Goal: Check status: Check status

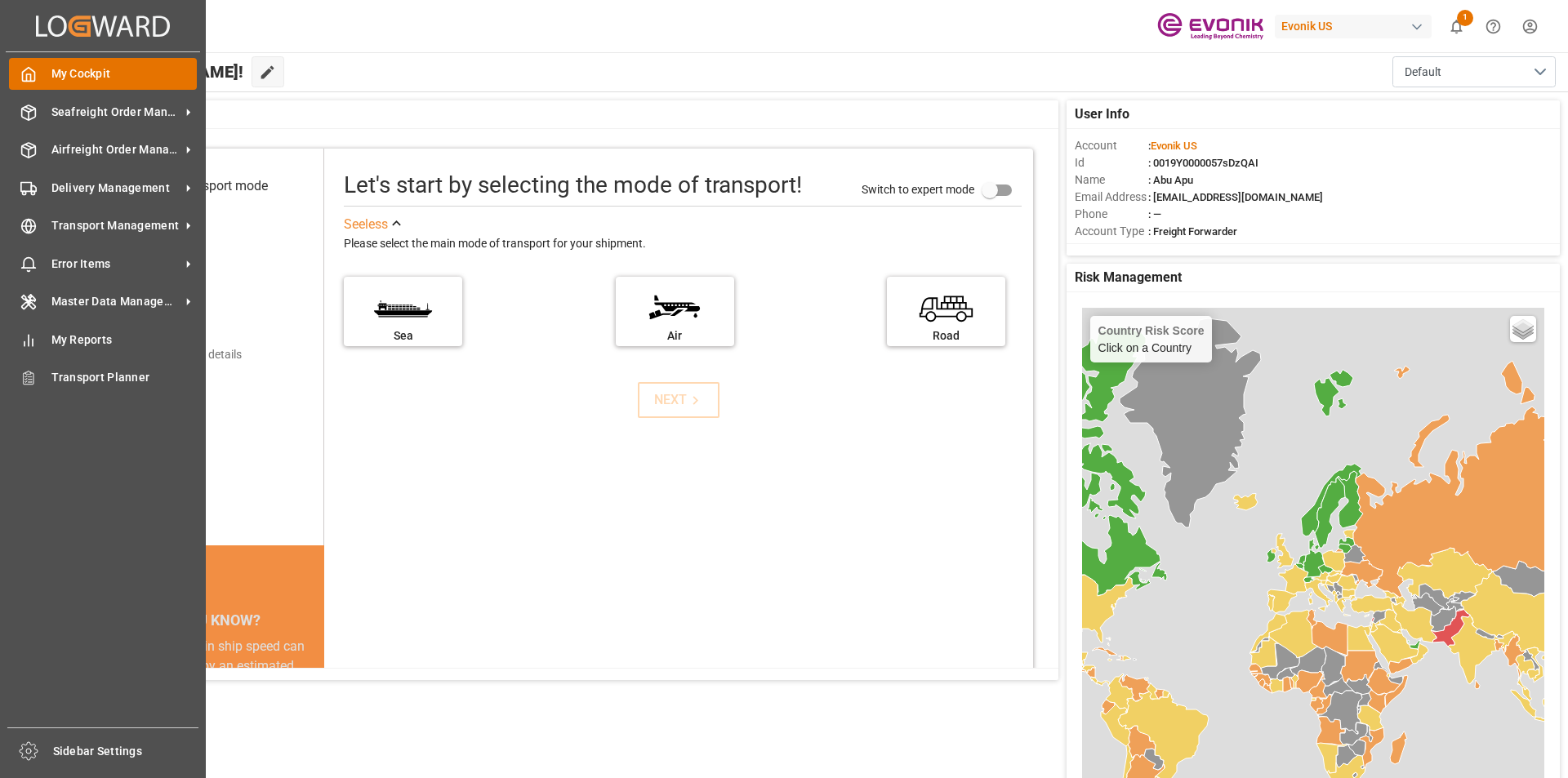
click at [32, 82] on icon at bounding box center [29, 74] width 12 height 14
click at [88, 147] on span "Airfreight Order Management" at bounding box center [115, 149] width 129 height 17
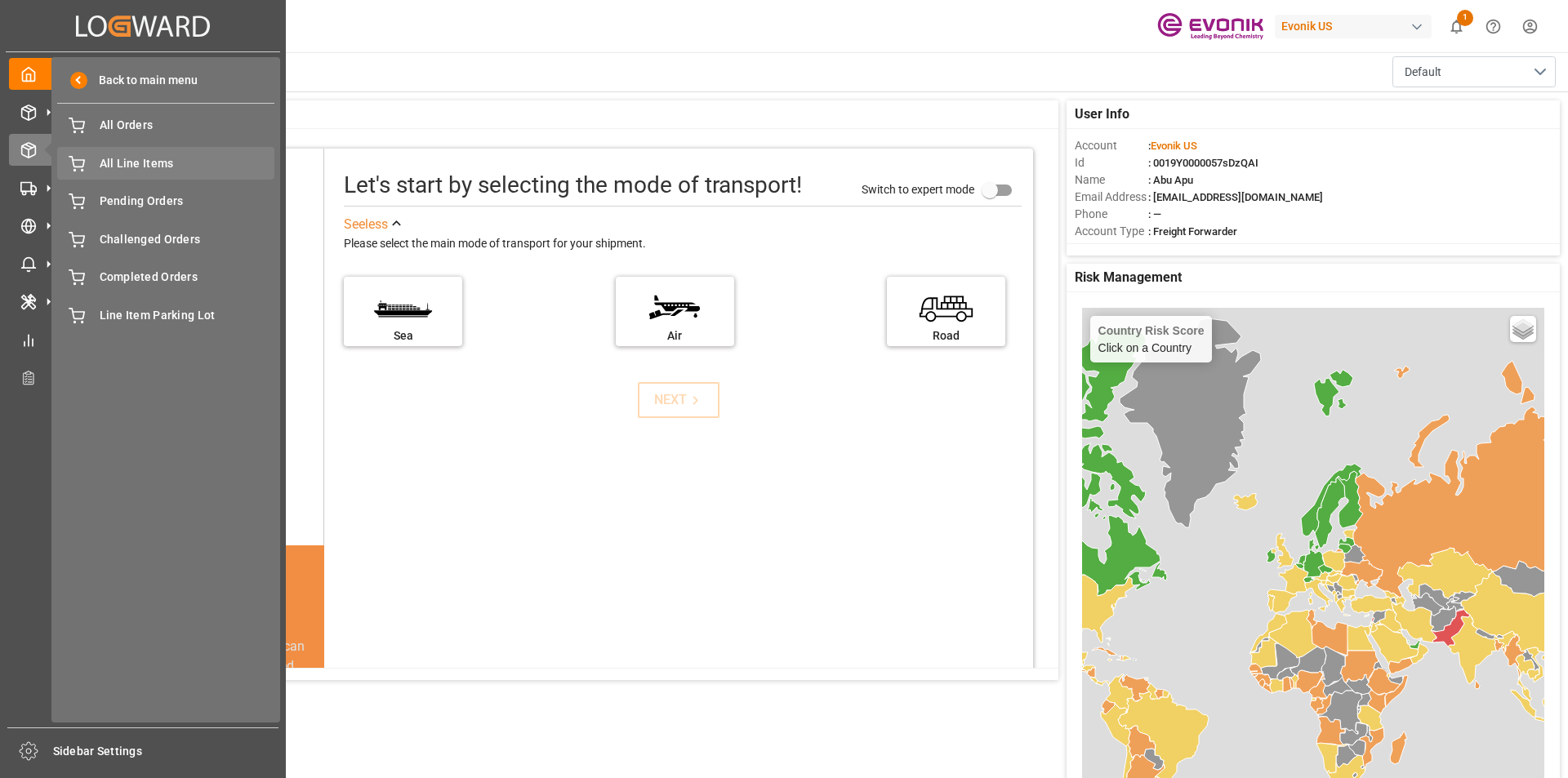
click at [120, 160] on span "All Line Items" at bounding box center [187, 163] width 175 height 17
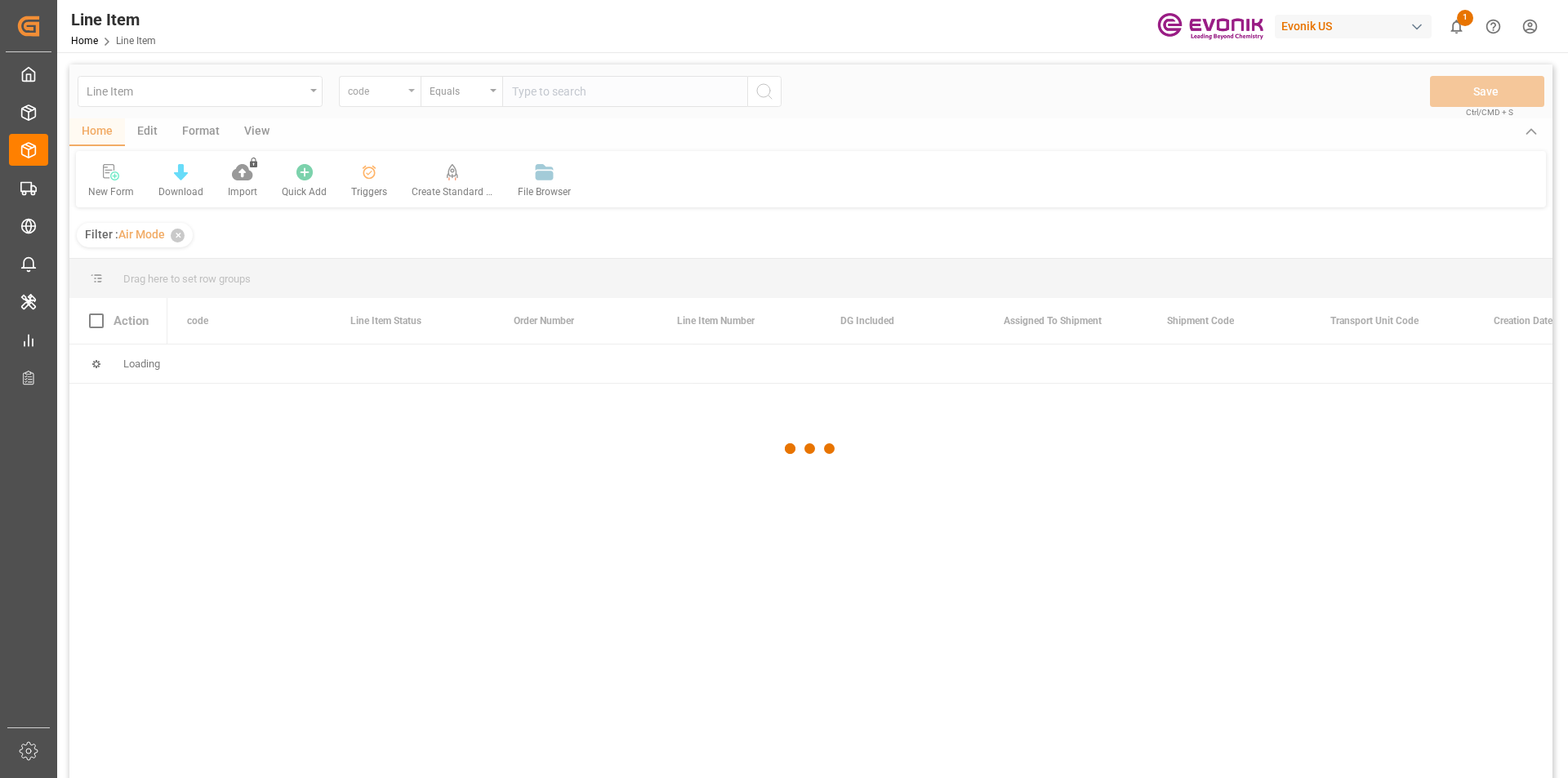
click at [409, 92] on div at bounding box center [810, 448] width 1483 height 769
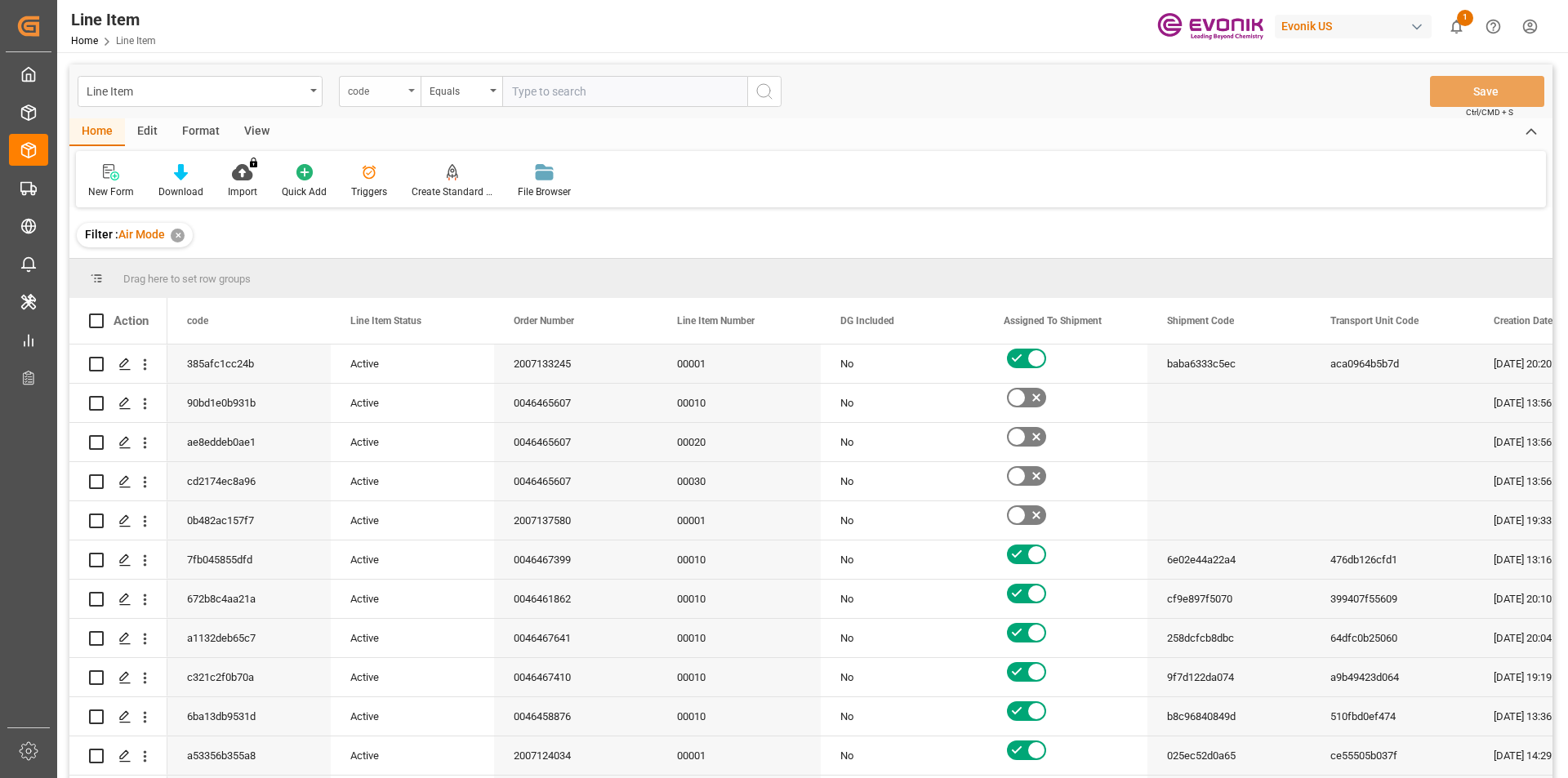
click at [402, 93] on div "code" at bounding box center [376, 89] width 56 height 19
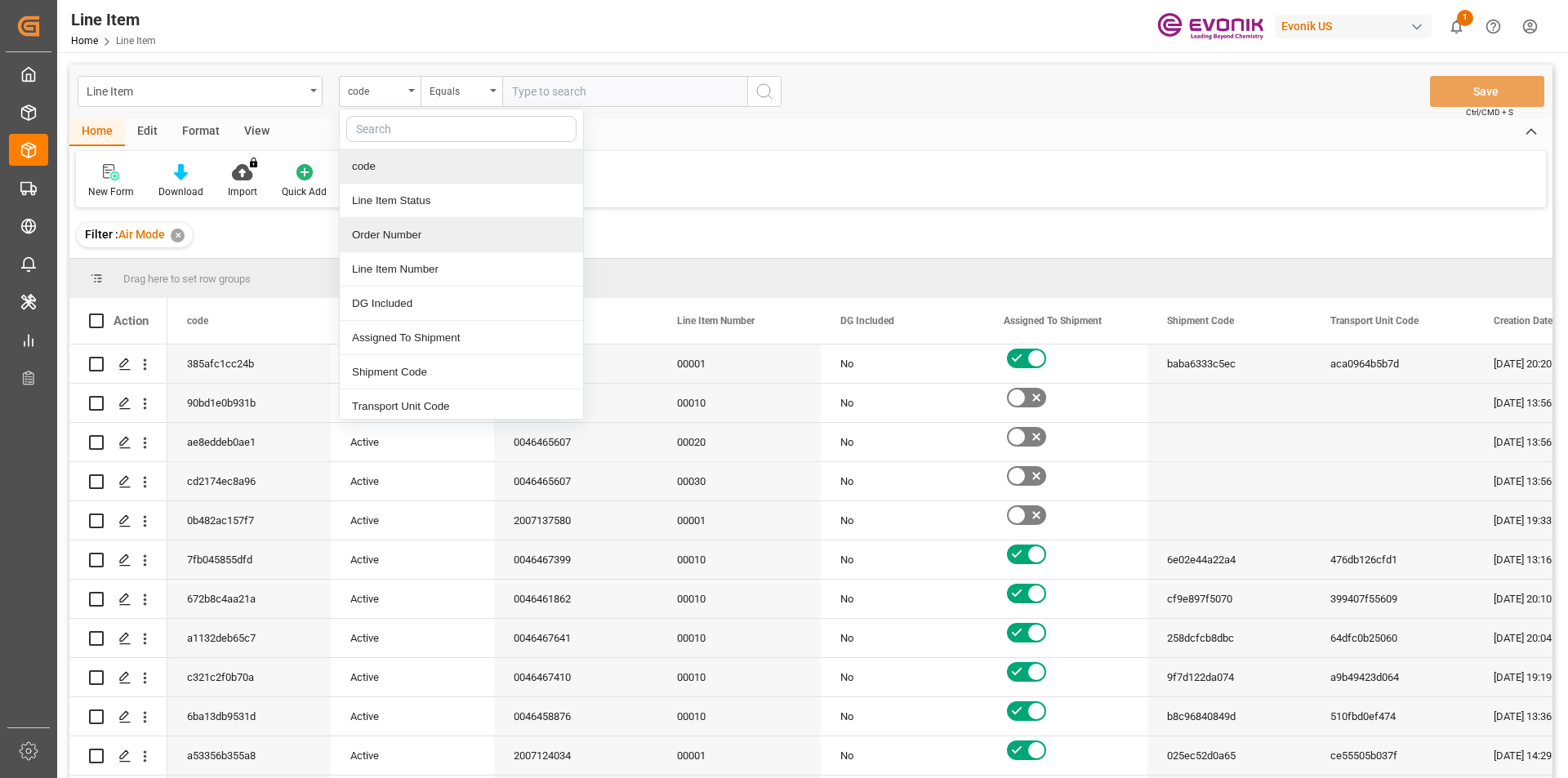
click at [383, 234] on div "Order Number" at bounding box center [461, 235] width 243 height 34
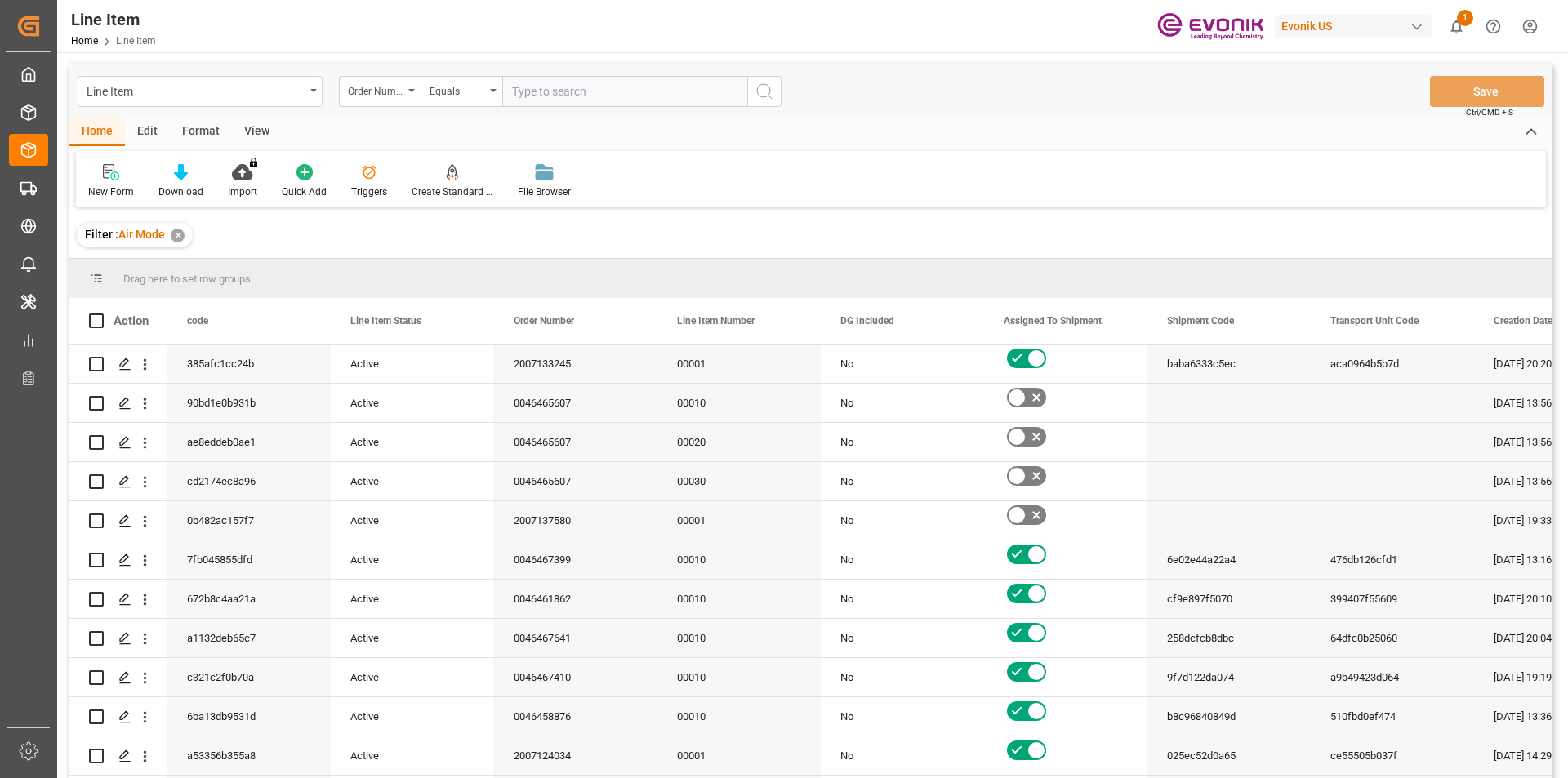
click at [527, 87] on input "text" at bounding box center [625, 91] width 245 height 31
paste input "0046462506"
type input "0046462506"
click at [758, 98] on icon "search button" at bounding box center [764, 91] width 19 height 19
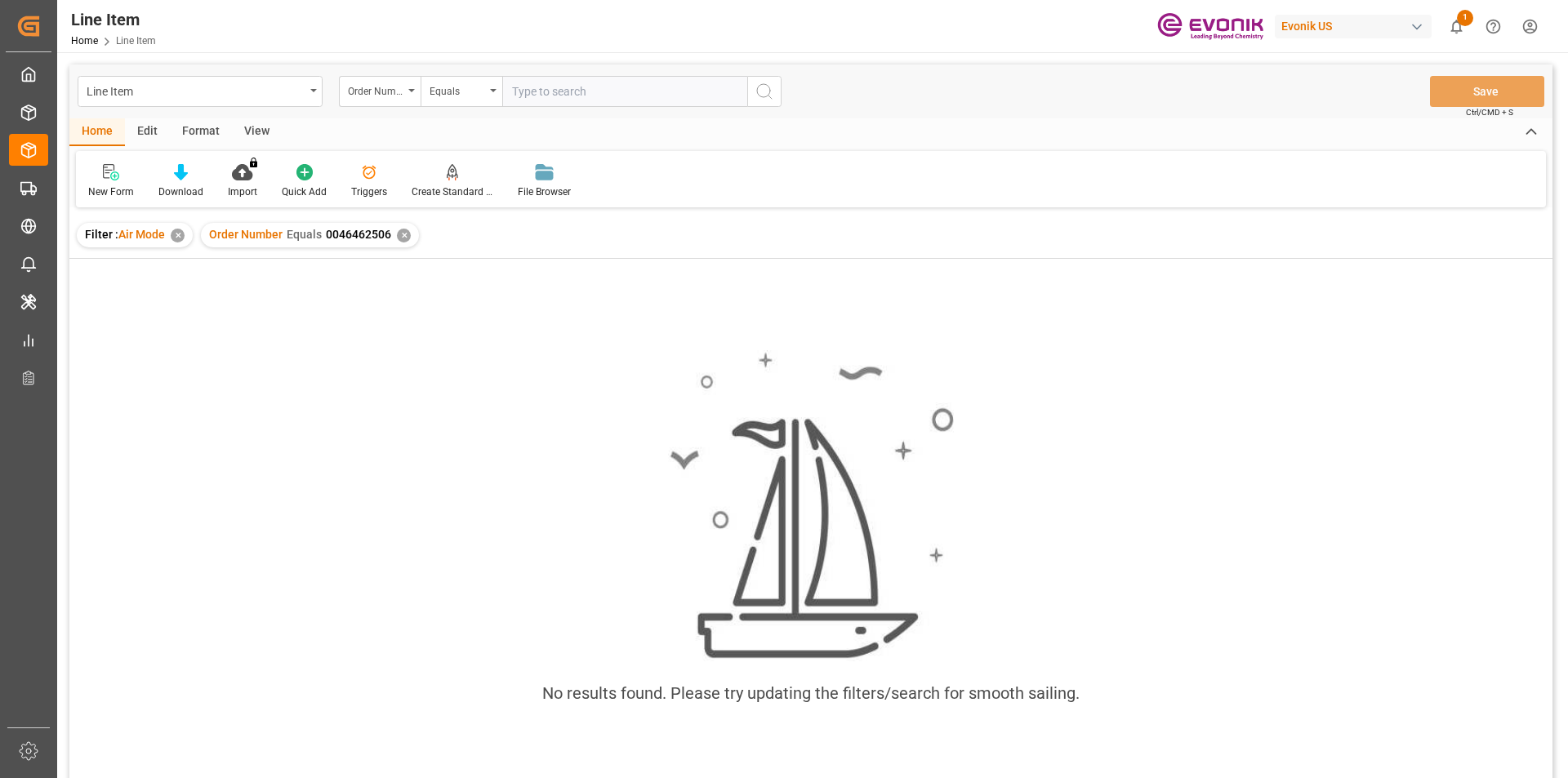
click at [177, 240] on div "✕" at bounding box center [177, 235] width 14 height 14
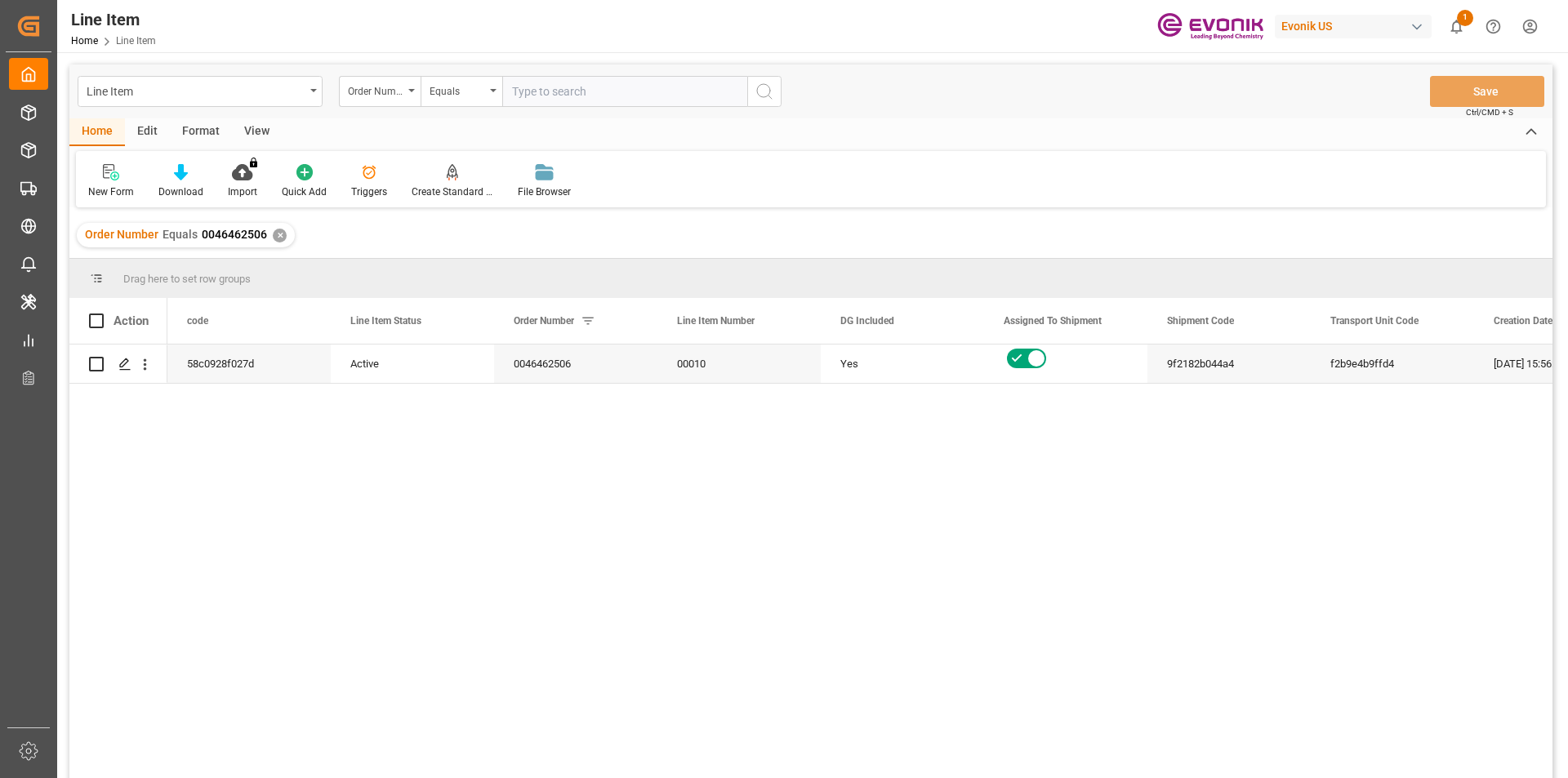
click at [253, 131] on div "View" at bounding box center [257, 133] width 50 height 28
click at [191, 179] on icon at bounding box center [186, 173] width 17 height 17
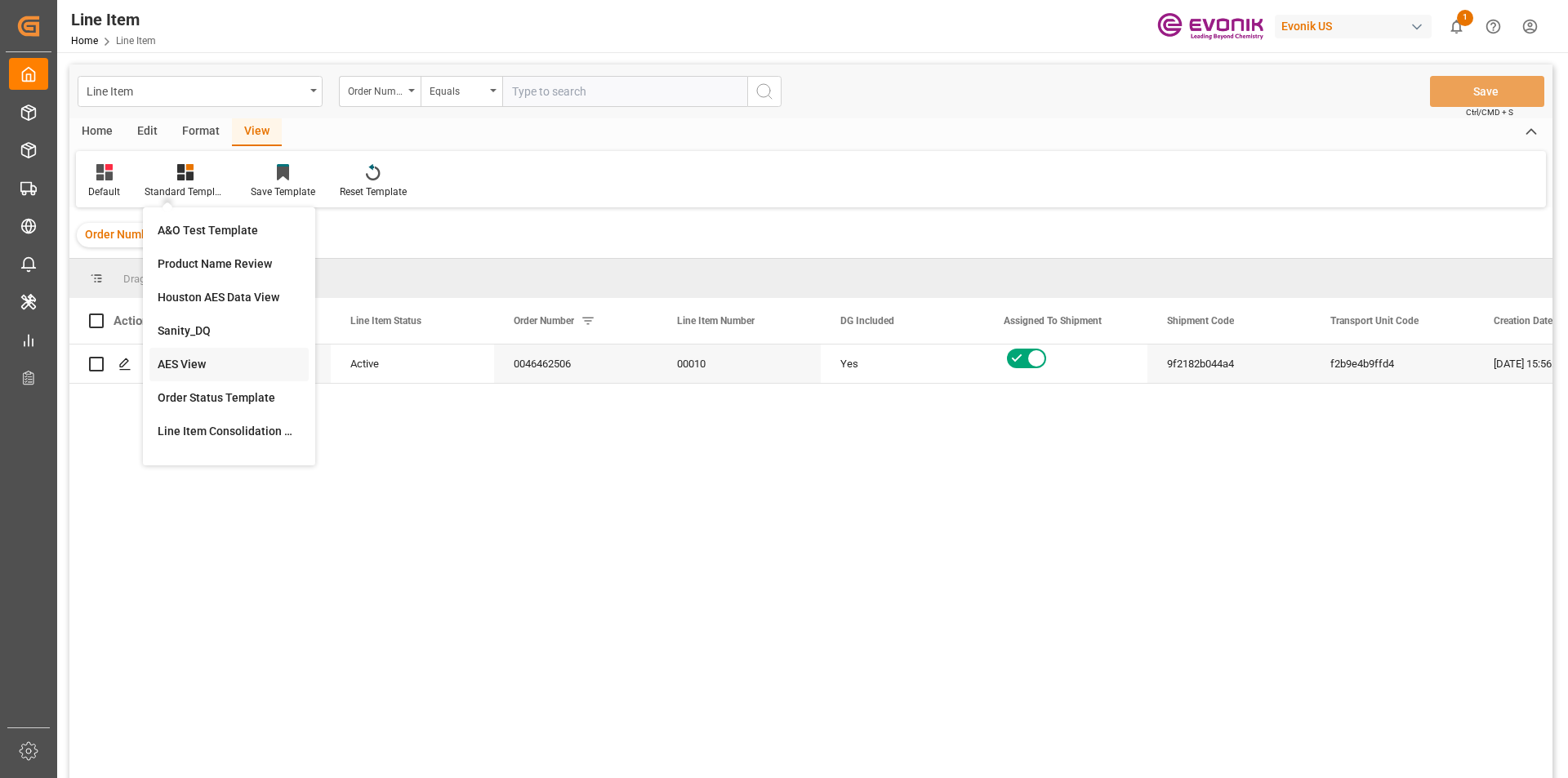
click at [198, 362] on div "AES View" at bounding box center [229, 364] width 143 height 17
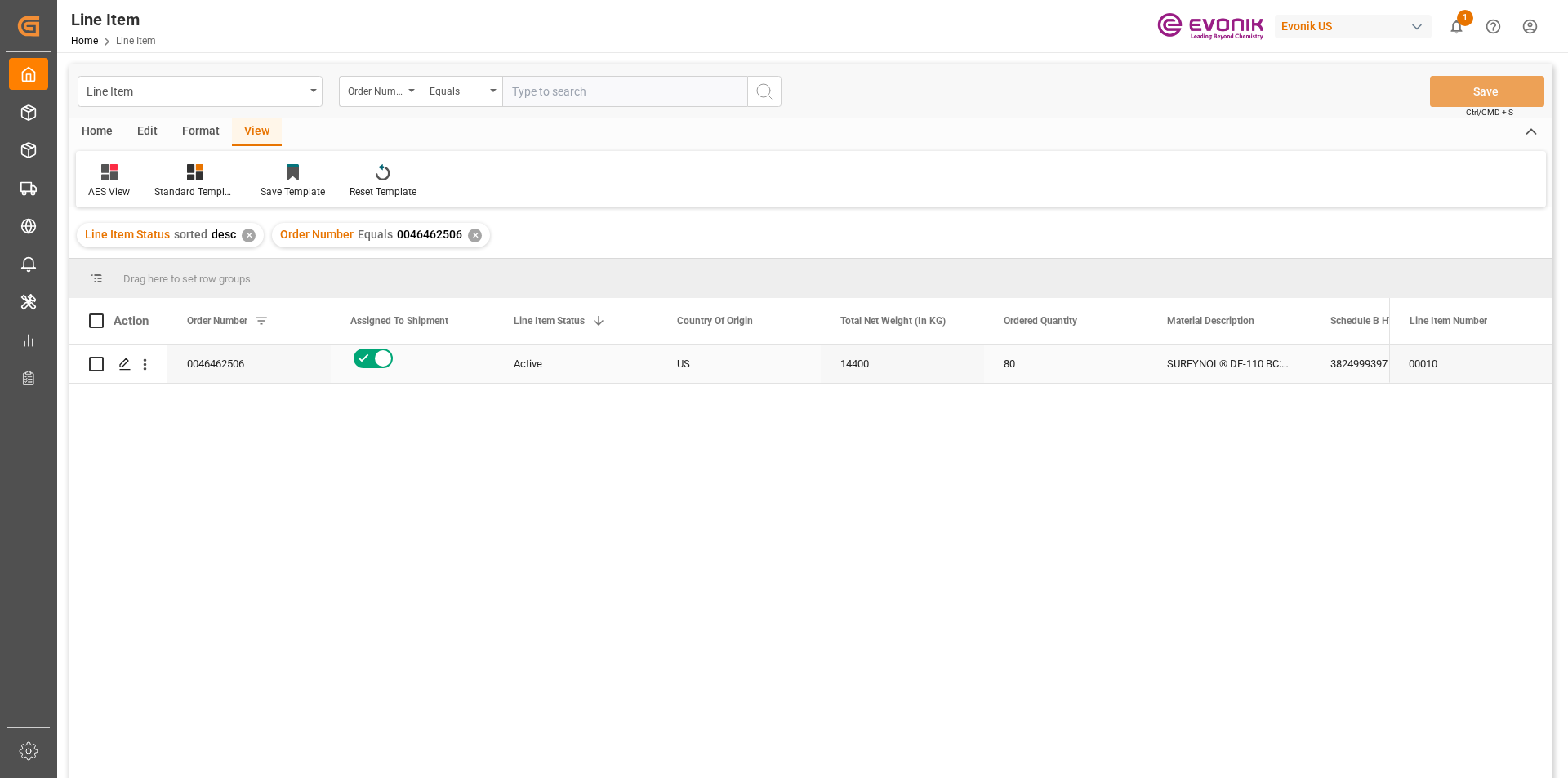
click at [1000, 370] on div "80" at bounding box center [1066, 363] width 163 height 38
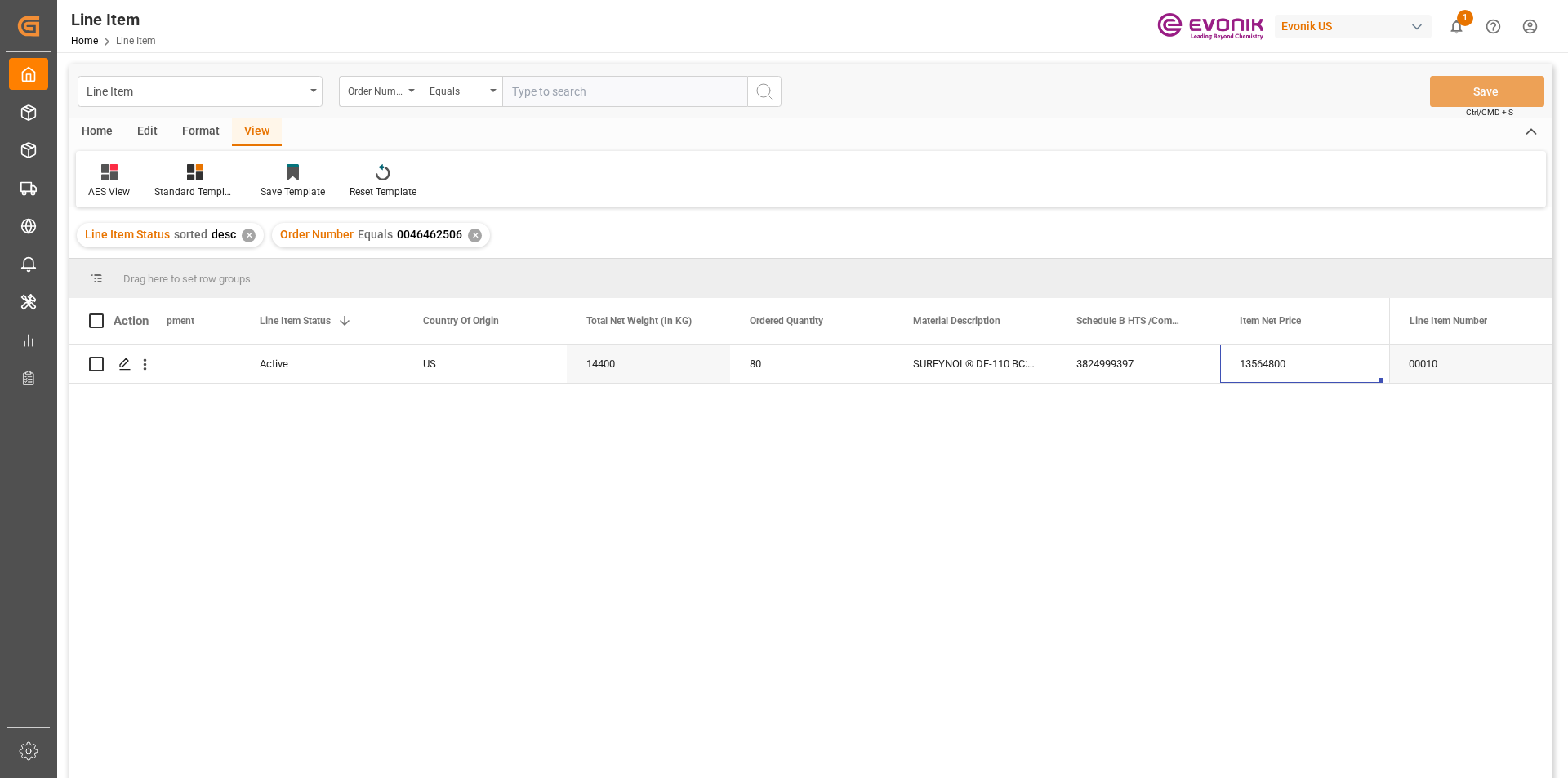
scroll to position [0, 417]
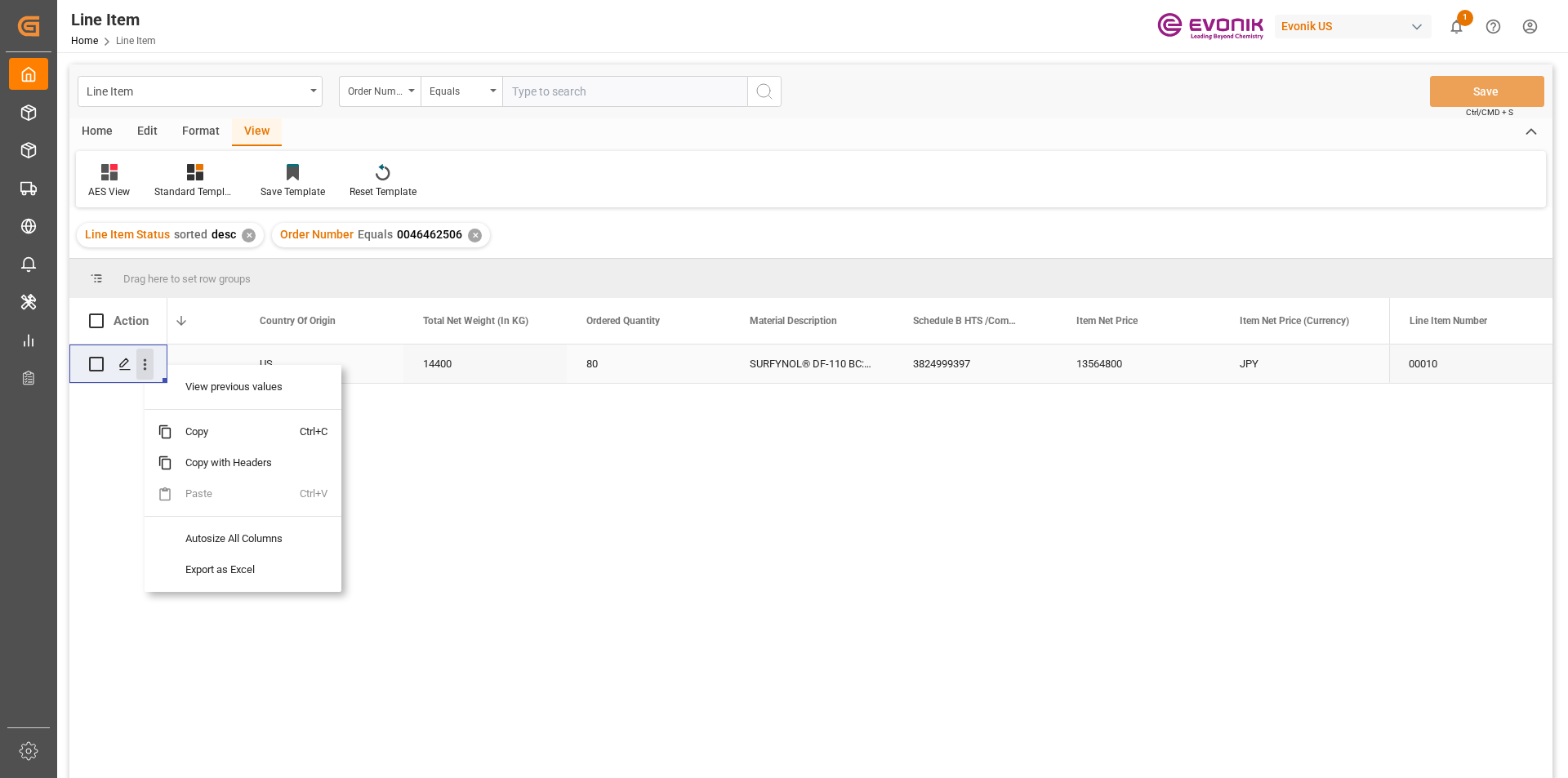
click at [144, 370] on icon "open menu" at bounding box center [145, 364] width 17 height 17
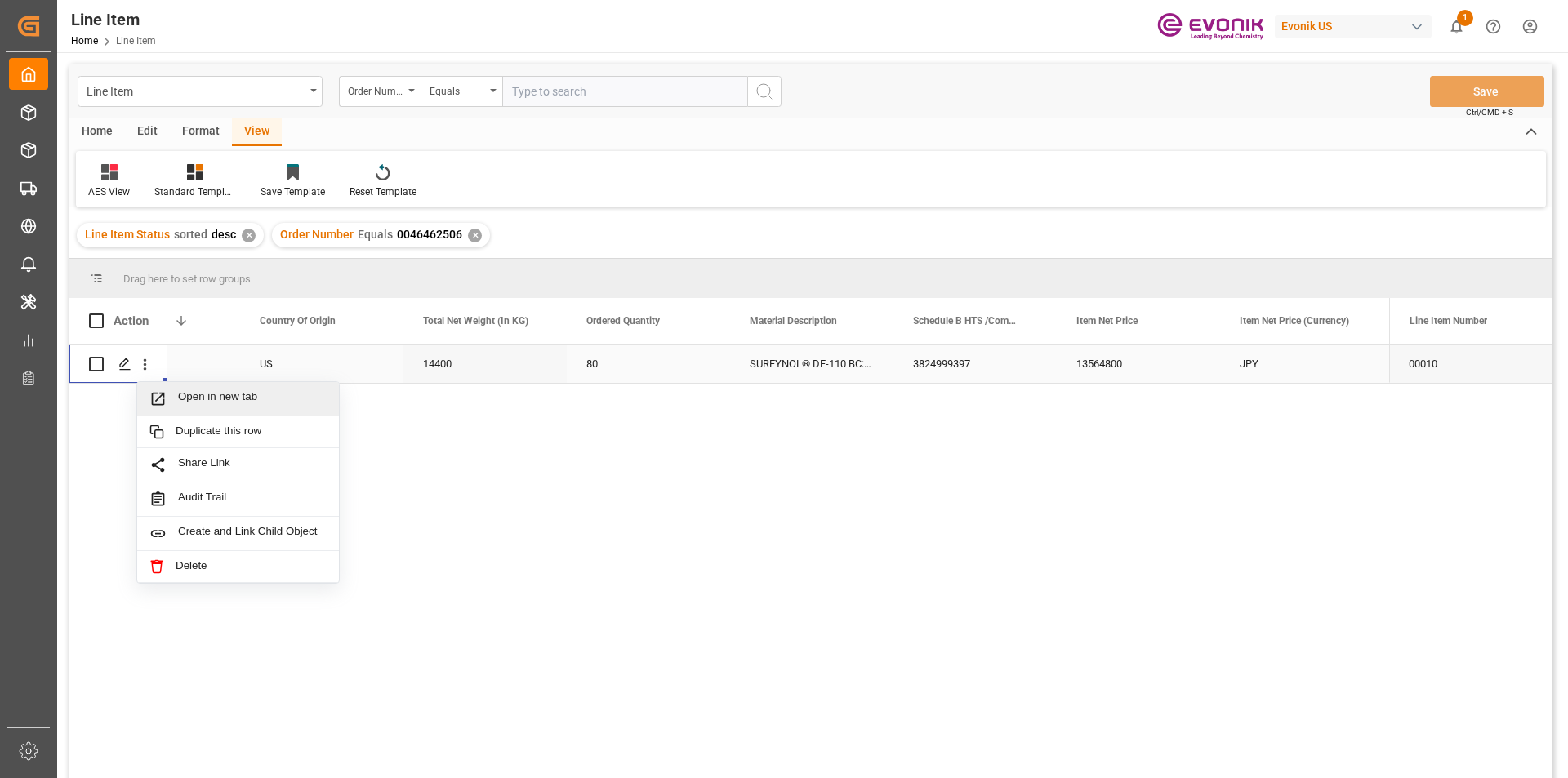
click at [182, 396] on span "Open in new tab" at bounding box center [253, 398] width 149 height 17
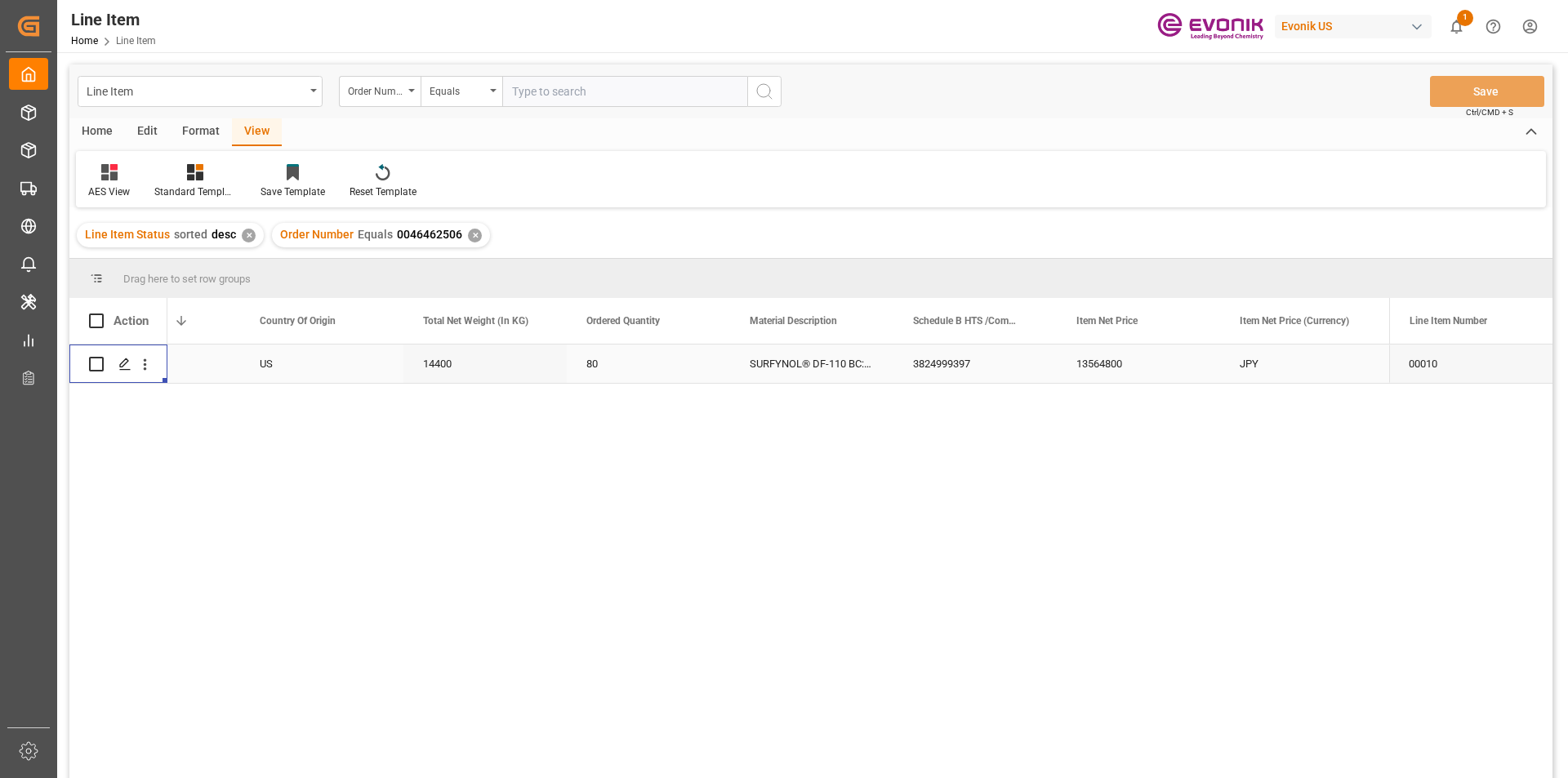
click at [474, 372] on div "14400" at bounding box center [485, 363] width 163 height 38
click at [1097, 368] on div "13564800" at bounding box center [1138, 363] width 163 height 38
click at [1135, 370] on div "13564800" at bounding box center [1138, 363] width 163 height 38
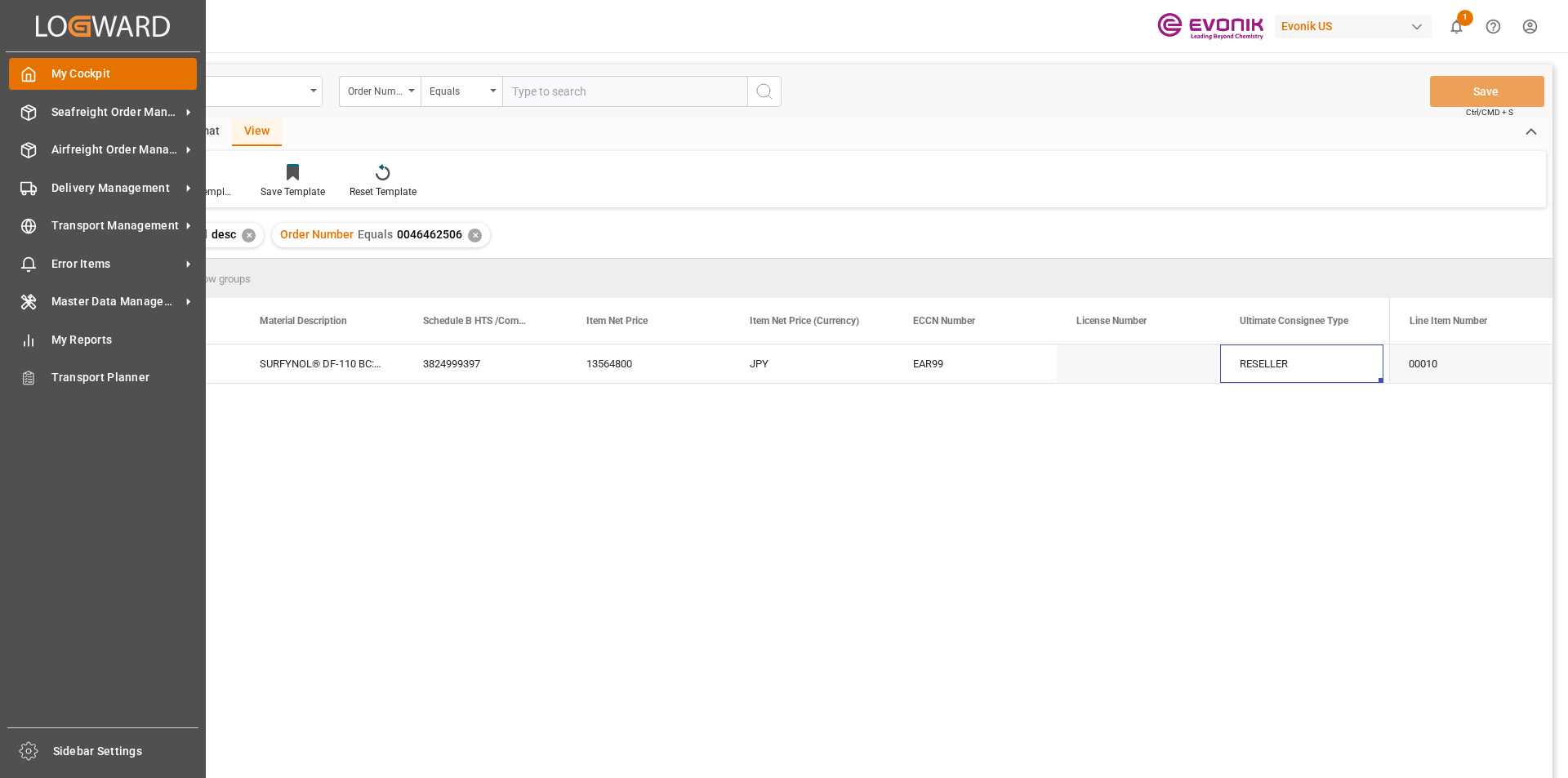
click at [41, 76] on div "My Cockpit My Cockpit" at bounding box center [103, 73] width 188 height 32
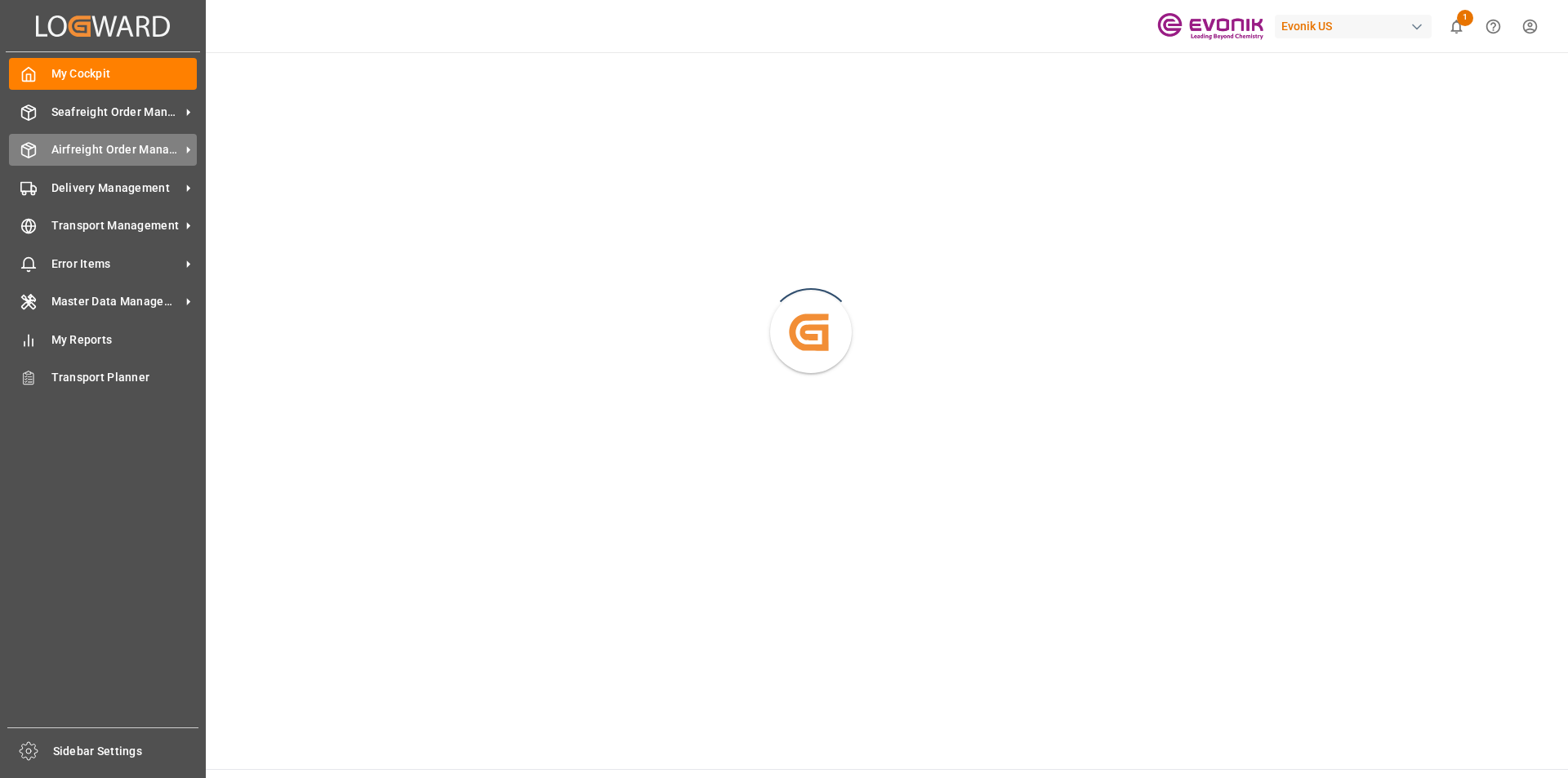
click at [113, 146] on span "Airfreight Order Management" at bounding box center [115, 149] width 129 height 17
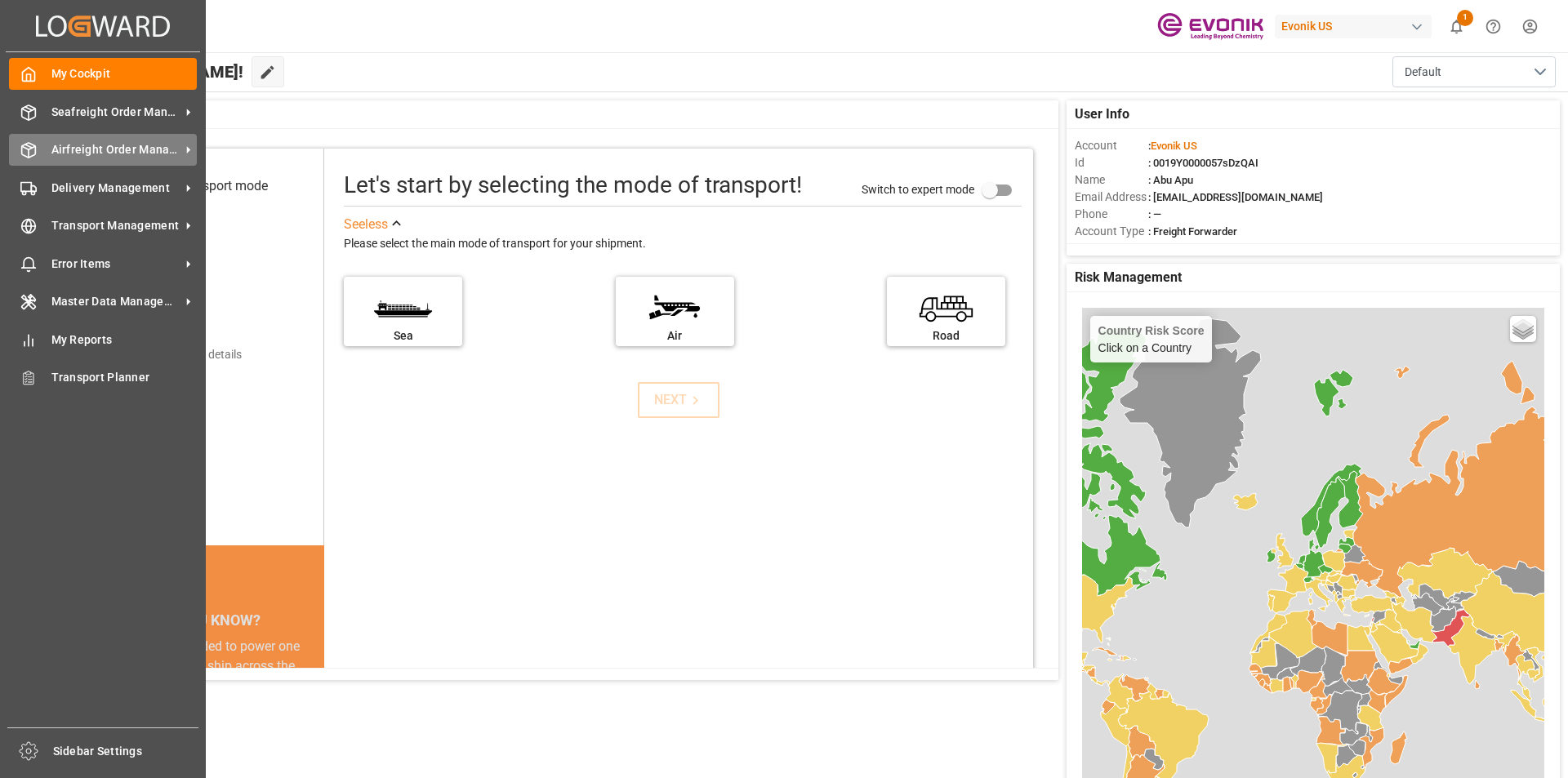
click at [105, 150] on span "Airfreight Order Management" at bounding box center [115, 149] width 129 height 17
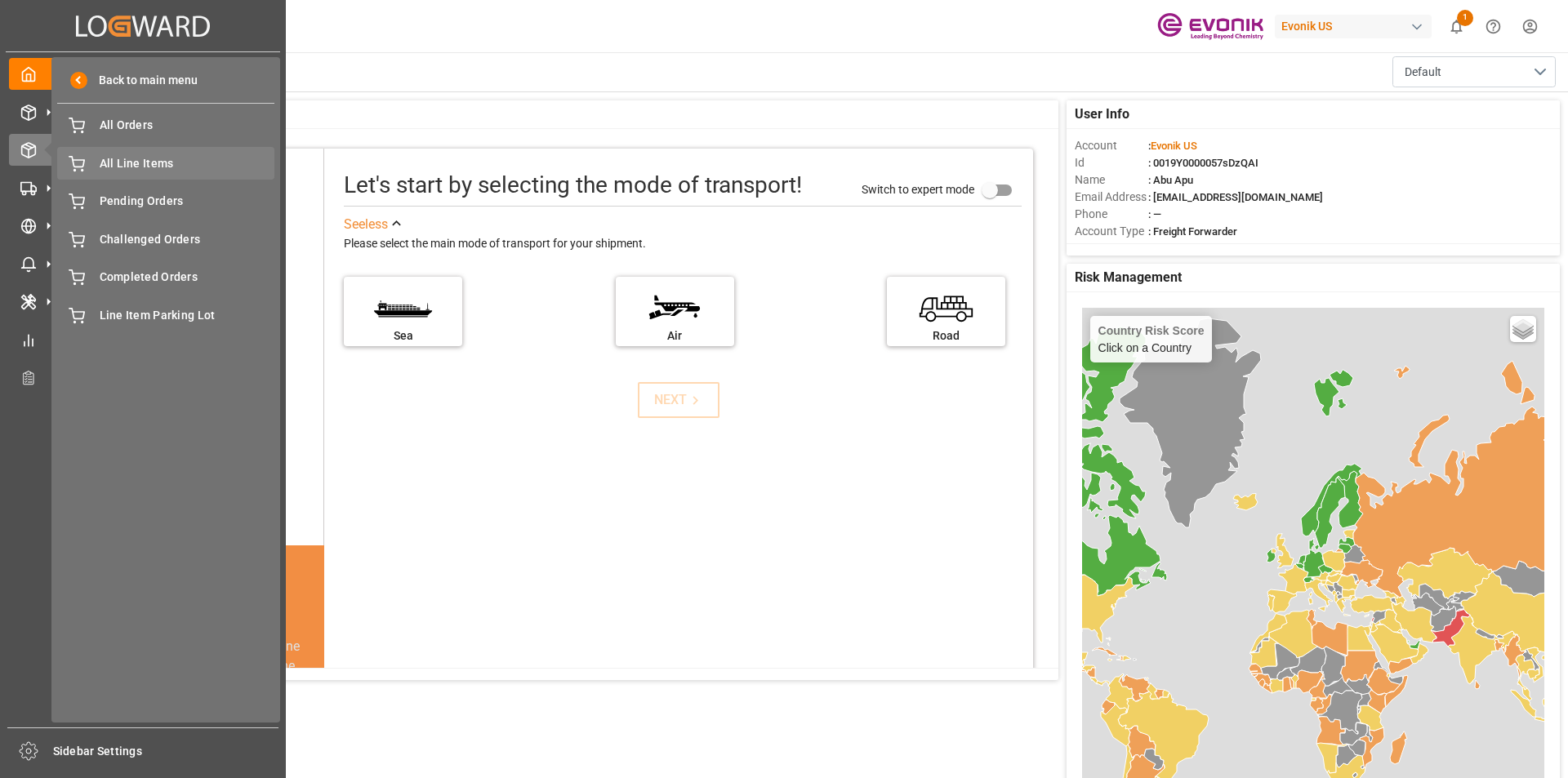
click at [133, 172] on span "All Line Items" at bounding box center [187, 163] width 175 height 17
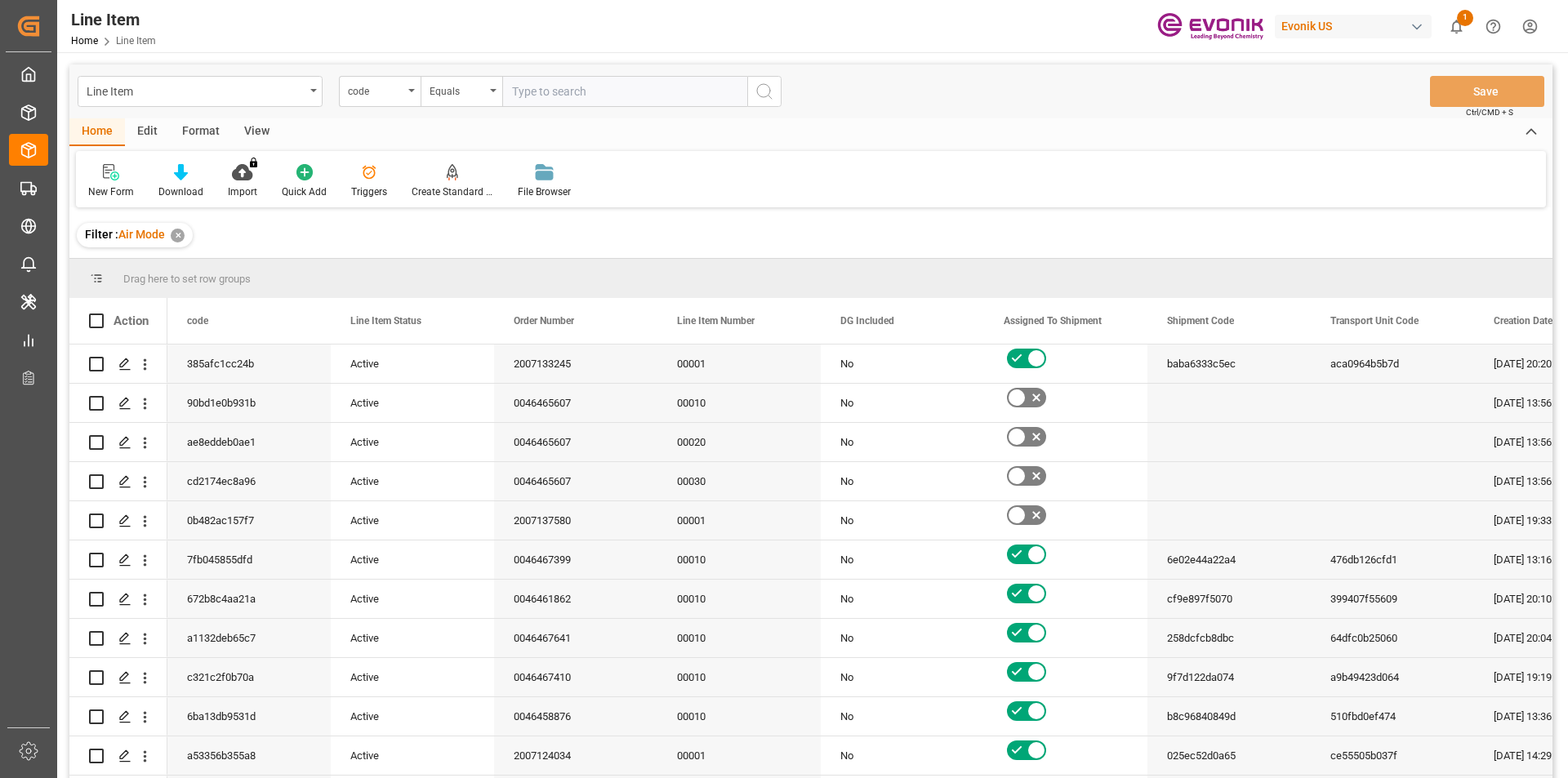
click at [405, 98] on div "code" at bounding box center [380, 91] width 82 height 31
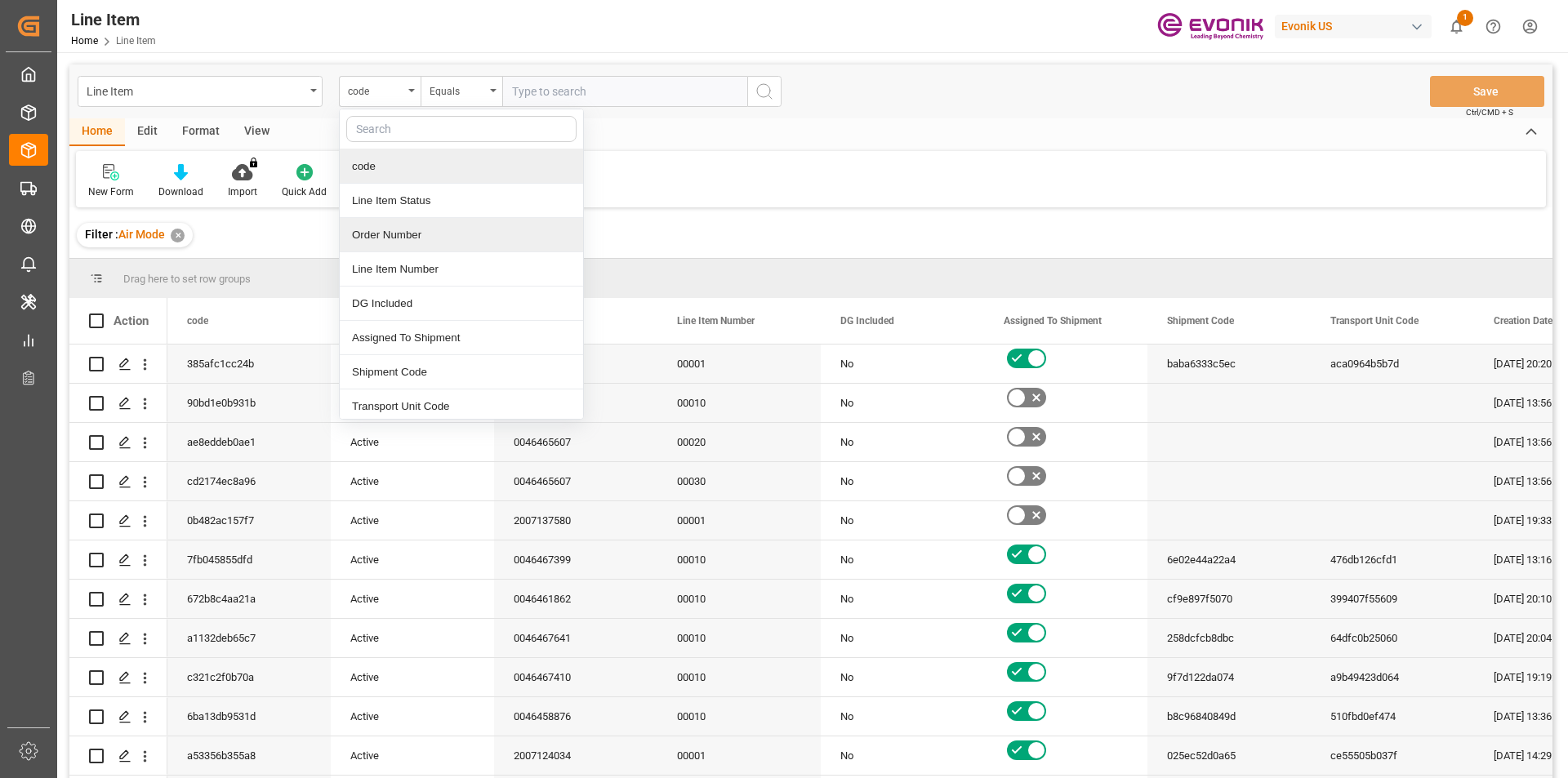
click at [382, 229] on div "Order Number" at bounding box center [461, 235] width 243 height 34
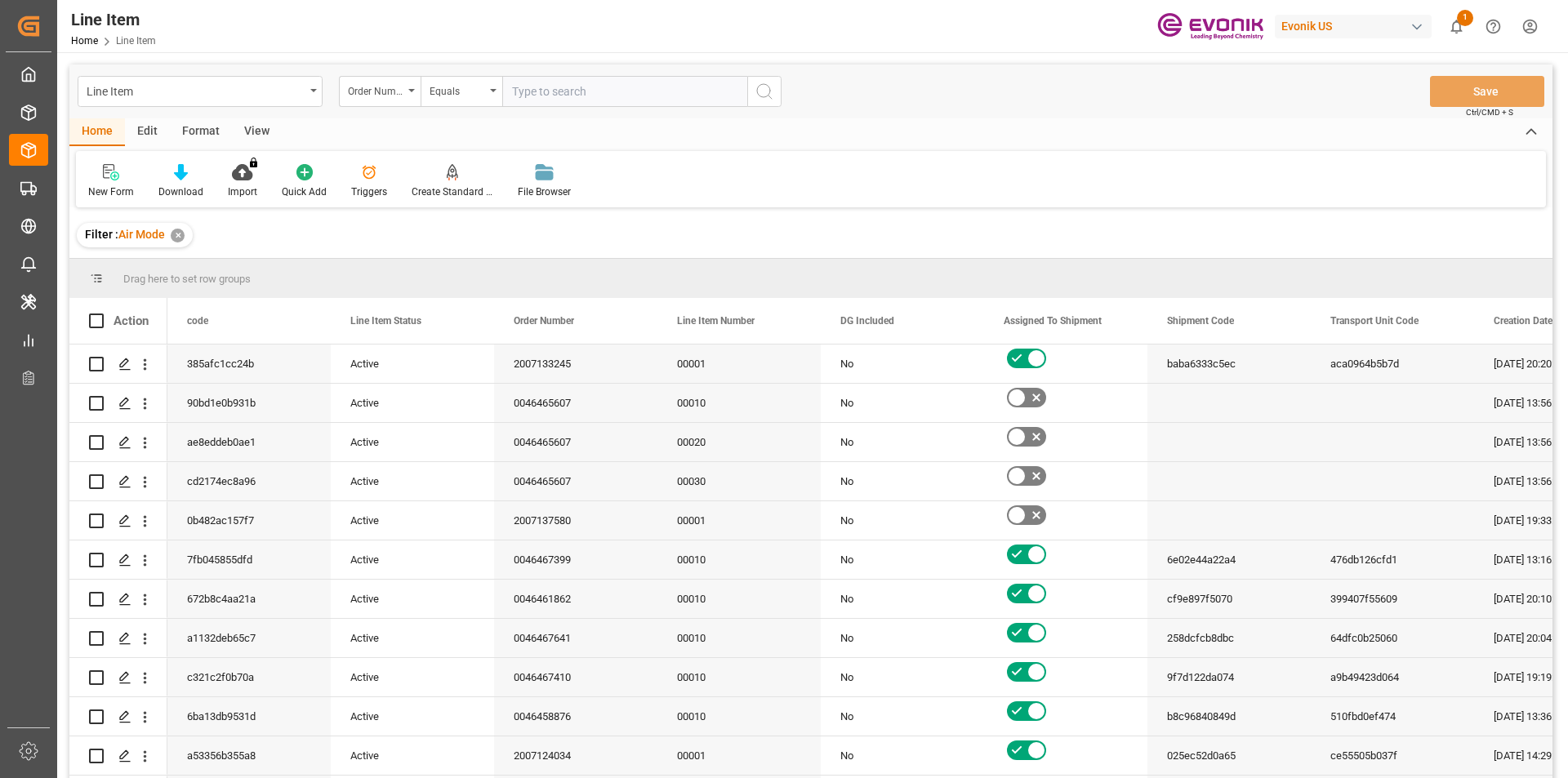
click at [551, 97] on input "text" at bounding box center [625, 91] width 245 height 31
paste input "0046468231"
type input "0046468231"
click at [753, 92] on button "search button" at bounding box center [764, 91] width 34 height 31
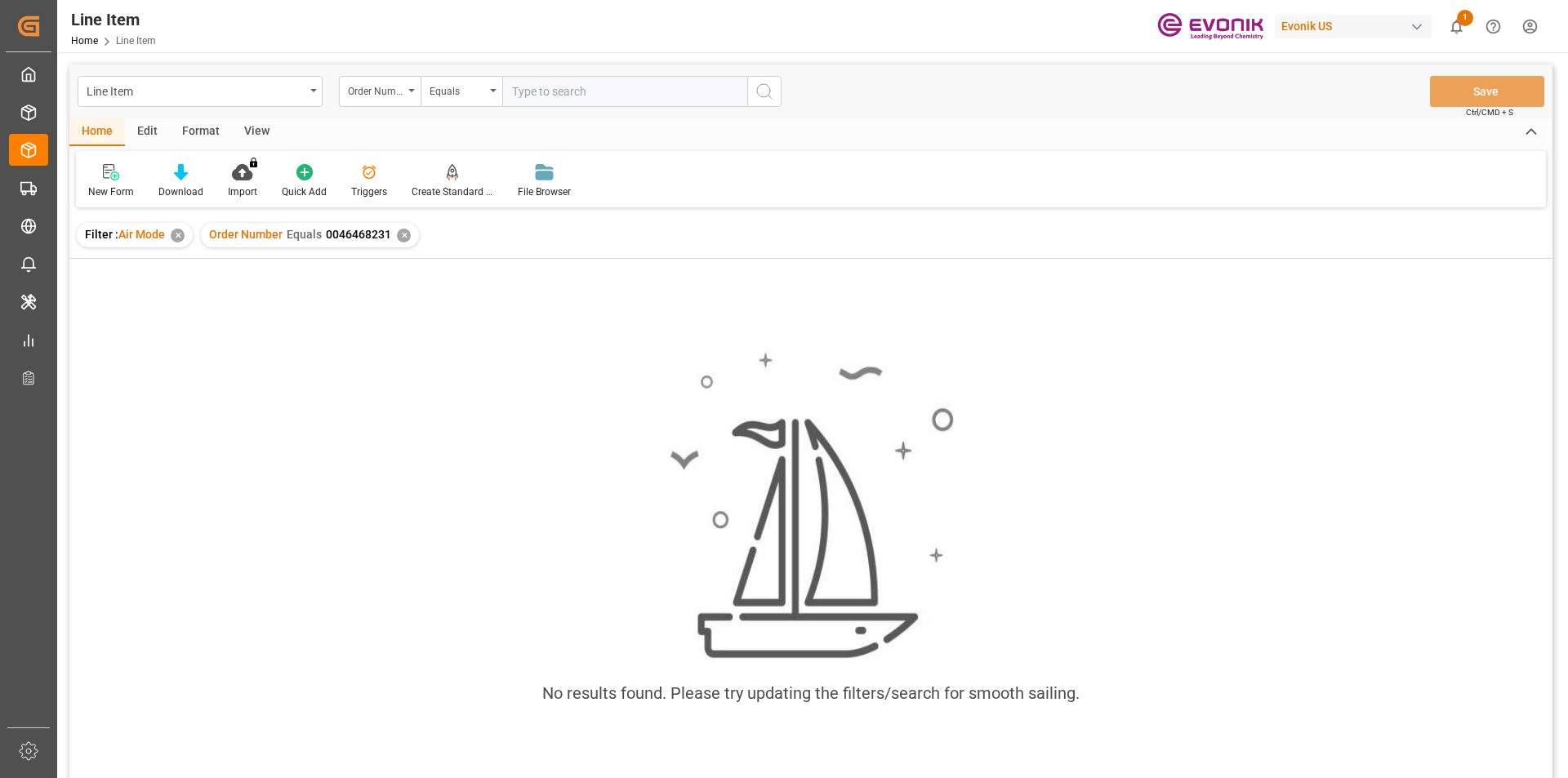
click at [178, 234] on div "✕" at bounding box center [177, 235] width 14 height 14
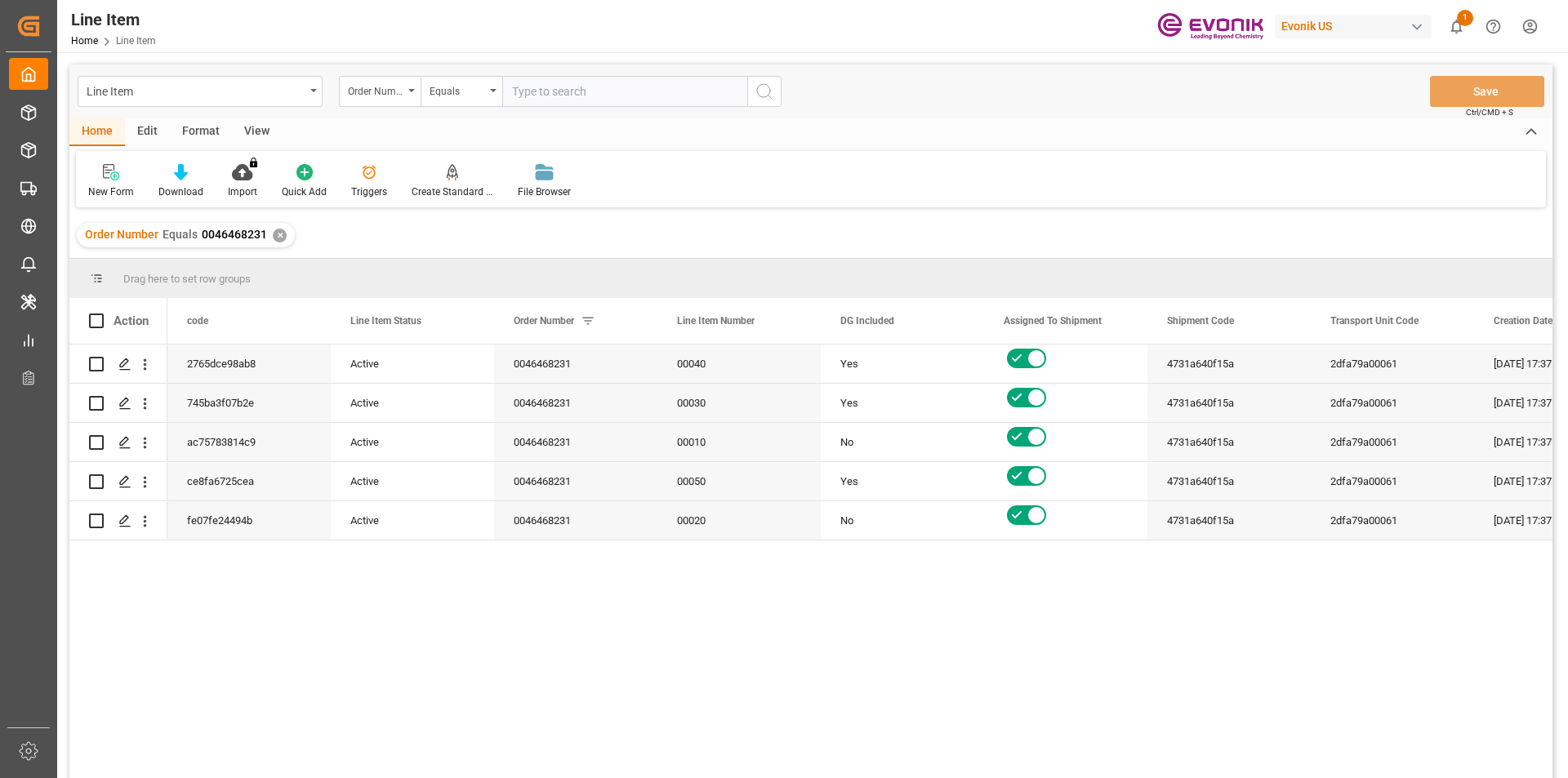
click at [250, 128] on div "View" at bounding box center [257, 133] width 50 height 28
click at [174, 183] on div "Standard Templates" at bounding box center [185, 181] width 106 height 36
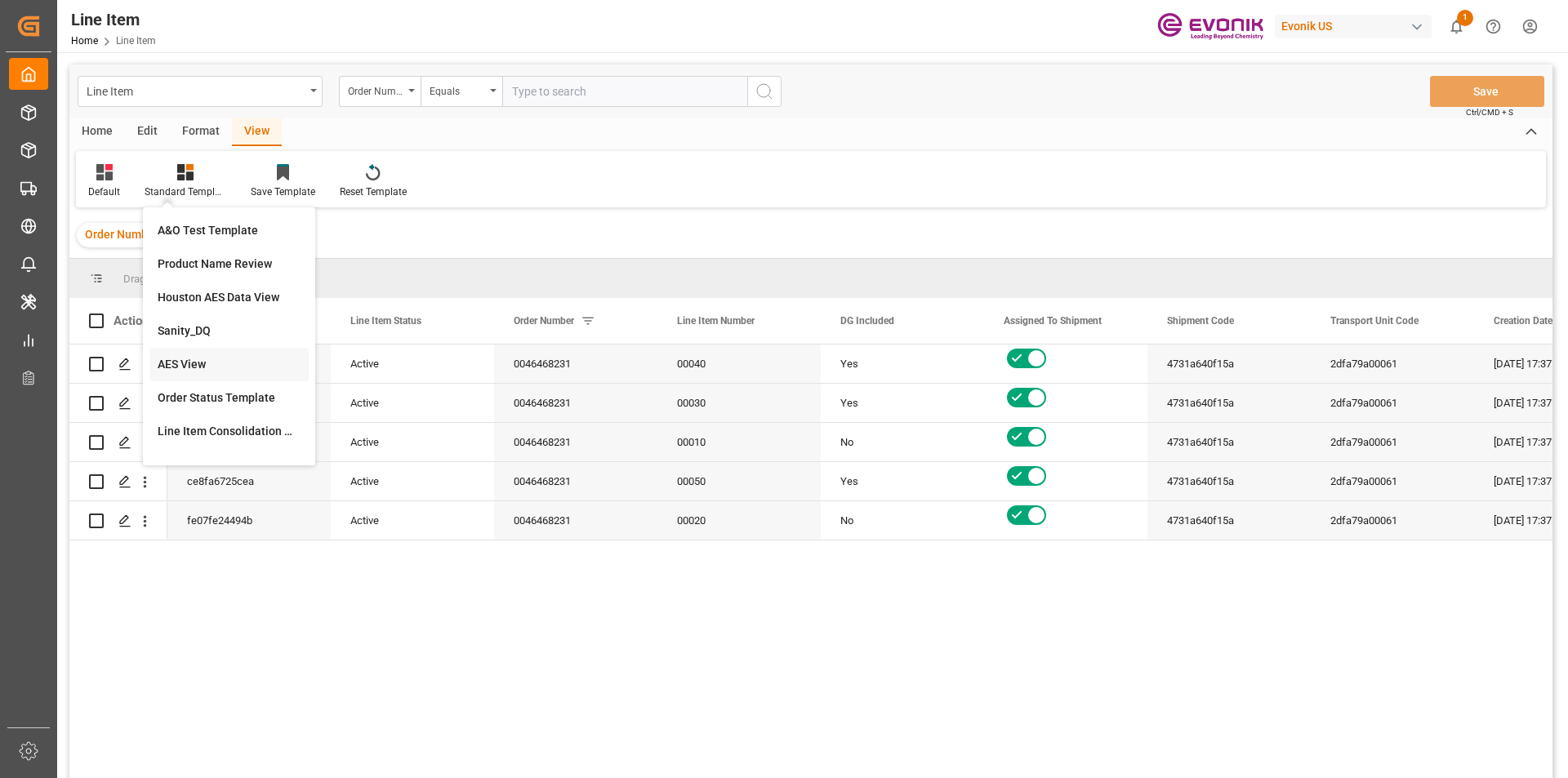
click at [194, 361] on div "AES View" at bounding box center [229, 364] width 143 height 17
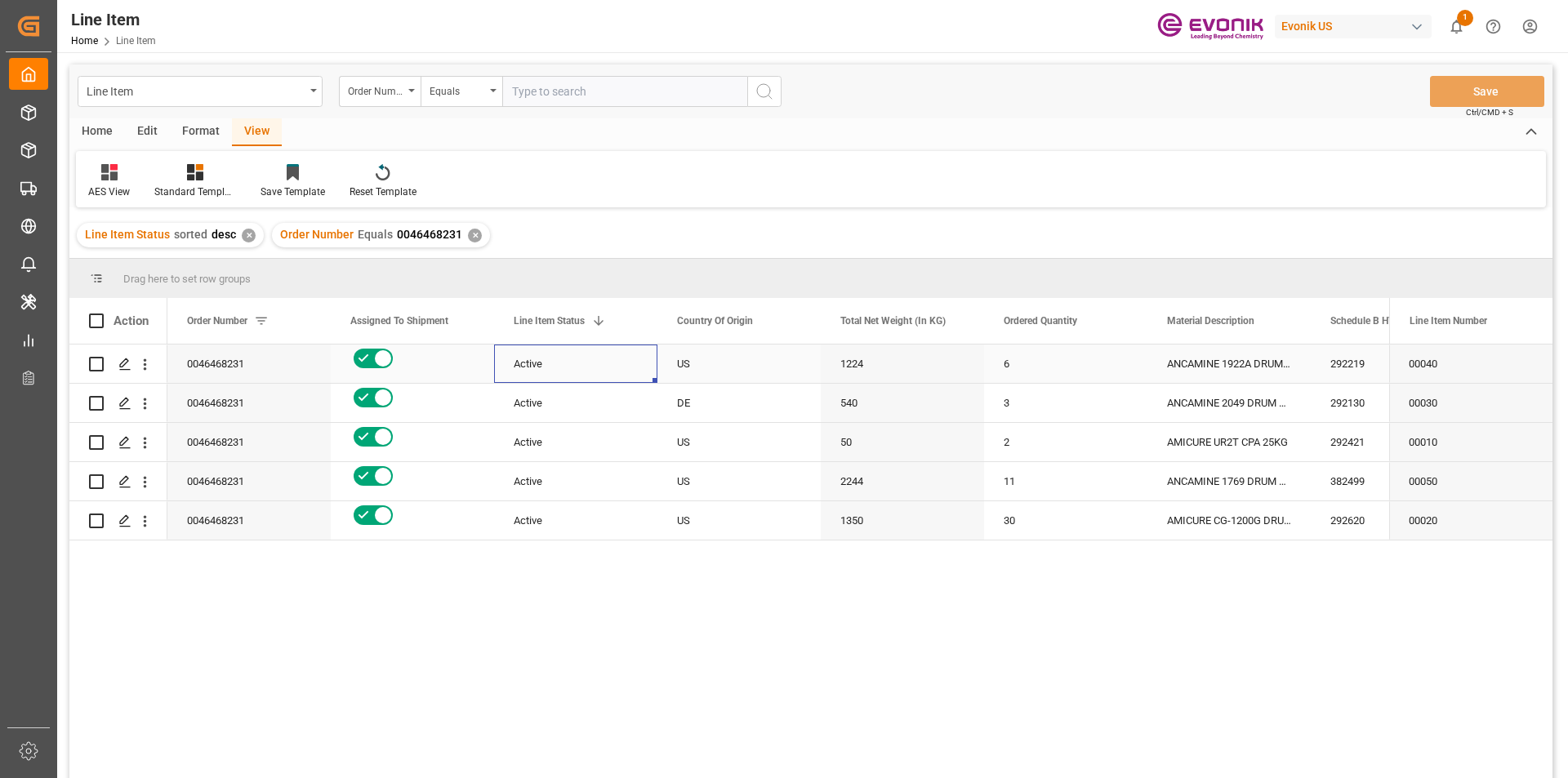
click at [554, 364] on div "Active" at bounding box center [576, 364] width 124 height 37
click at [146, 368] on icon "open menu" at bounding box center [145, 364] width 17 height 17
click at [188, 395] on span "Open in new tab" at bounding box center [253, 398] width 149 height 17
click at [866, 370] on div "1224" at bounding box center [902, 363] width 163 height 38
click at [888, 370] on div "1224" at bounding box center [902, 363] width 163 height 38
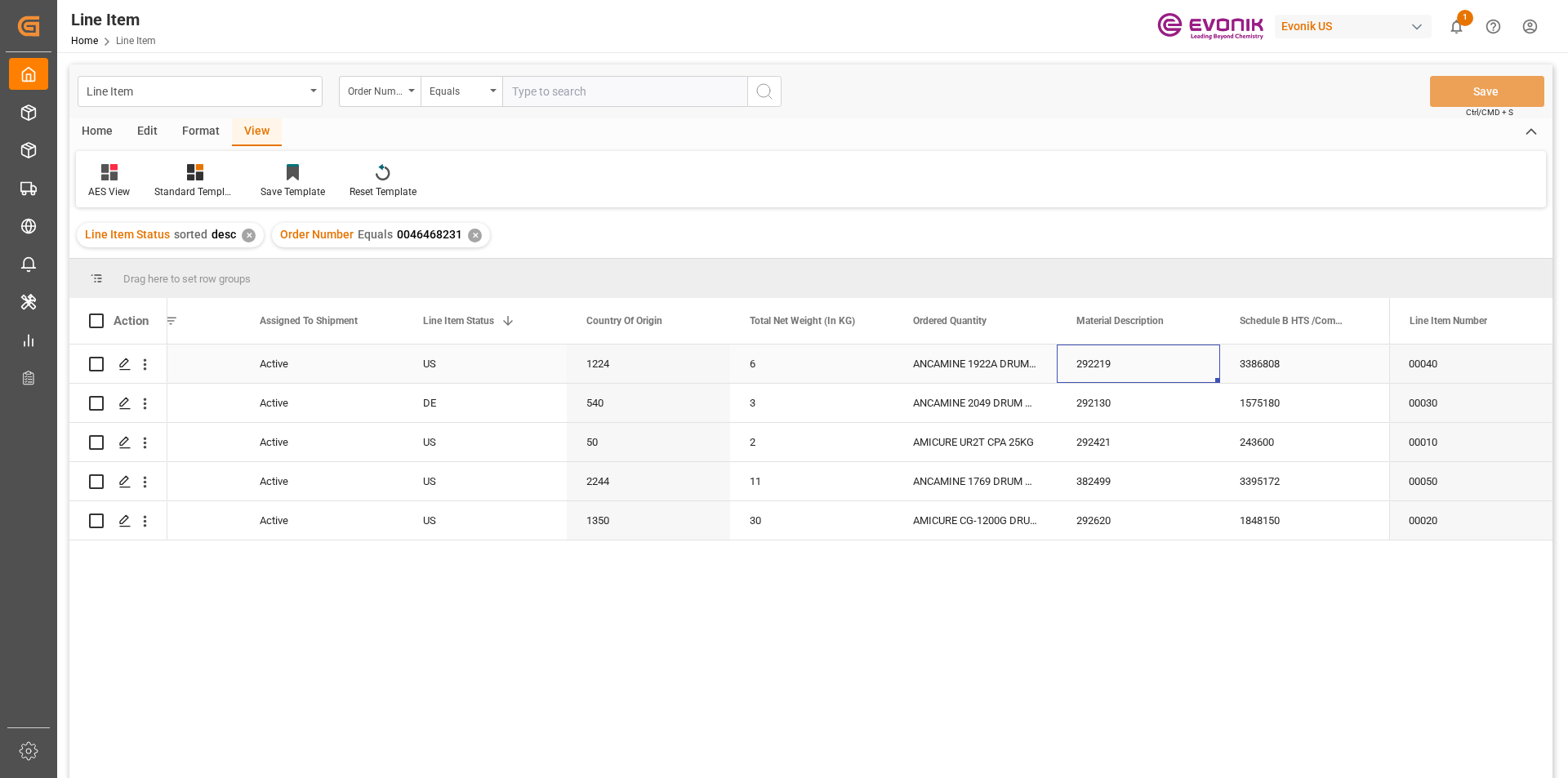
scroll to position [0, 254]
click at [1286, 362] on div "3386808" at bounding box center [1302, 363] width 163 height 38
click at [603, 404] on div "540" at bounding box center [648, 402] width 163 height 38
drag, startPoint x: 1263, startPoint y: 404, endPoint x: 1270, endPoint y: 414, distance: 12.2
click at [1263, 404] on div "1575180" at bounding box center [1302, 402] width 163 height 38
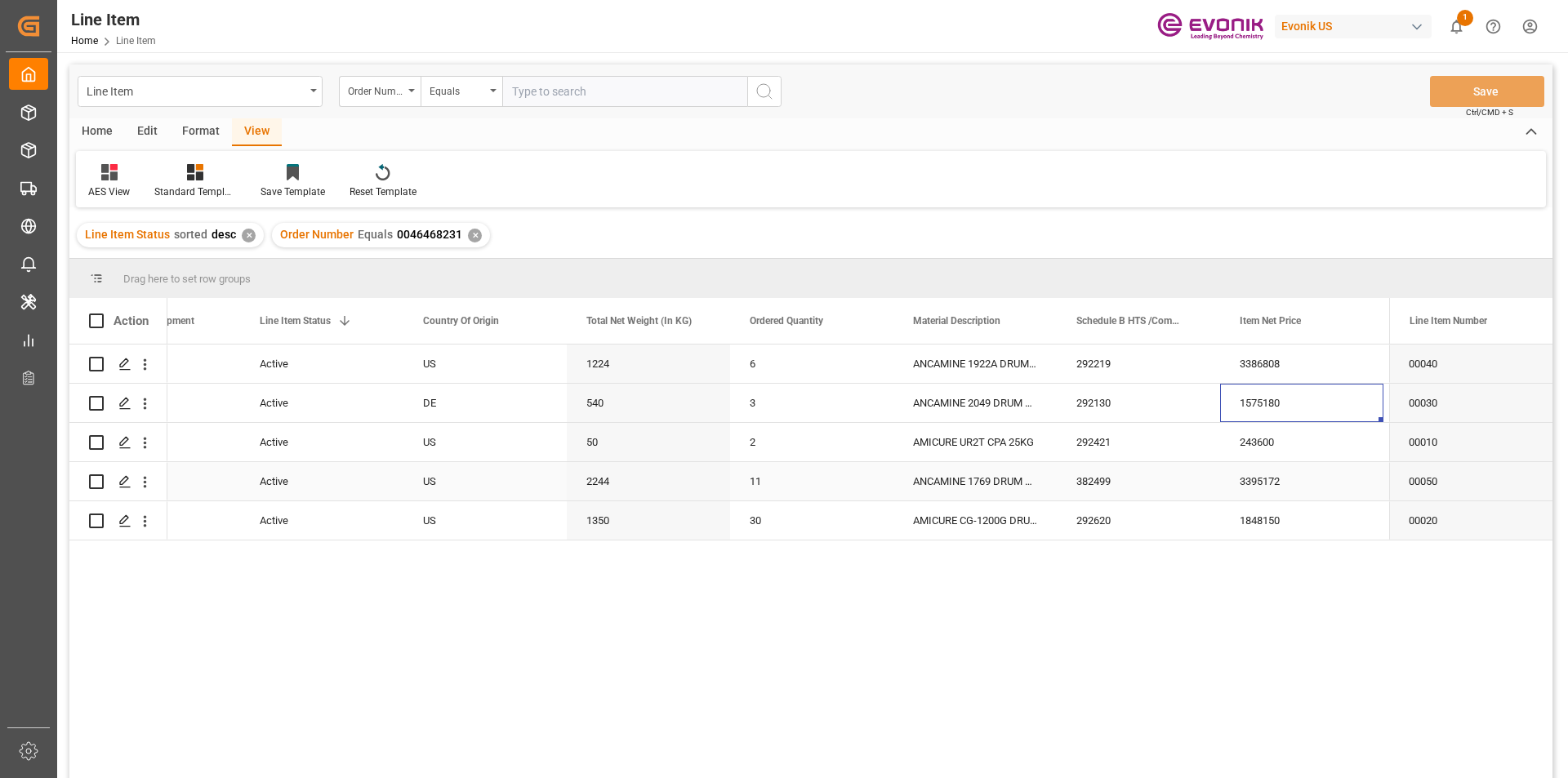
click at [612, 484] on div "2244" at bounding box center [648, 481] width 163 height 38
drag, startPoint x: 1255, startPoint y: 479, endPoint x: 1270, endPoint y: 508, distance: 32.6
click at [1255, 479] on div "3395172" at bounding box center [1302, 481] width 163 height 38
click at [605, 444] on div "50" at bounding box center [648, 442] width 163 height 38
click at [1256, 443] on div "243600" at bounding box center [1302, 442] width 163 height 38
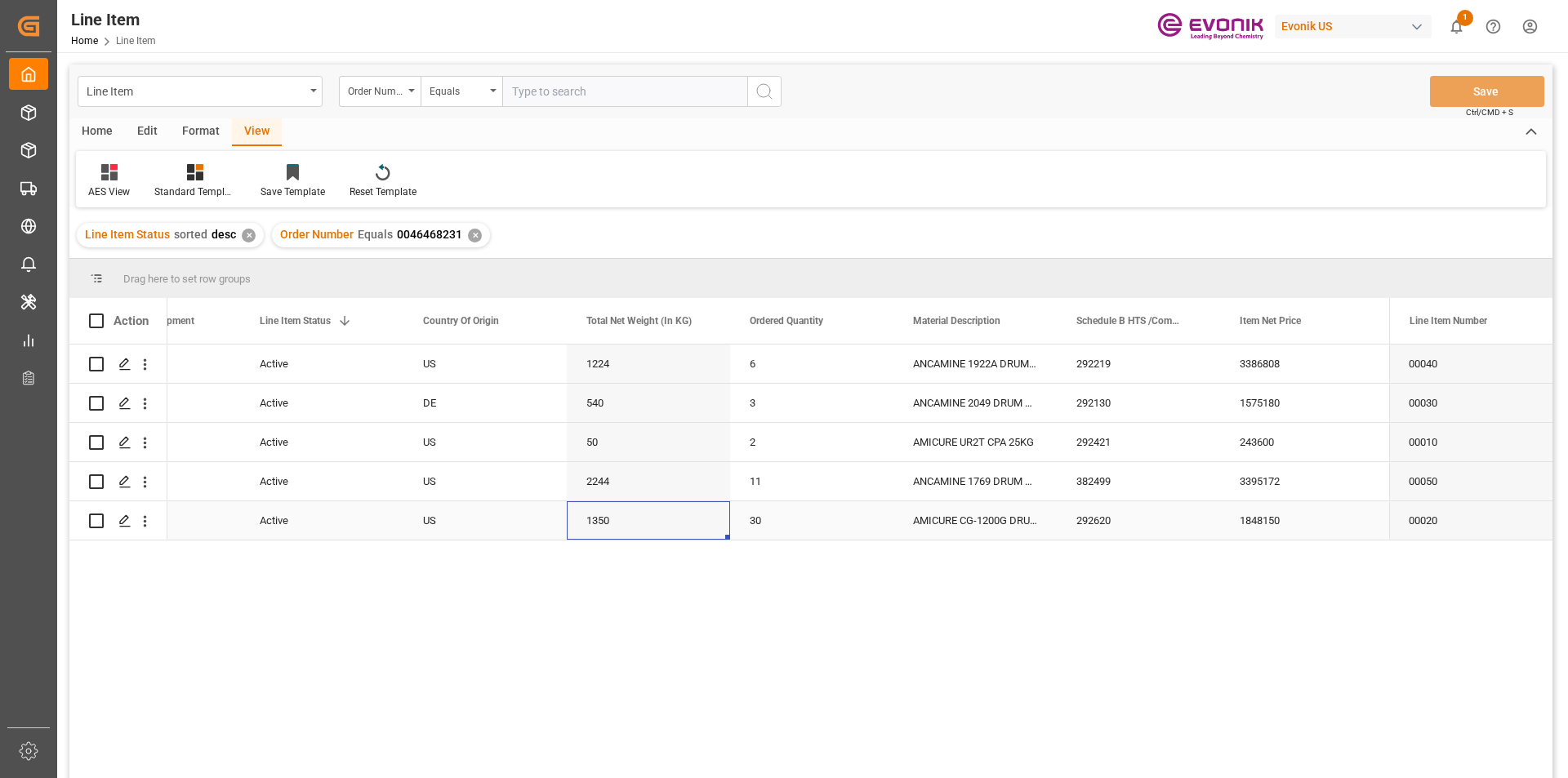
click at [614, 526] on div "1350" at bounding box center [648, 520] width 163 height 38
click at [1258, 518] on div "1848150" at bounding box center [1302, 520] width 163 height 38
click at [1301, 525] on div "1848150" at bounding box center [1302, 520] width 163 height 38
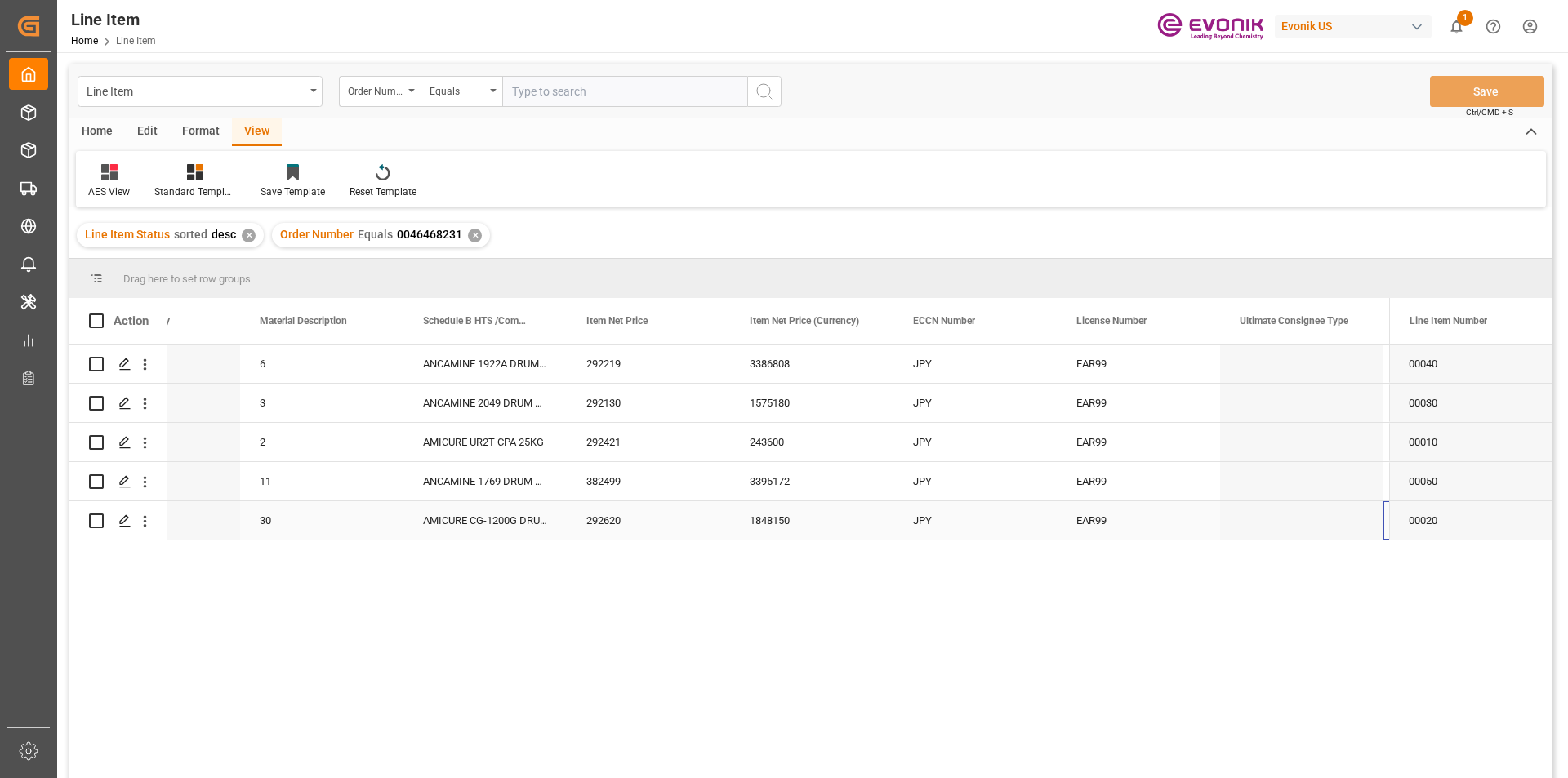
scroll to position [0, 907]
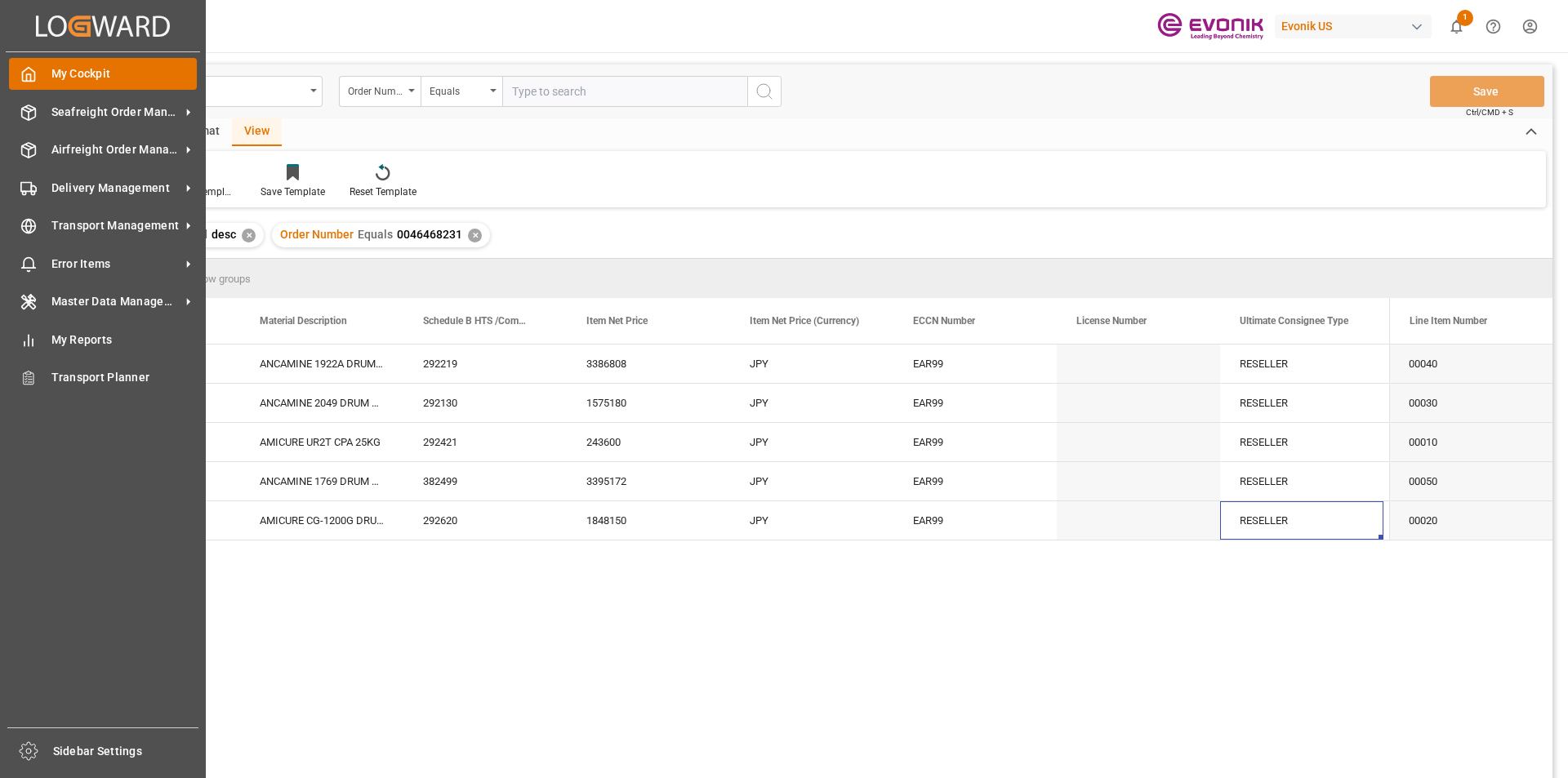
click at [17, 75] on div at bounding box center [23, 73] width 28 height 17
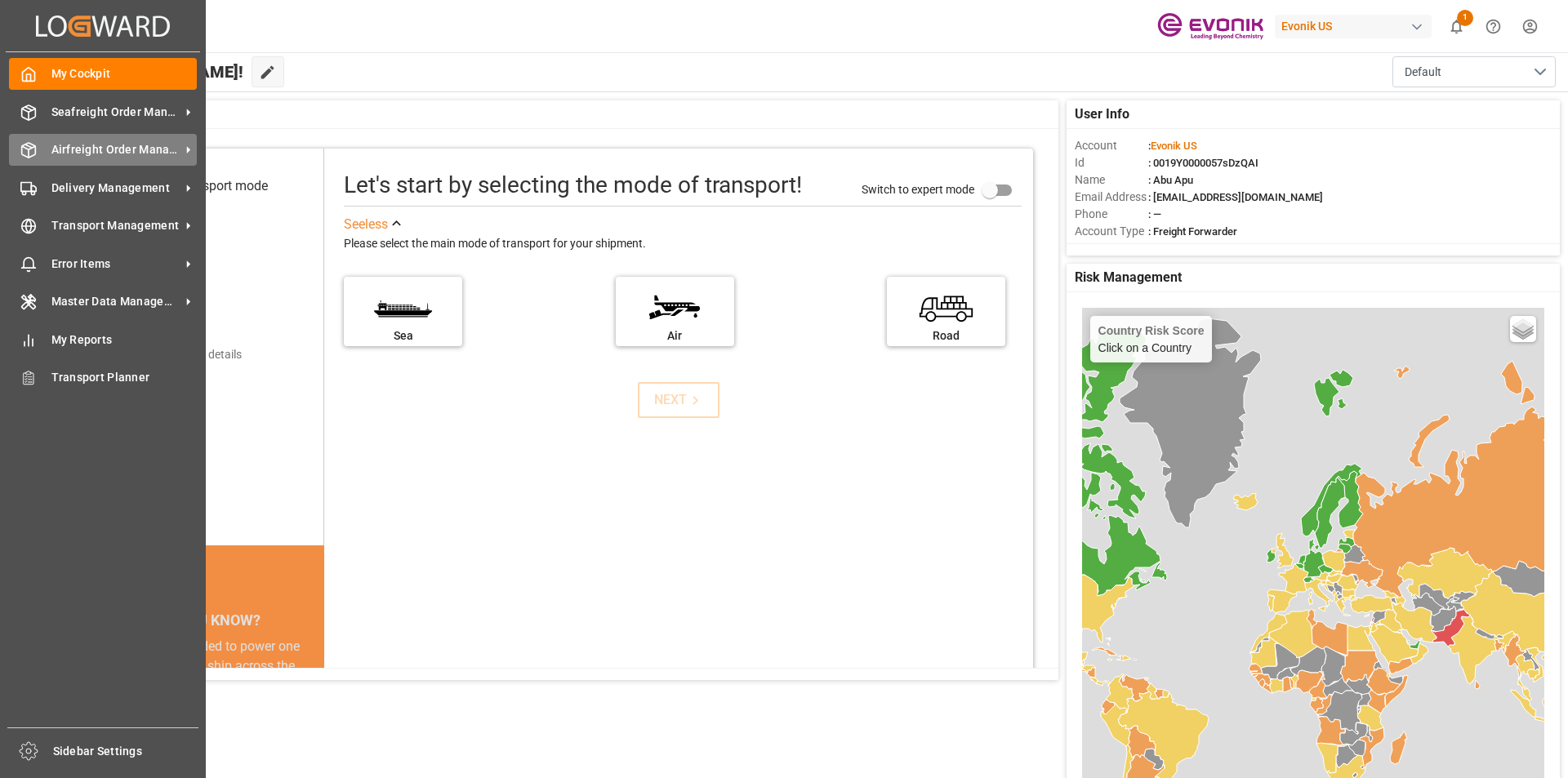
click at [103, 154] on span "Airfreight Order Management" at bounding box center [115, 149] width 129 height 17
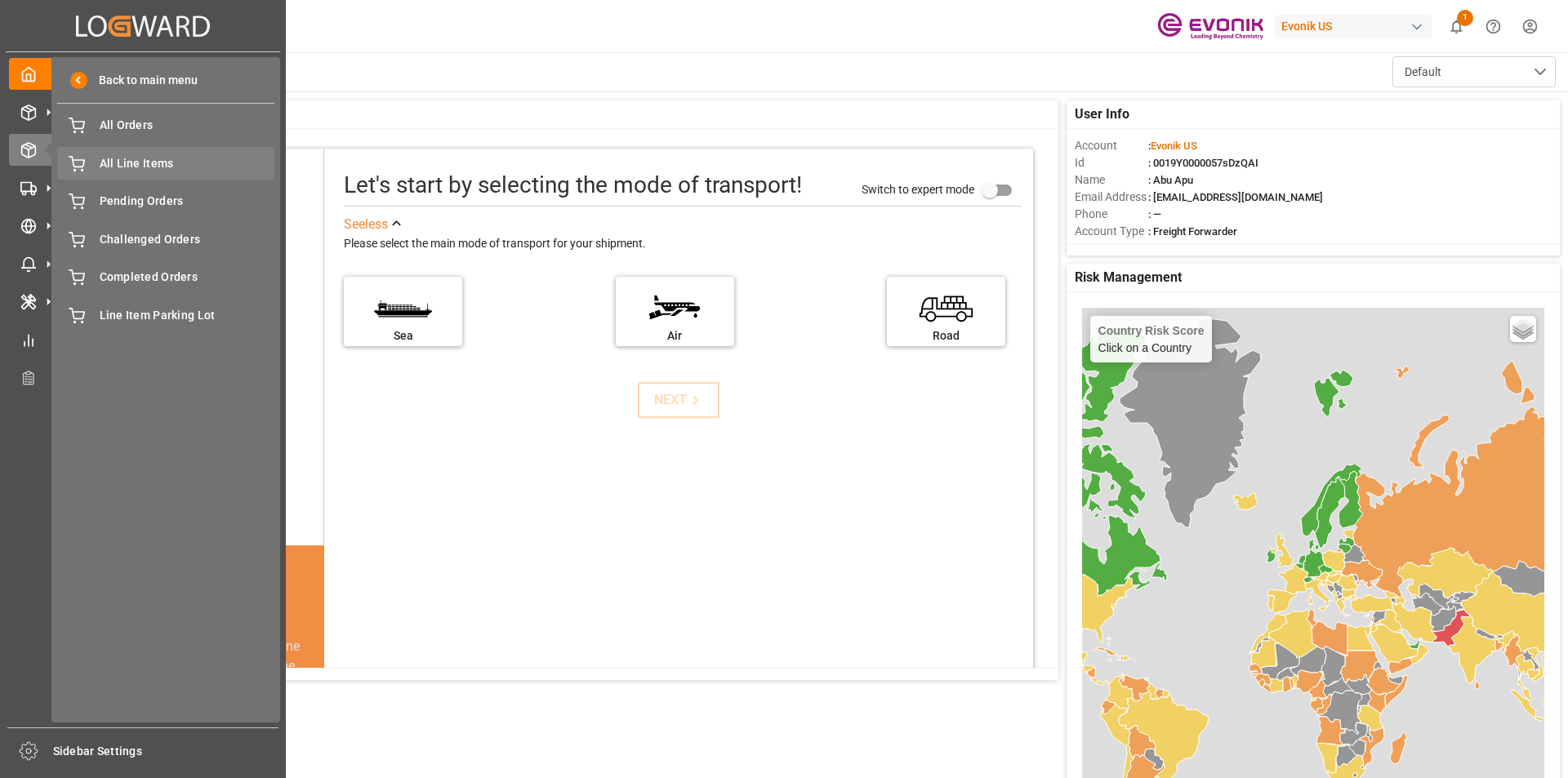
click at [160, 168] on span "All Line Items" at bounding box center [187, 163] width 175 height 17
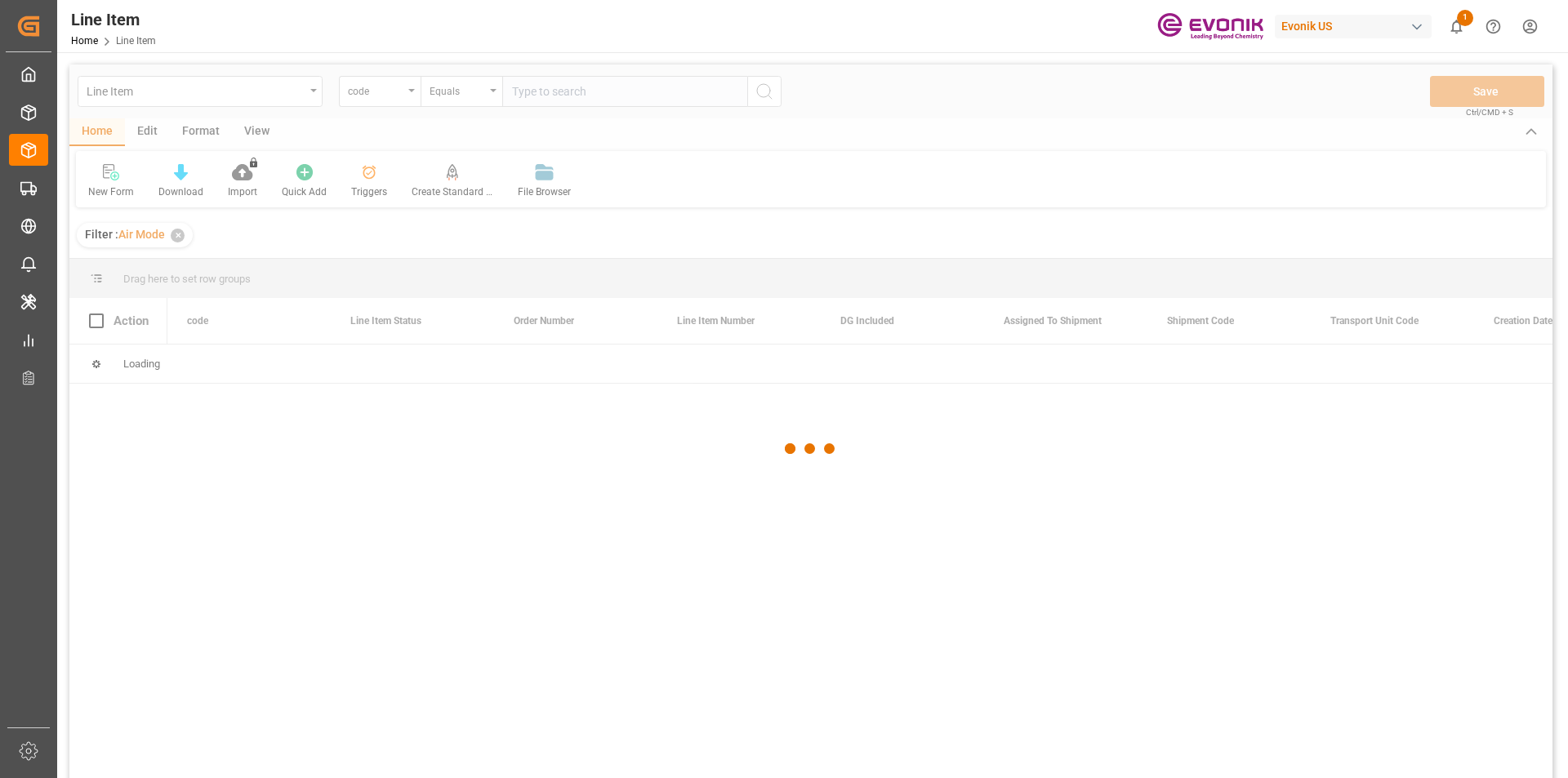
click at [405, 95] on div at bounding box center [810, 448] width 1483 height 769
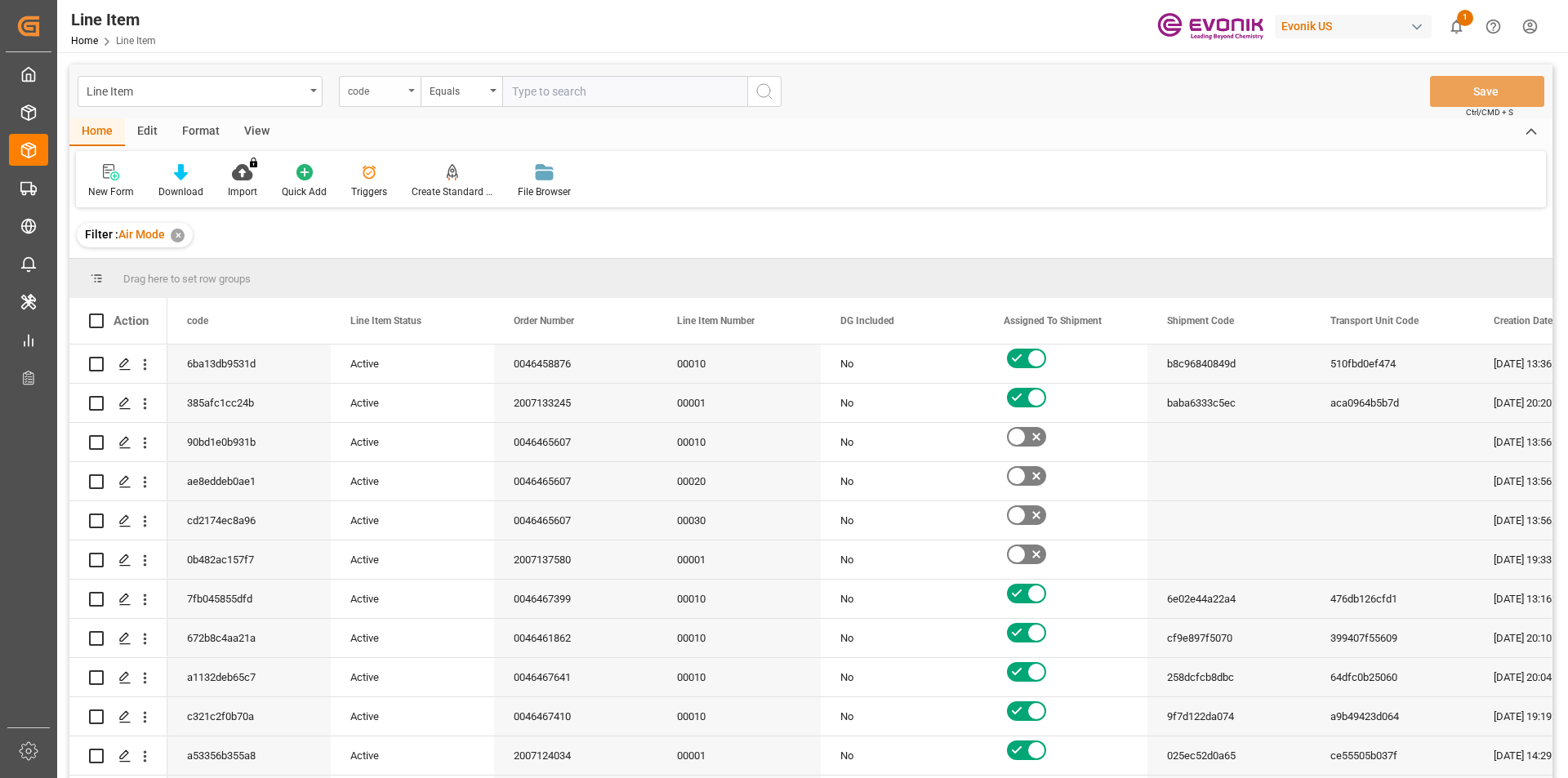
click at [405, 97] on div "code" at bounding box center [380, 91] width 82 height 31
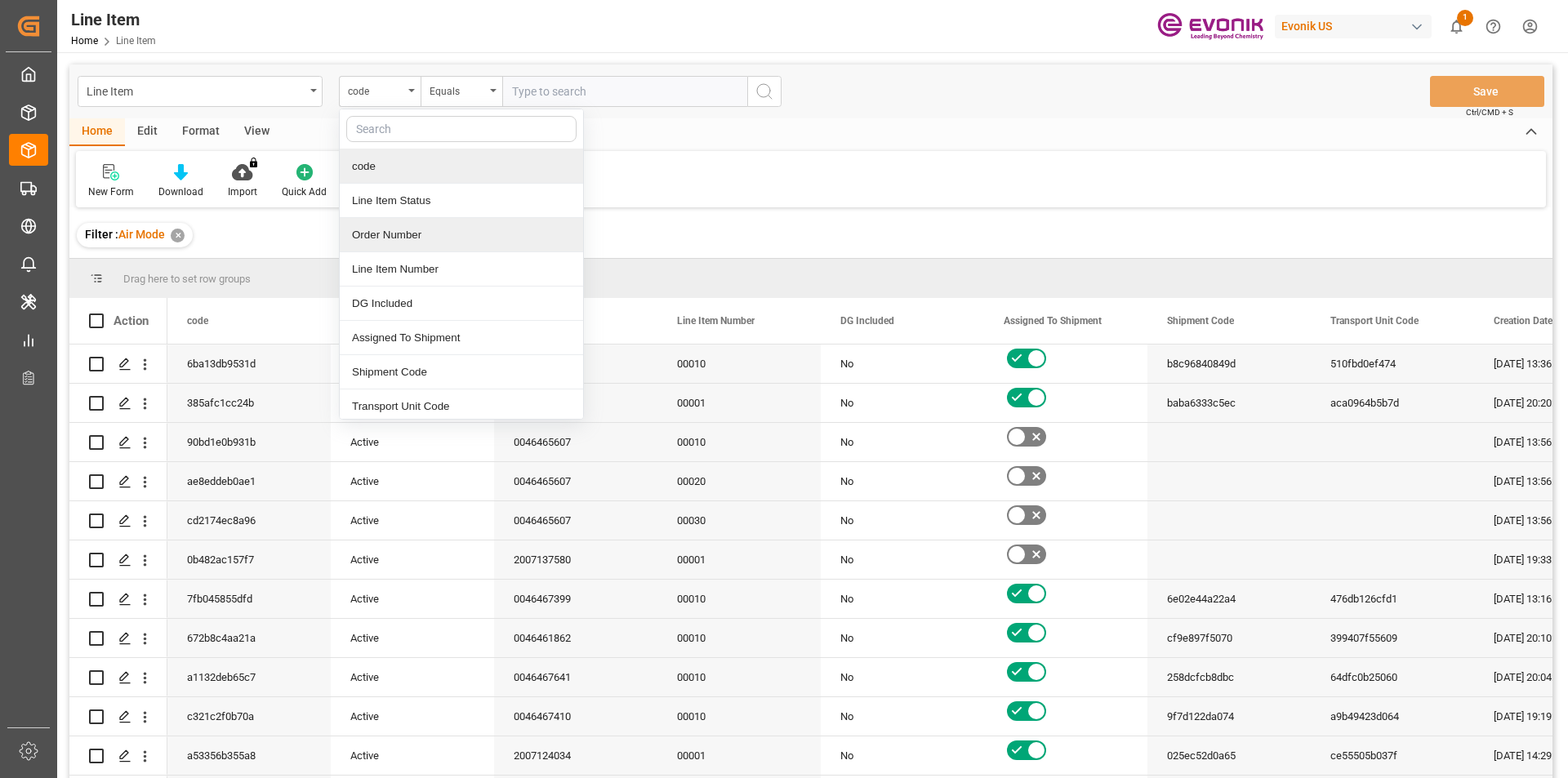
click at [376, 234] on div "Order Number" at bounding box center [461, 235] width 243 height 34
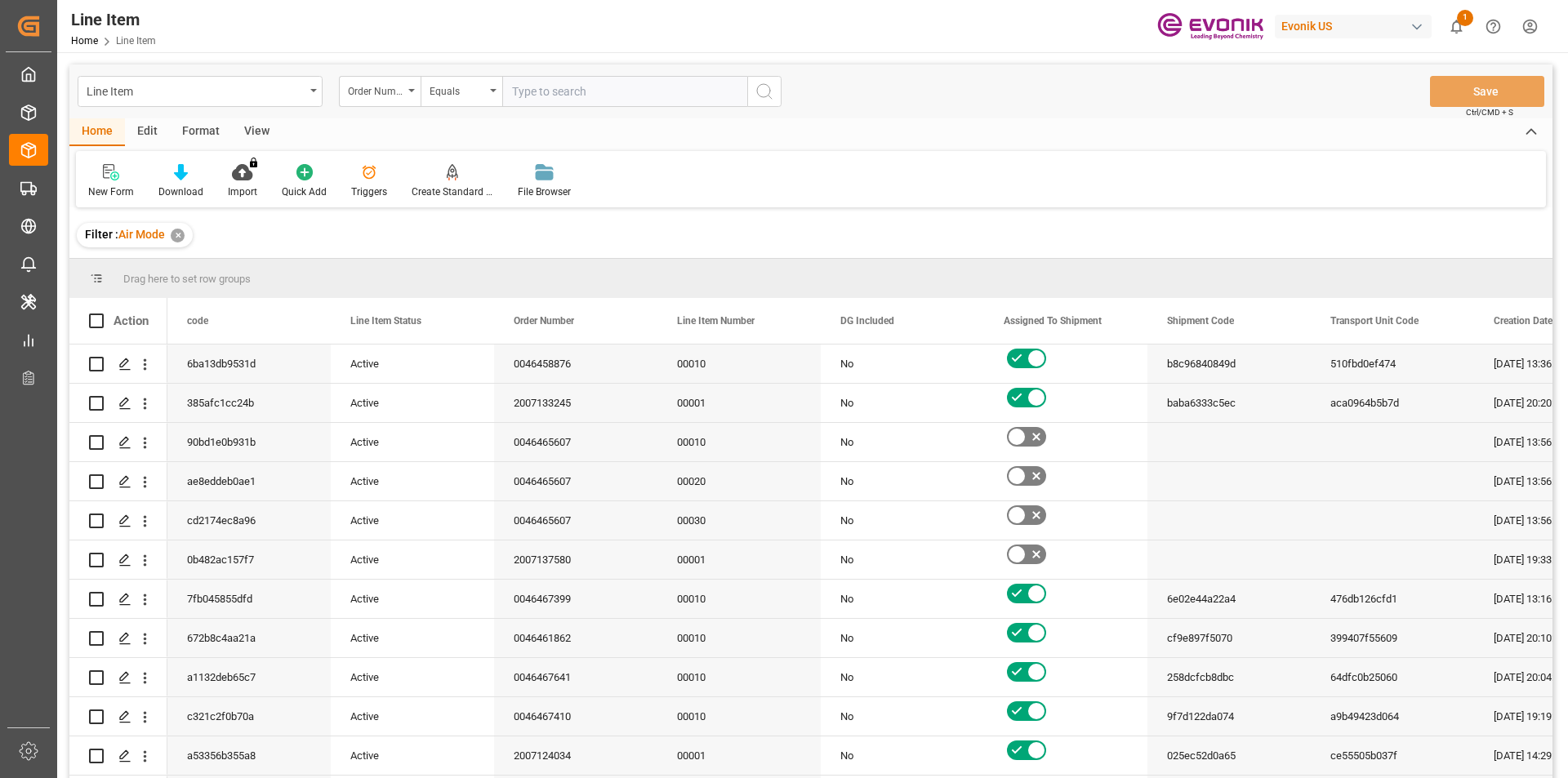
click at [540, 97] on input "text" at bounding box center [625, 91] width 245 height 31
paste input "0046463930"
type input "0046463930"
click at [769, 97] on icon "search button" at bounding box center [764, 91] width 19 height 19
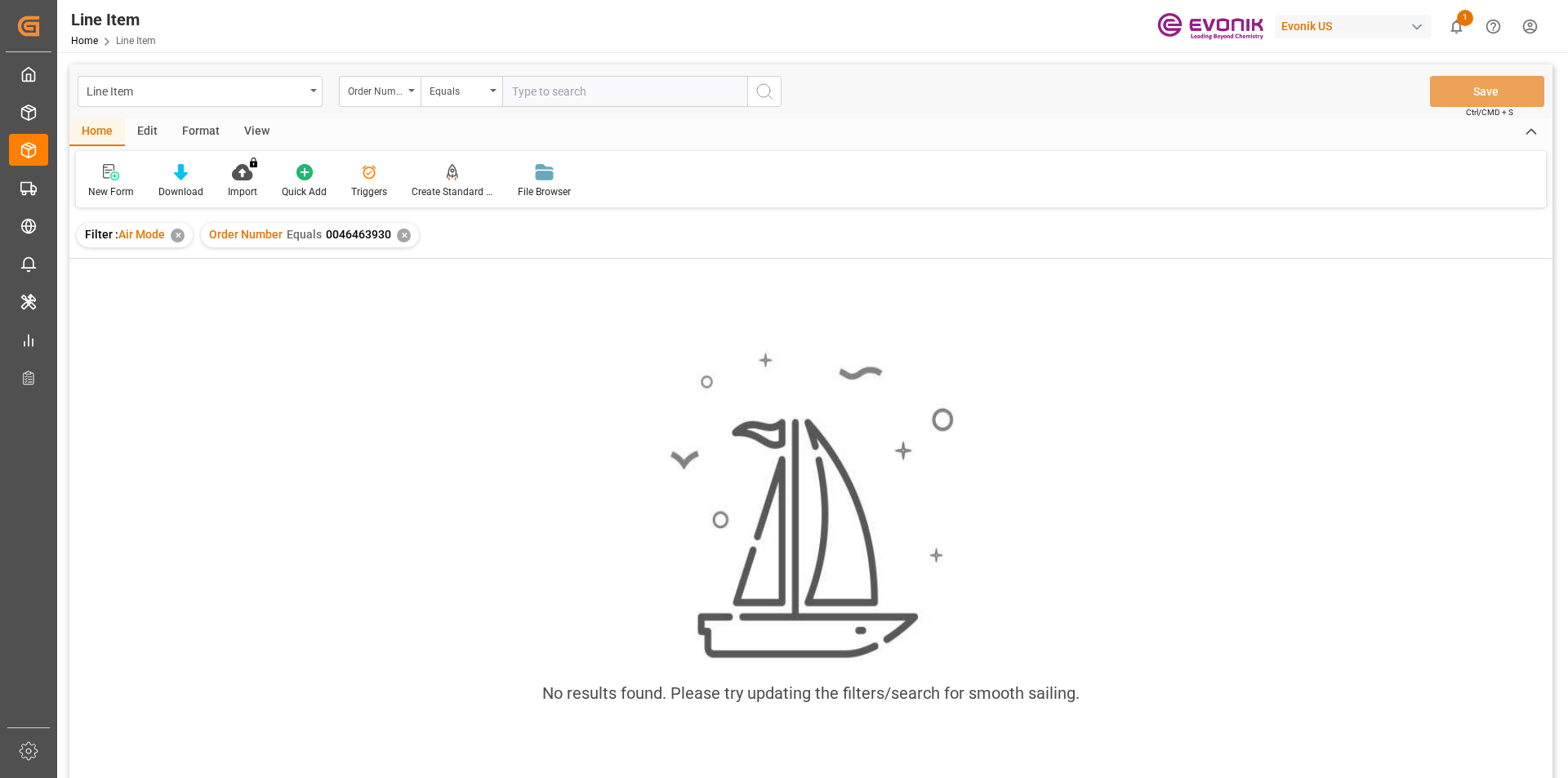
click at [178, 239] on div "✕" at bounding box center [177, 235] width 14 height 14
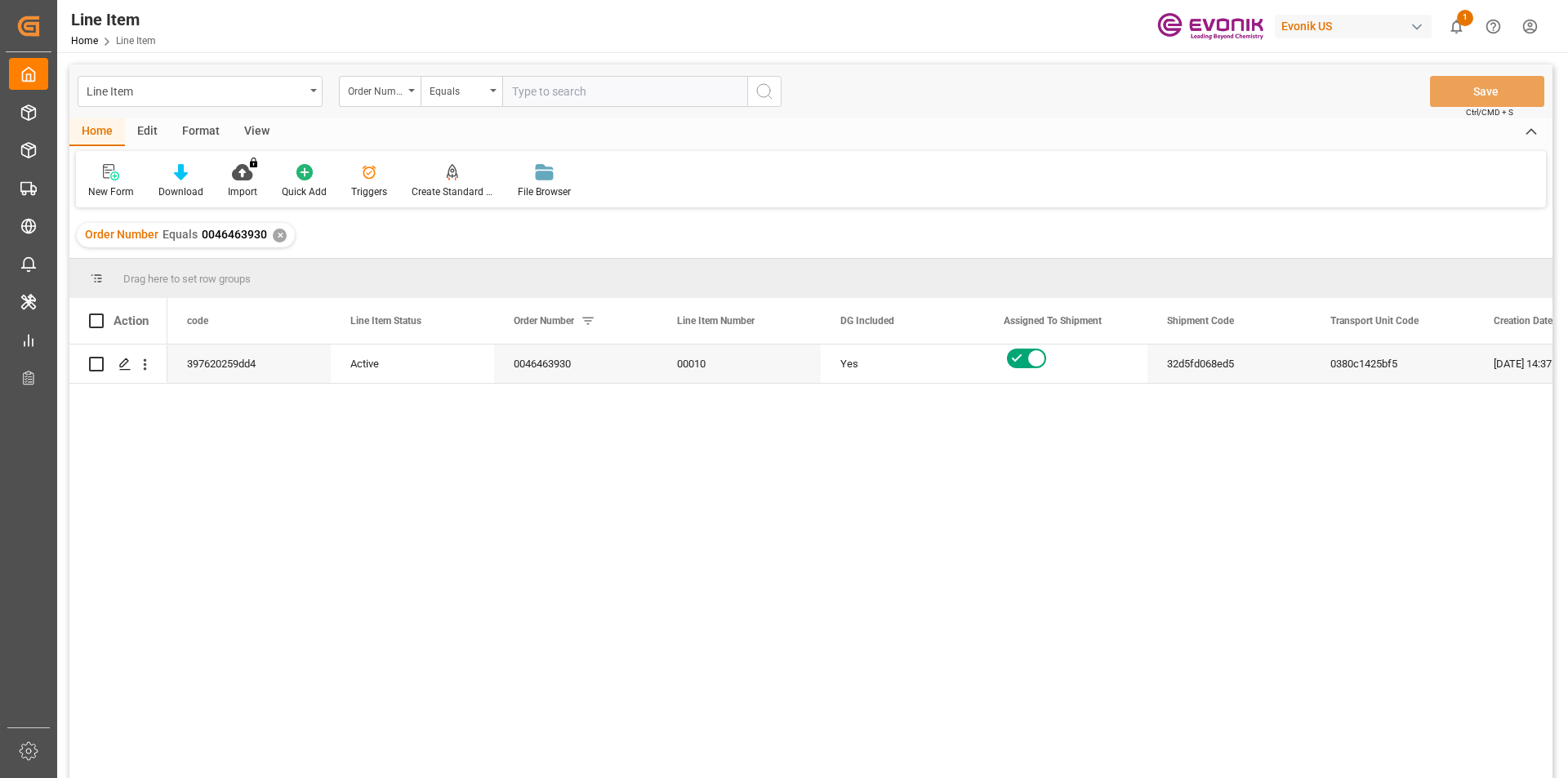
click at [255, 136] on div "View" at bounding box center [257, 133] width 50 height 28
click at [192, 179] on icon at bounding box center [186, 173] width 17 height 17
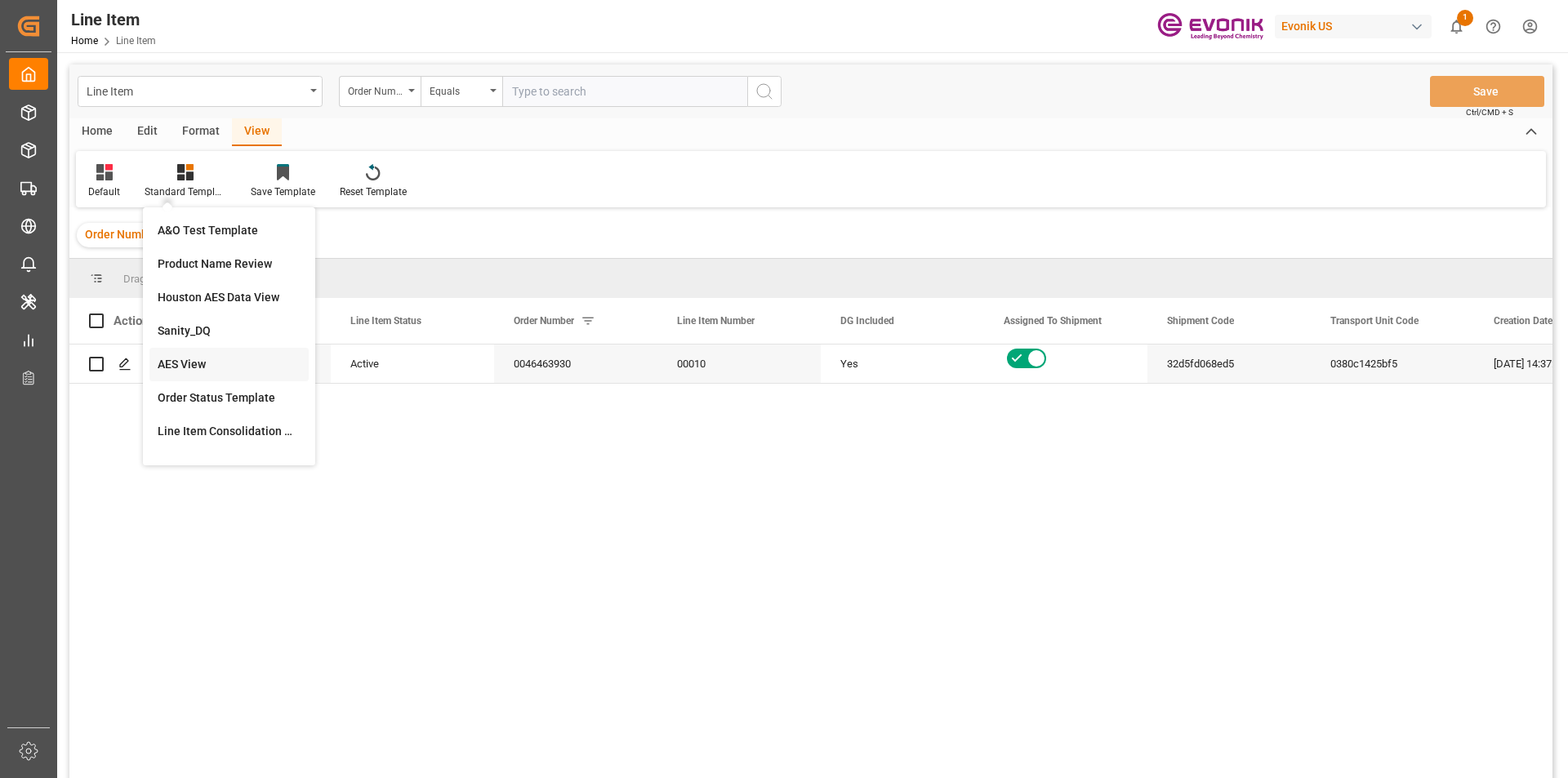
click at [185, 360] on div "AES View" at bounding box center [229, 364] width 143 height 17
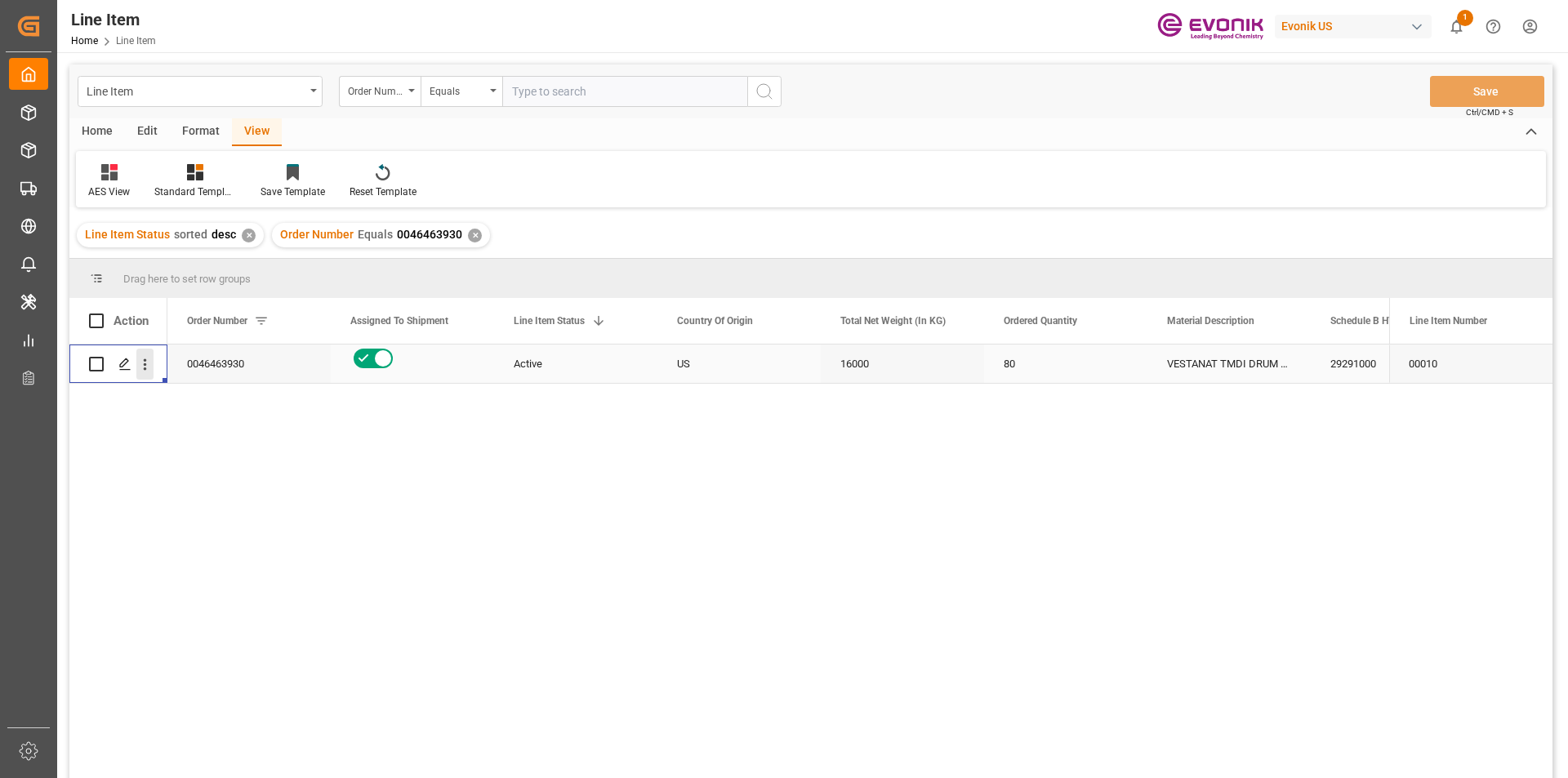
click at [146, 372] on icon "open menu" at bounding box center [145, 364] width 17 height 17
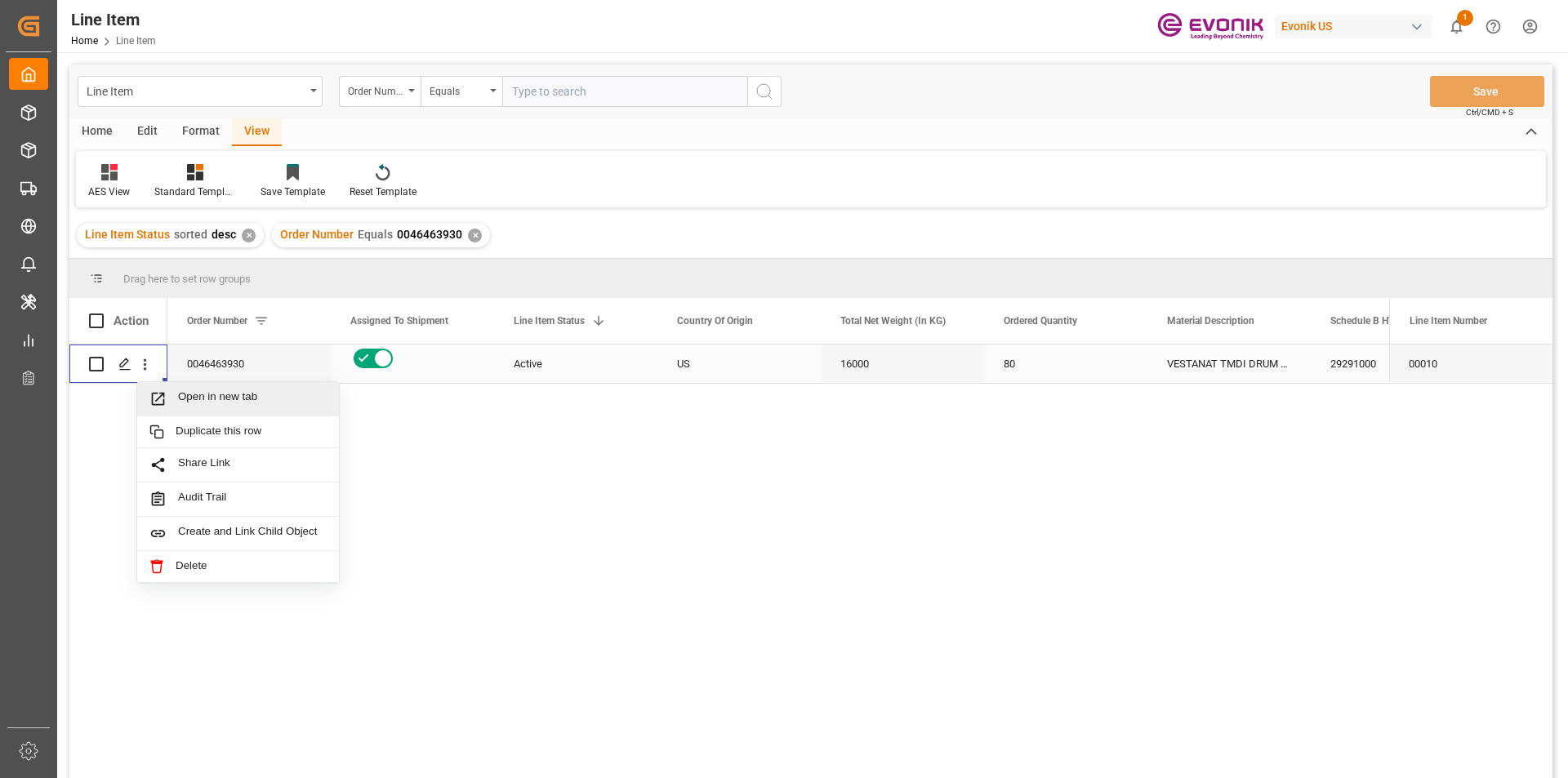
click at [173, 397] on span "Press SPACE to select this row." at bounding box center [163, 398] width 29 height 17
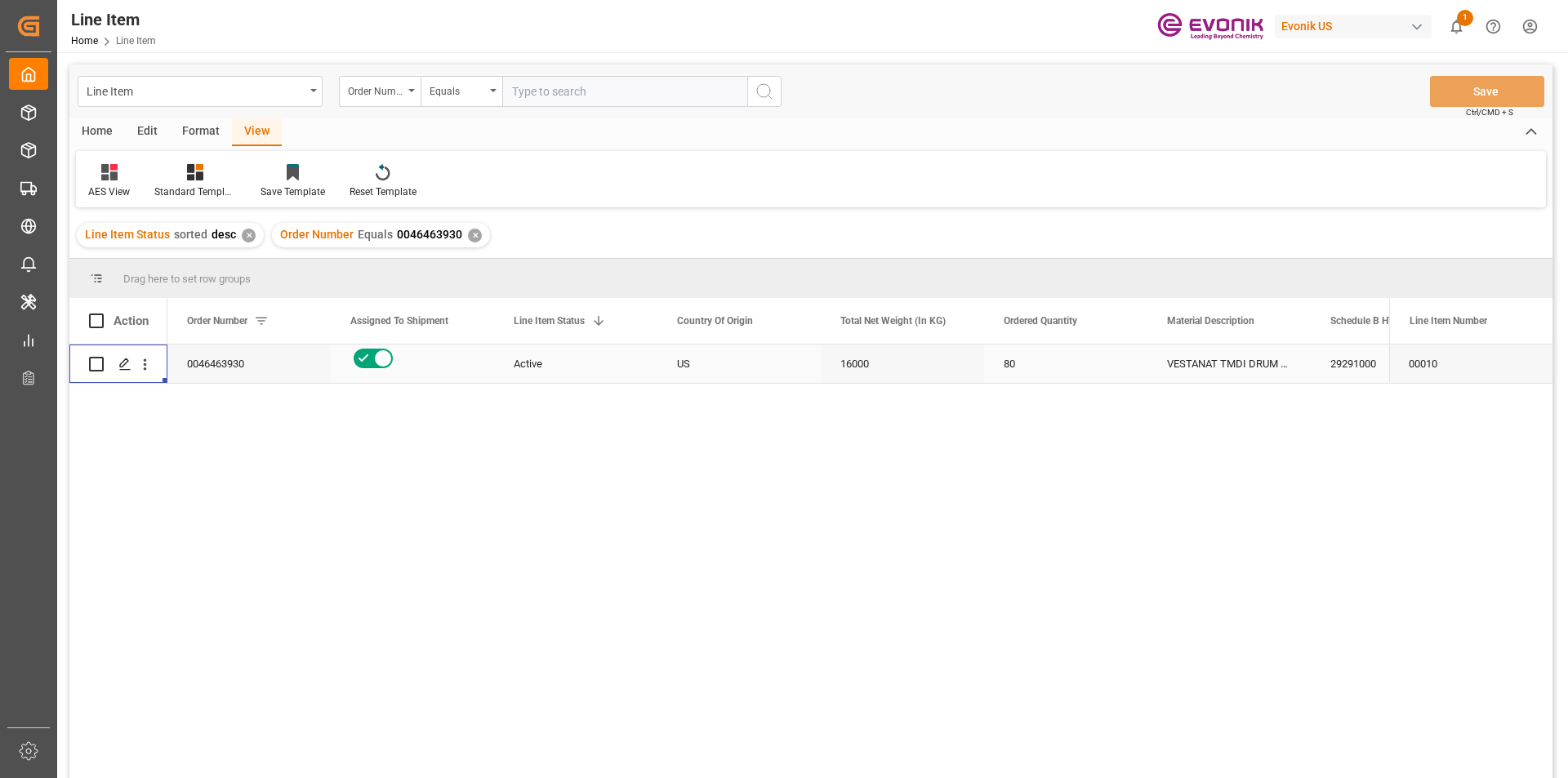
click at [858, 370] on div "16000" at bounding box center [902, 363] width 163 height 38
click at [865, 368] on div "16000" at bounding box center [902, 363] width 163 height 38
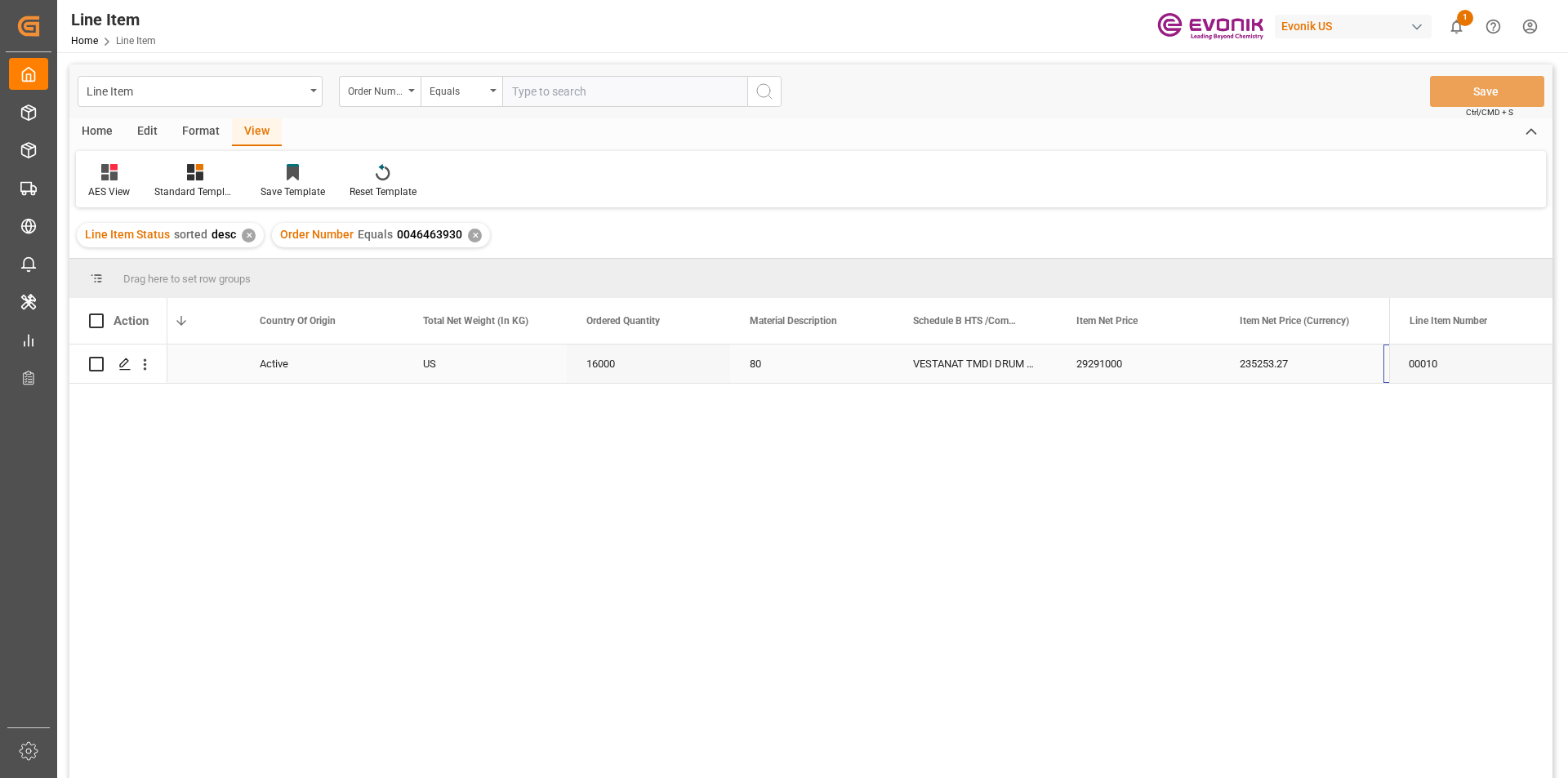
scroll to position [0, 417]
click at [1083, 362] on div "235253.27" at bounding box center [1138, 363] width 163 height 38
click at [1131, 366] on div "235253.27" at bounding box center [1138, 363] width 163 height 38
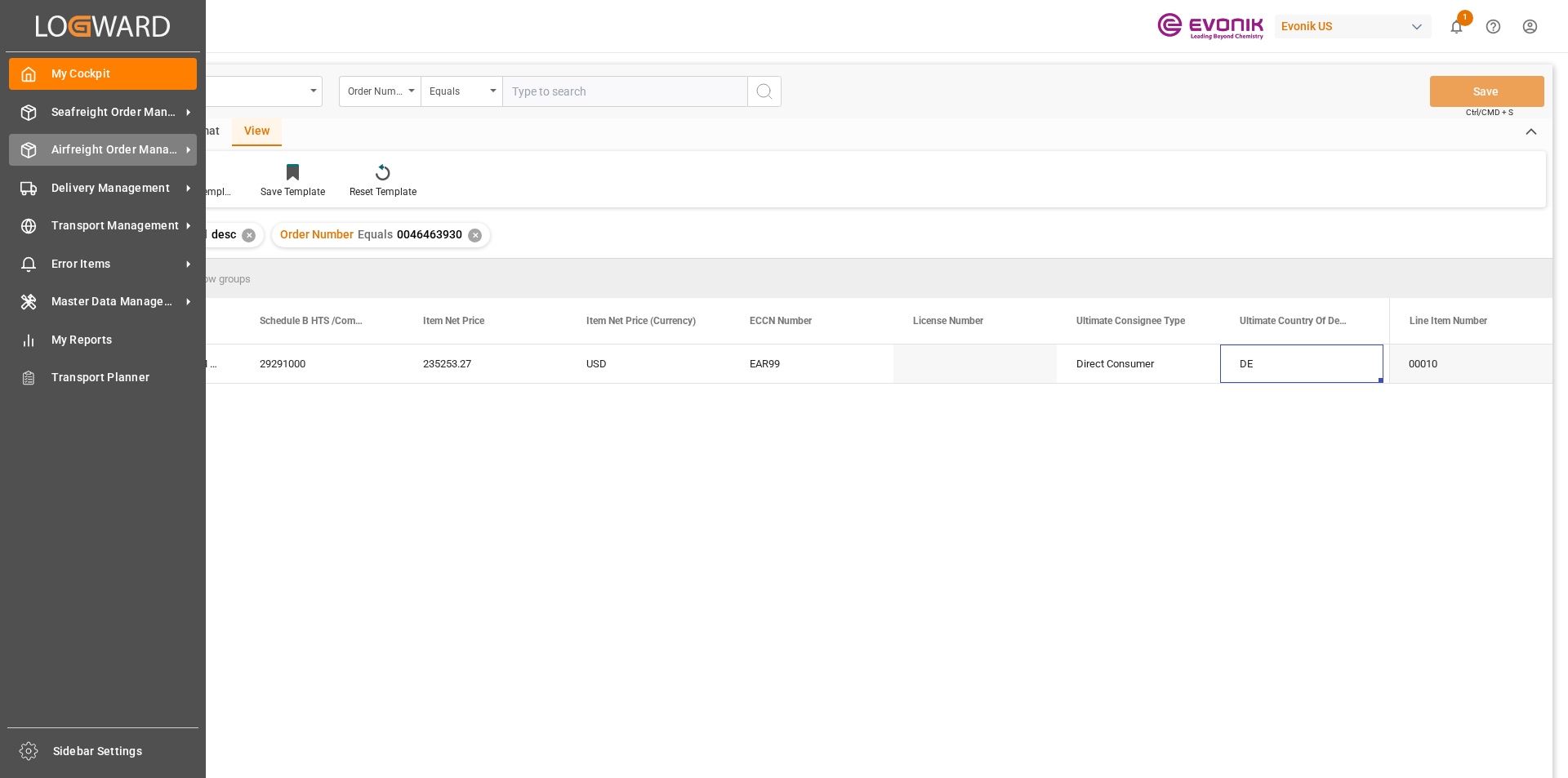
click at [77, 150] on span "Airfreight Order Management" at bounding box center [115, 149] width 129 height 17
click at [100, 153] on span "Airfreight Order Management" at bounding box center [115, 149] width 129 height 17
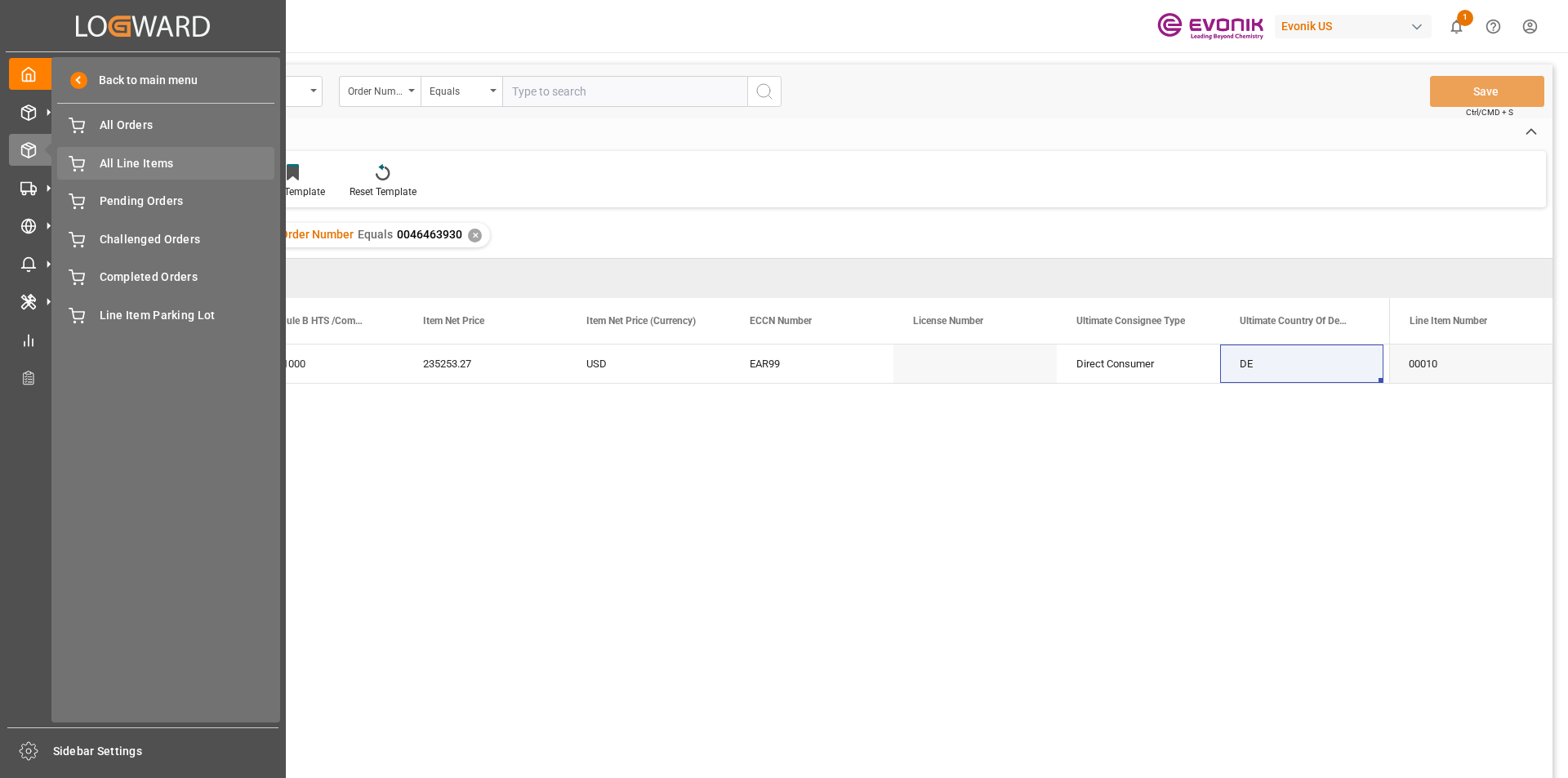
click at [123, 161] on span "All Line Items" at bounding box center [187, 163] width 175 height 17
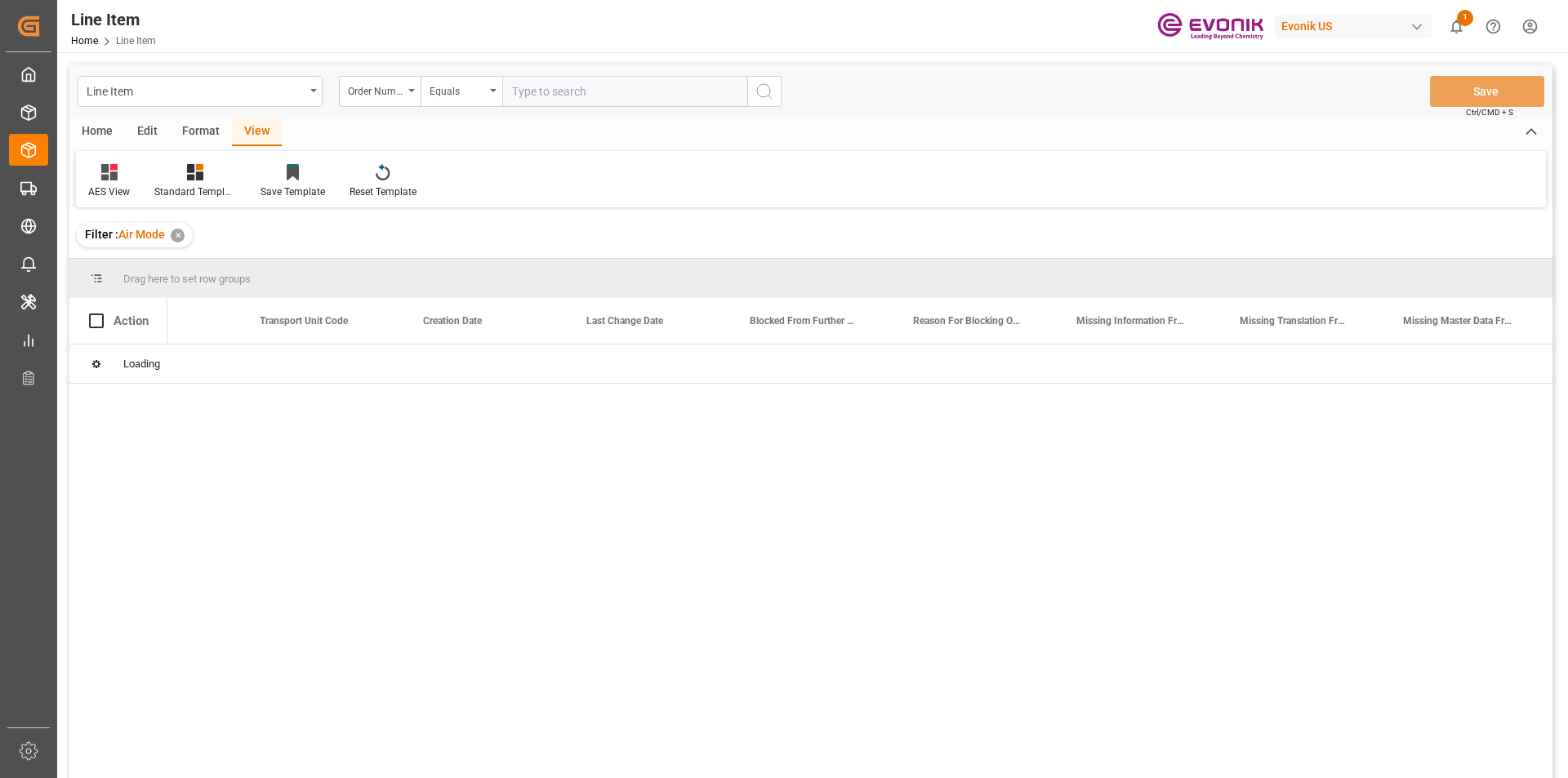
click at [547, 96] on input "text" at bounding box center [625, 91] width 245 height 31
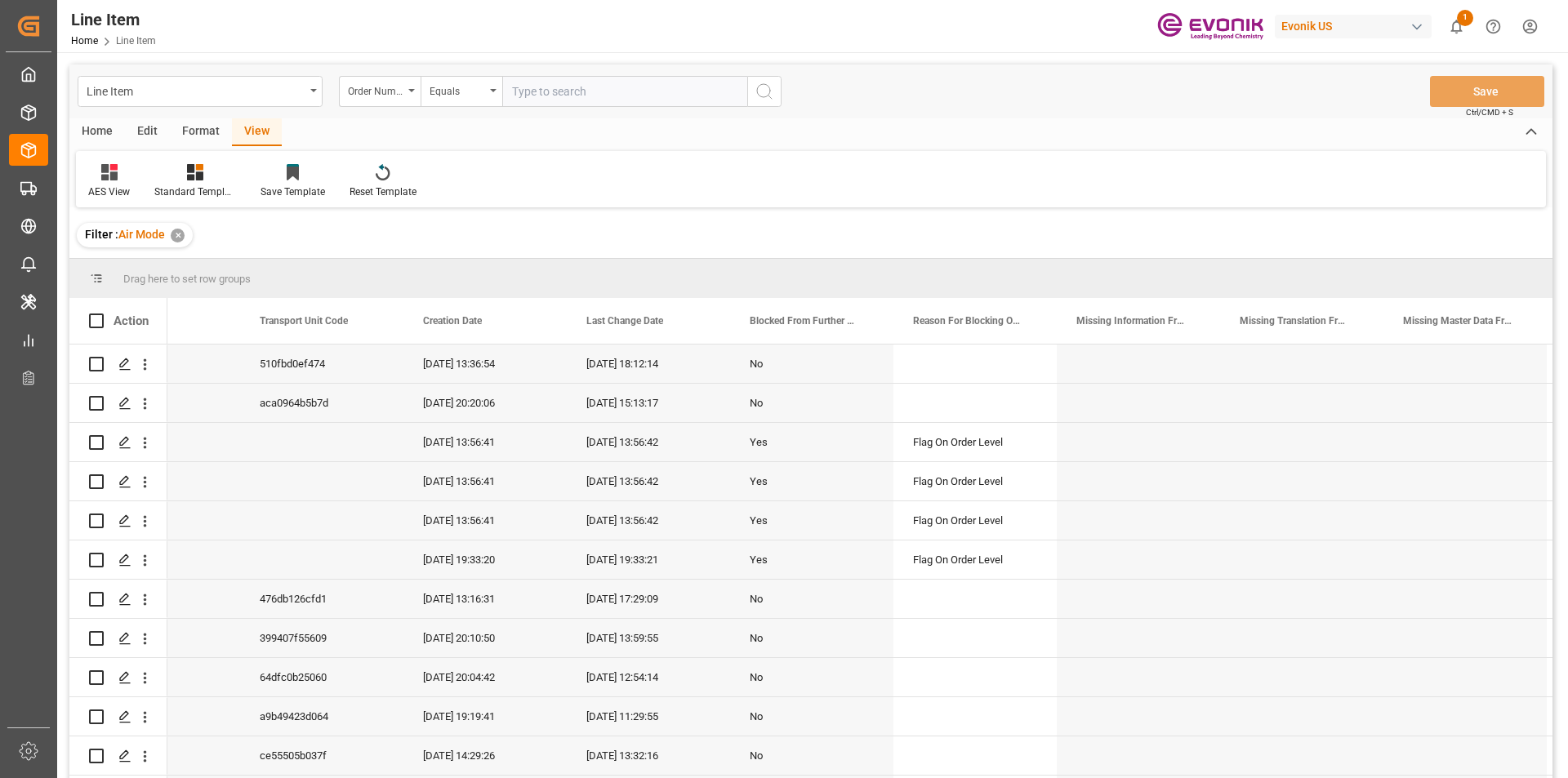
paste input "0046463931"
type input "0046463931"
click at [764, 90] on icon "search button" at bounding box center [764, 91] width 19 height 19
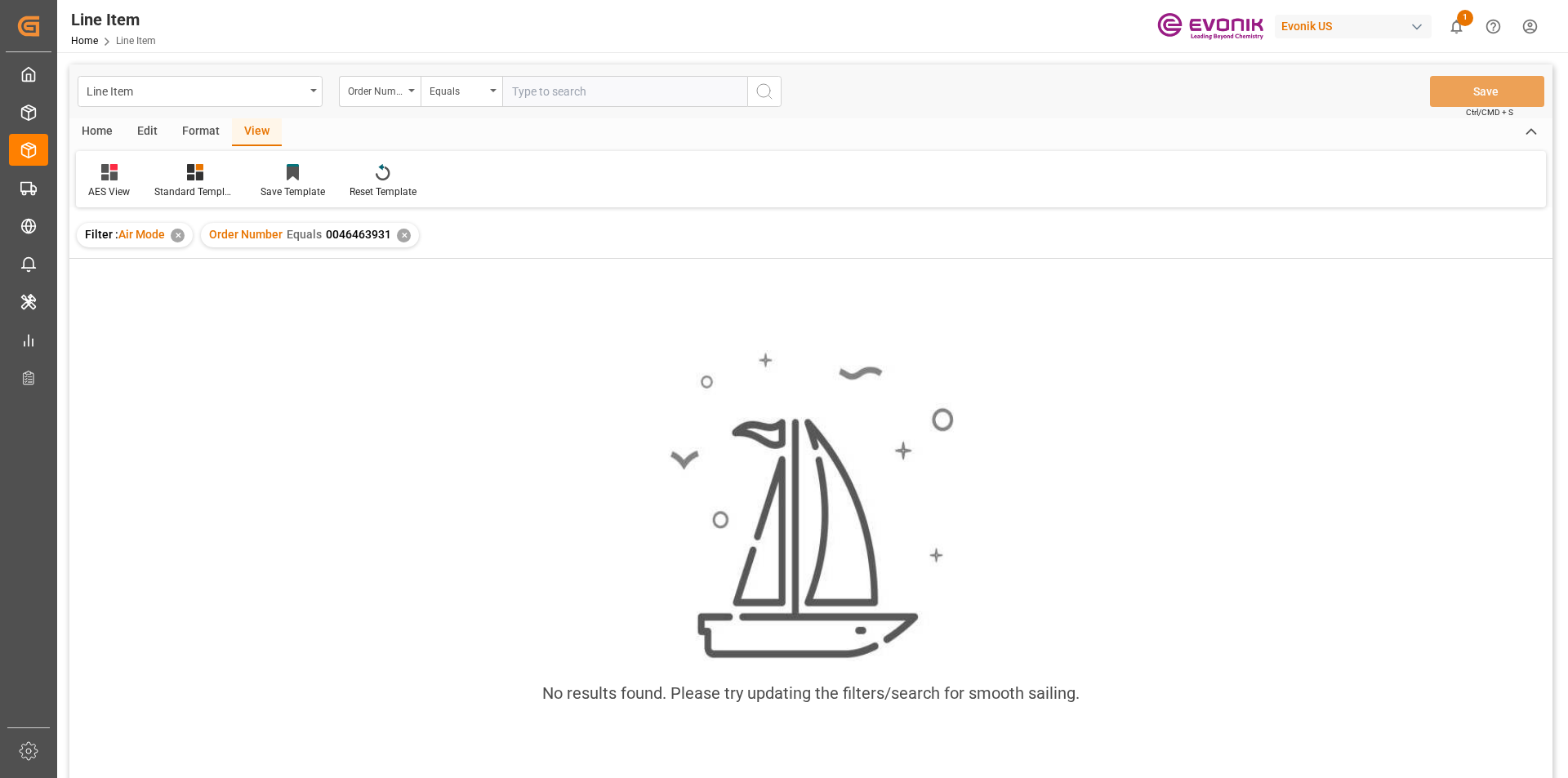
click at [174, 240] on div "✕" at bounding box center [177, 235] width 14 height 14
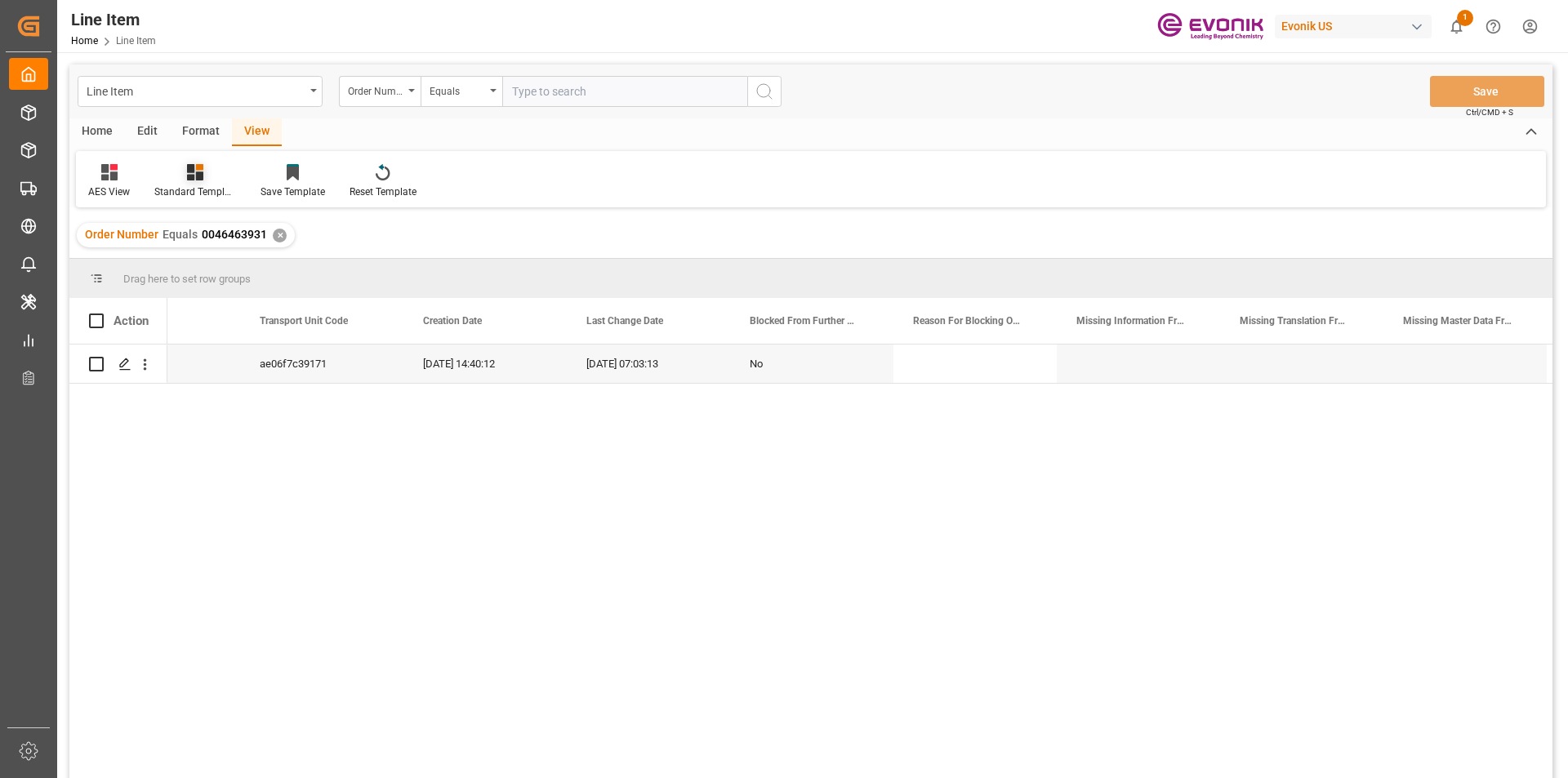
click at [186, 187] on div "Standard Templates" at bounding box center [195, 192] width 82 height 15
click at [200, 373] on div "AES View" at bounding box center [239, 364] width 143 height 17
click at [146, 369] on icon "open menu" at bounding box center [146, 365] width 4 height 11
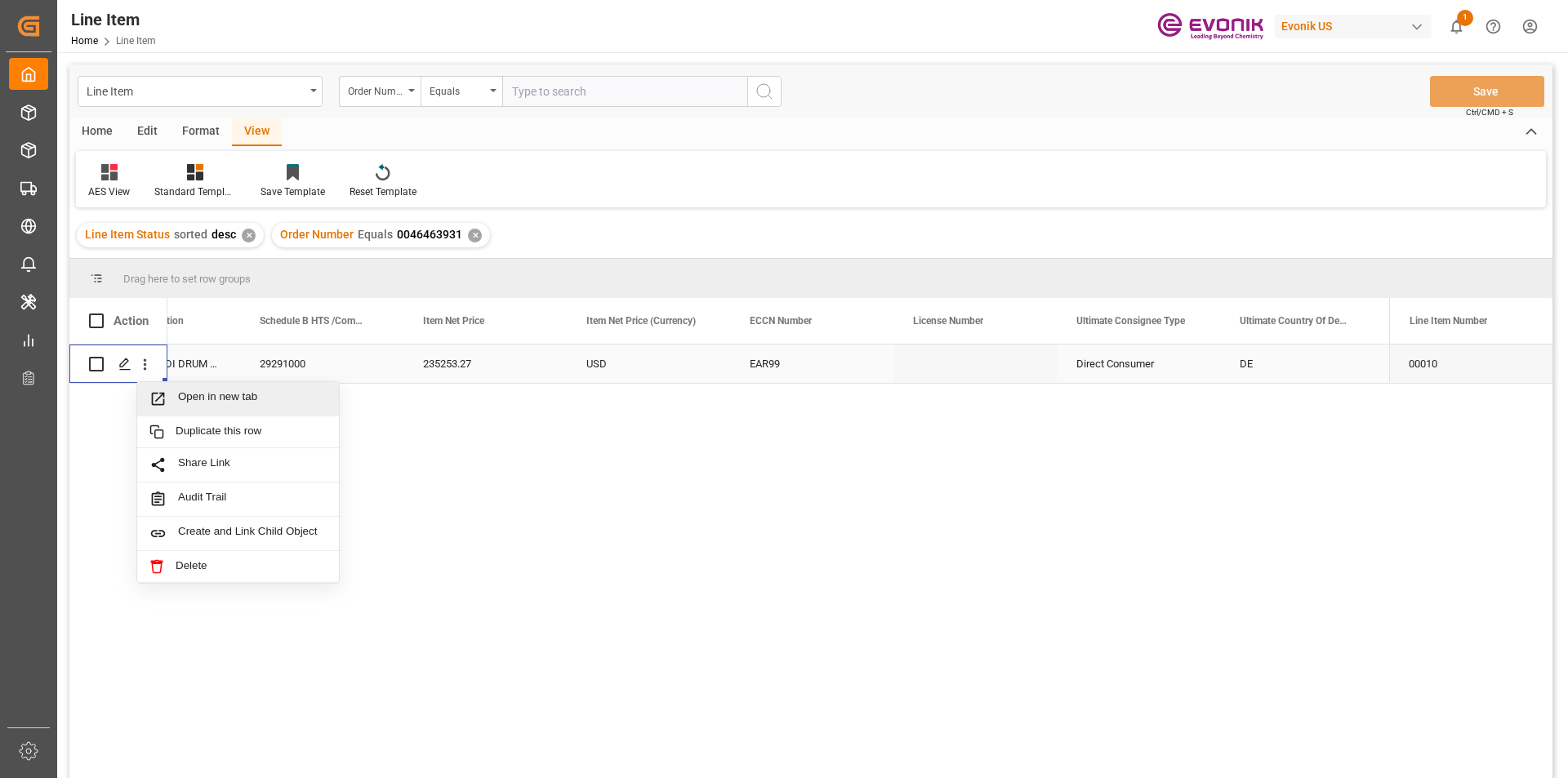
click at [185, 393] on span "Open in new tab" at bounding box center [253, 398] width 149 height 17
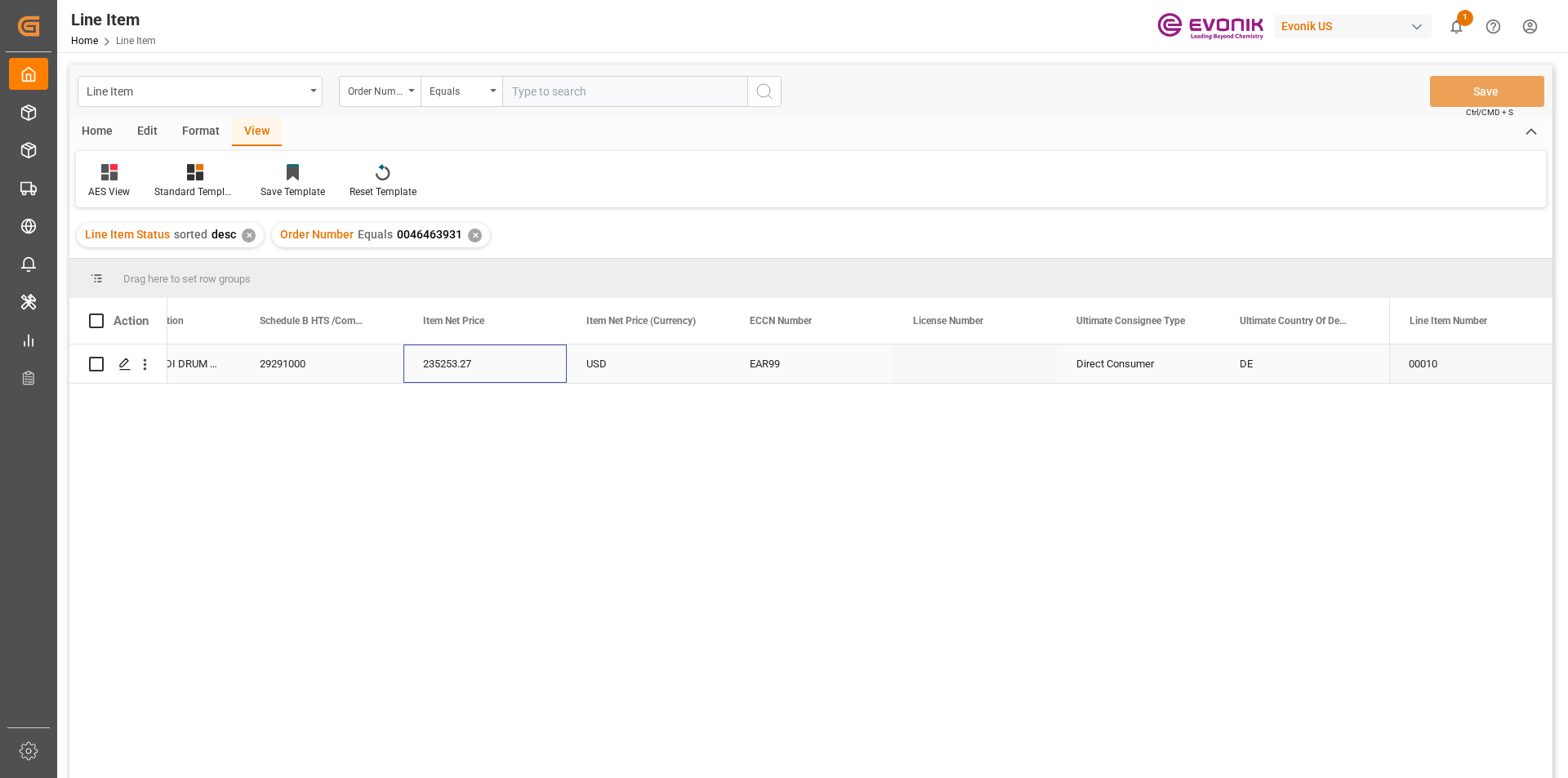
click at [475, 370] on div "235253.27" at bounding box center [485, 363] width 163 height 38
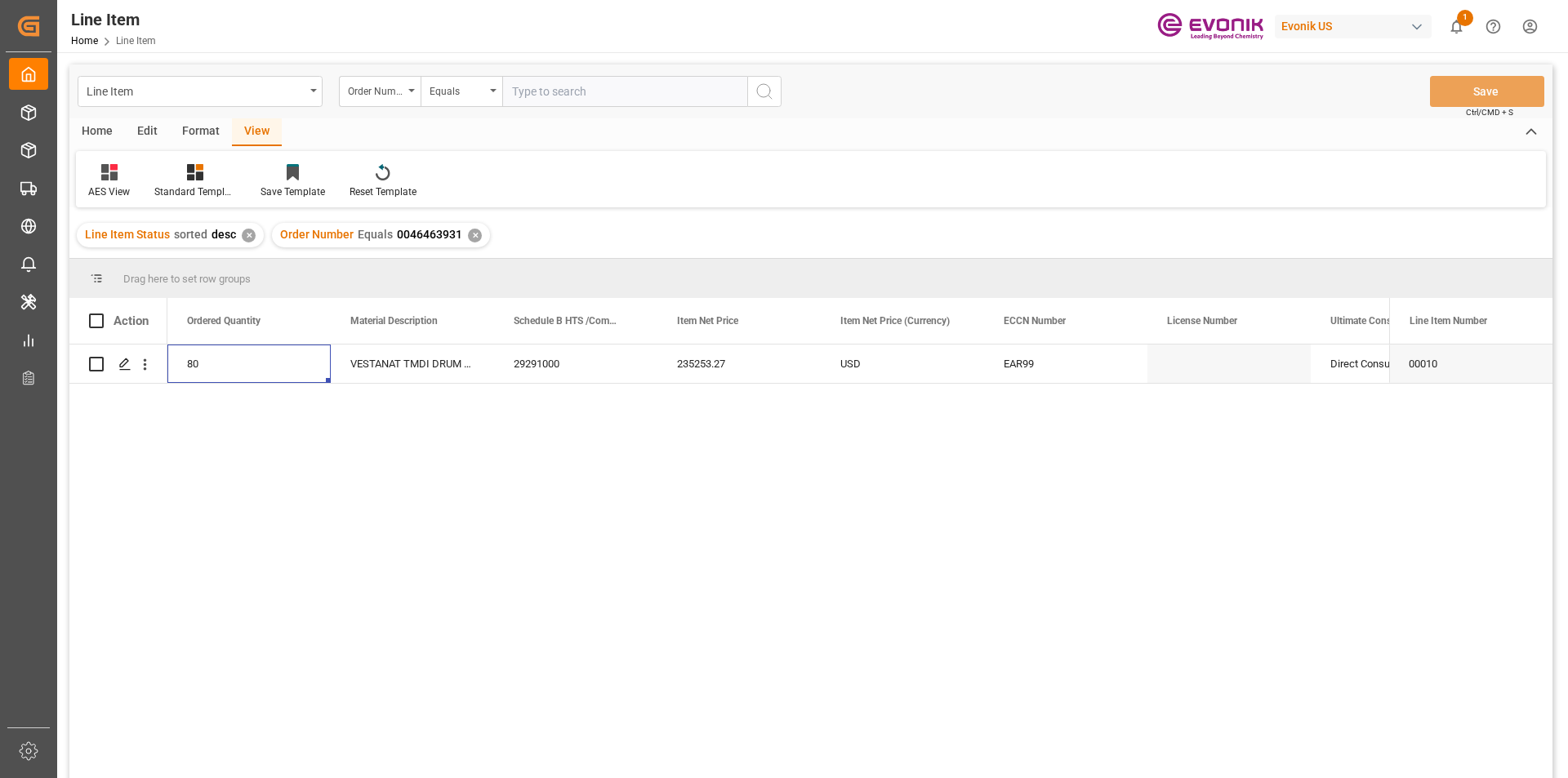
scroll to position [0, 654]
click at [846, 354] on div "235253.27" at bounding box center [902, 363] width 163 height 38
click at [571, 360] on div "VESTANAT TMDI DRUM 441 LB US" at bounding box center [576, 363] width 163 height 38
click at [779, 358] on div "VESTANAT TMDI DRUM 441 LB US" at bounding box center [739, 363] width 163 height 38
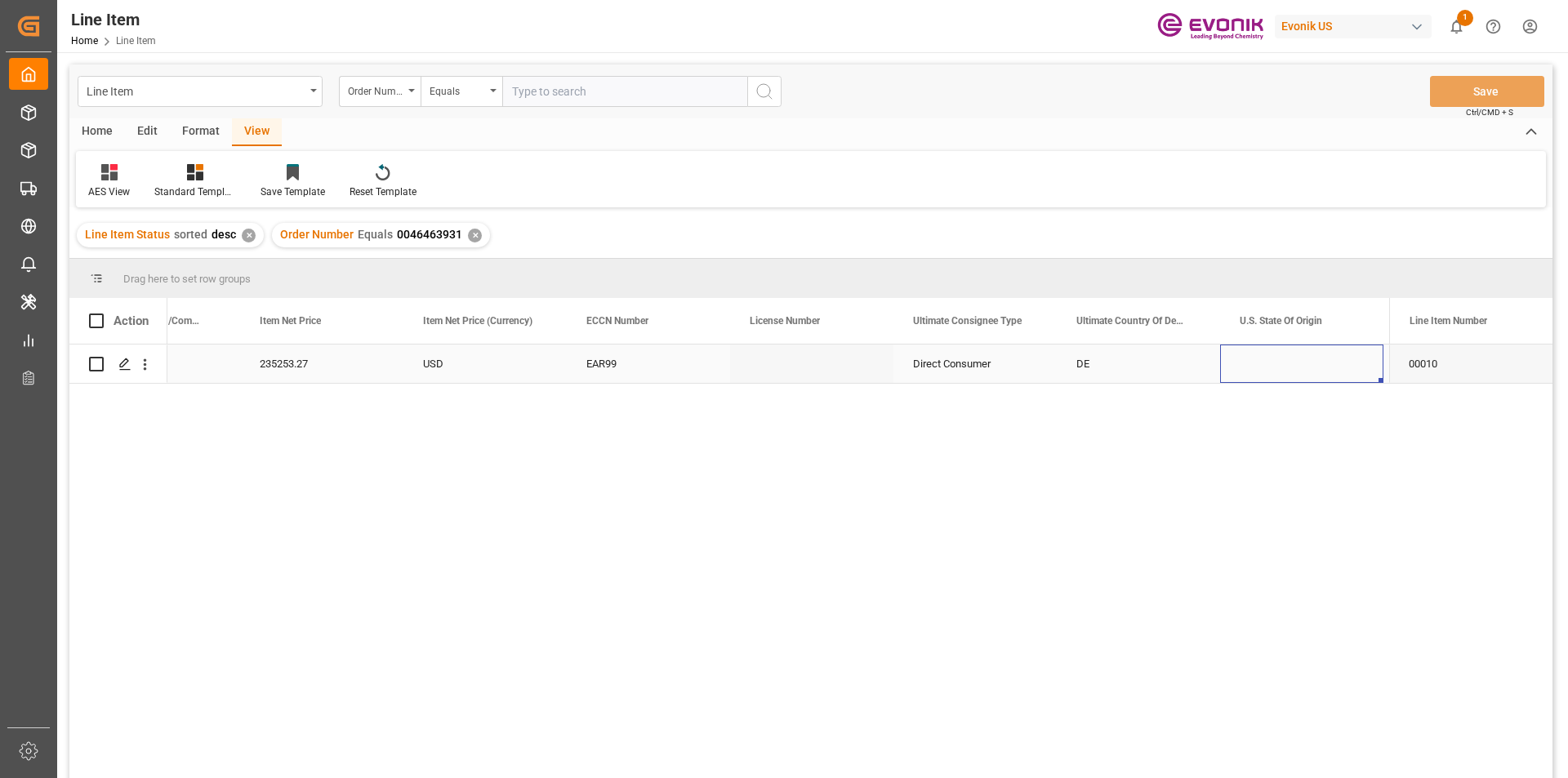
scroll to position [0, 1234]
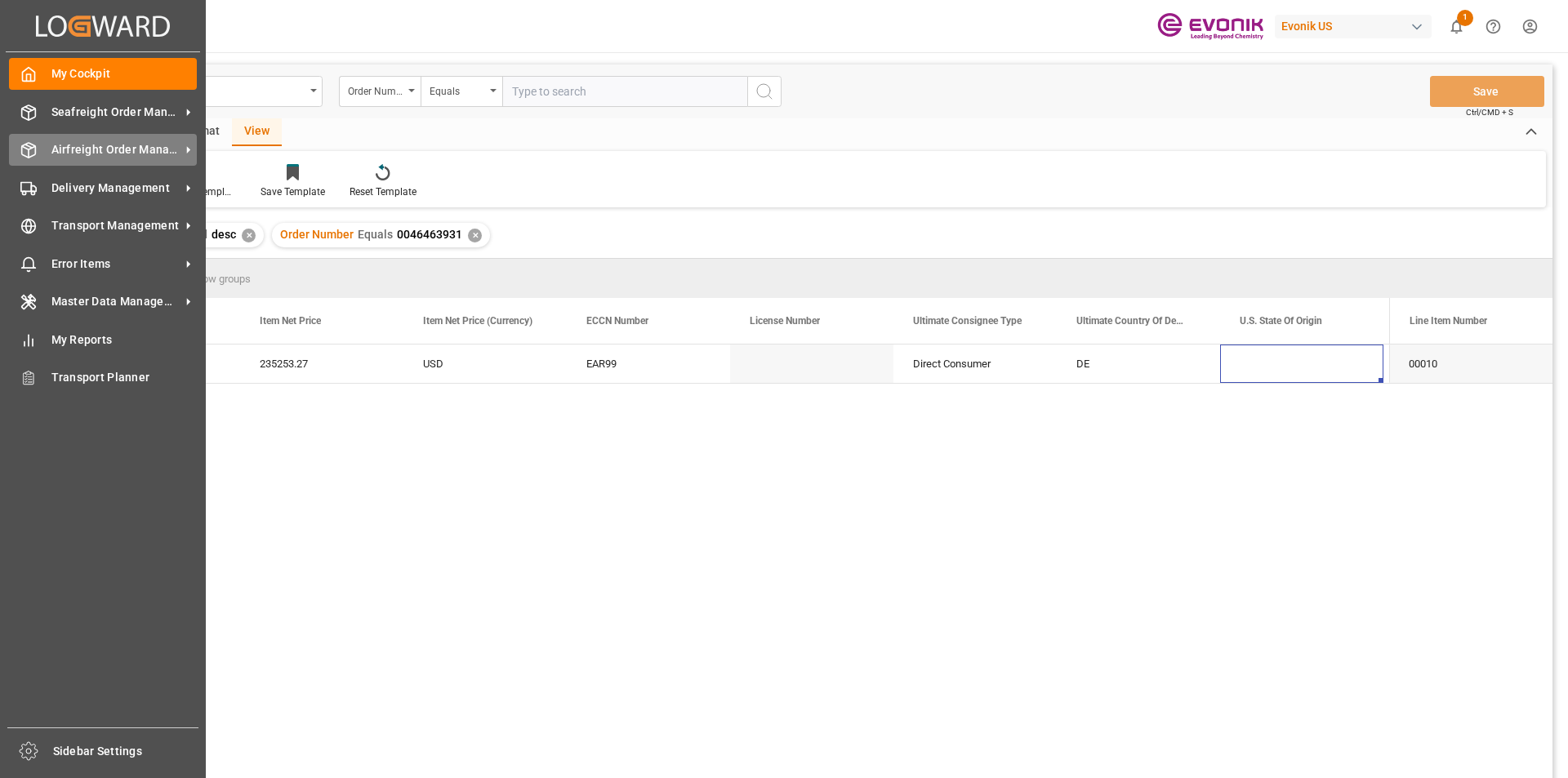
click at [84, 151] on span "Airfreight Order Management" at bounding box center [115, 149] width 129 height 17
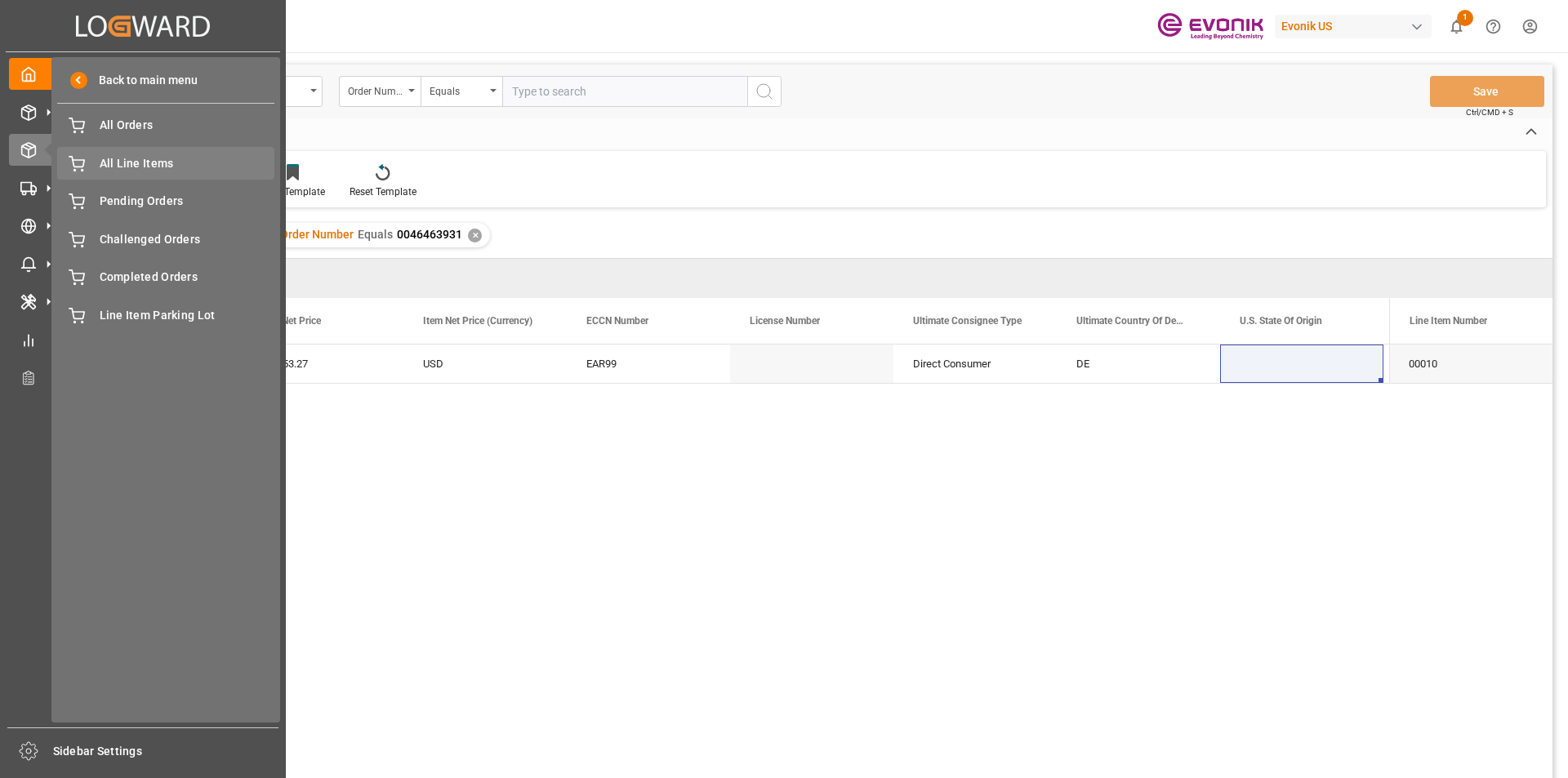
click at [106, 170] on span "All Line Items" at bounding box center [187, 163] width 175 height 17
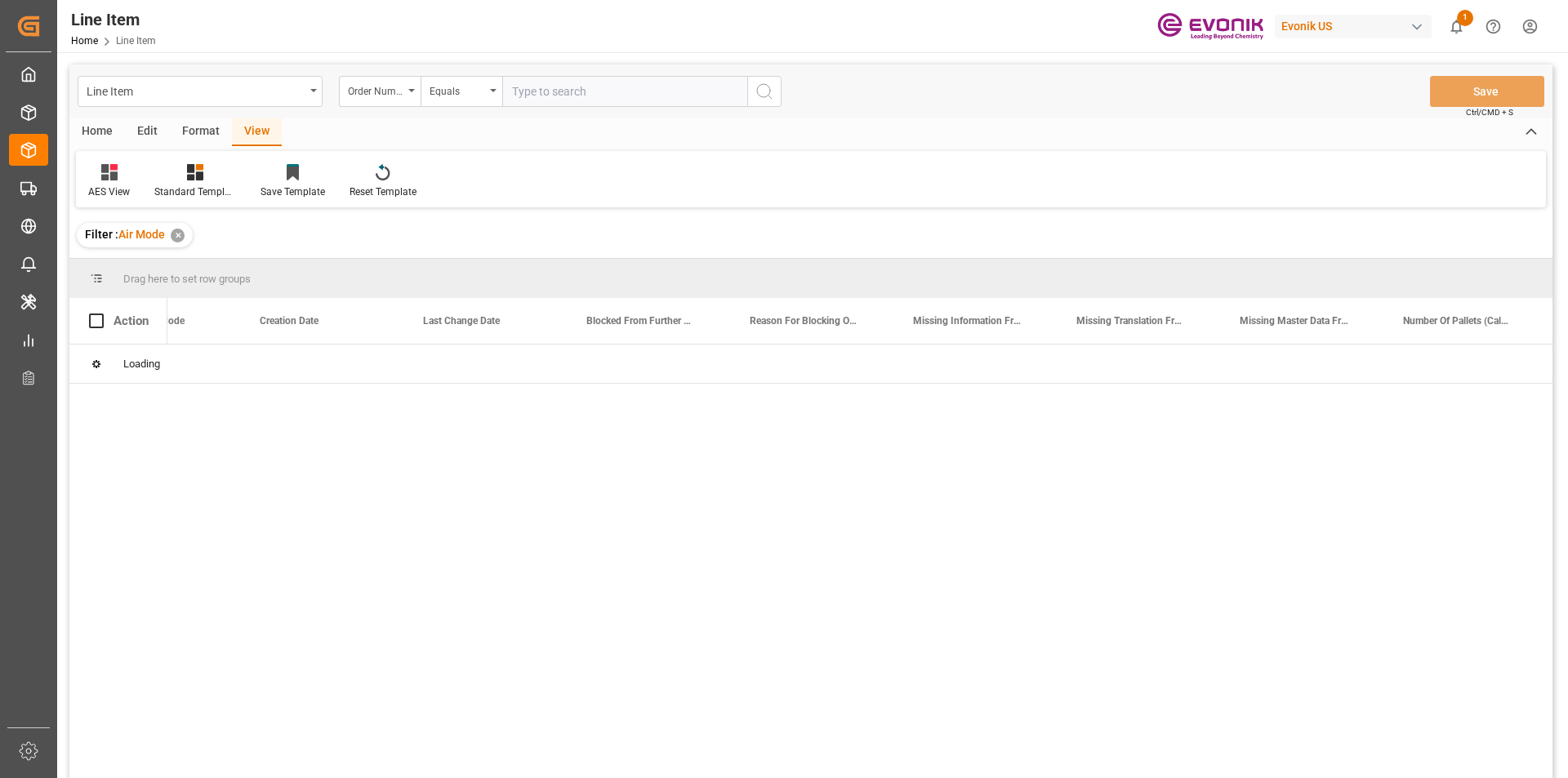
click at [571, 96] on input "text" at bounding box center [625, 91] width 245 height 31
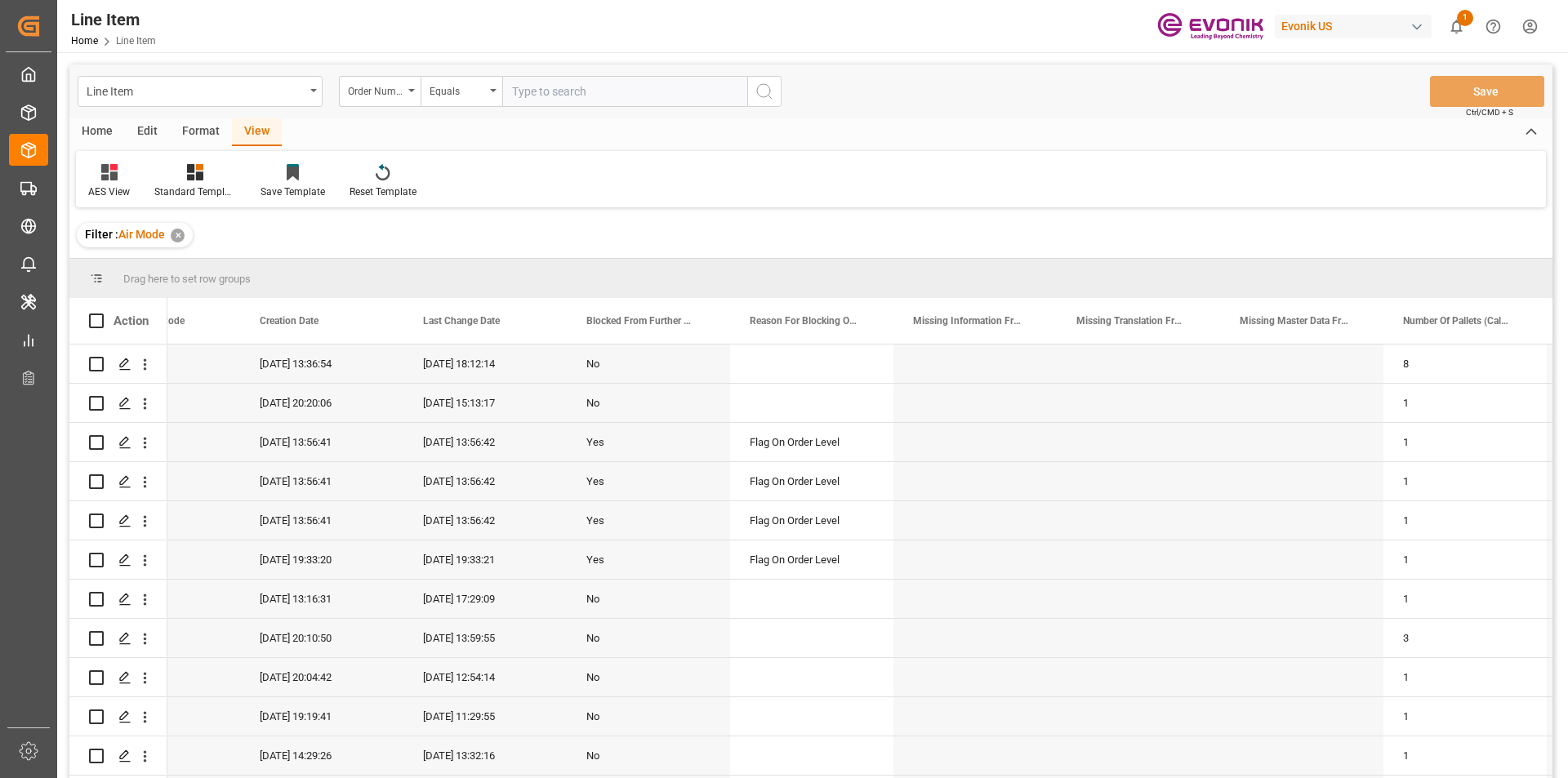
paste input "0046463930"
type input "0046463930"
click at [770, 96] on icon "search button" at bounding box center [764, 91] width 19 height 19
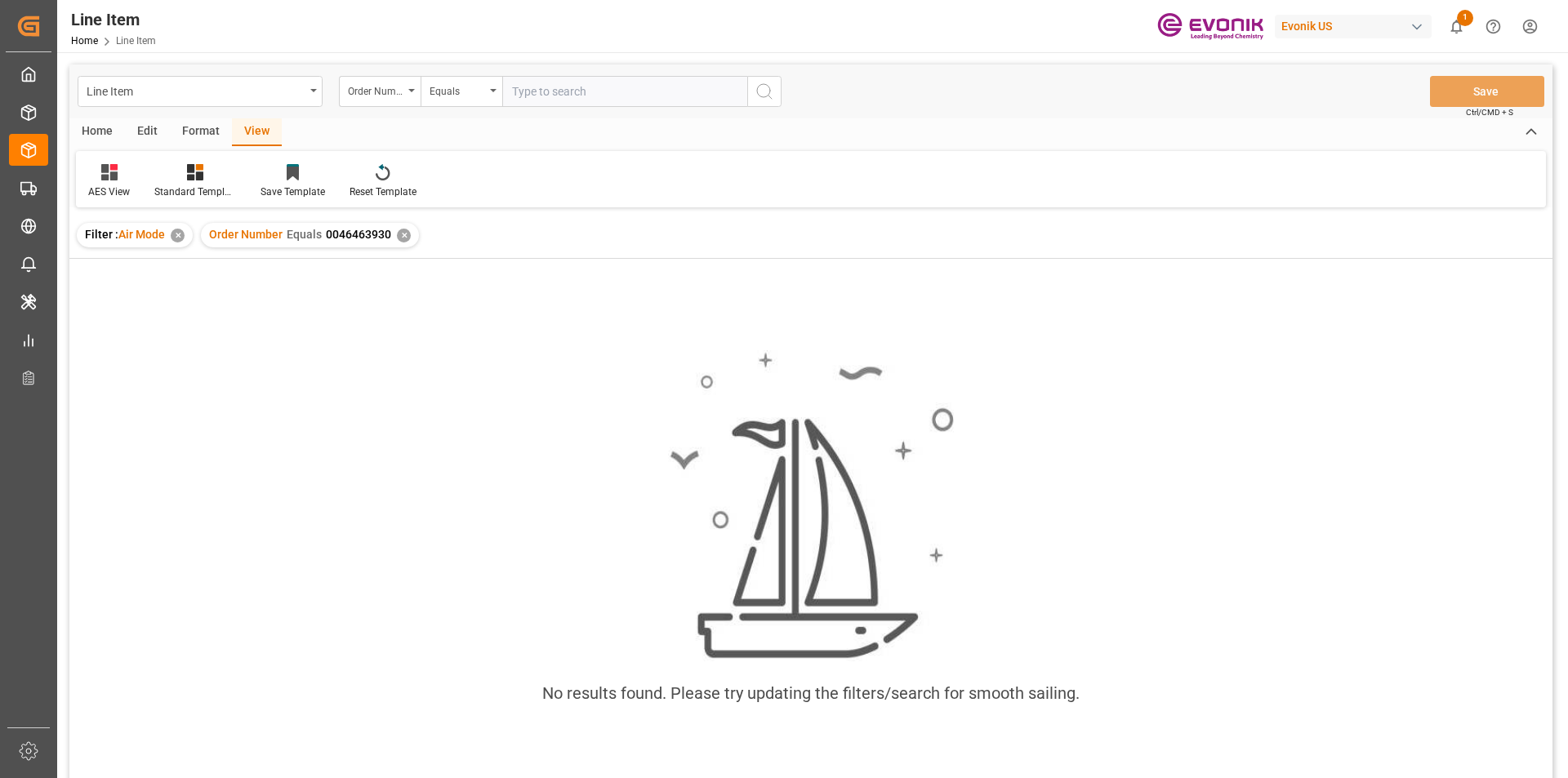
click at [172, 240] on div "Filter : Air Mode ✕" at bounding box center [135, 235] width 116 height 24
click at [176, 235] on div "✕" at bounding box center [177, 235] width 14 height 14
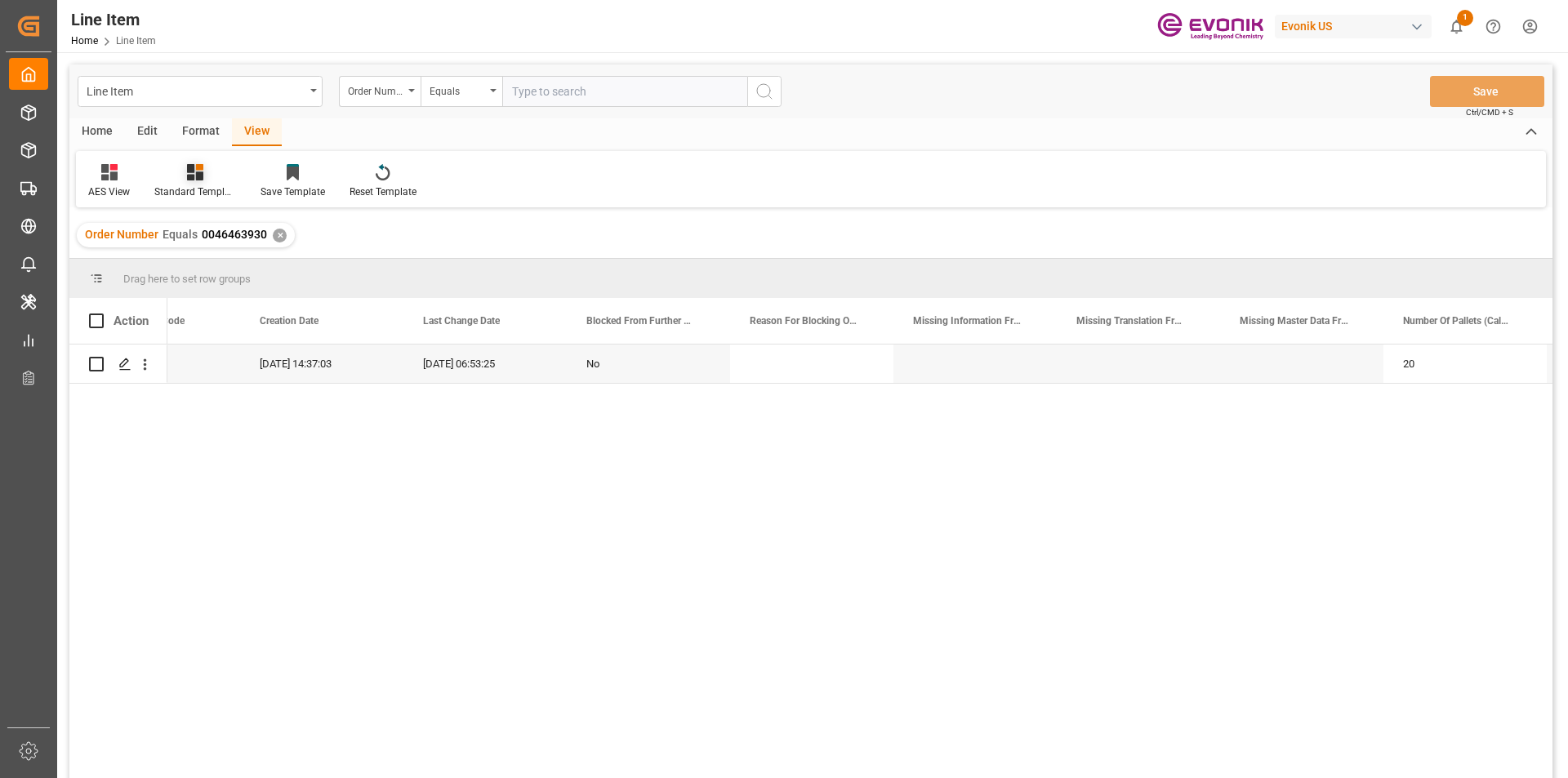
click at [193, 187] on div "Standard Templates" at bounding box center [195, 192] width 82 height 15
click at [200, 364] on div "AES View" at bounding box center [239, 364] width 143 height 17
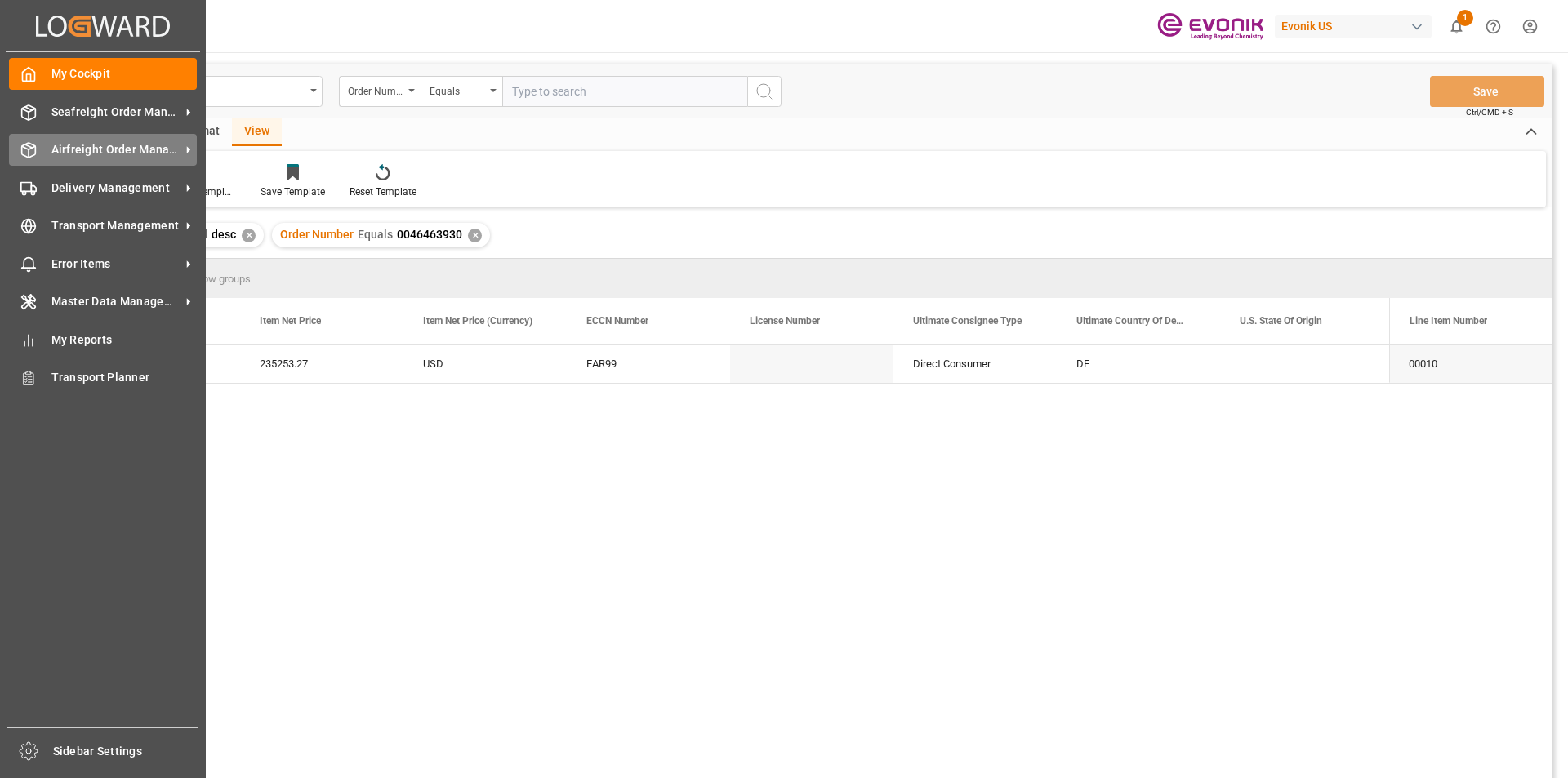
click at [84, 143] on span "Airfreight Order Management" at bounding box center [115, 149] width 129 height 17
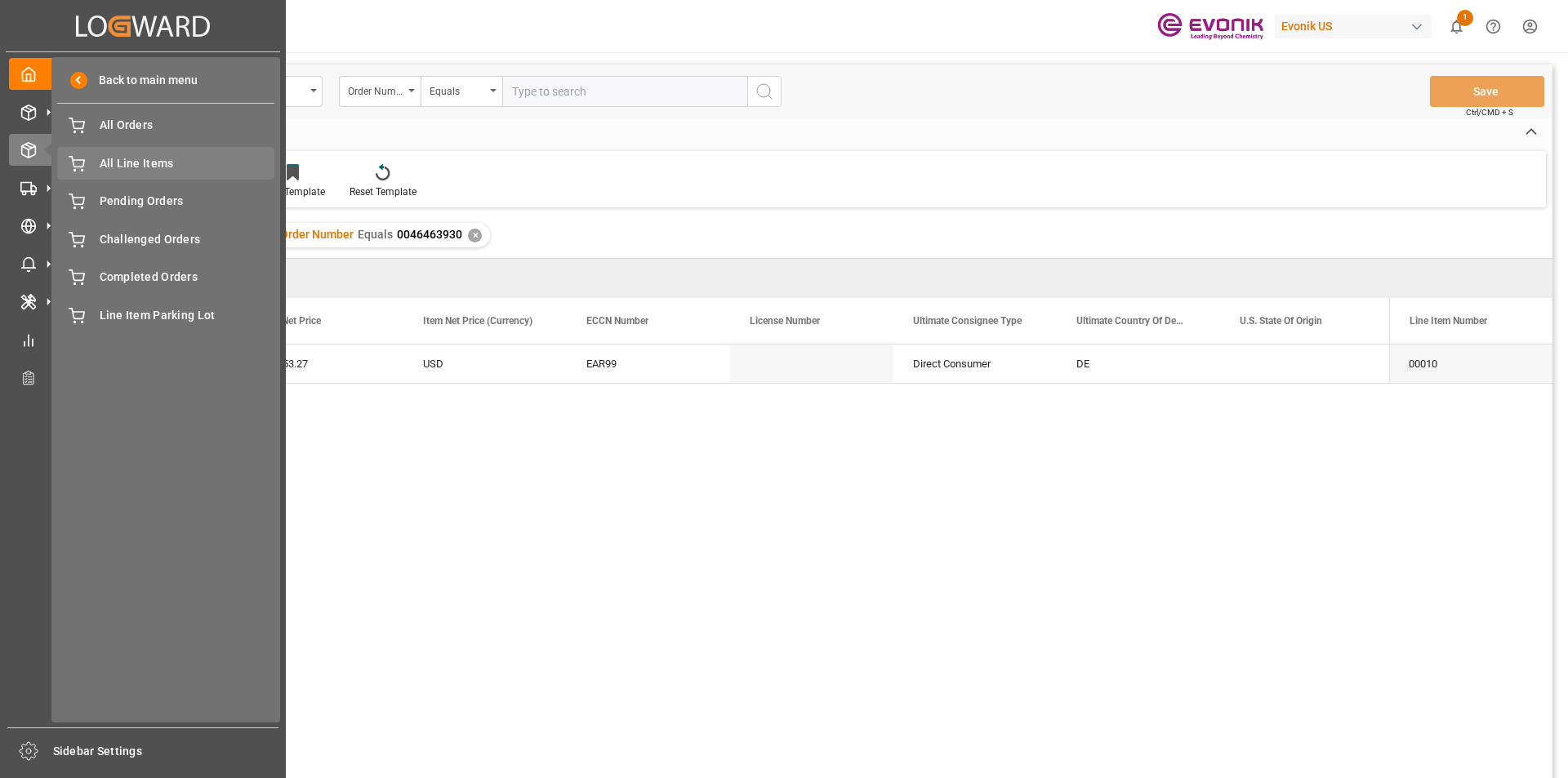
click at [166, 163] on span "All Line Items" at bounding box center [187, 163] width 175 height 17
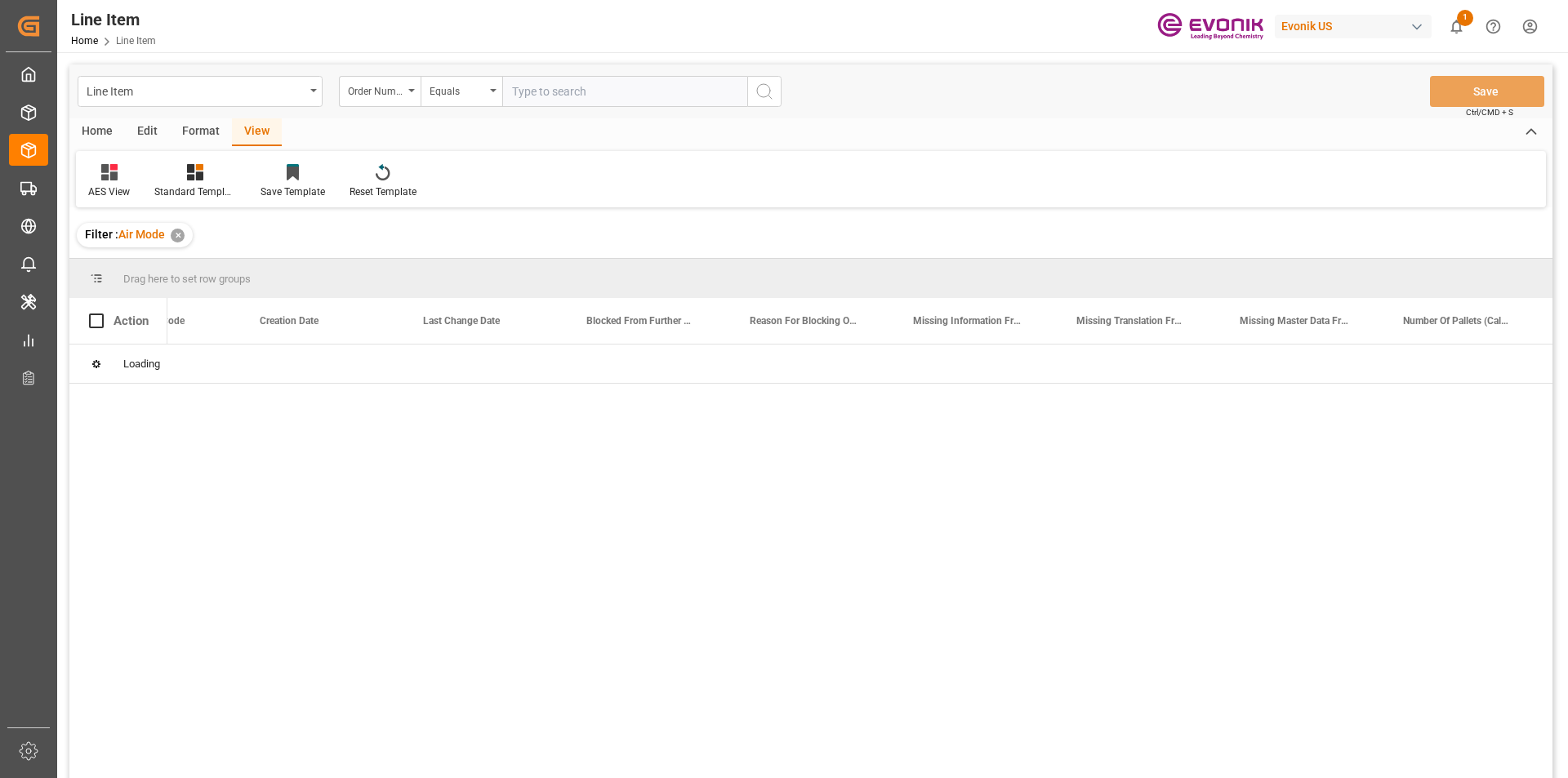
click at [537, 96] on input "text" at bounding box center [625, 91] width 245 height 31
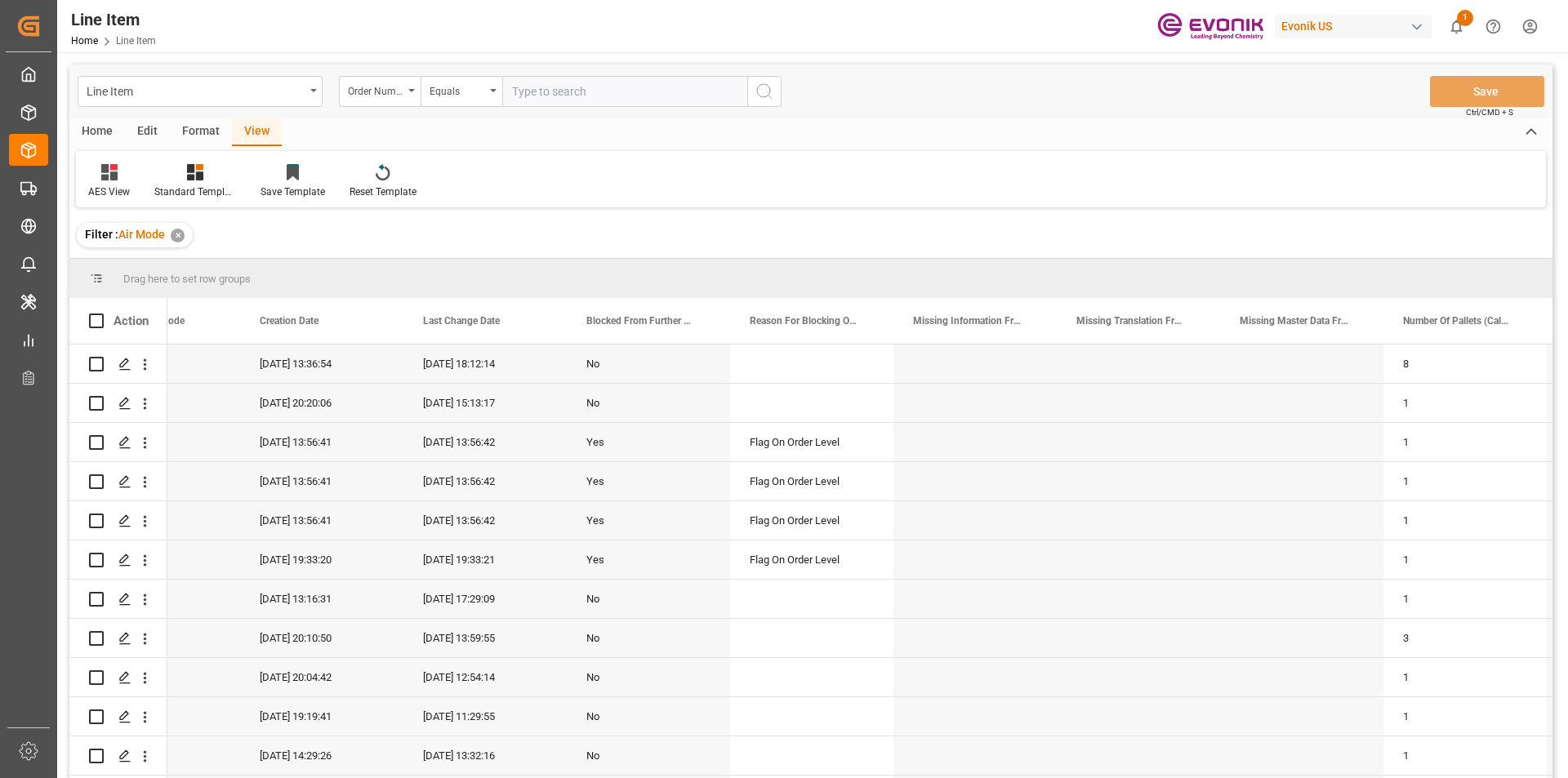
paste input "0046463931"
type input "0046463931"
click at [769, 84] on icon "search button" at bounding box center [764, 91] width 19 height 19
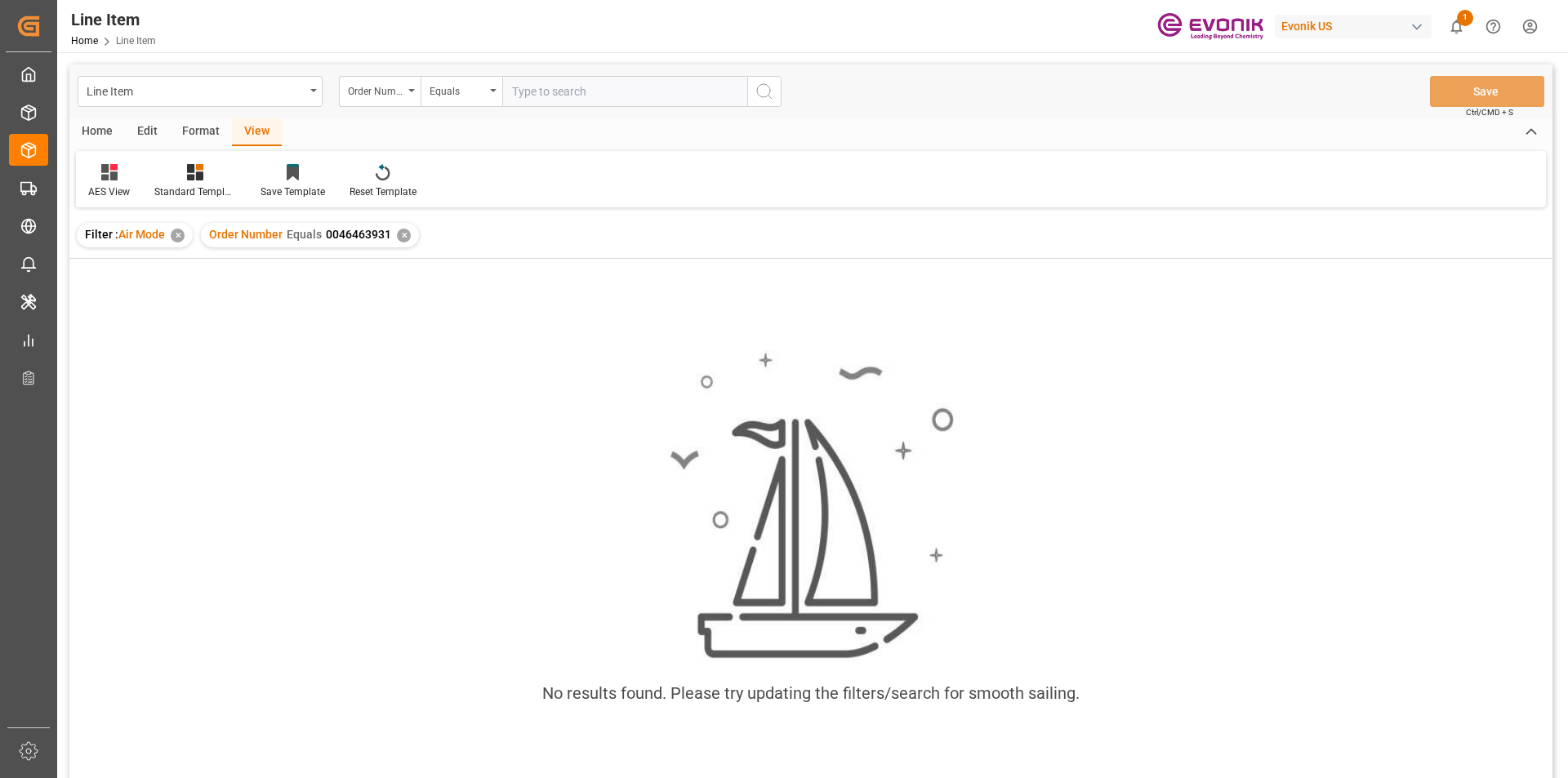
click at [178, 239] on div "✕" at bounding box center [177, 235] width 14 height 14
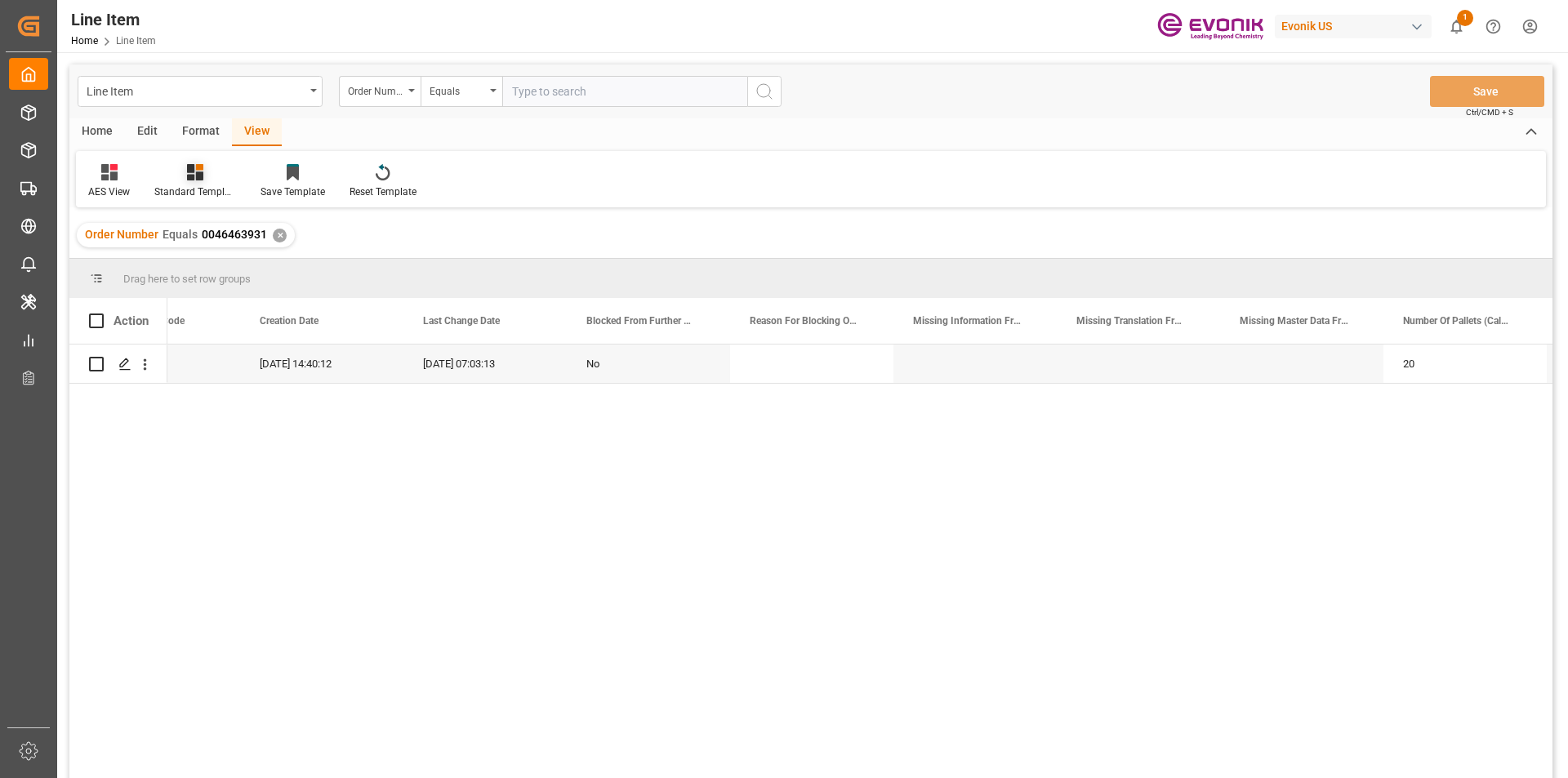
click at [193, 183] on div "Standard Templates" at bounding box center [195, 181] width 106 height 36
click at [206, 357] on div "AES View" at bounding box center [239, 364] width 143 height 17
click at [294, 364] on div "235253.27" at bounding box center [322, 363] width 163 height 38
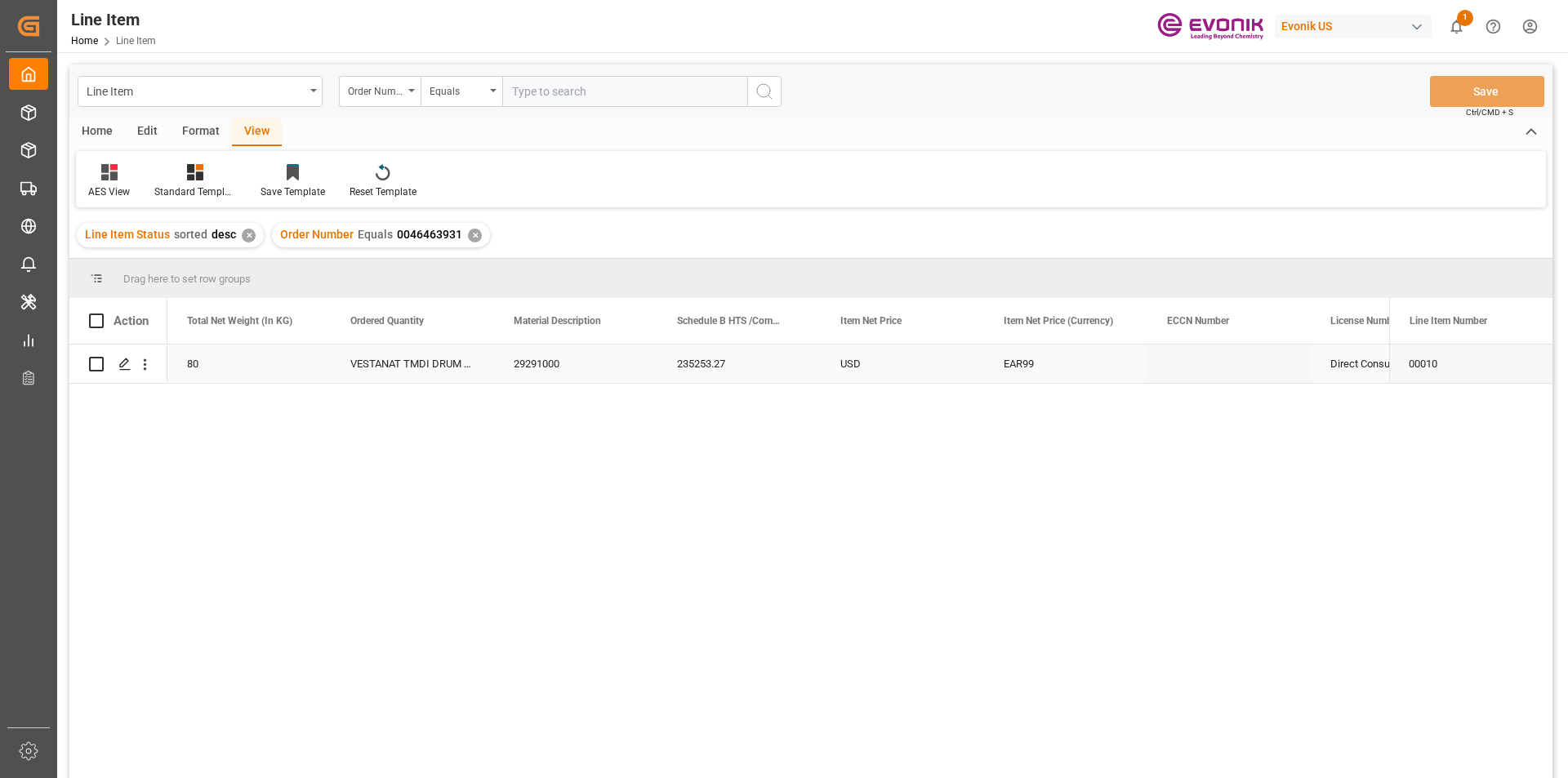
scroll to position [0, 654]
click at [273, 371] on div "16000" at bounding box center [249, 363] width 163 height 38
click at [1200, 365] on div "USD" at bounding box center [1229, 363] width 163 height 38
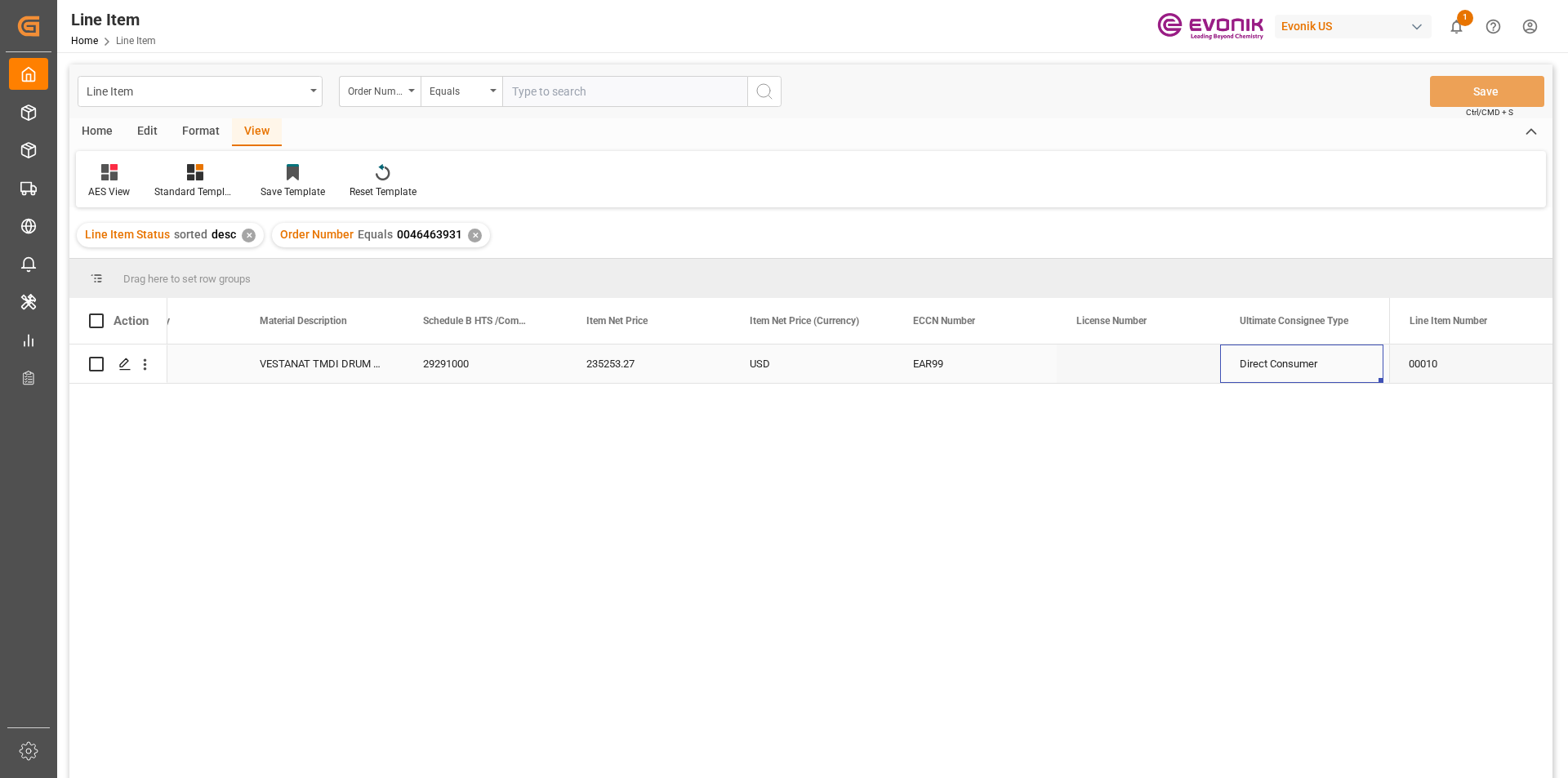
scroll to position [0, 1070]
click at [1316, 115] on div "Line Item Order Number Equals Save Ctrl/CMD + S" at bounding box center [810, 91] width 1483 height 54
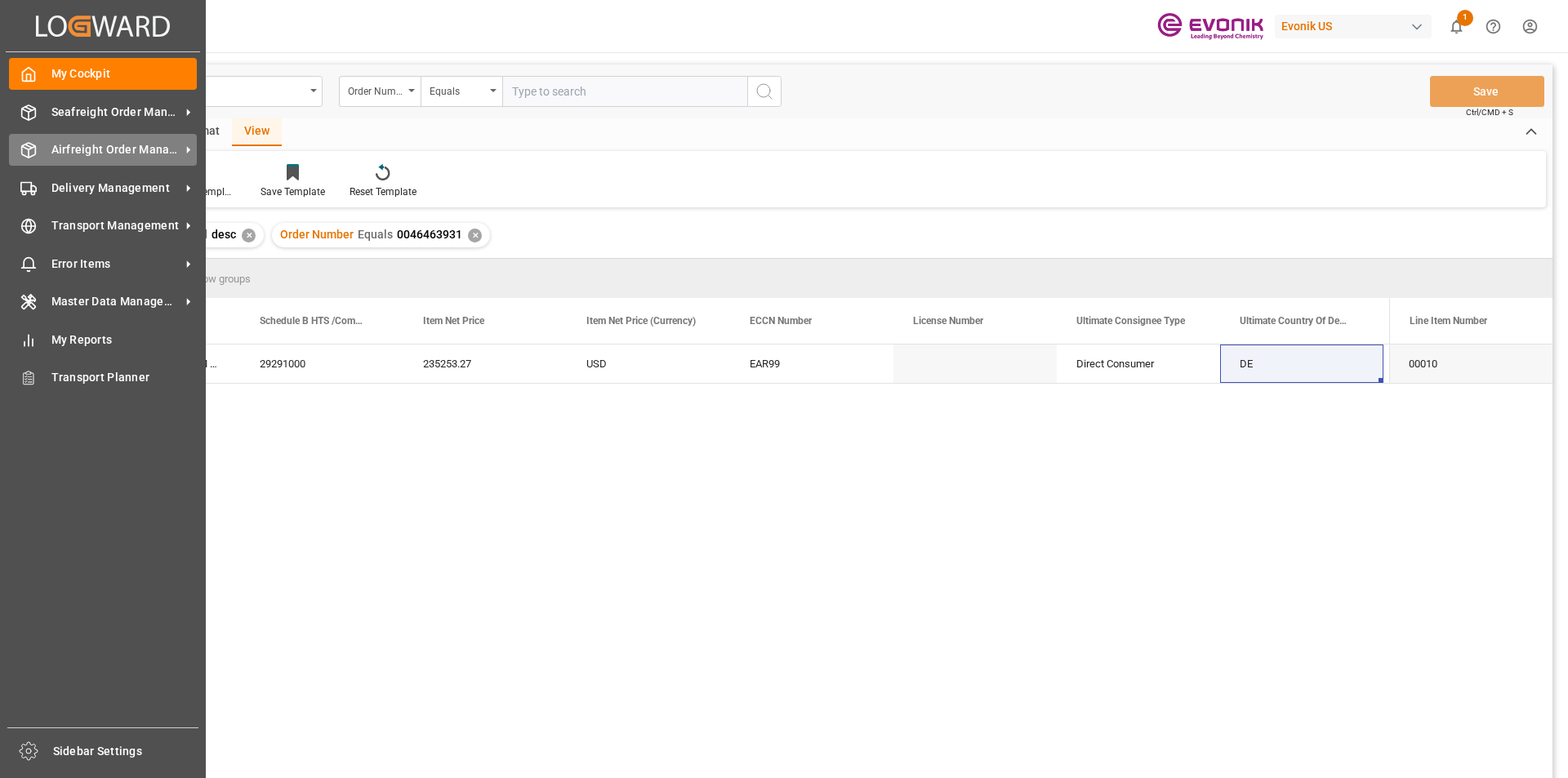
click at [64, 147] on span "Airfreight Order Management" at bounding box center [115, 149] width 129 height 17
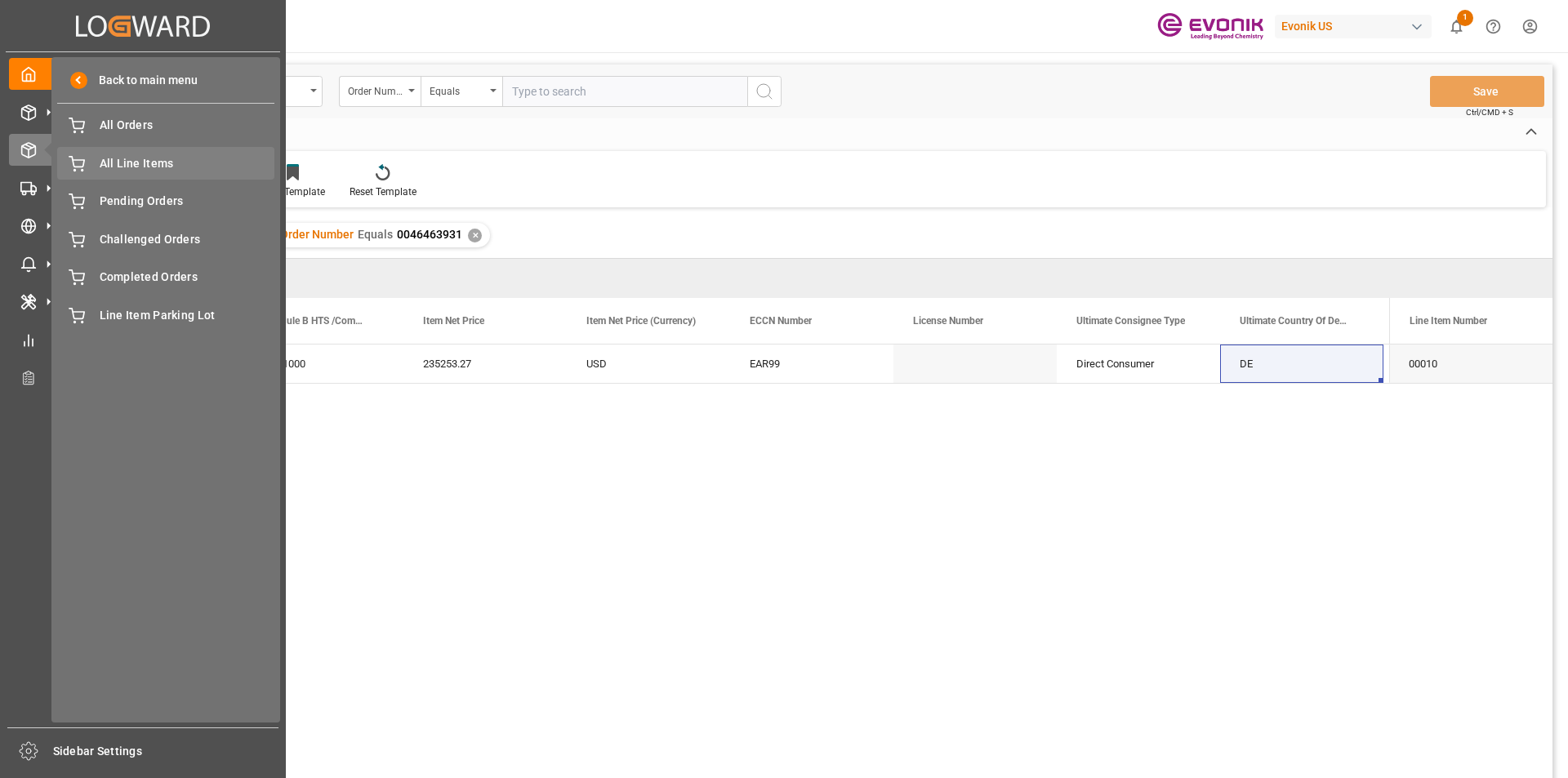
click at [123, 164] on span "All Line Items" at bounding box center [187, 163] width 175 height 17
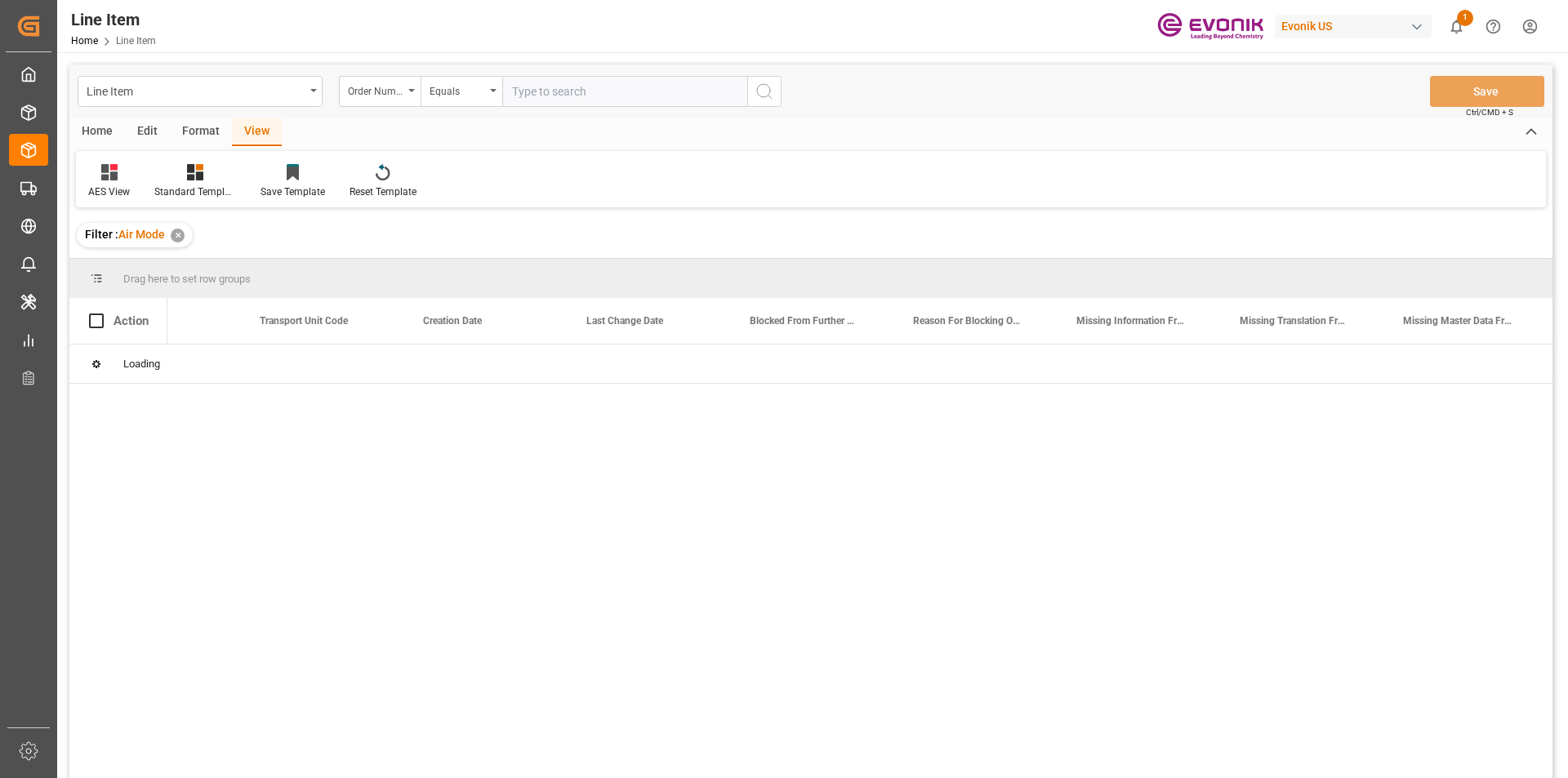
click at [555, 96] on input "text" at bounding box center [625, 91] width 245 height 31
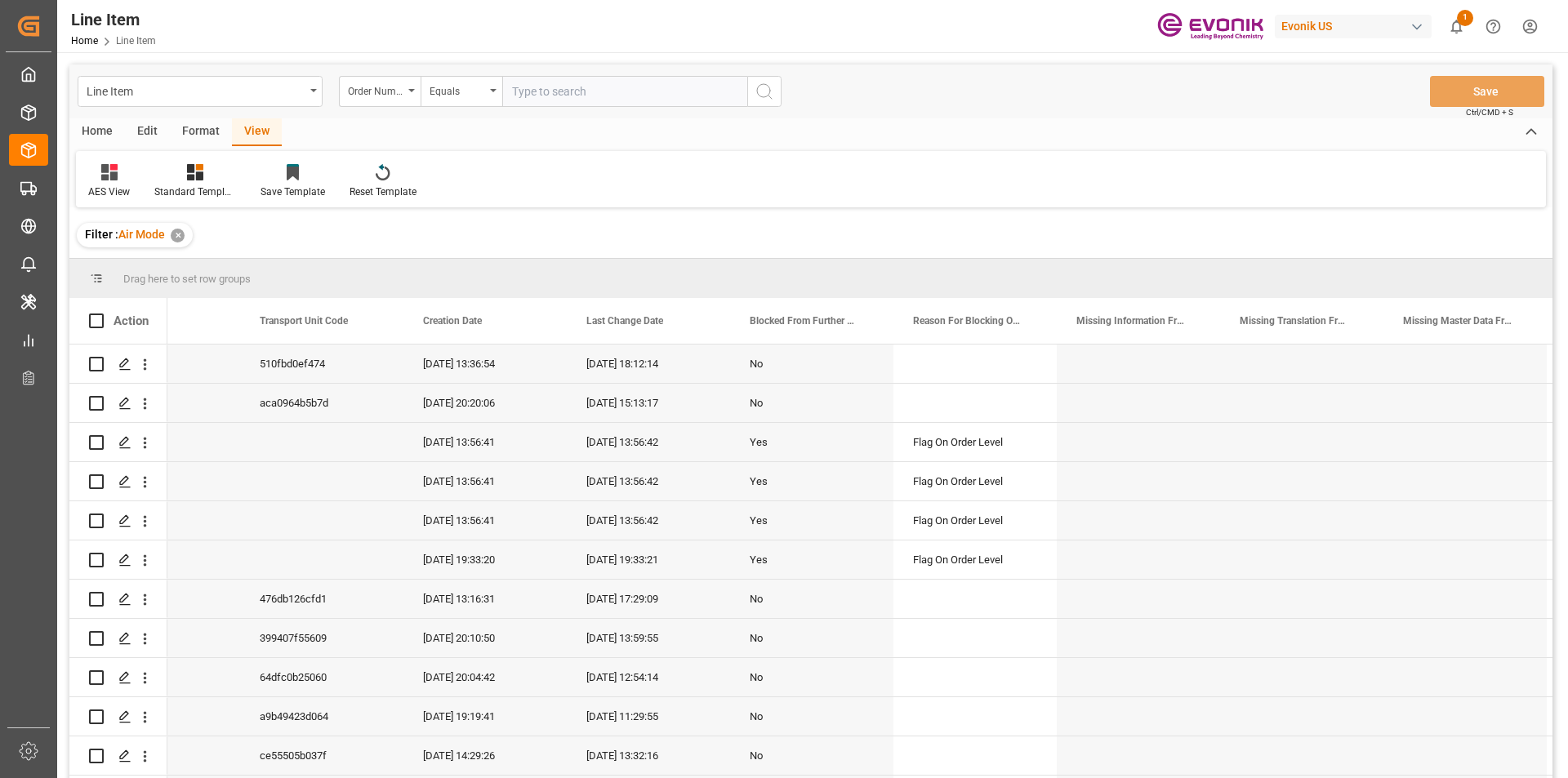
paste input "0046463934"
type input "0046463934"
click at [767, 86] on icon "search button" at bounding box center [764, 91] width 19 height 19
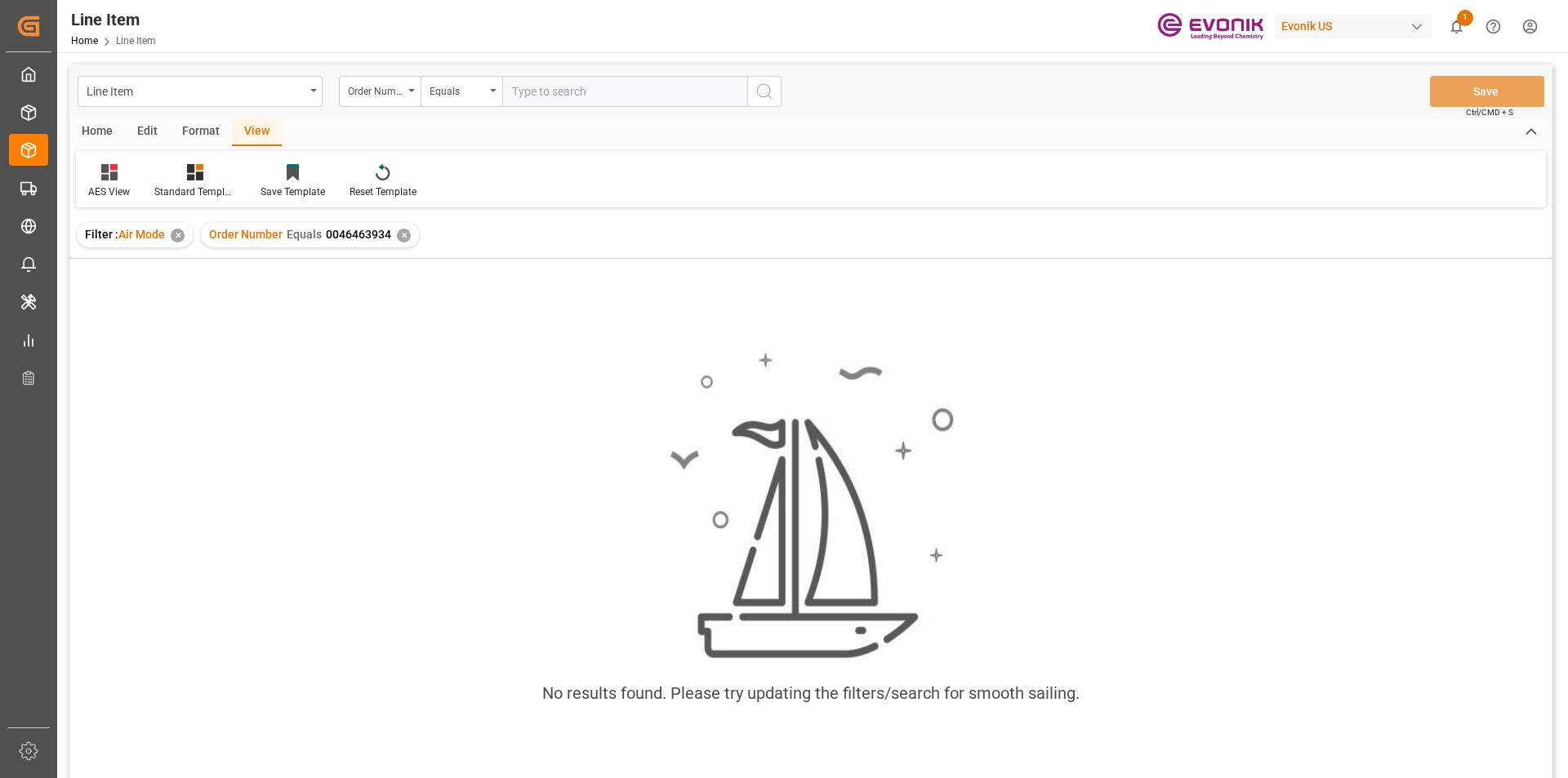
click at [179, 240] on div "✕" at bounding box center [177, 235] width 14 height 14
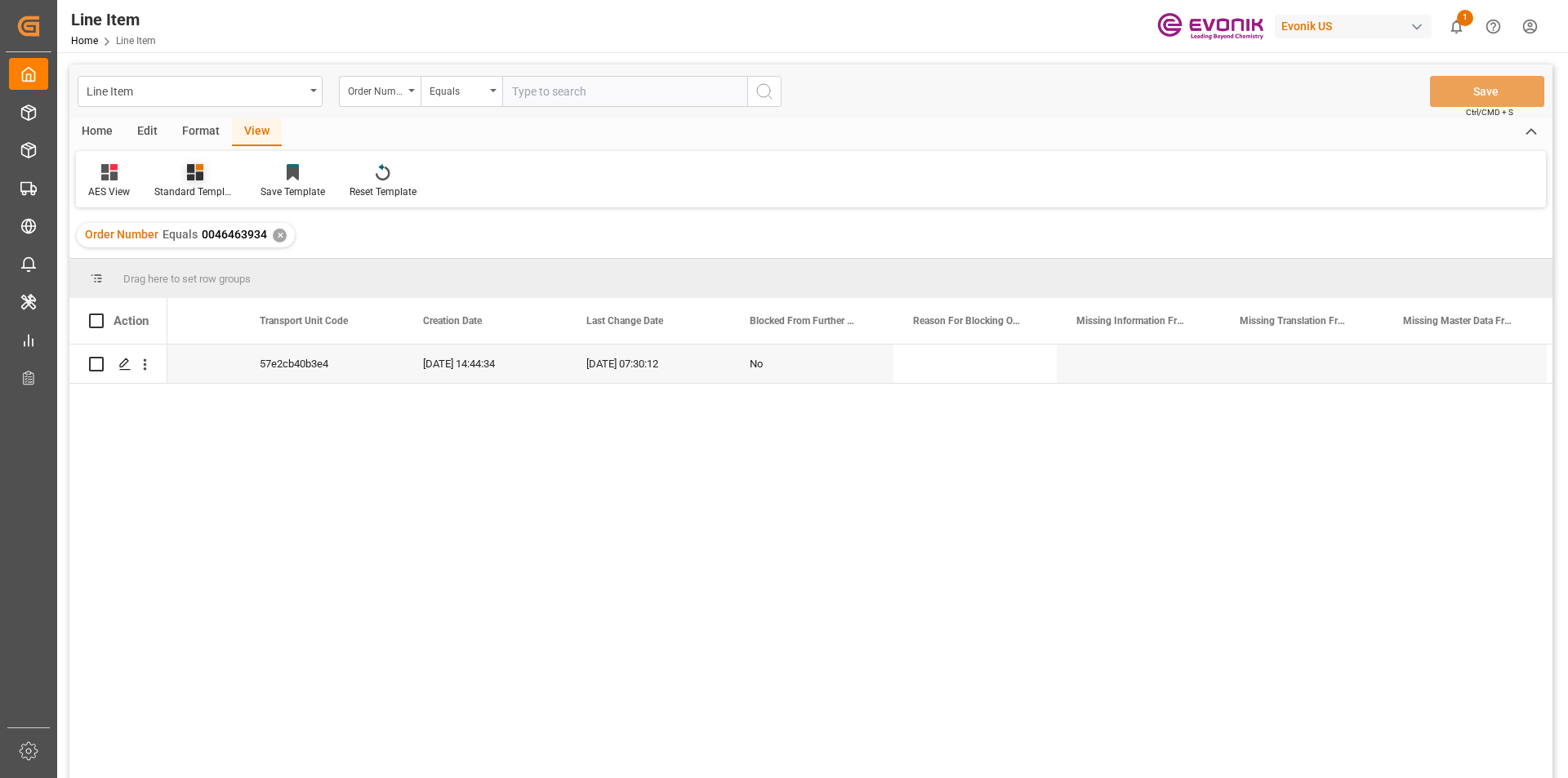
click at [182, 188] on div "Standard Templates" at bounding box center [195, 192] width 82 height 15
click at [204, 365] on div "AES View" at bounding box center [239, 364] width 143 height 17
click at [149, 368] on icon "open menu" at bounding box center [145, 364] width 17 height 17
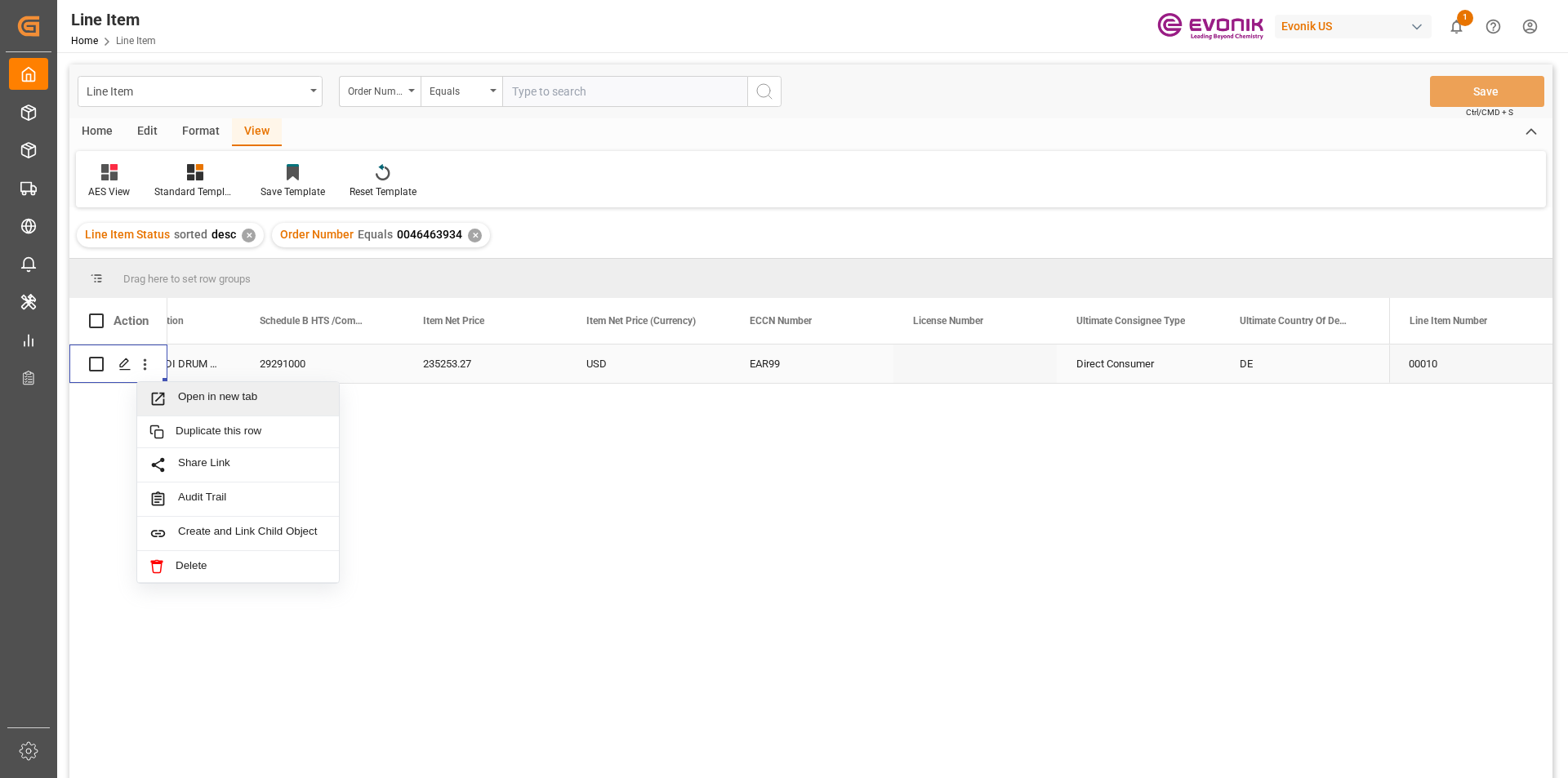
click at [172, 395] on span "Press SPACE to select this row." at bounding box center [163, 398] width 29 height 17
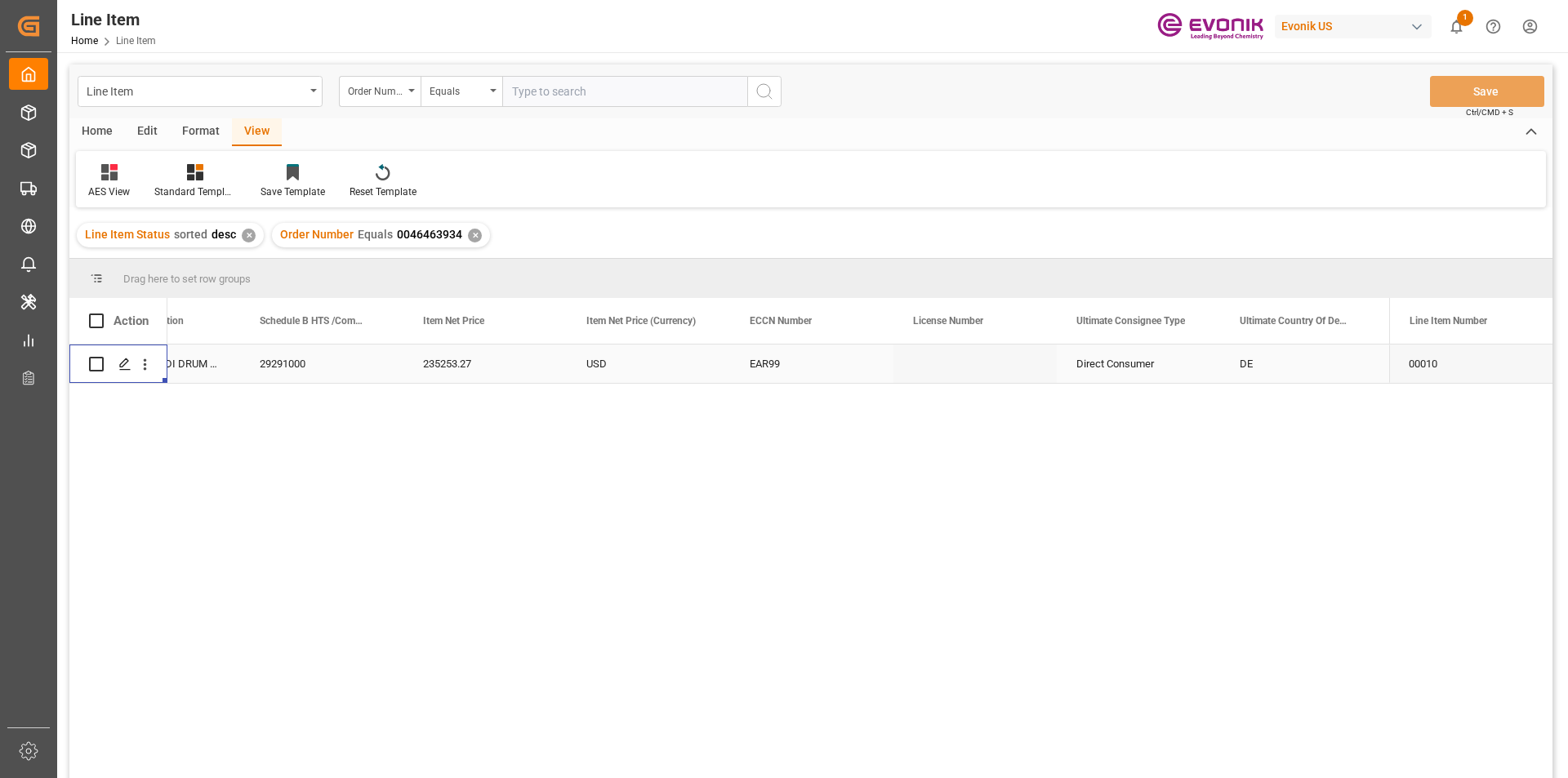
click at [306, 357] on div "29291000" at bounding box center [322, 363] width 163 height 38
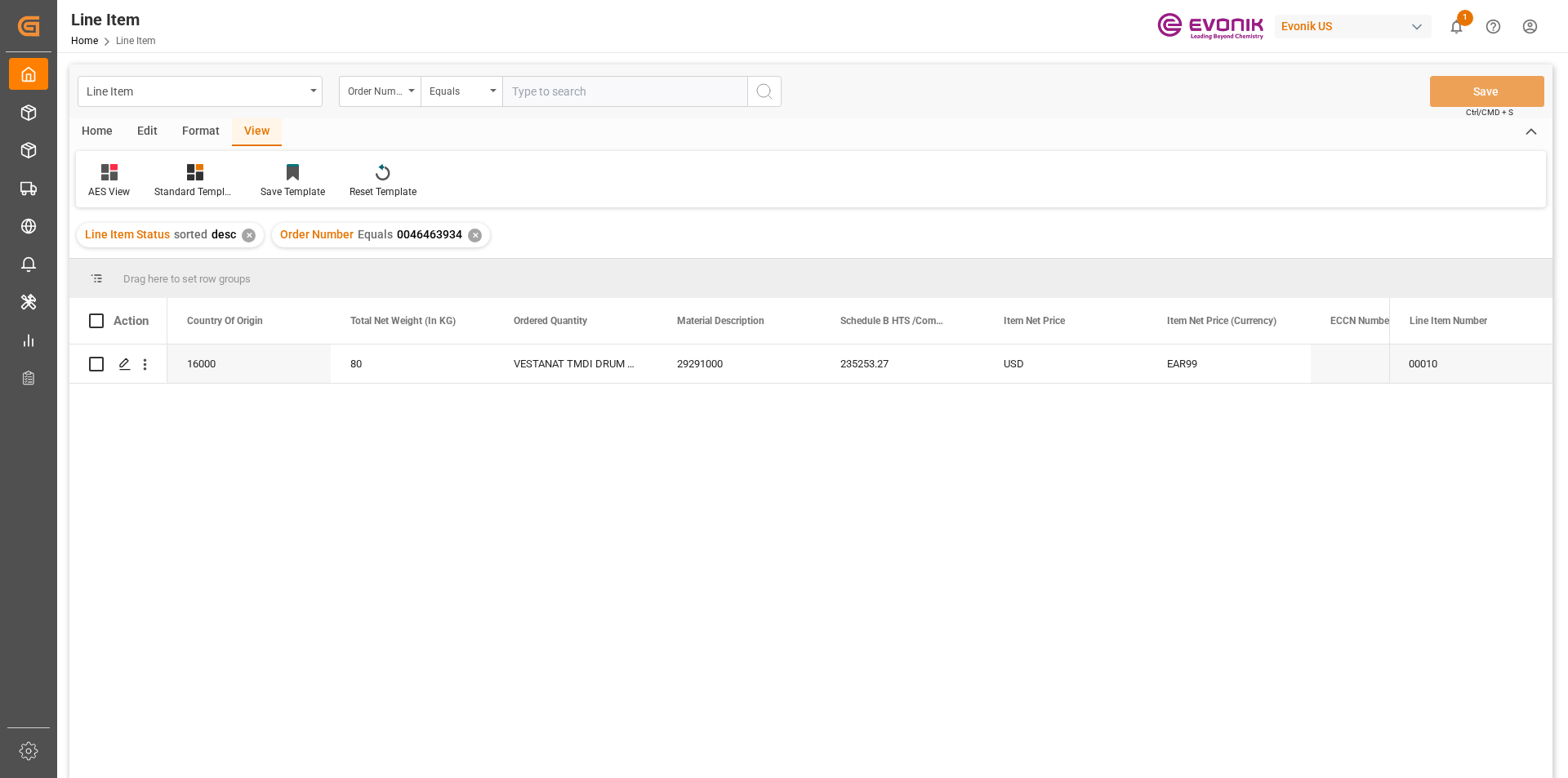
scroll to position [0, 490]
click at [422, 371] on div "16000" at bounding box center [412, 363] width 163 height 38
drag, startPoint x: 1017, startPoint y: 360, endPoint x: 1084, endPoint y: 429, distance: 96.2
click at [1017, 360] on div "235253.27" at bounding box center [1066, 363] width 163 height 38
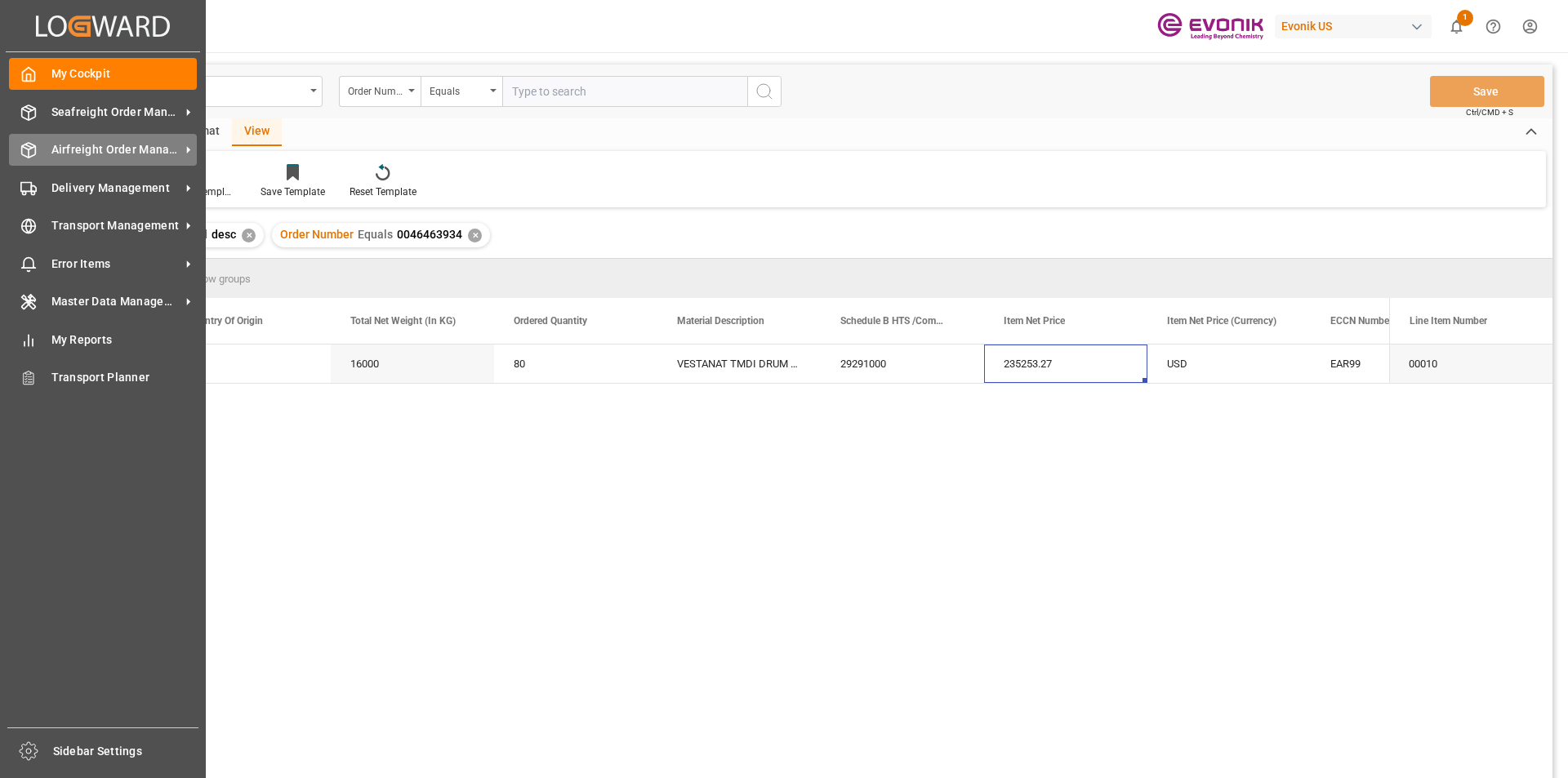
click at [88, 142] on span "Airfreight Order Management" at bounding box center [115, 149] width 129 height 17
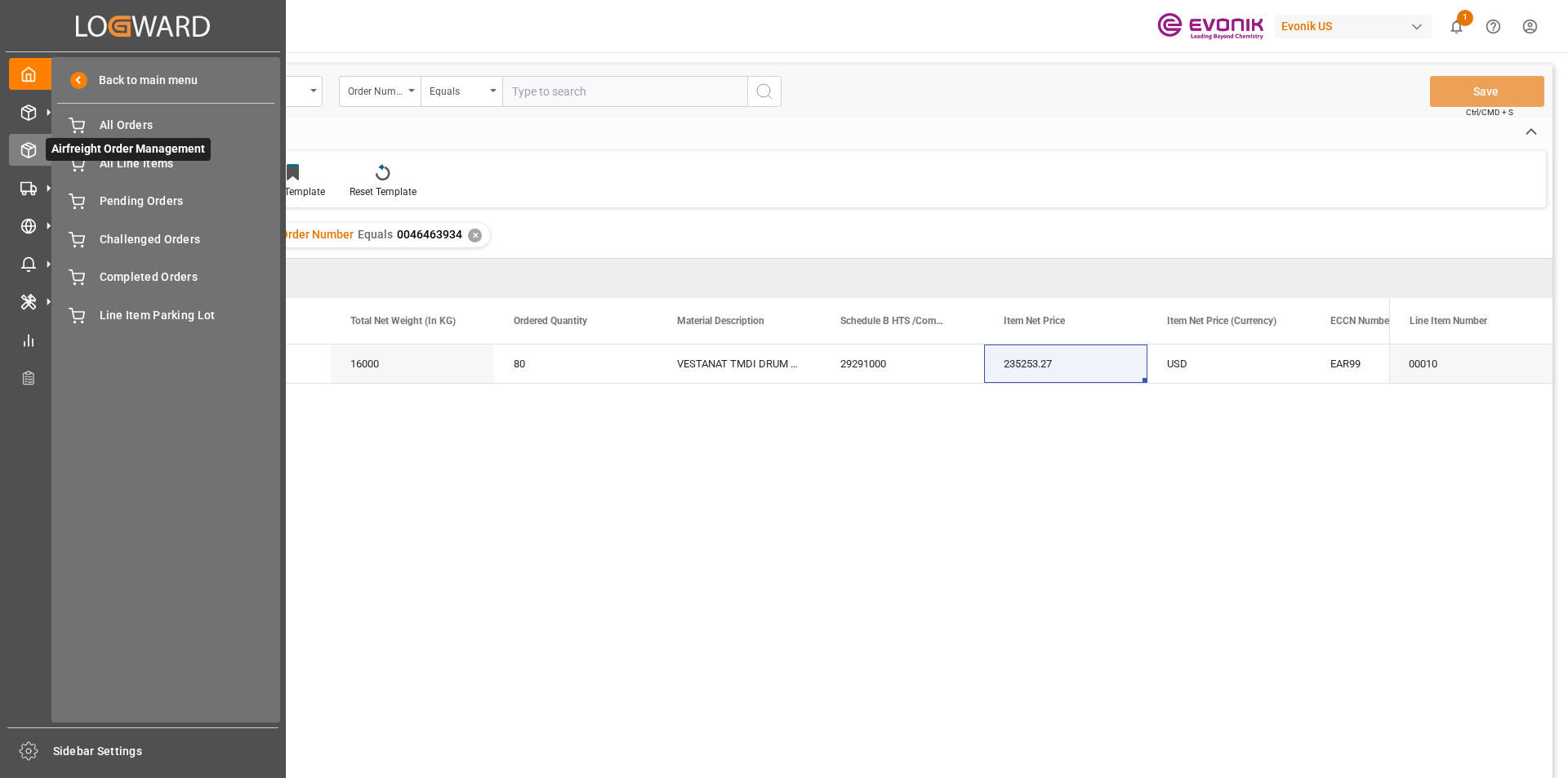
click at [121, 160] on span "Airfreight Order Management" at bounding box center [128, 149] width 165 height 23
click at [125, 163] on span "All Line Items" at bounding box center [187, 163] width 175 height 17
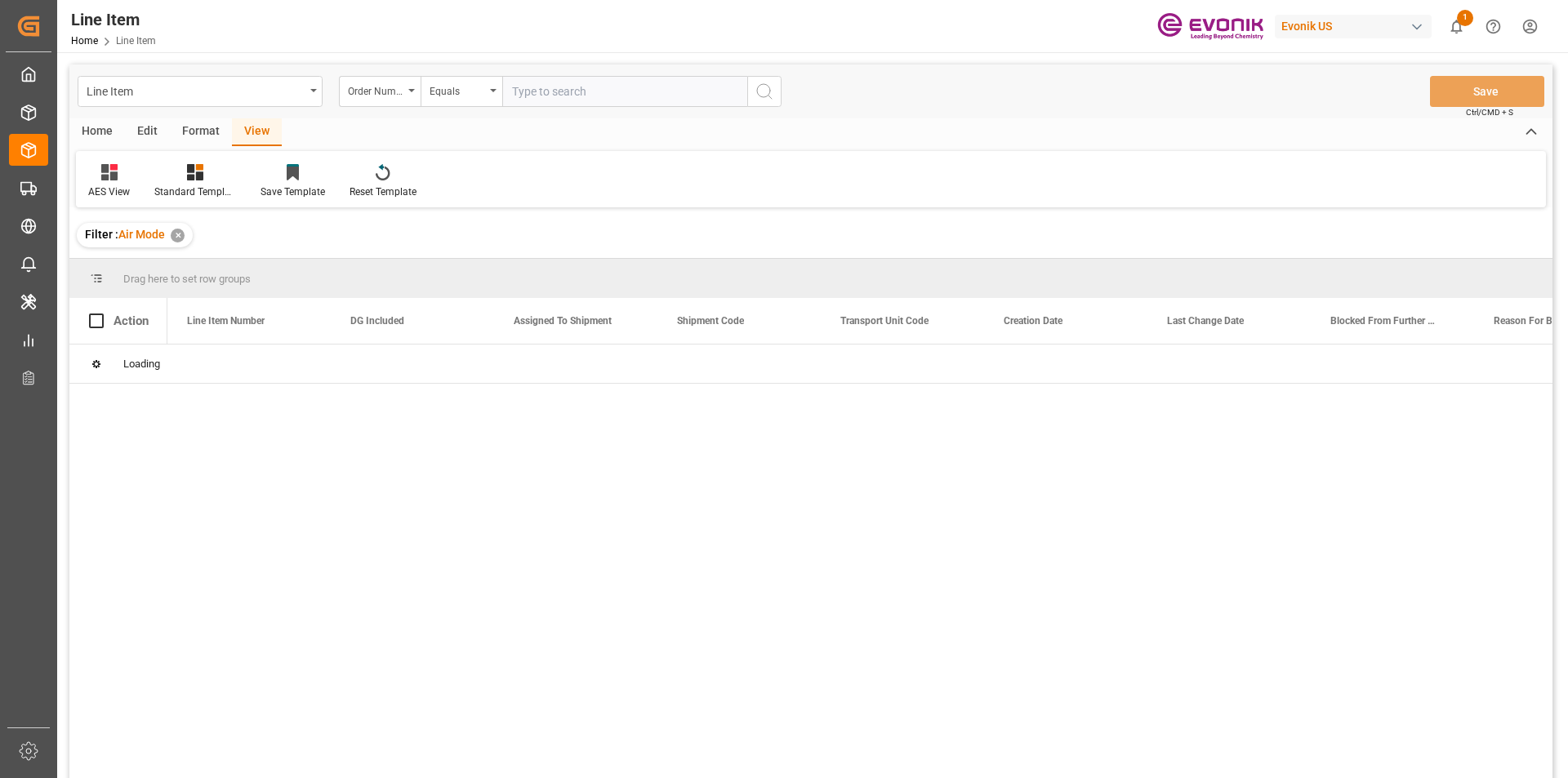
click at [548, 95] on input "text" at bounding box center [625, 91] width 245 height 31
paste input "2007020204"
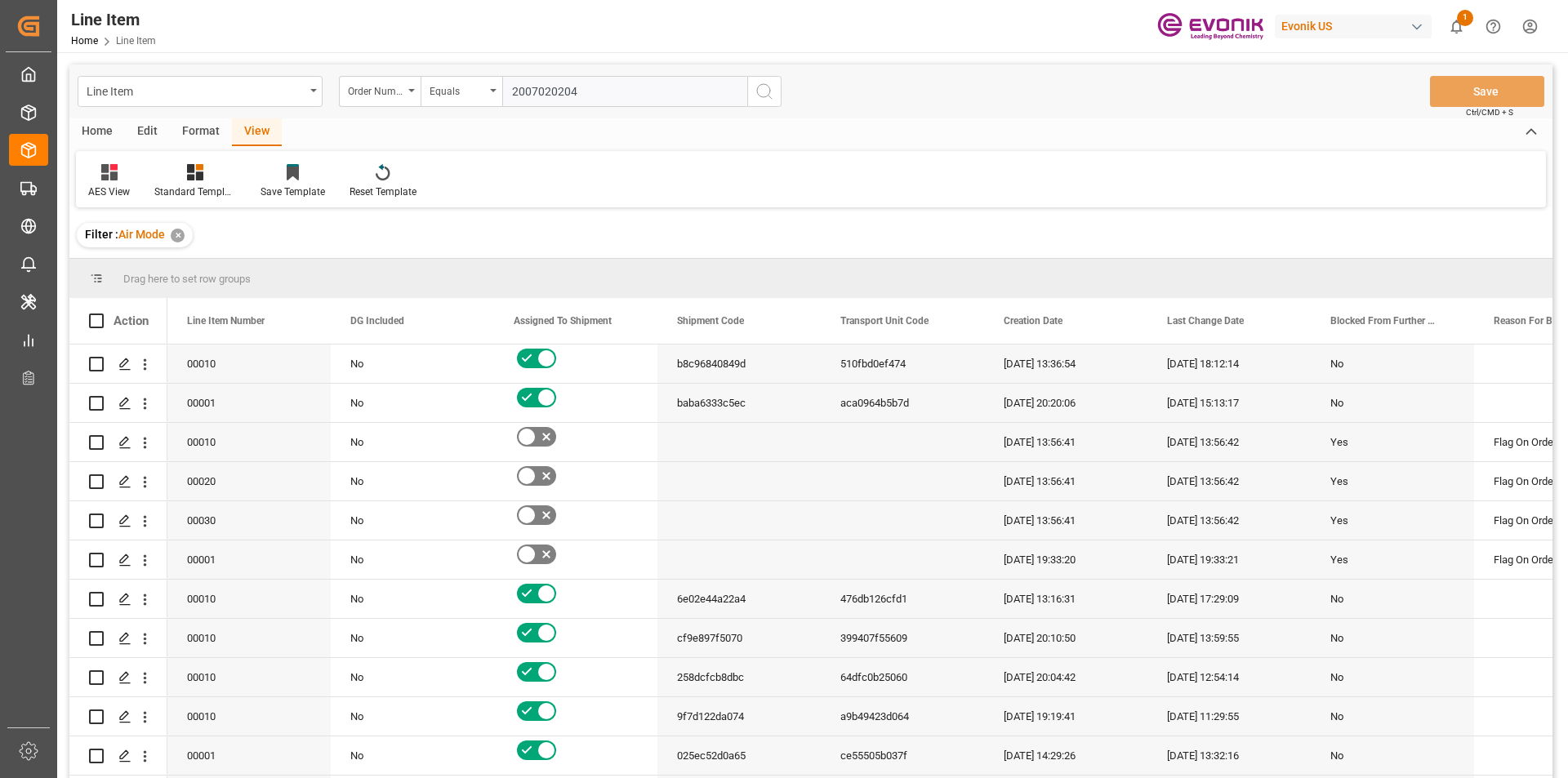
type input "2007020204"
click at [758, 89] on icon "search button" at bounding box center [764, 91] width 19 height 19
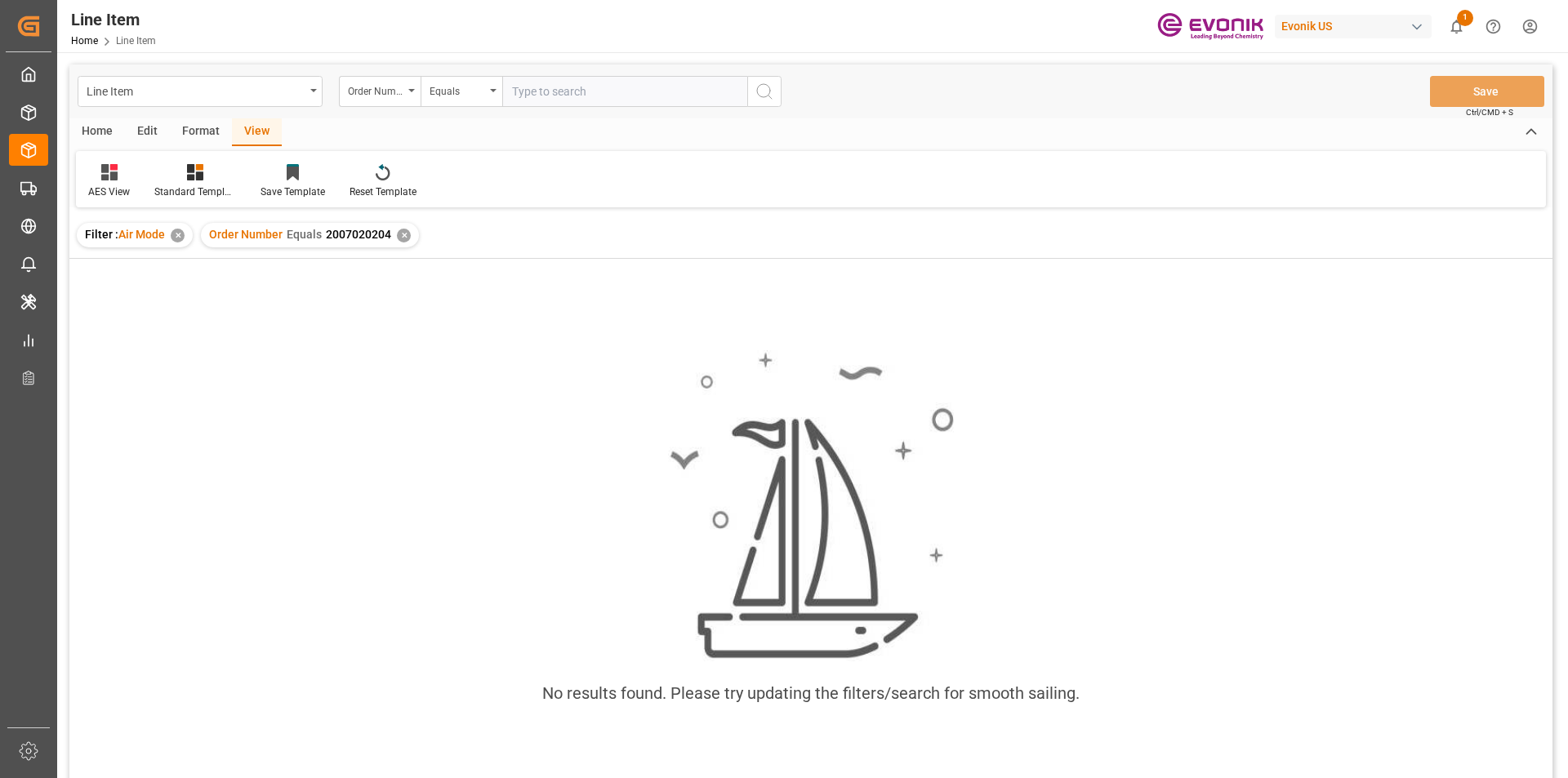
click at [174, 234] on div "✕" at bounding box center [177, 235] width 14 height 14
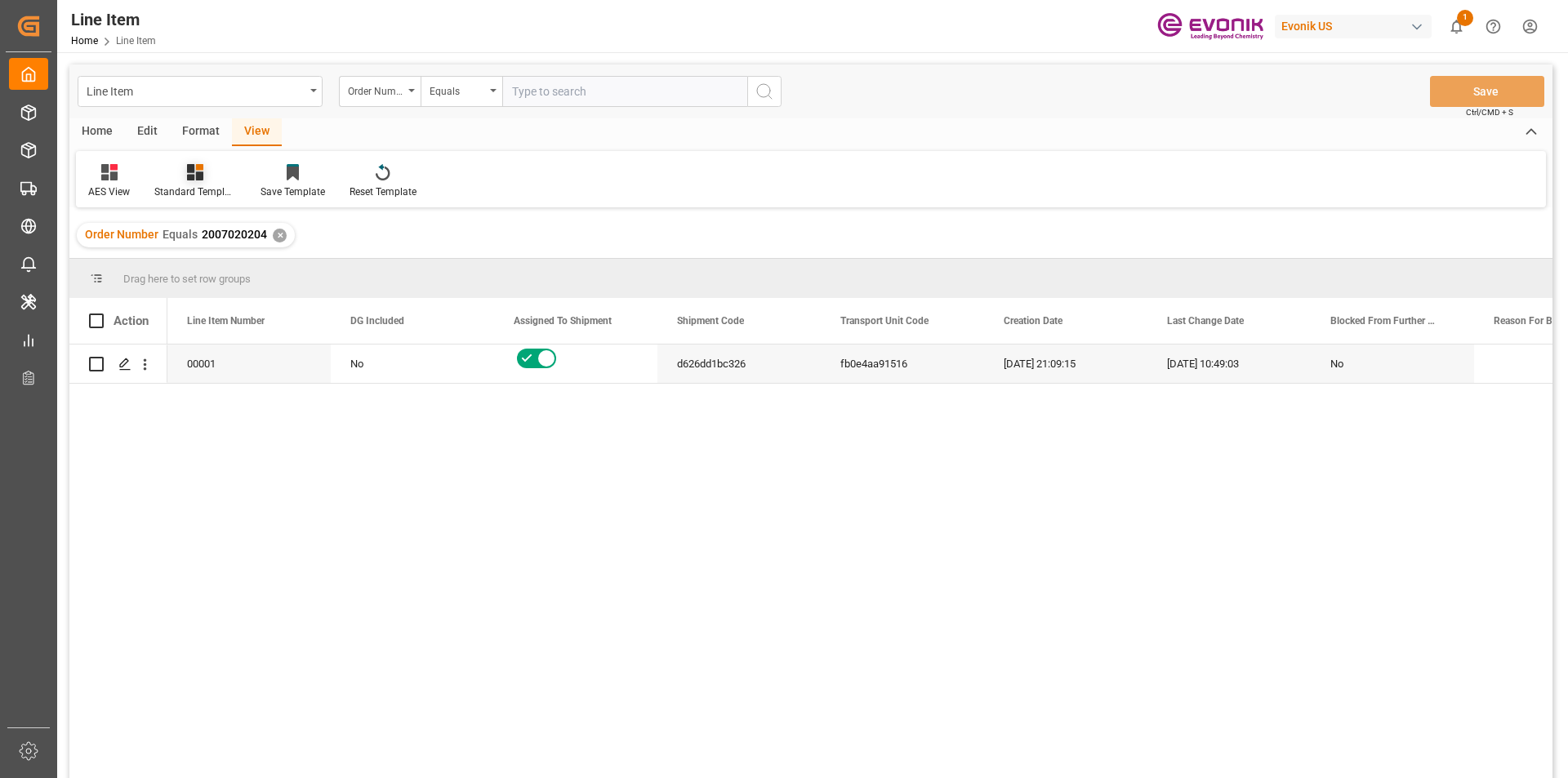
click at [197, 188] on div "Standard Templates" at bounding box center [195, 192] width 82 height 15
click at [206, 363] on div "AES View" at bounding box center [239, 364] width 143 height 17
click at [145, 364] on icon "open menu" at bounding box center [146, 365] width 4 height 11
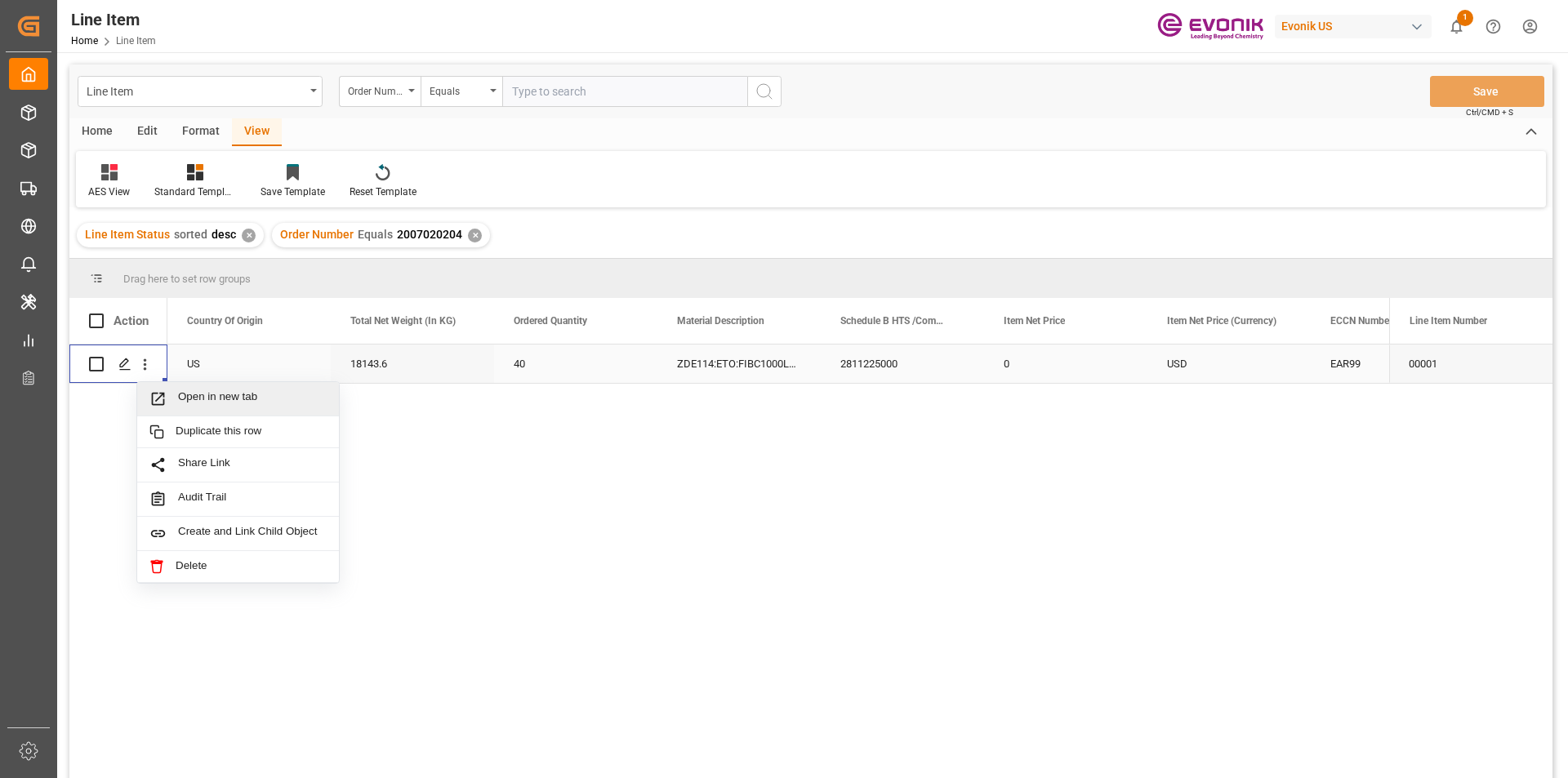
click at [175, 395] on span "Press SPACE to select this row." at bounding box center [163, 398] width 29 height 17
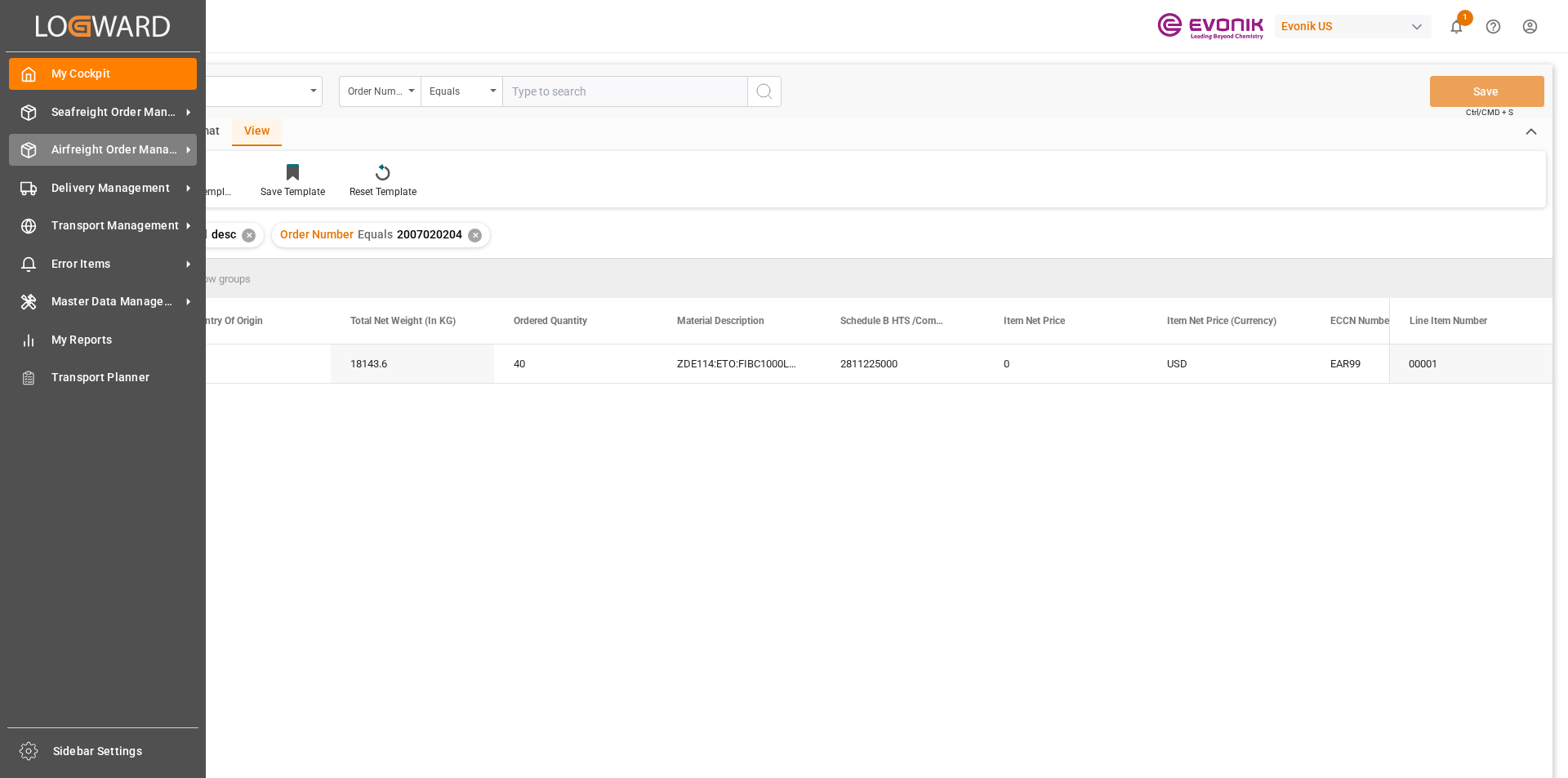
click at [110, 146] on span "Airfreight Order Management" at bounding box center [115, 149] width 129 height 17
click at [101, 142] on span "Airfreight Order Management" at bounding box center [115, 149] width 129 height 17
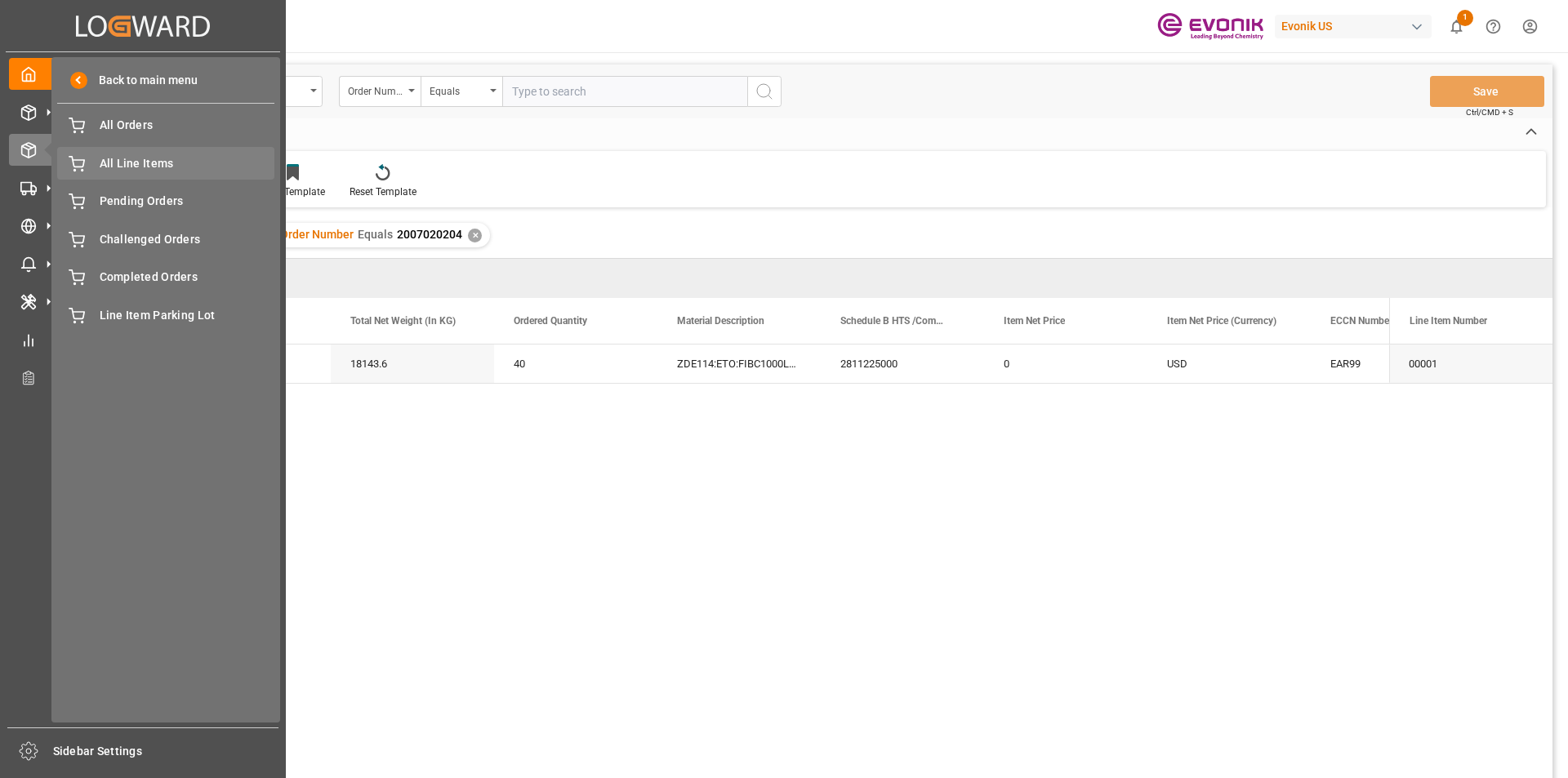
click at [111, 165] on span "All Line Items" at bounding box center [187, 163] width 175 height 17
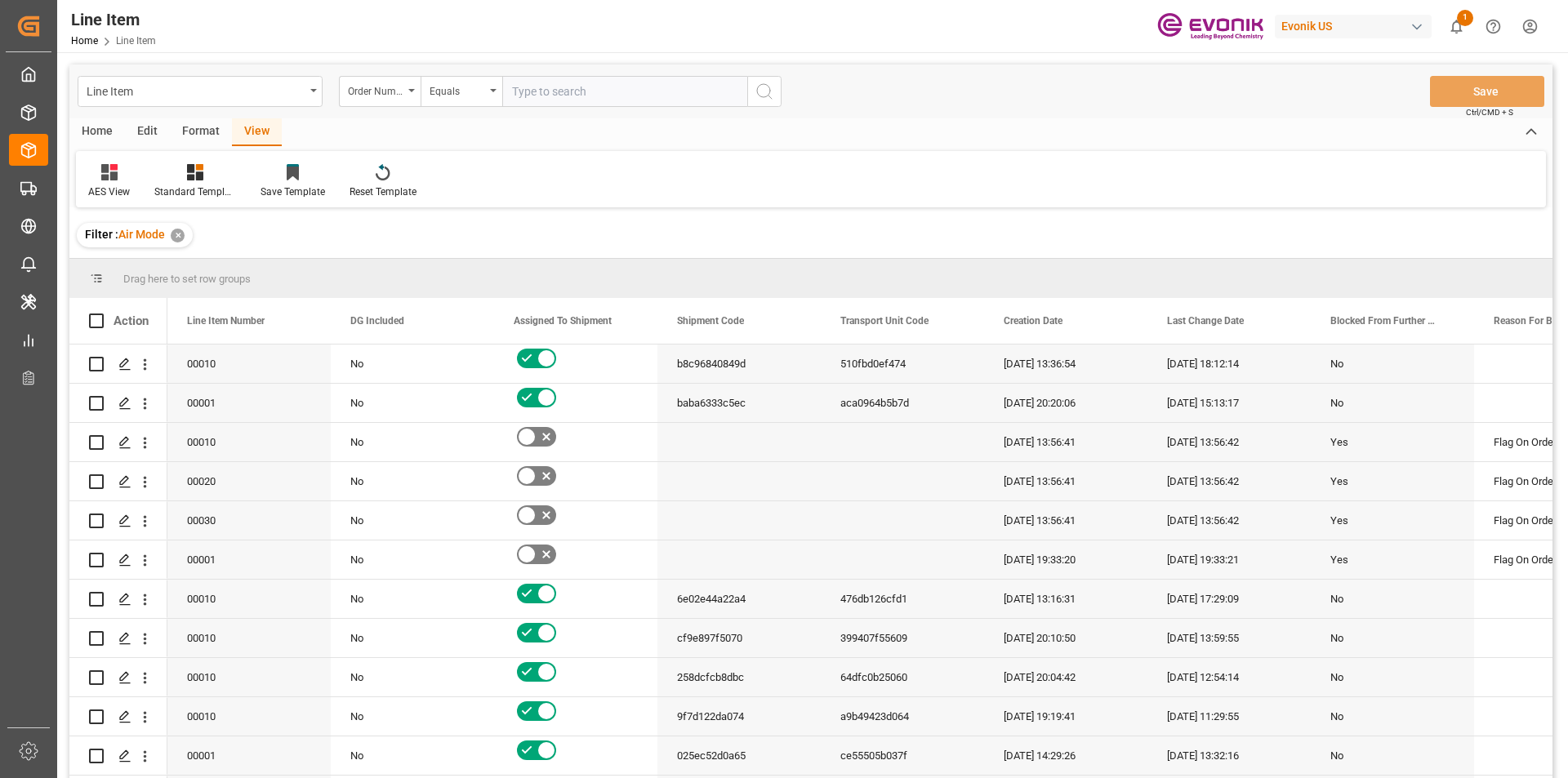
click at [562, 98] on input "text" at bounding box center [625, 91] width 245 height 31
paste input "0046453152"
type input "0046453152"
click at [767, 88] on icon "search button" at bounding box center [764, 91] width 19 height 19
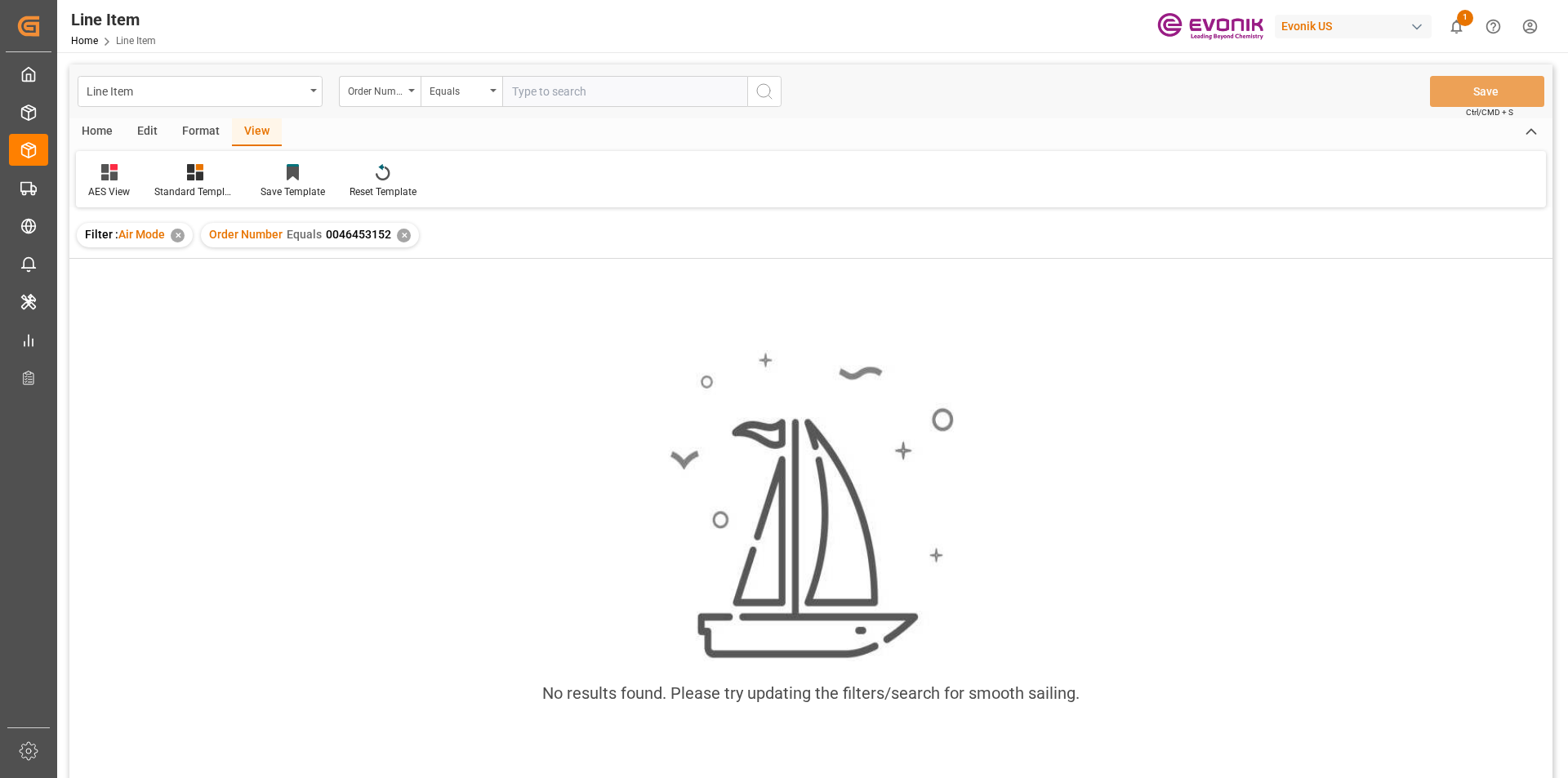
click at [179, 234] on div "✕" at bounding box center [177, 235] width 14 height 14
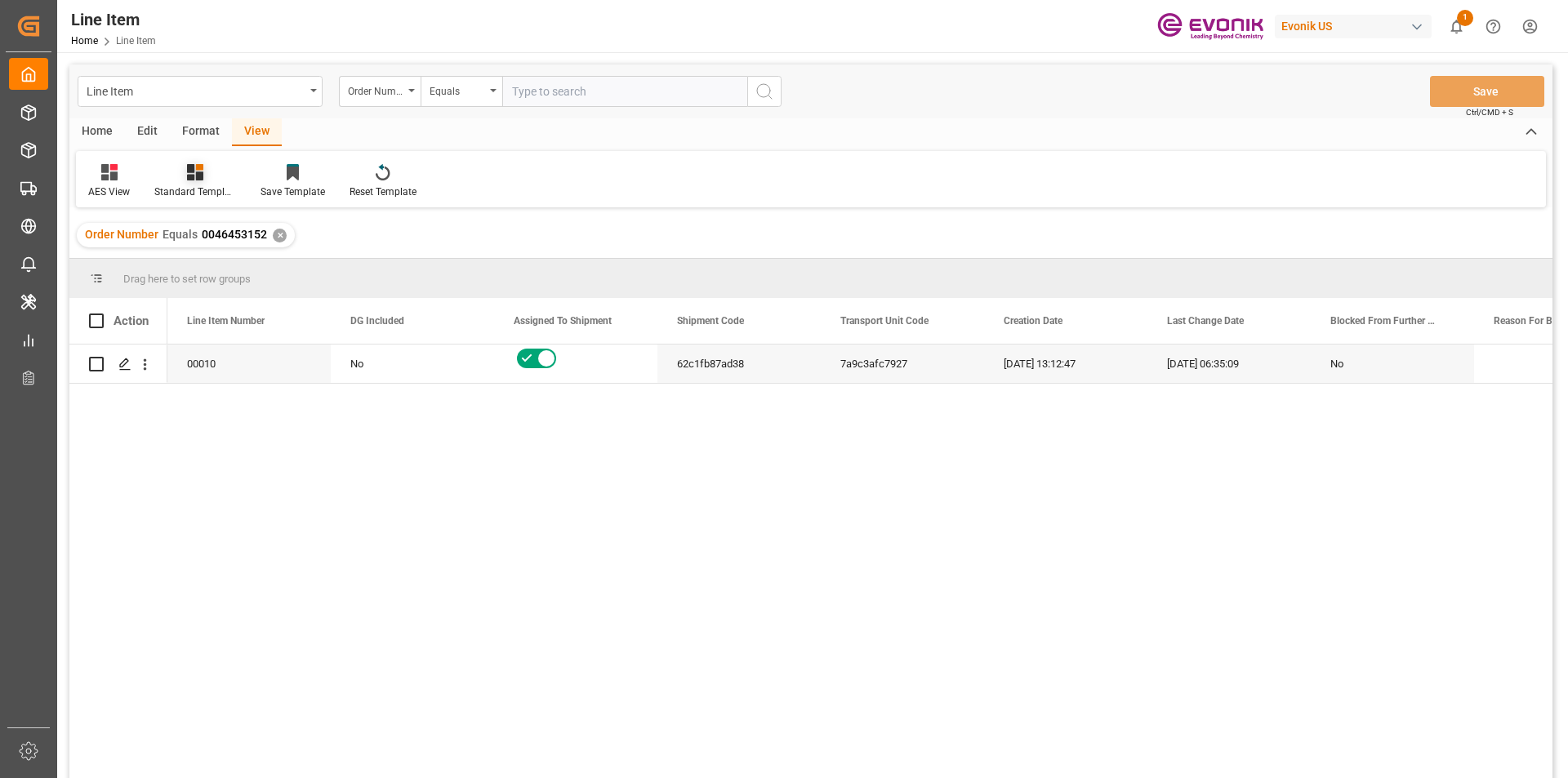
click at [200, 179] on icon at bounding box center [195, 173] width 17 height 17
click at [193, 360] on div "AES View" at bounding box center [239, 364] width 143 height 17
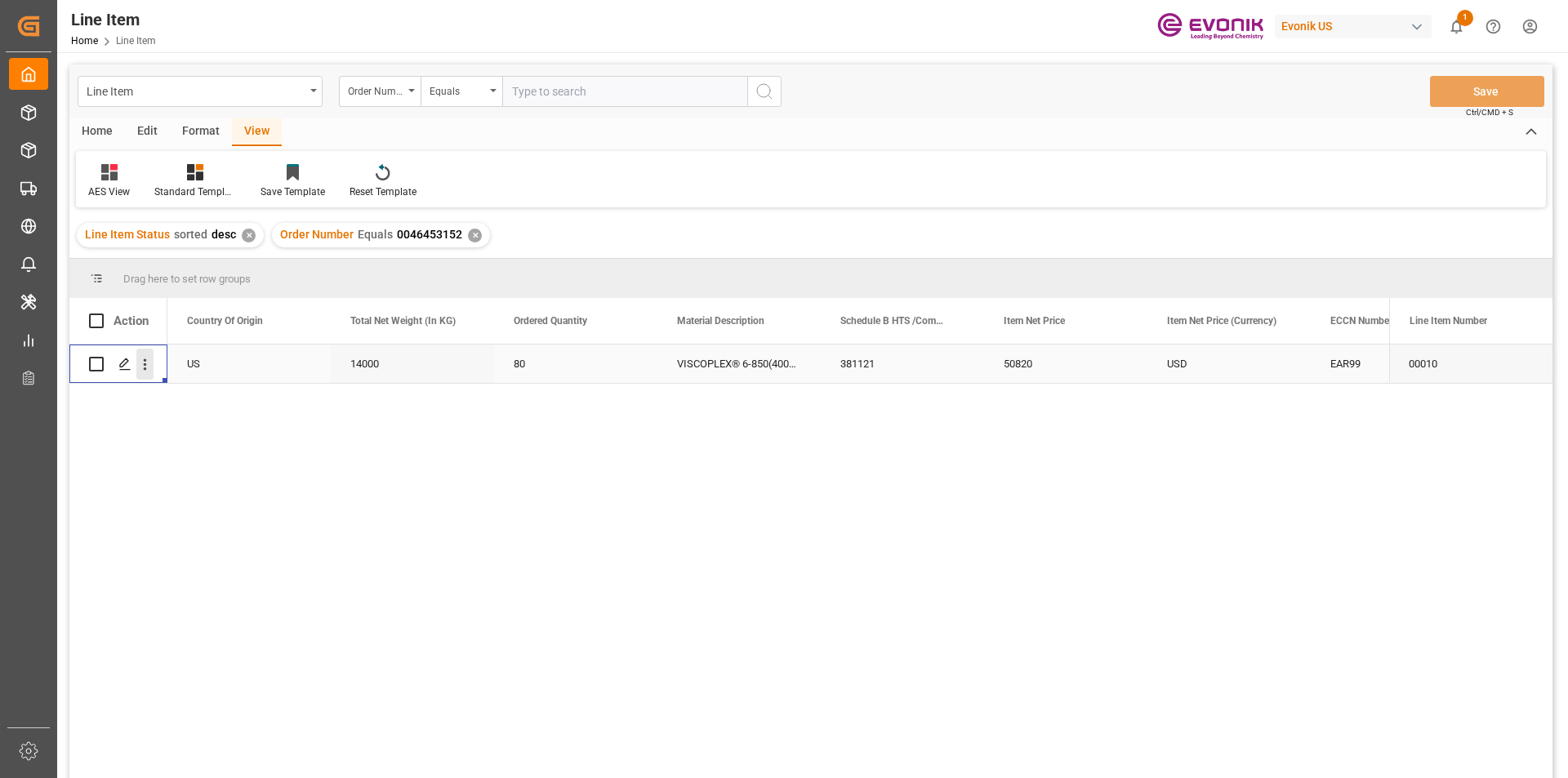
click at [139, 363] on icon "open menu" at bounding box center [145, 364] width 17 height 17
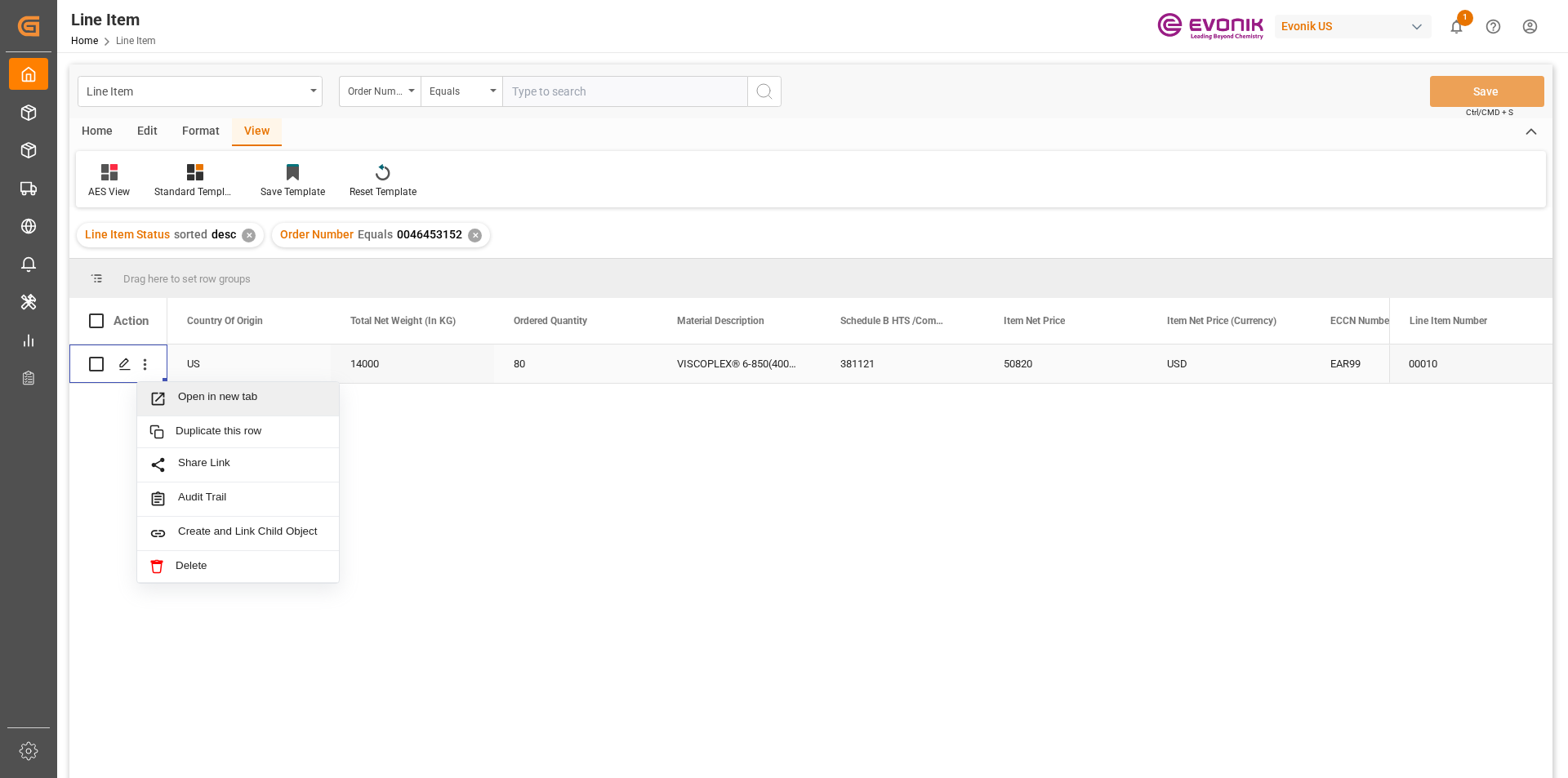
click at [201, 395] on span "Open in new tab" at bounding box center [253, 398] width 149 height 17
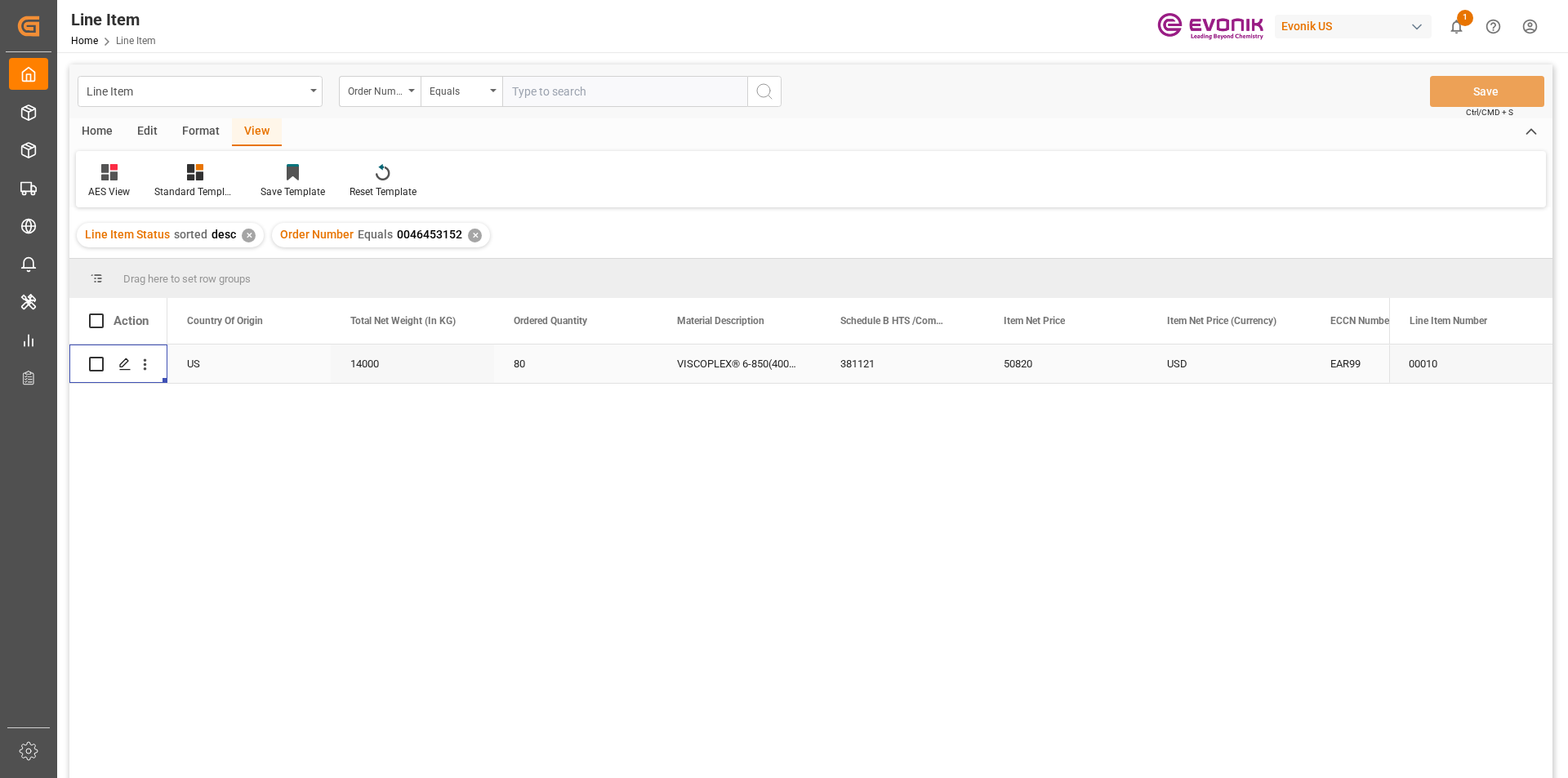
click at [390, 370] on div "14000" at bounding box center [412, 363] width 163 height 38
click at [1060, 366] on div "50820" at bounding box center [1066, 363] width 163 height 38
click at [1246, 365] on div "USD" at bounding box center [1229, 363] width 163 height 38
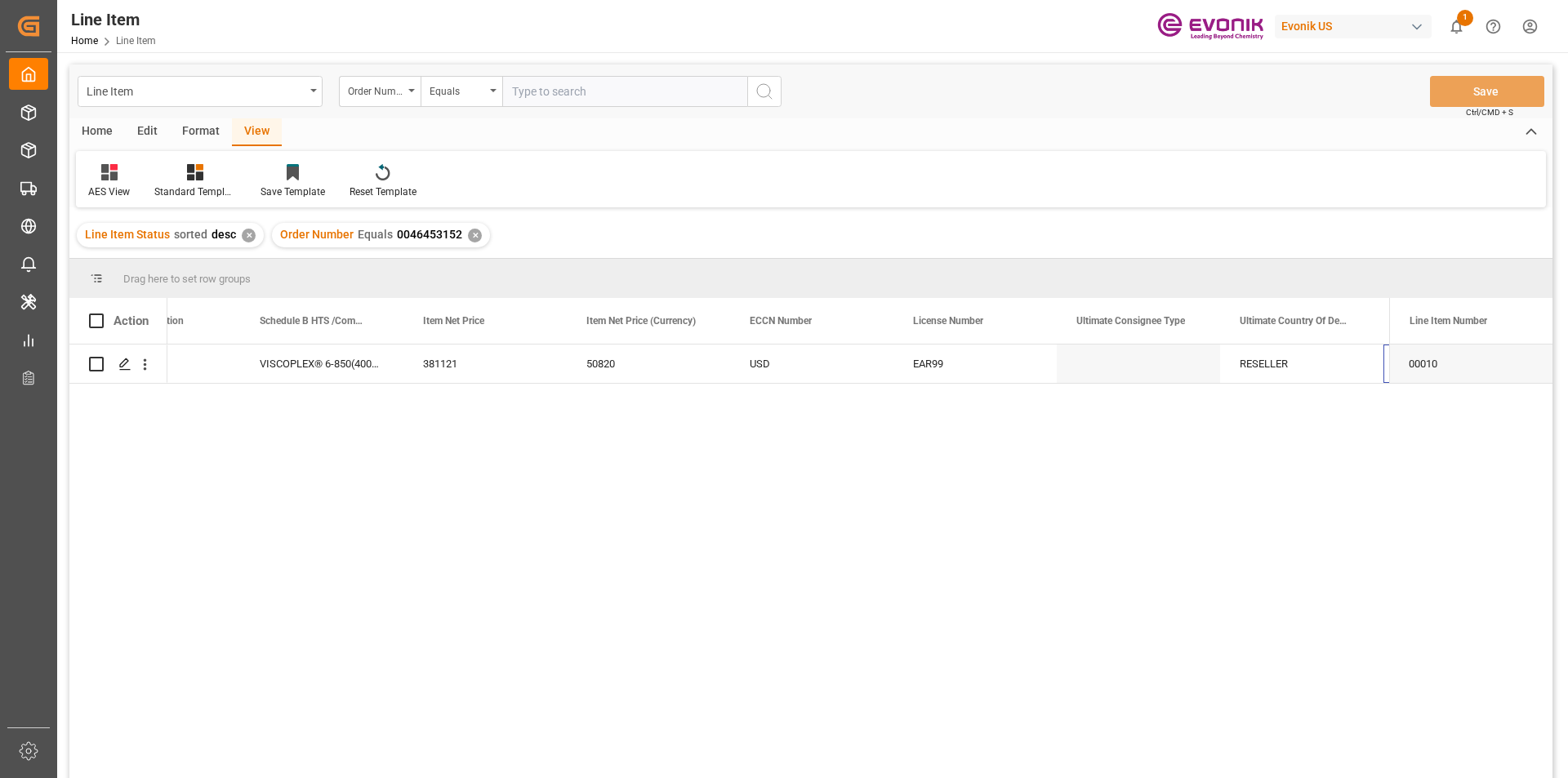
scroll to position [0, 1070]
click at [470, 238] on div "✕" at bounding box center [474, 235] width 14 height 14
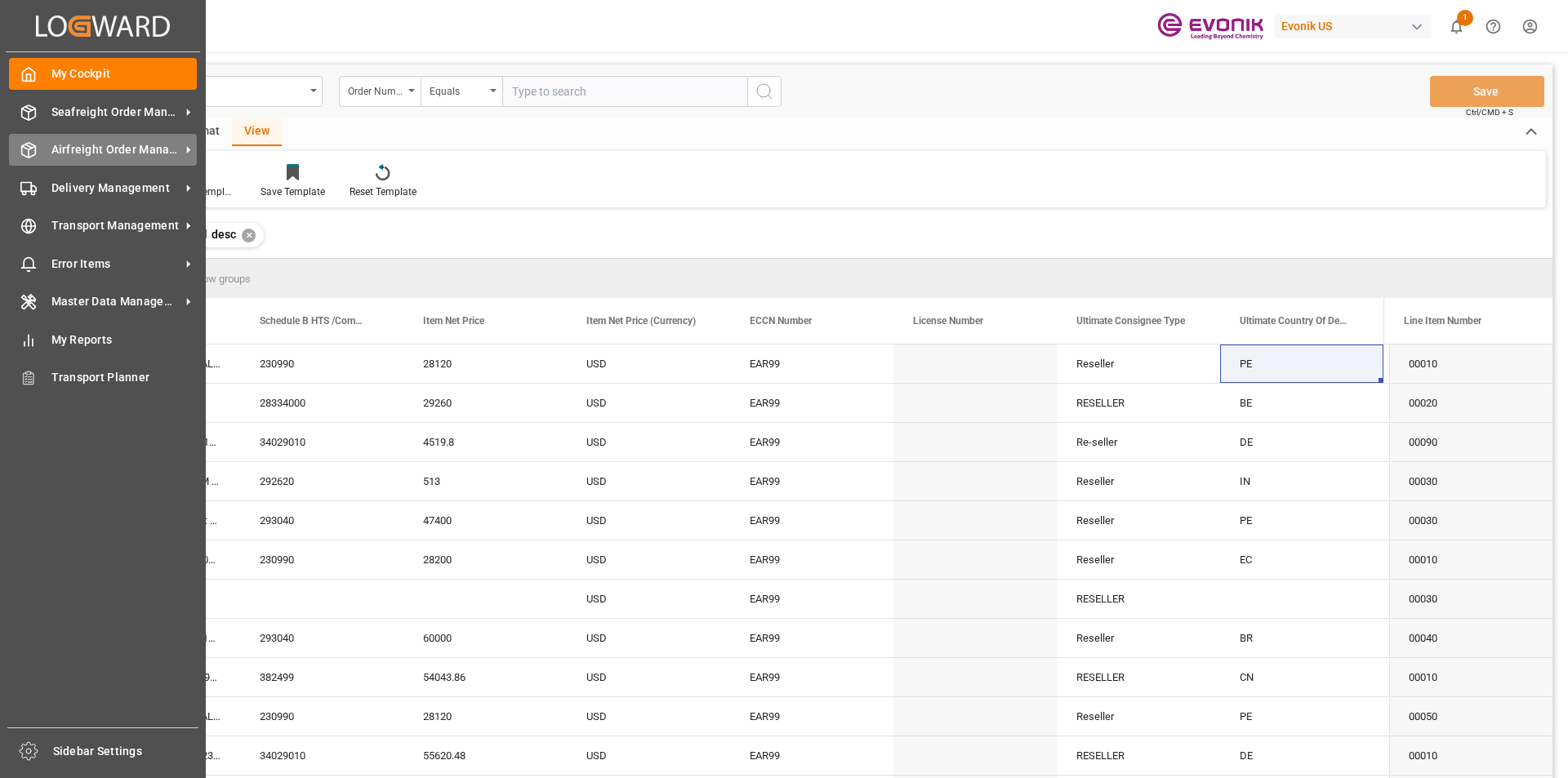
click at [80, 141] on span "Airfreight Order Management" at bounding box center [115, 149] width 129 height 17
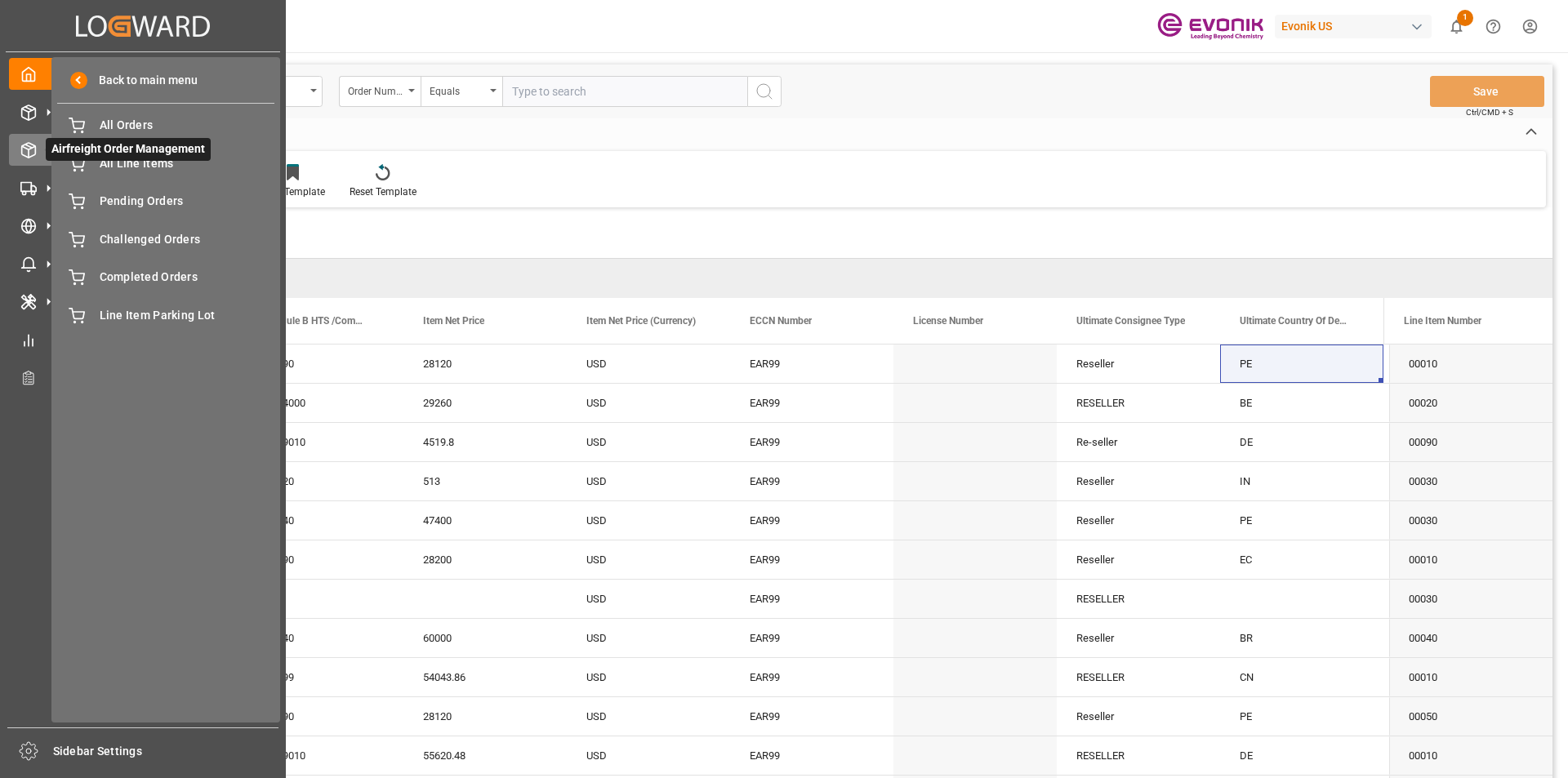
click at [110, 160] on span "Airfreight Order Management" at bounding box center [128, 149] width 165 height 23
click at [128, 163] on span "All Line Items" at bounding box center [187, 163] width 175 height 17
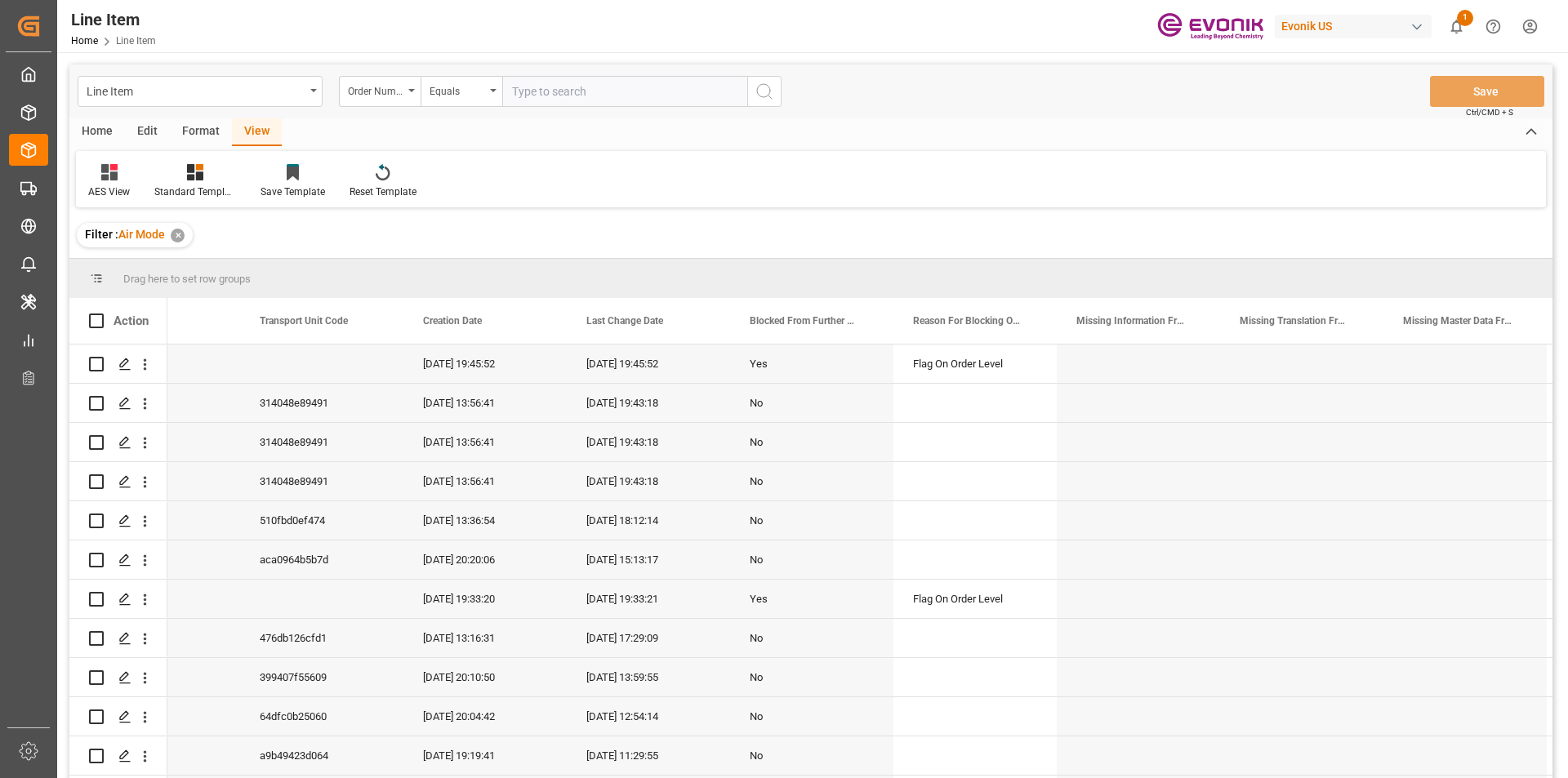
click at [576, 84] on input "text" at bounding box center [625, 91] width 245 height 31
paste input "2007102590"
type input "2007102590"
click at [771, 92] on icon "search button" at bounding box center [764, 91] width 19 height 19
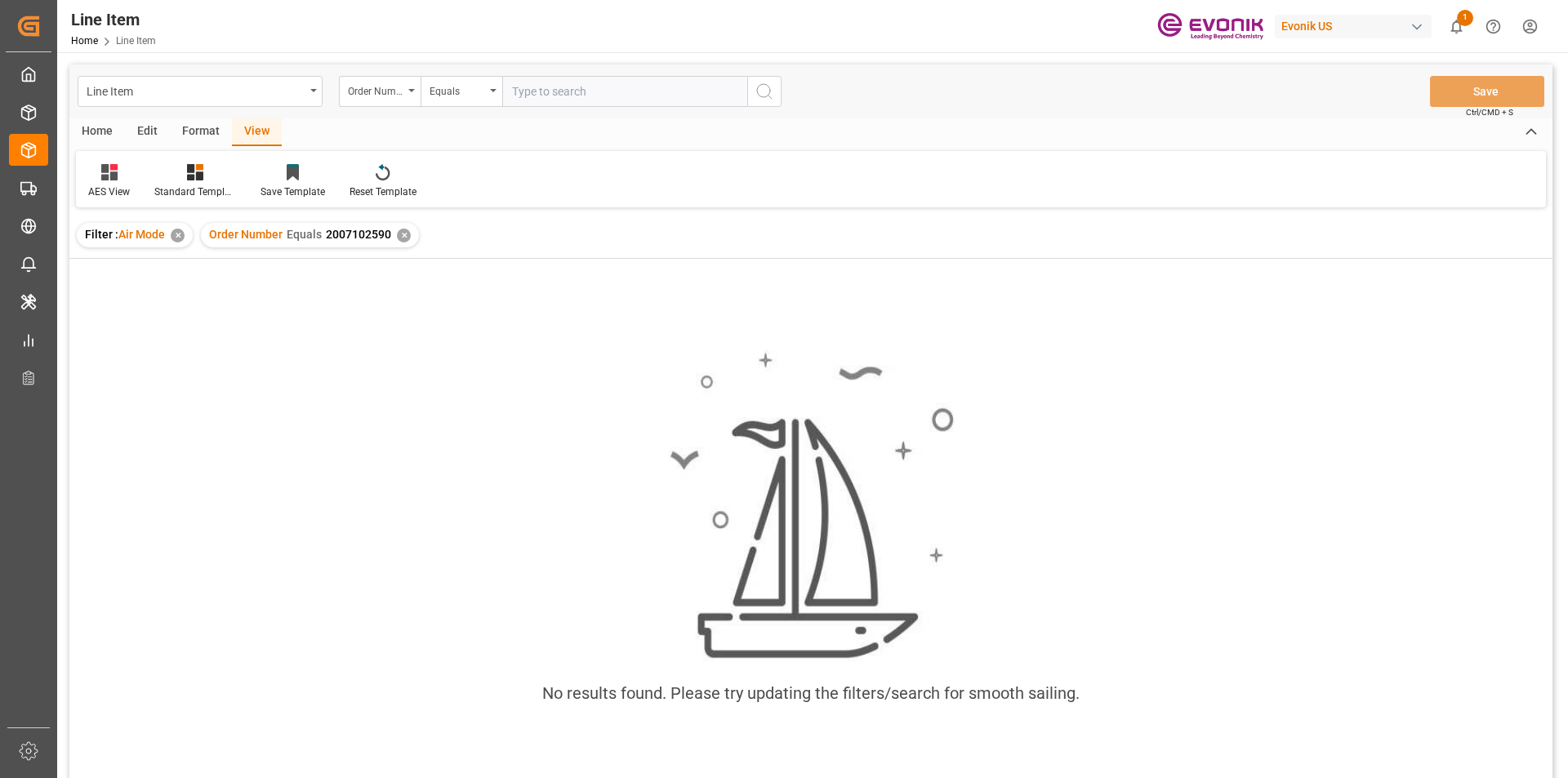
click at [174, 234] on div "✕" at bounding box center [177, 235] width 14 height 14
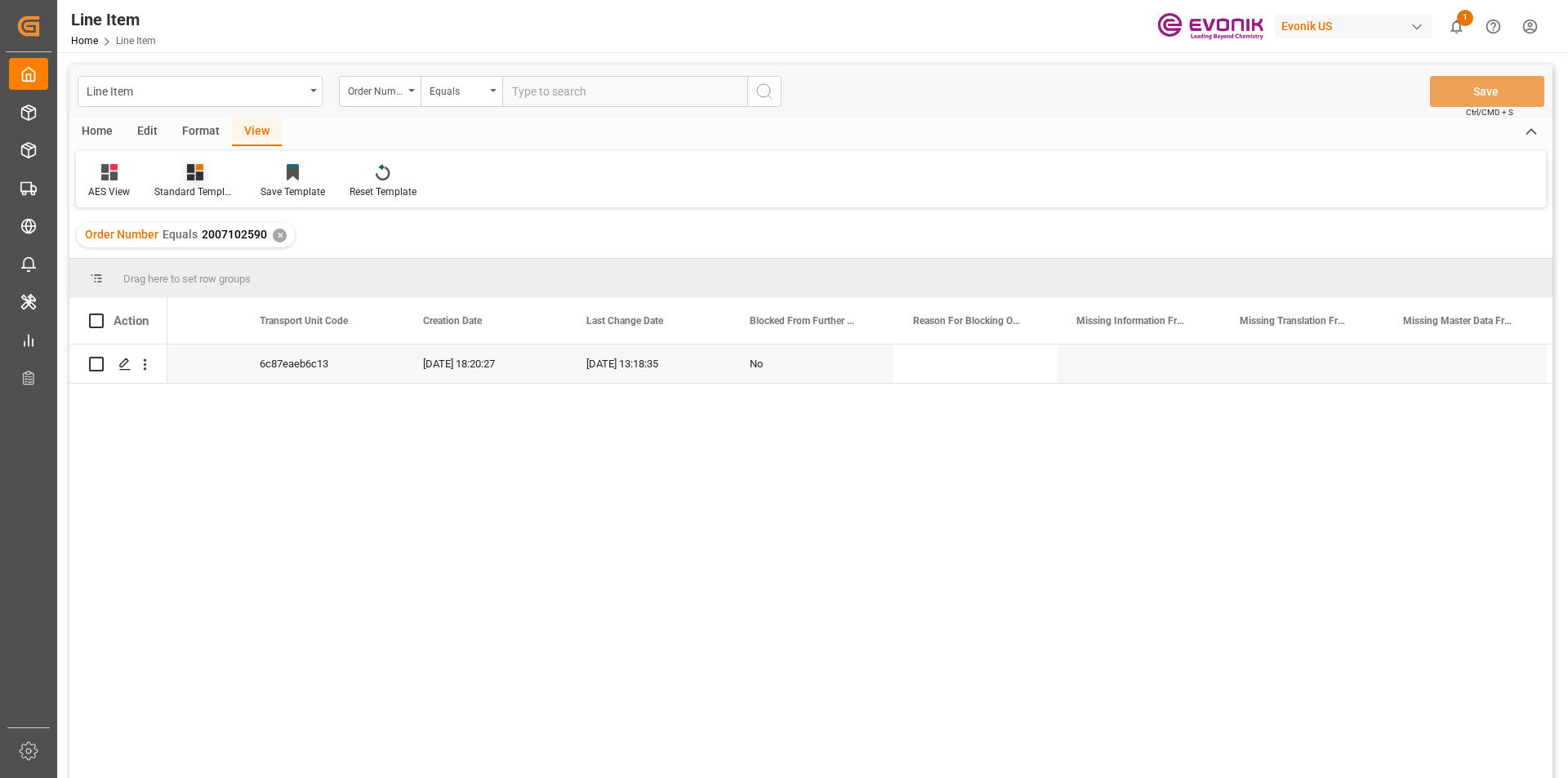
click at [201, 176] on icon at bounding box center [195, 173] width 17 height 17
click at [200, 360] on div "AES View" at bounding box center [239, 364] width 143 height 17
click at [795, 366] on div "EAR99" at bounding box center [811, 364] width 124 height 37
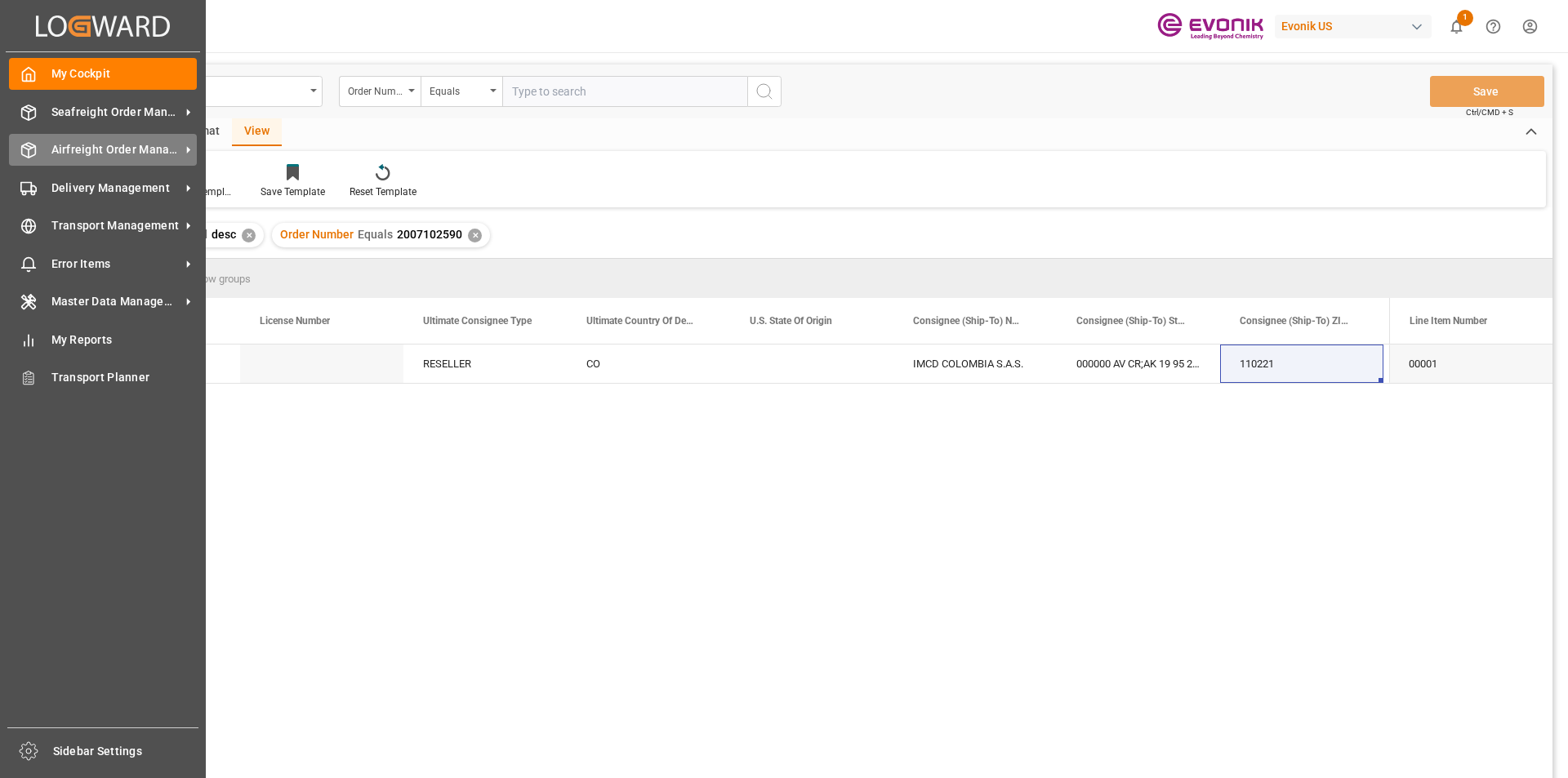
click at [88, 143] on span "Airfreight Order Management" at bounding box center [115, 149] width 129 height 17
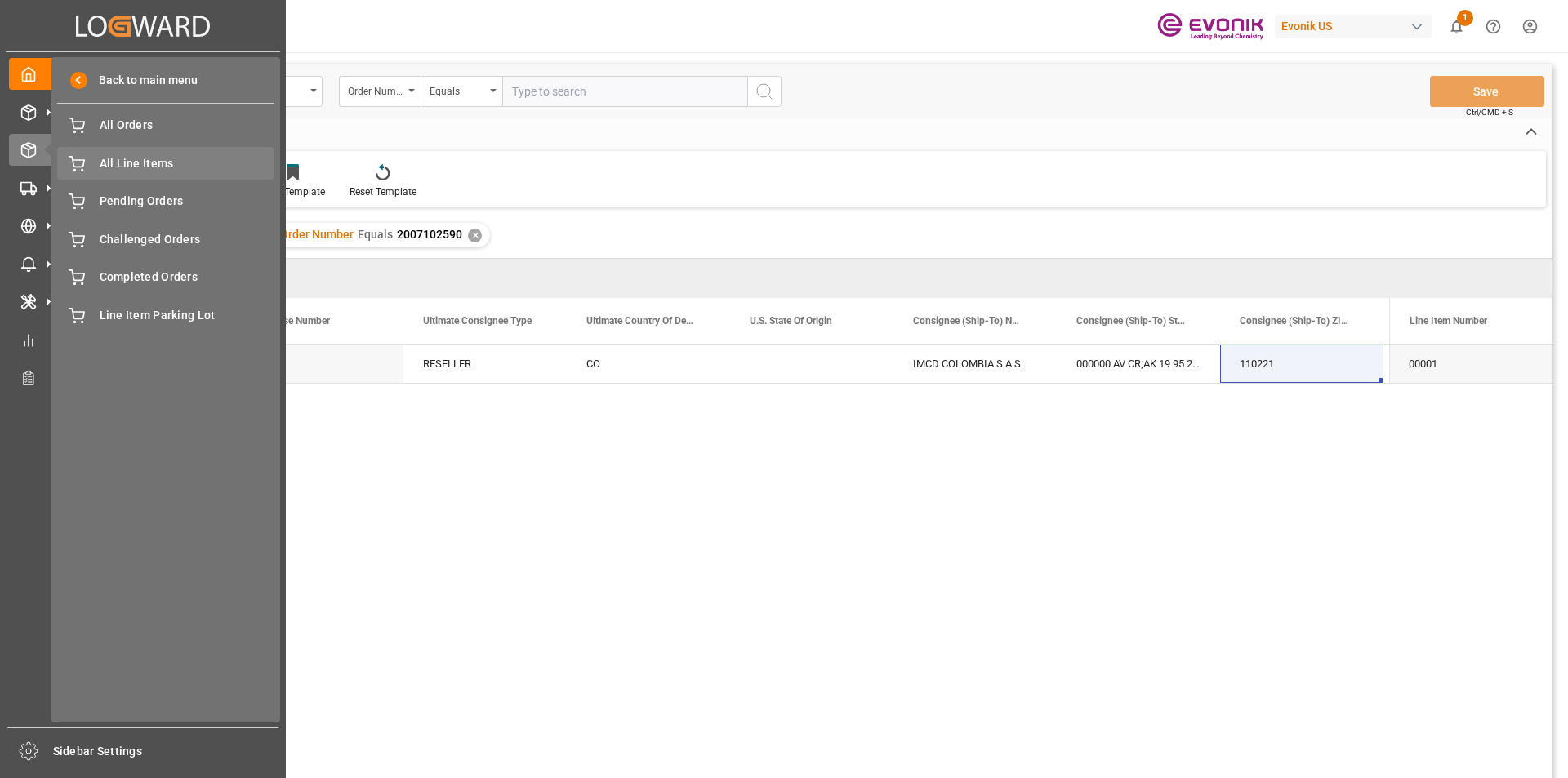
click at [117, 162] on span "All Line Items" at bounding box center [187, 163] width 175 height 17
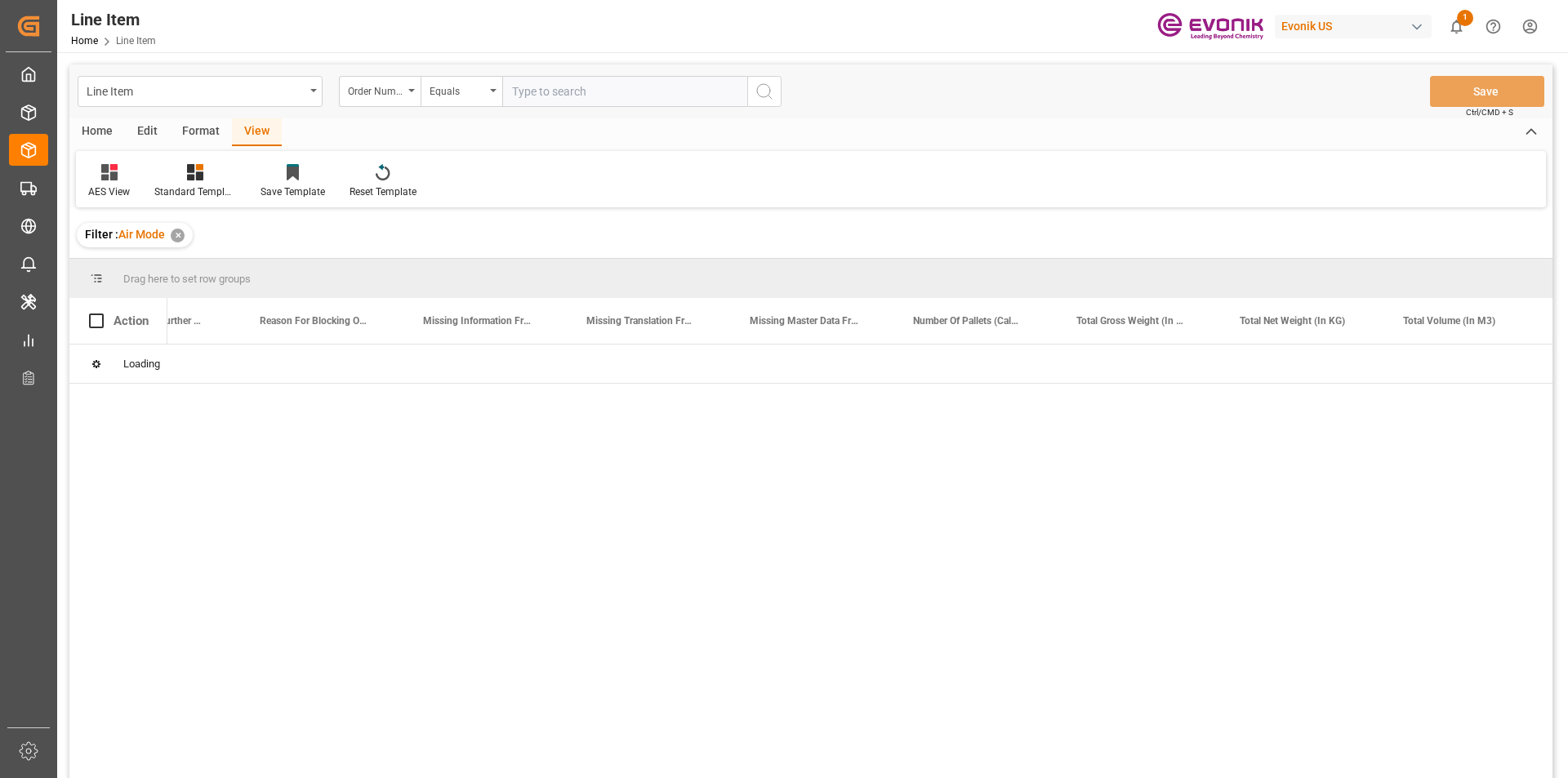
click at [553, 92] on input "text" at bounding box center [625, 91] width 245 height 31
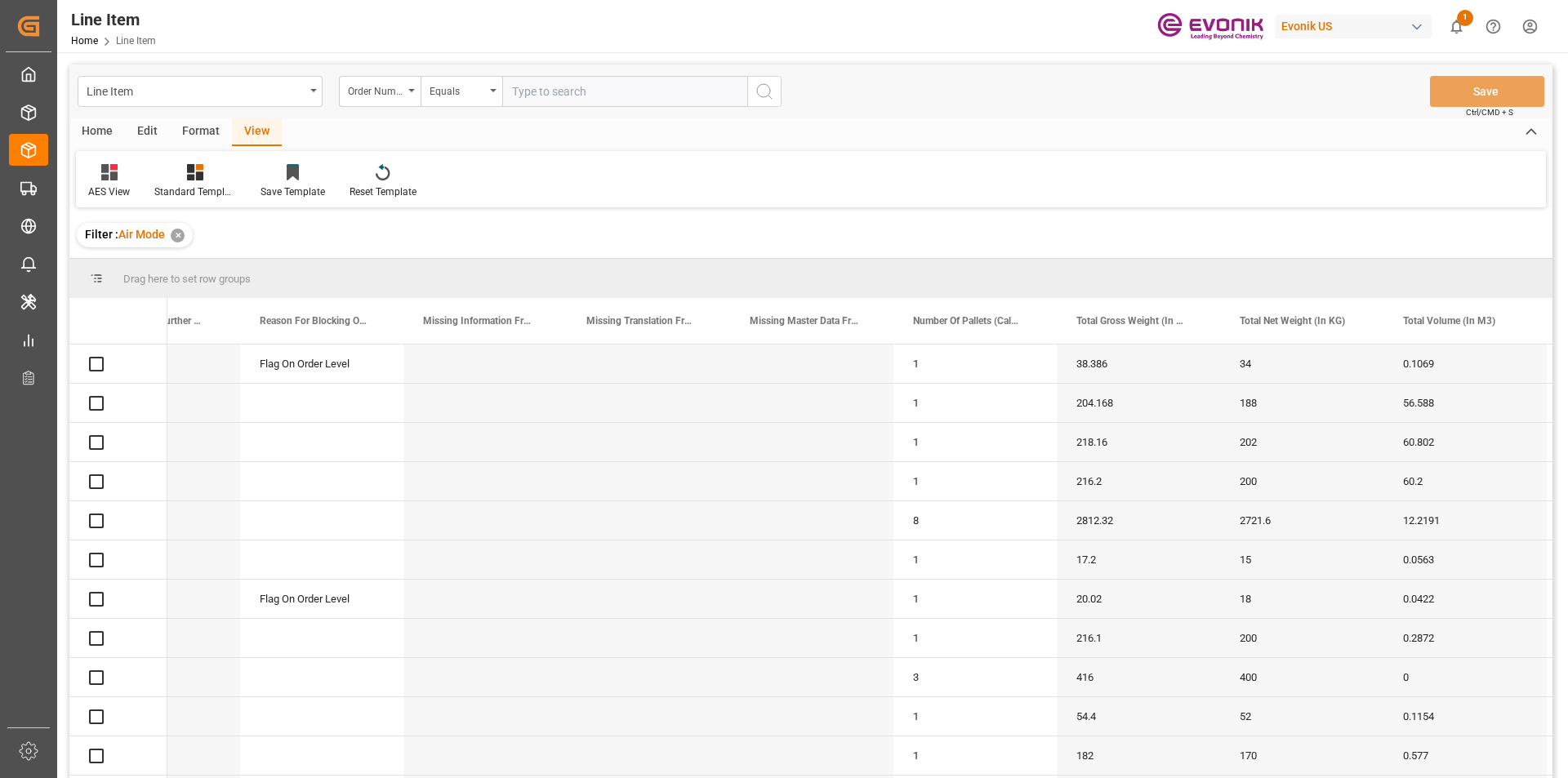
paste input "0046455643"
type input "0046455643"
click at [764, 95] on icon "search button" at bounding box center [764, 91] width 19 height 19
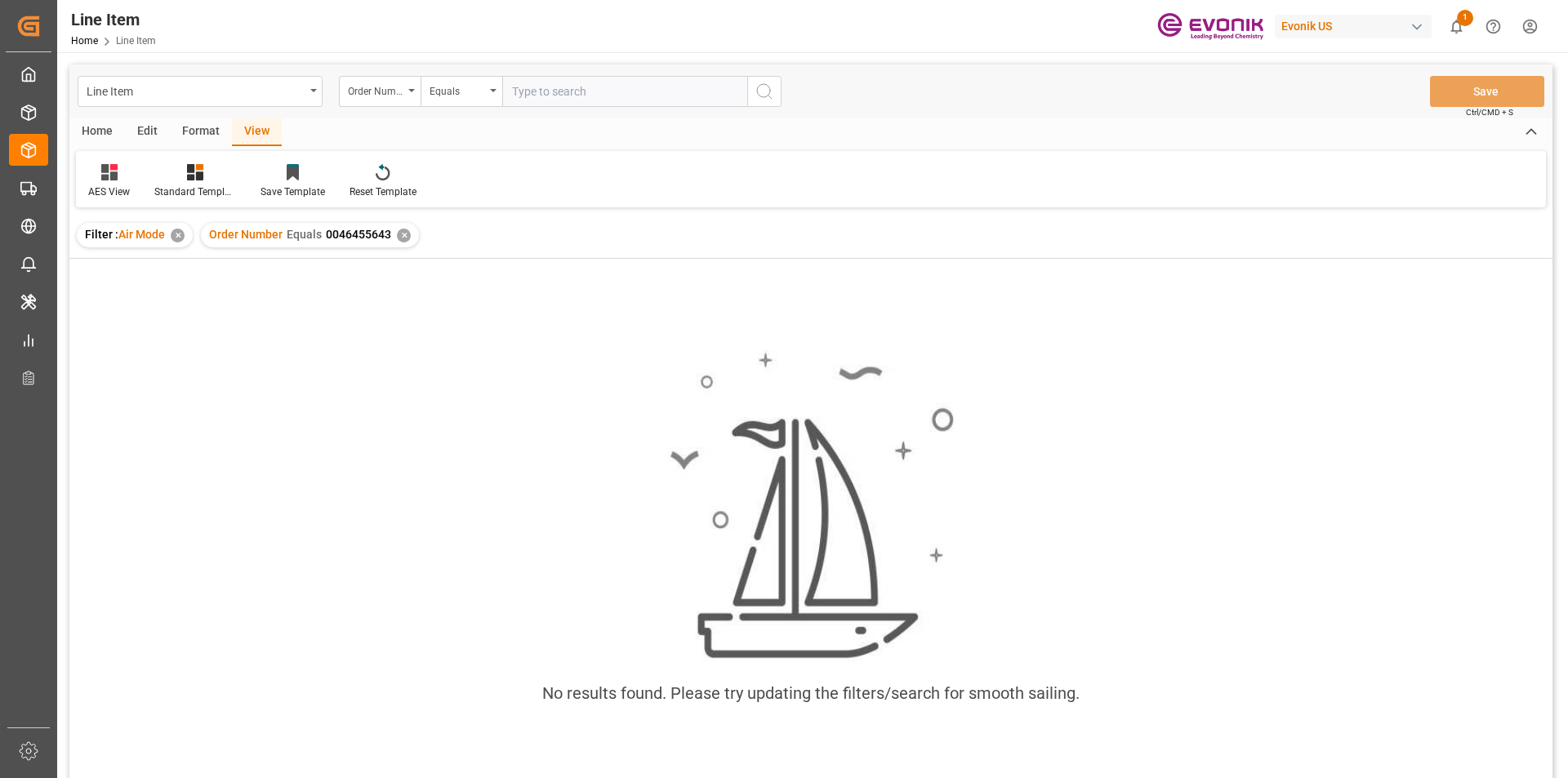
click at [175, 234] on div "✕" at bounding box center [177, 235] width 14 height 14
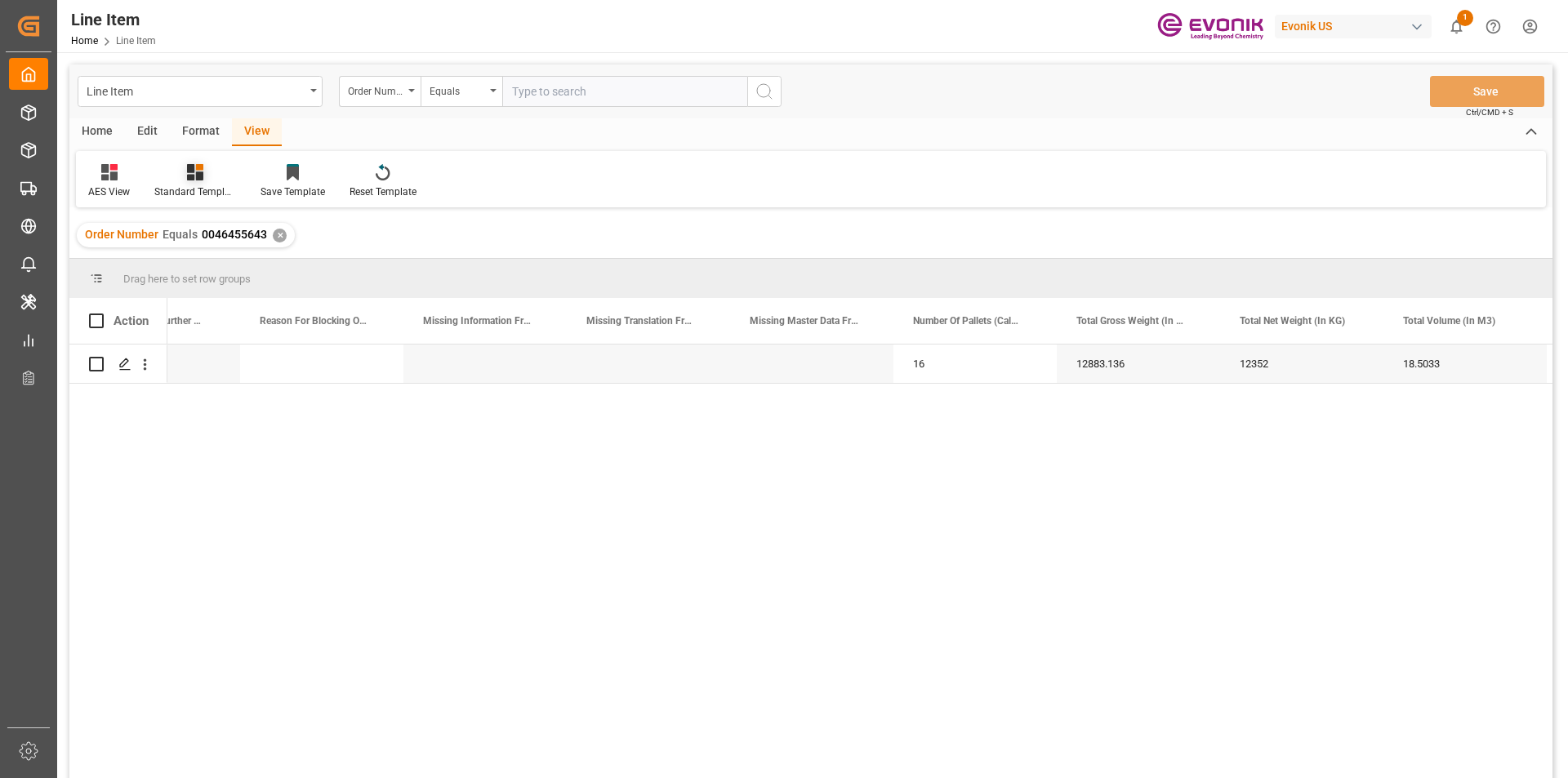
click at [199, 188] on div "Standard Templates" at bounding box center [195, 192] width 82 height 15
click at [218, 362] on div "AES View" at bounding box center [239, 364] width 143 height 17
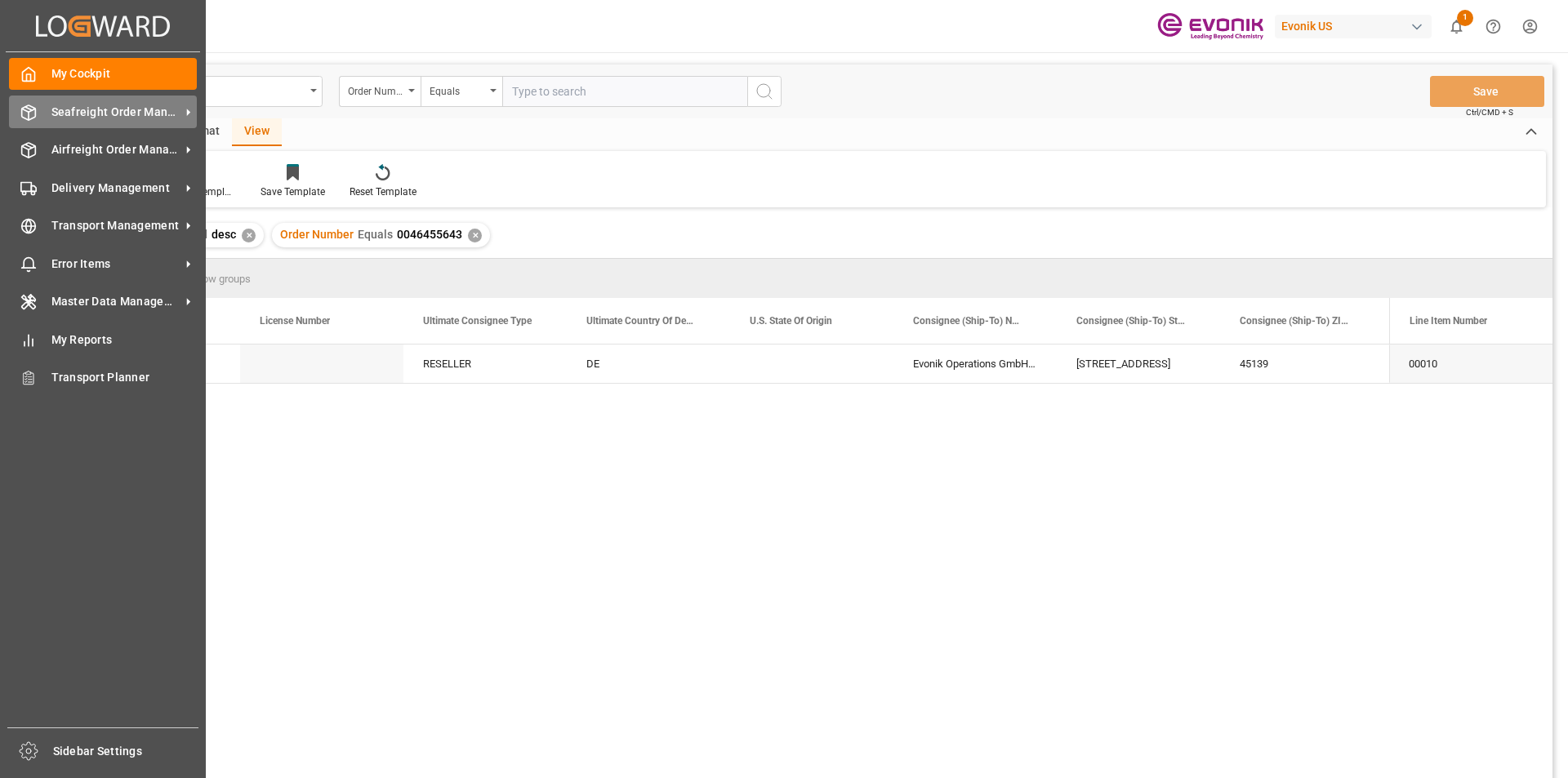
click at [94, 111] on span "Seafreight Order Management" at bounding box center [115, 112] width 129 height 17
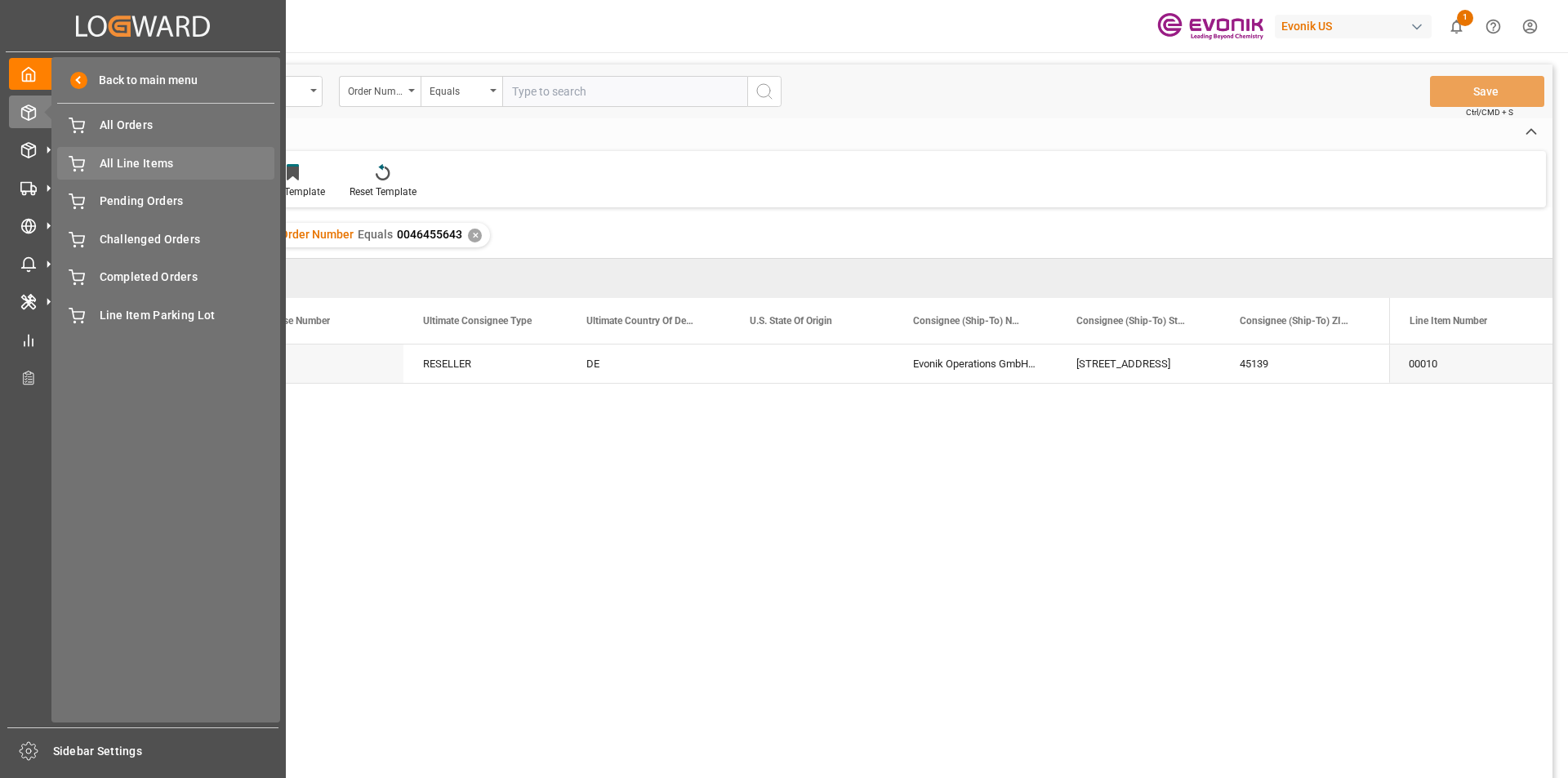
click at [119, 162] on span "All Line Items" at bounding box center [187, 163] width 175 height 17
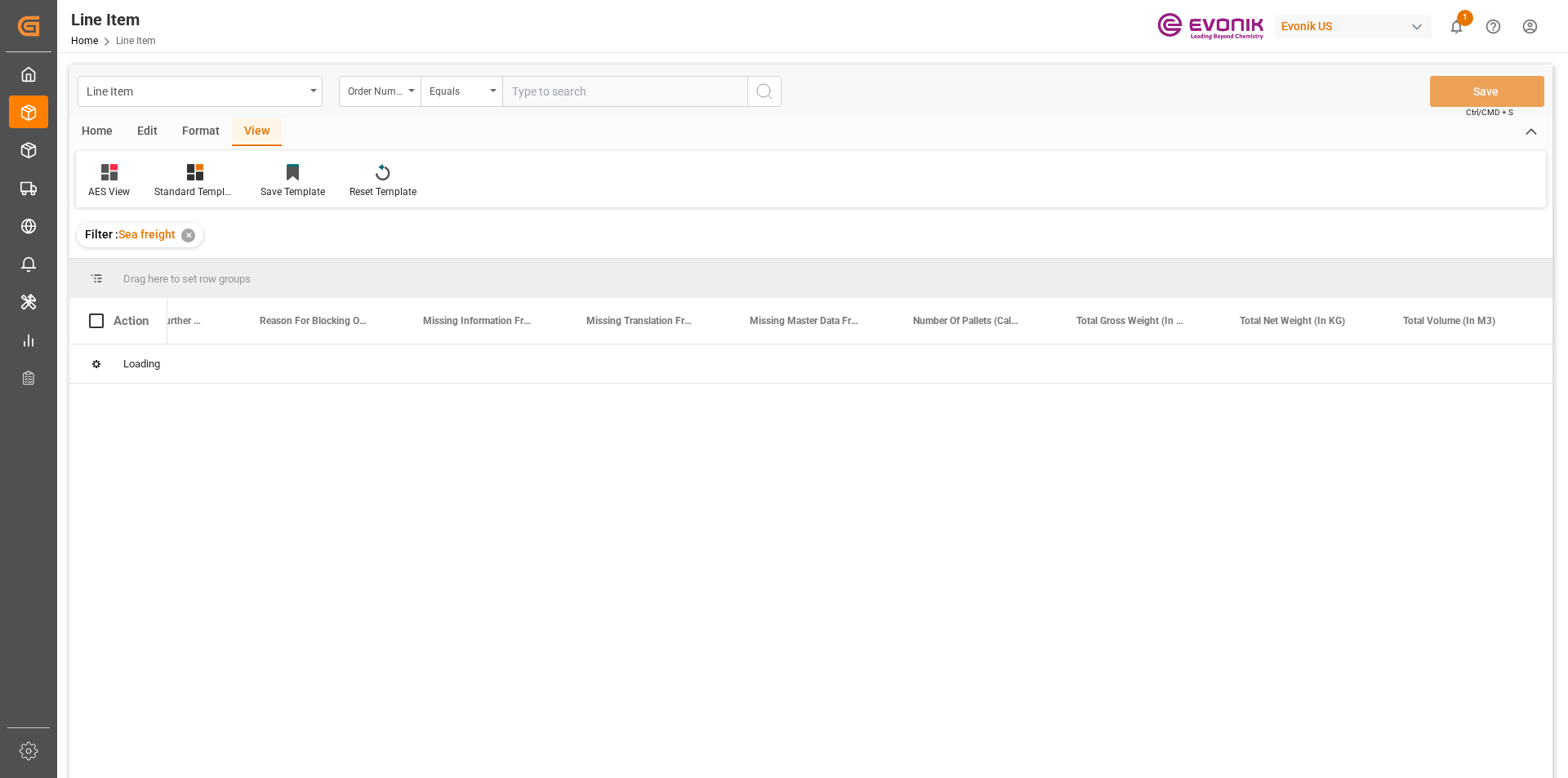
click at [546, 93] on input "text" at bounding box center [625, 91] width 245 height 31
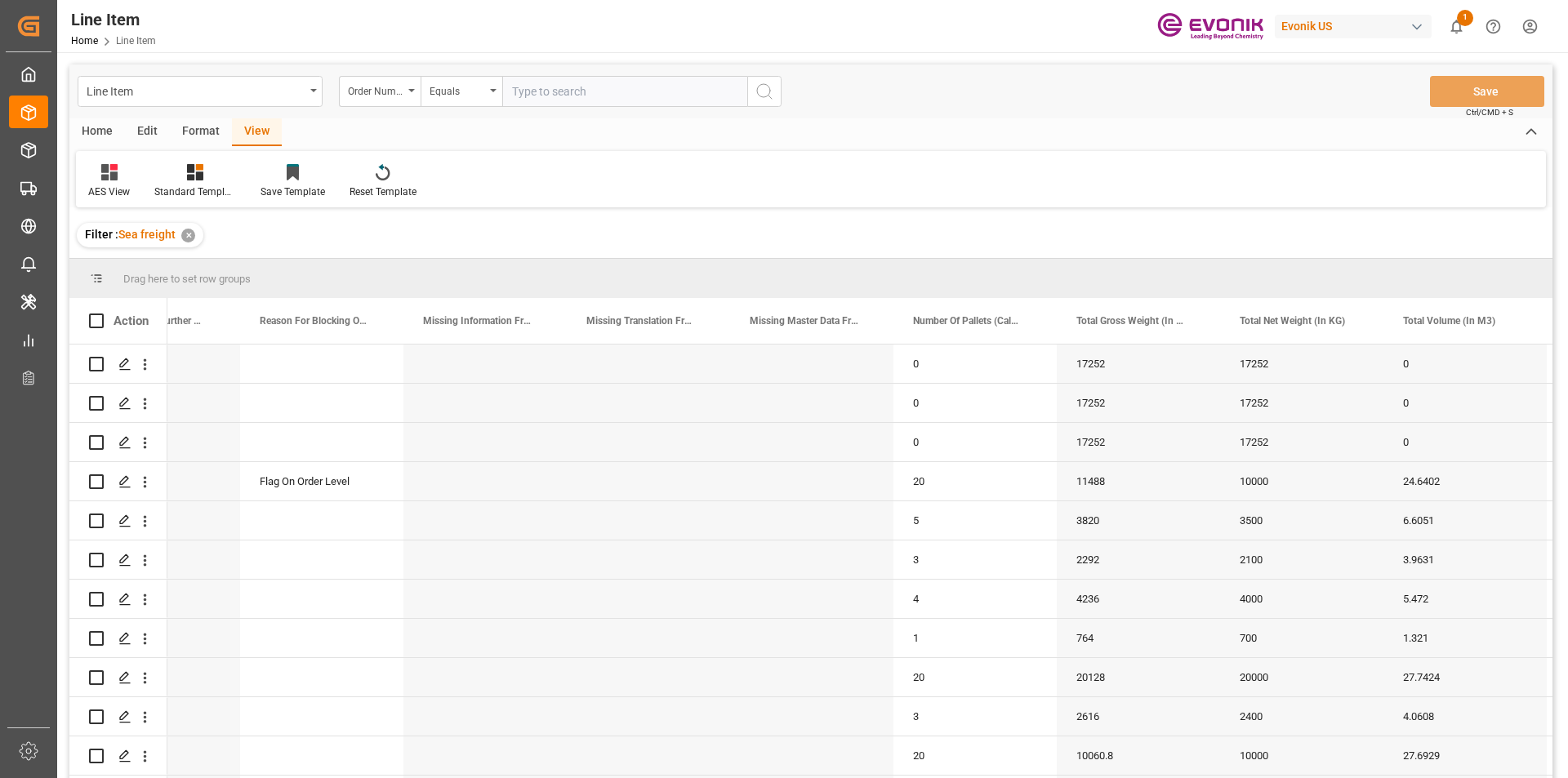
paste input "0046455643"
type input "0046455643"
click at [761, 92] on icon "search button" at bounding box center [764, 91] width 19 height 19
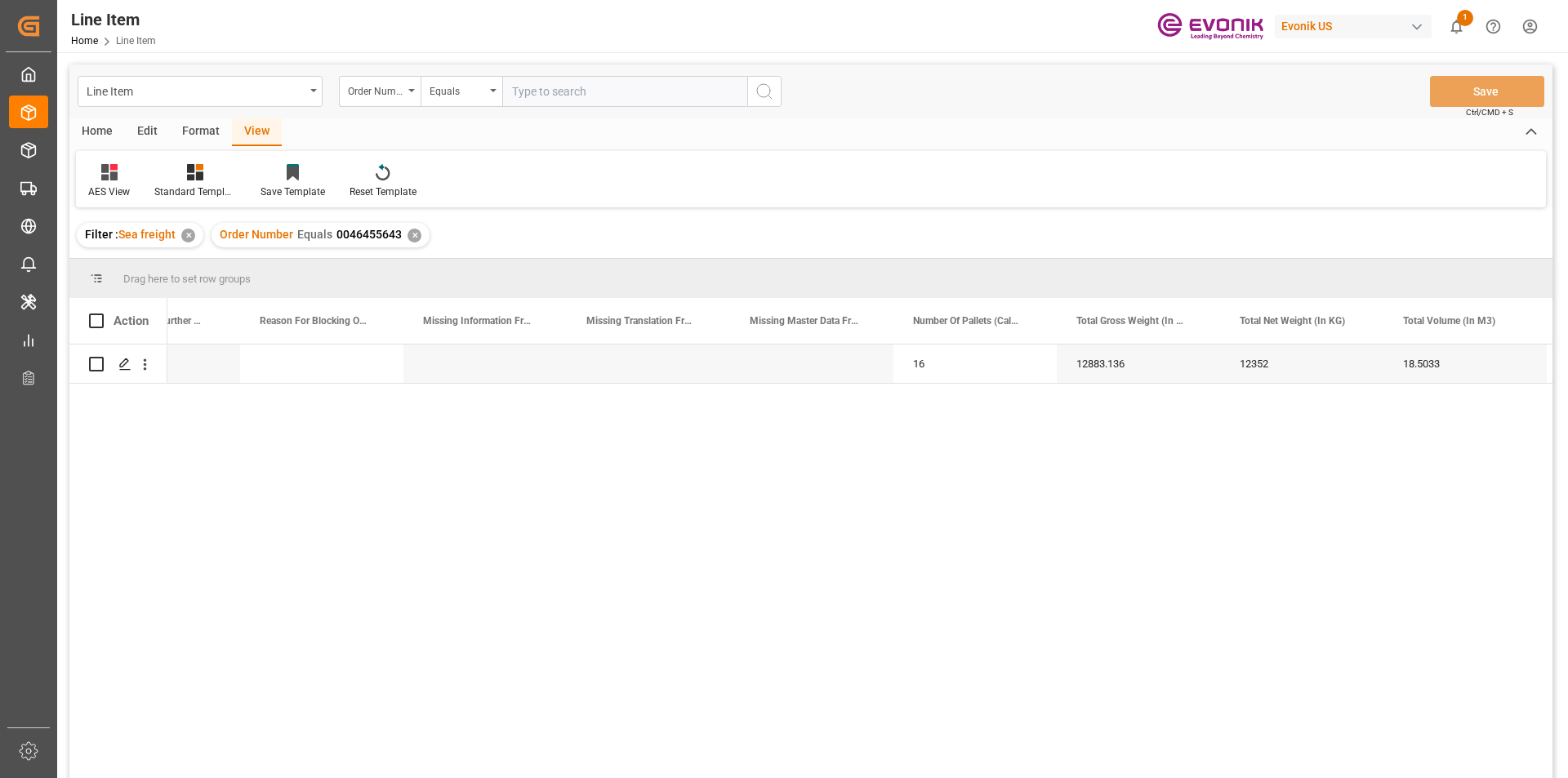
click at [184, 235] on div "✕" at bounding box center [188, 235] width 14 height 14
click at [186, 189] on div "Standard Templates" at bounding box center [195, 192] width 82 height 15
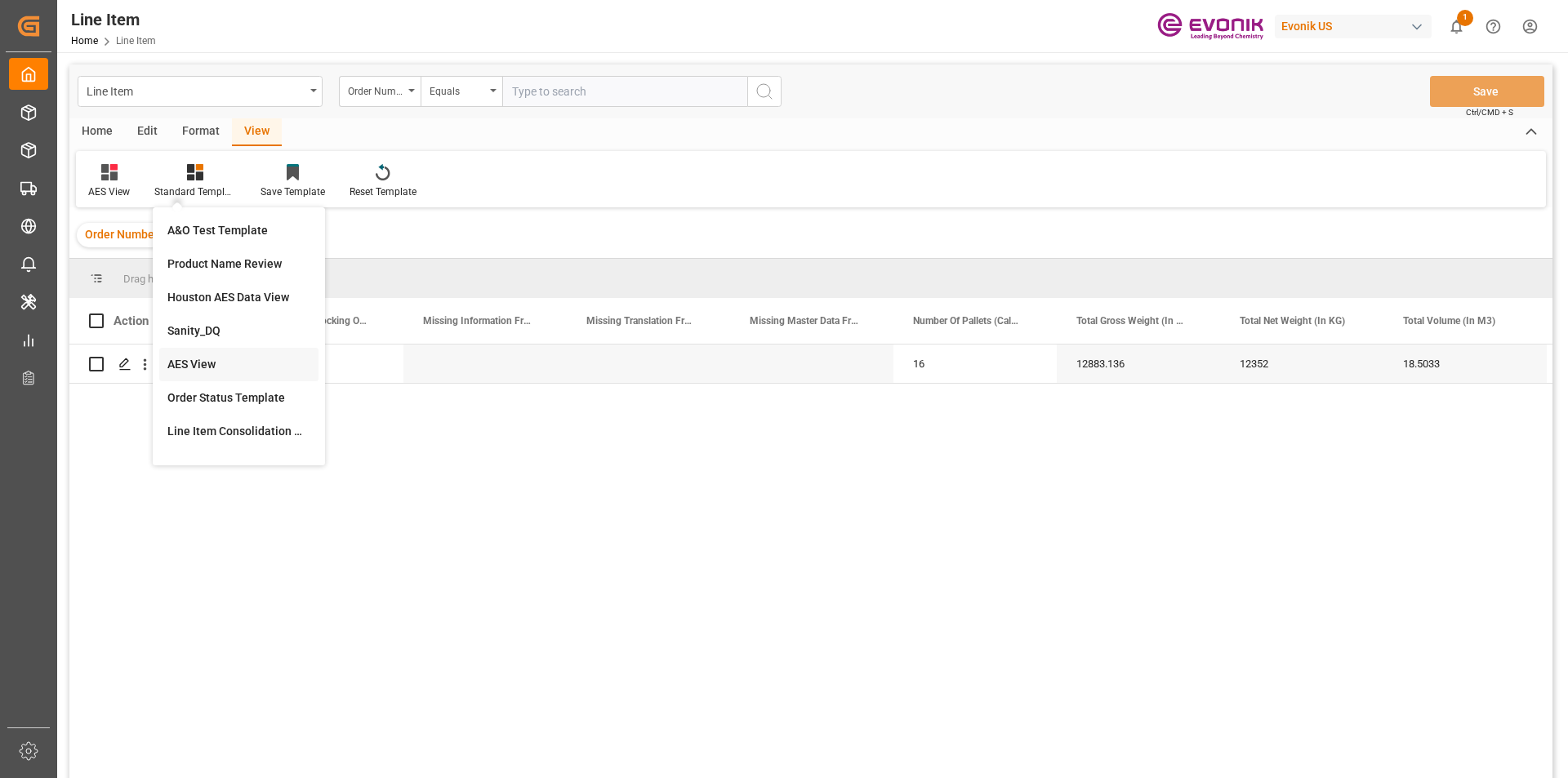
click at [212, 365] on div "AES View" at bounding box center [239, 364] width 143 height 17
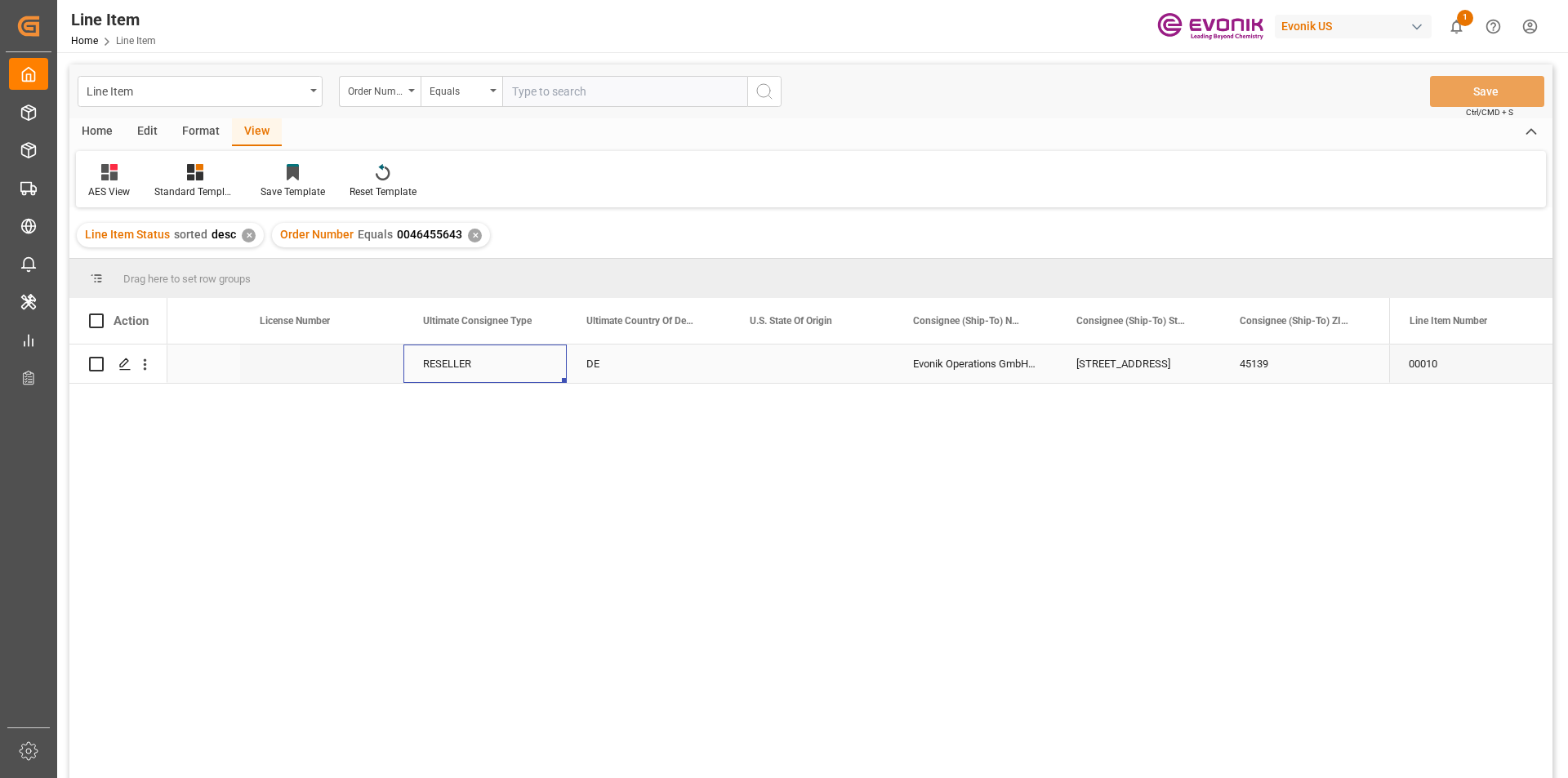
click at [457, 366] on div "RESELLER" at bounding box center [485, 363] width 163 height 38
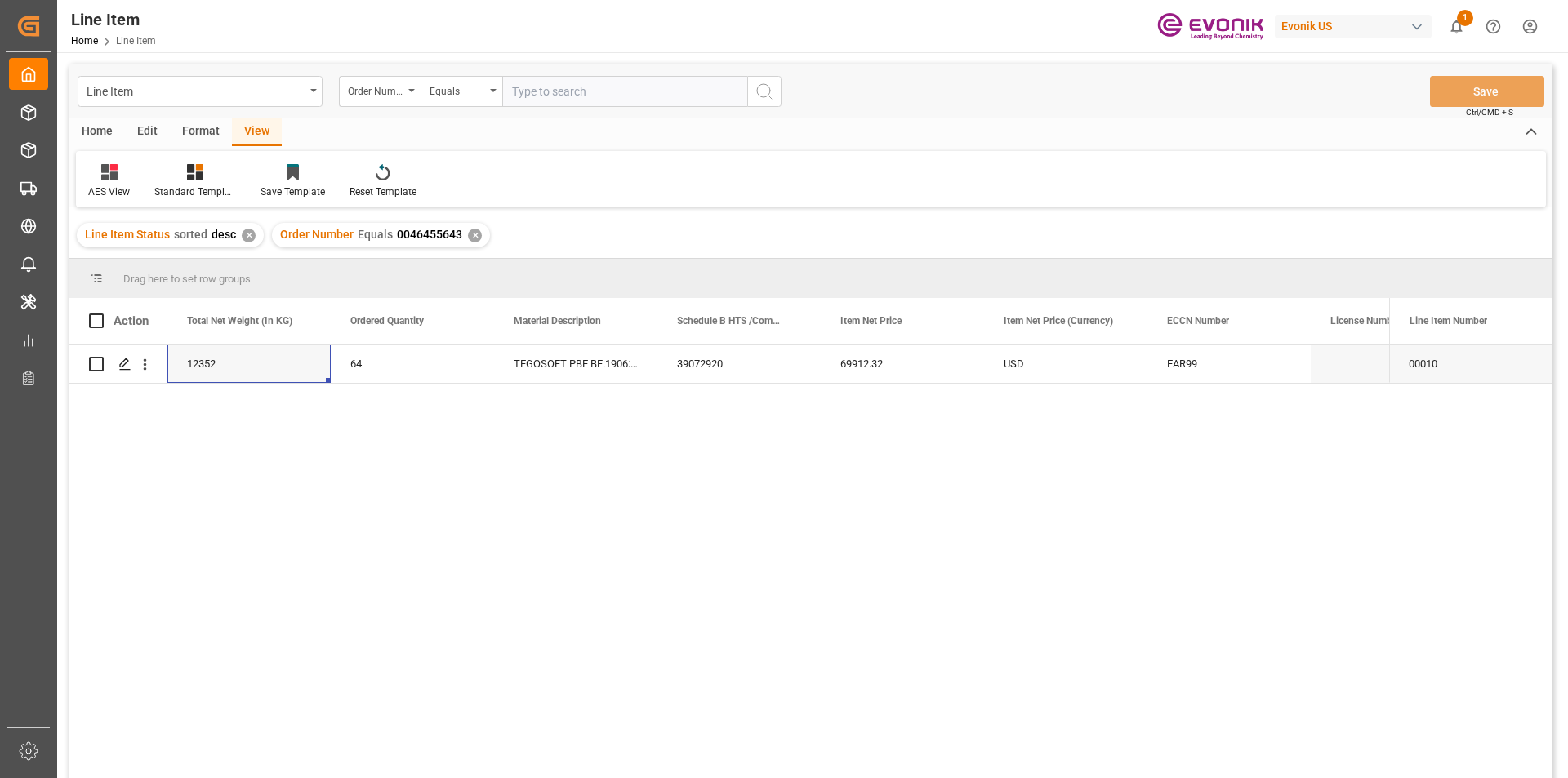
scroll to position [0, 490]
click at [412, 379] on div "12352" at bounding box center [412, 363] width 163 height 38
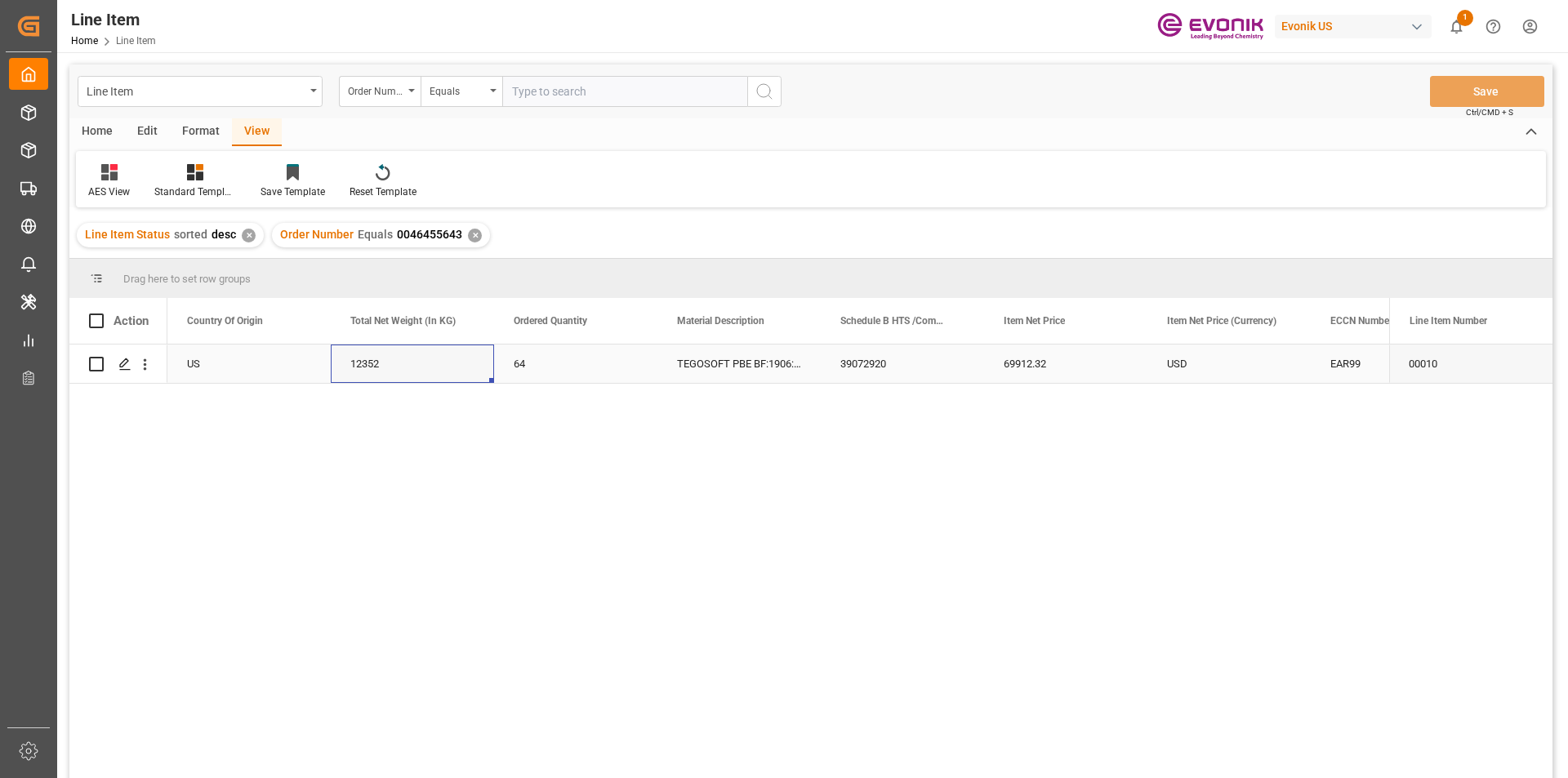
click at [1017, 366] on div "69912.32" at bounding box center [1066, 363] width 163 height 38
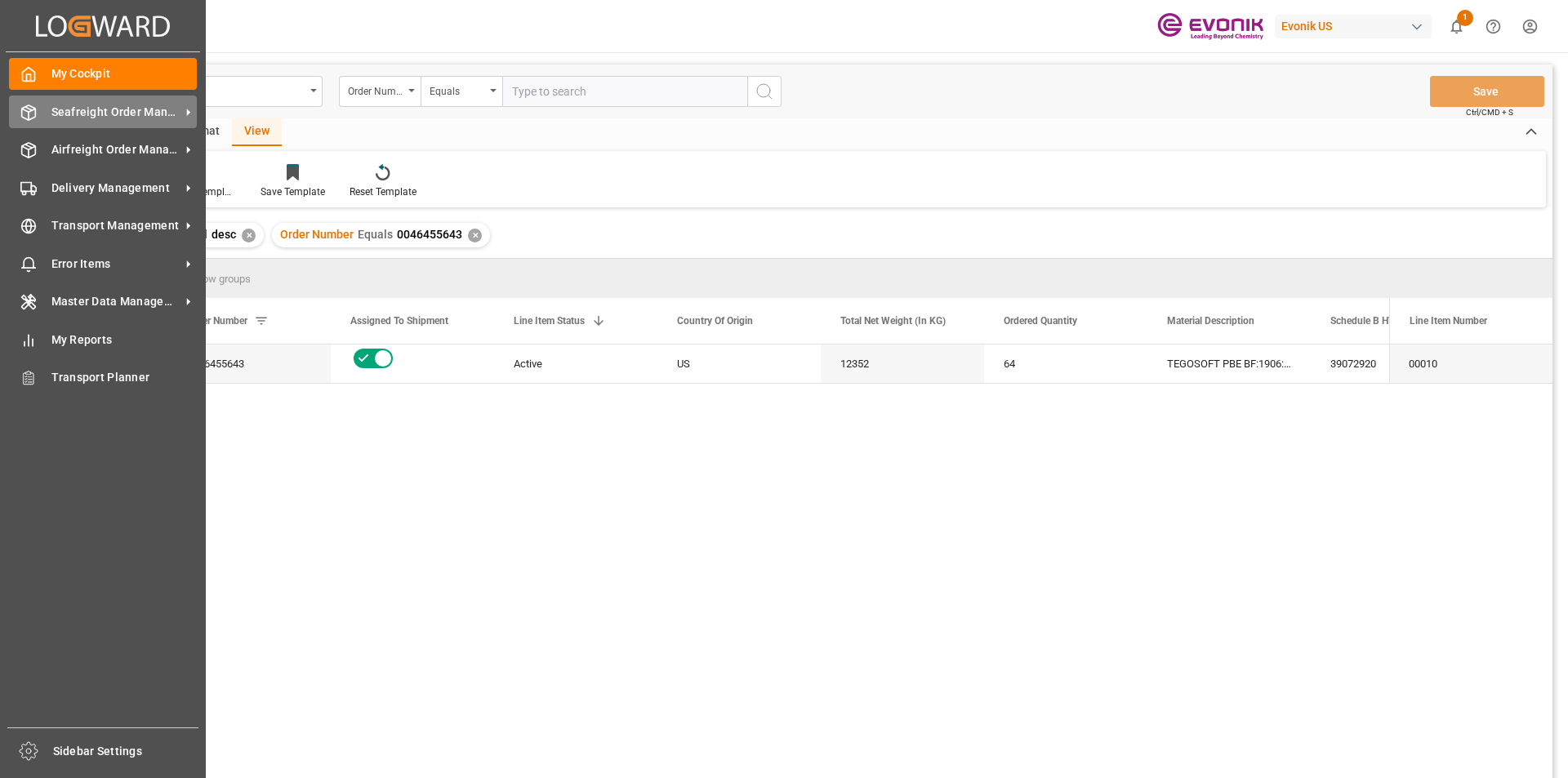
click at [65, 116] on span "Seafreight Order Management" at bounding box center [115, 112] width 129 height 17
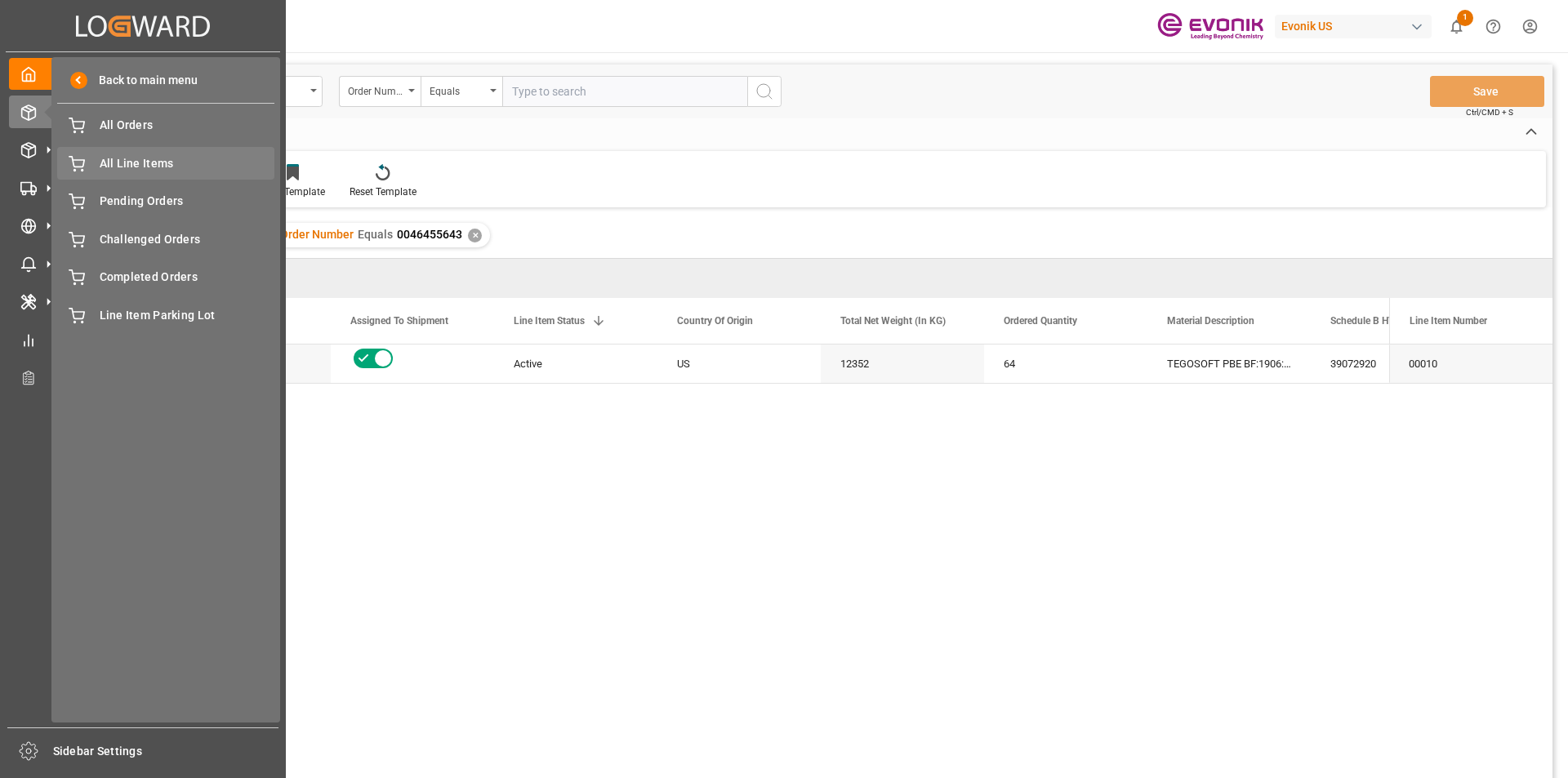
click at [121, 157] on span "All Line Items" at bounding box center [187, 163] width 175 height 17
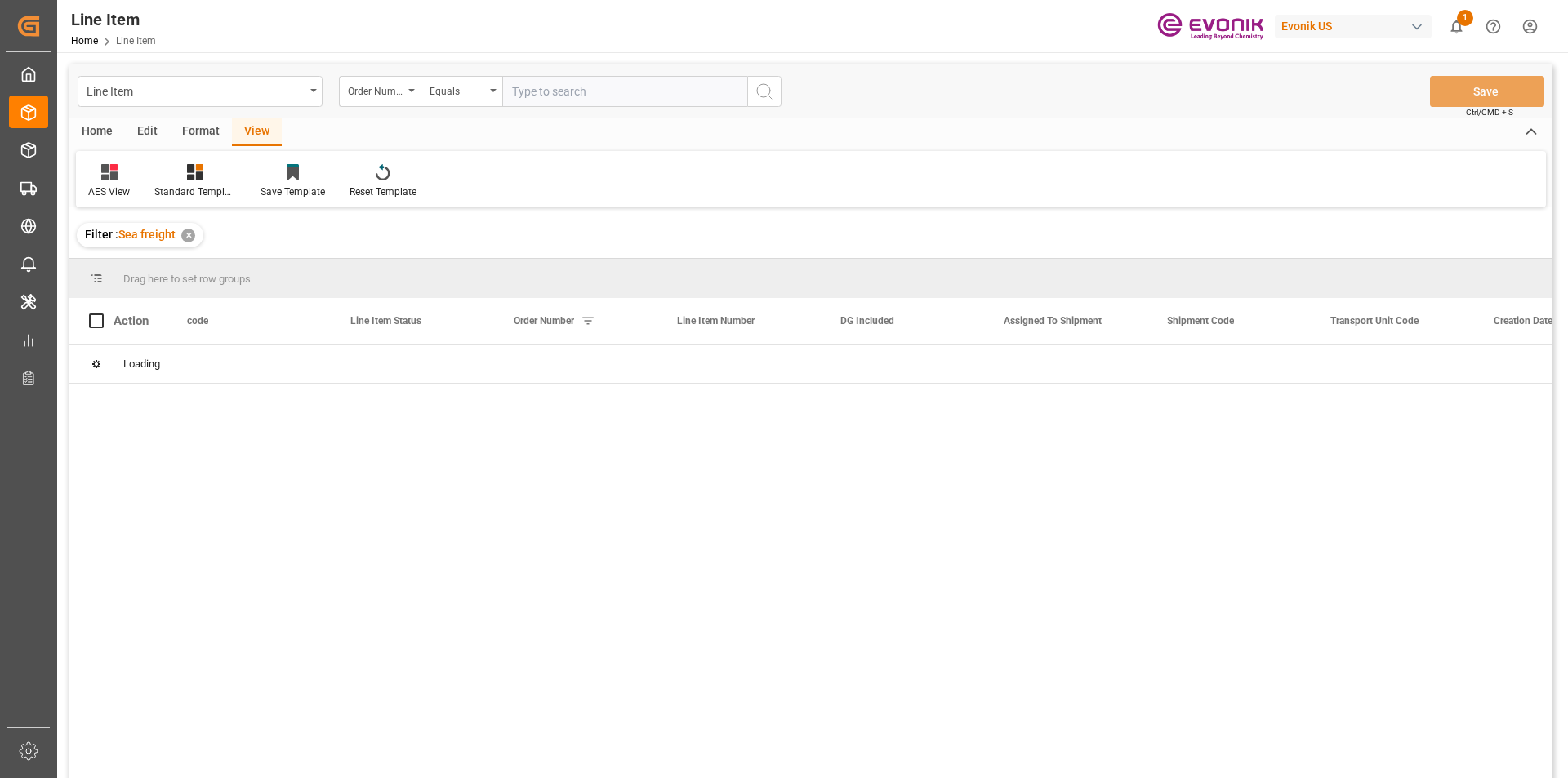
click at [538, 96] on input "text" at bounding box center [625, 91] width 245 height 31
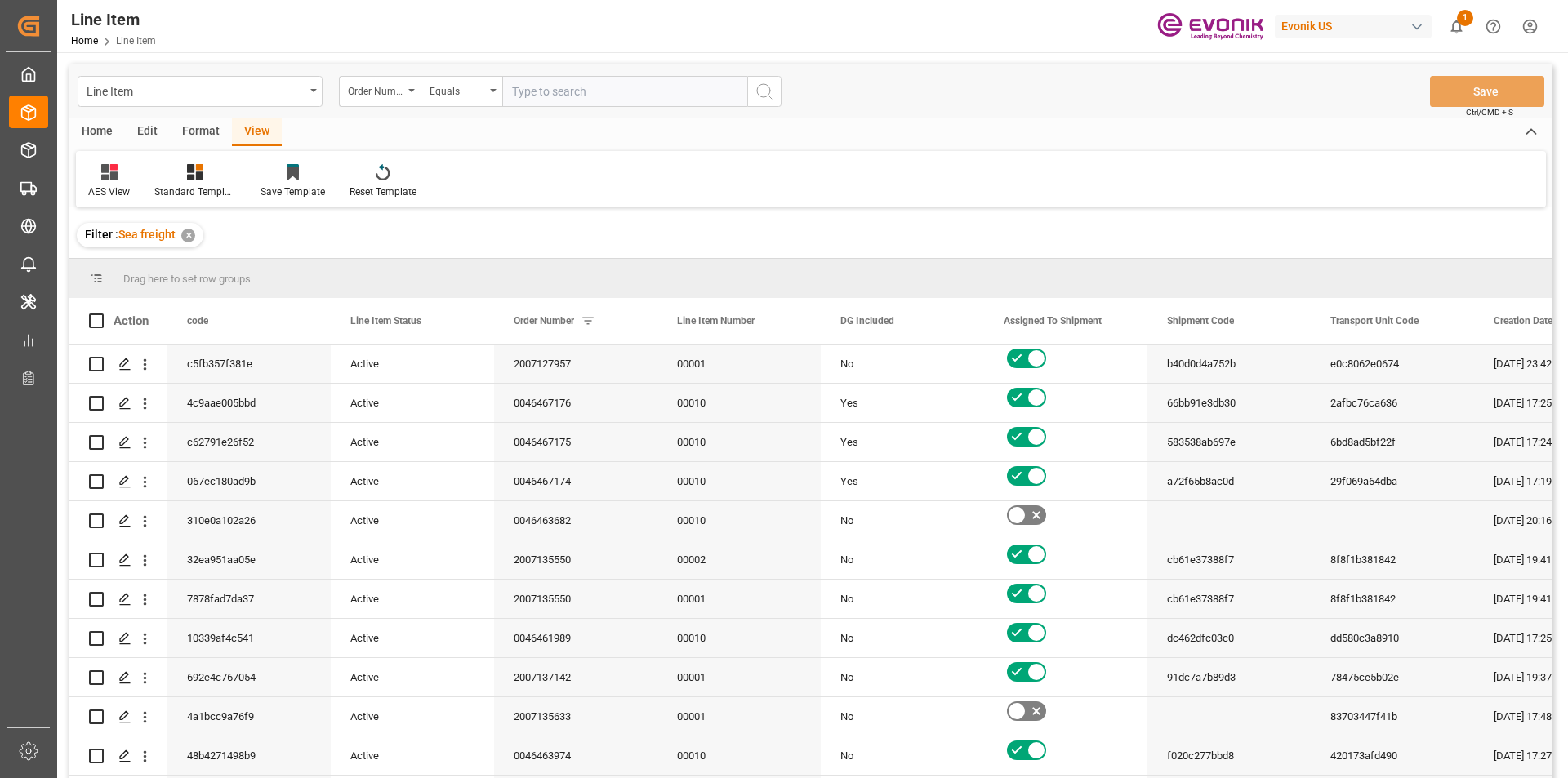
paste input "0046455640"
type input "0046455640"
click at [761, 84] on circle "search button" at bounding box center [763, 91] width 13 height 13
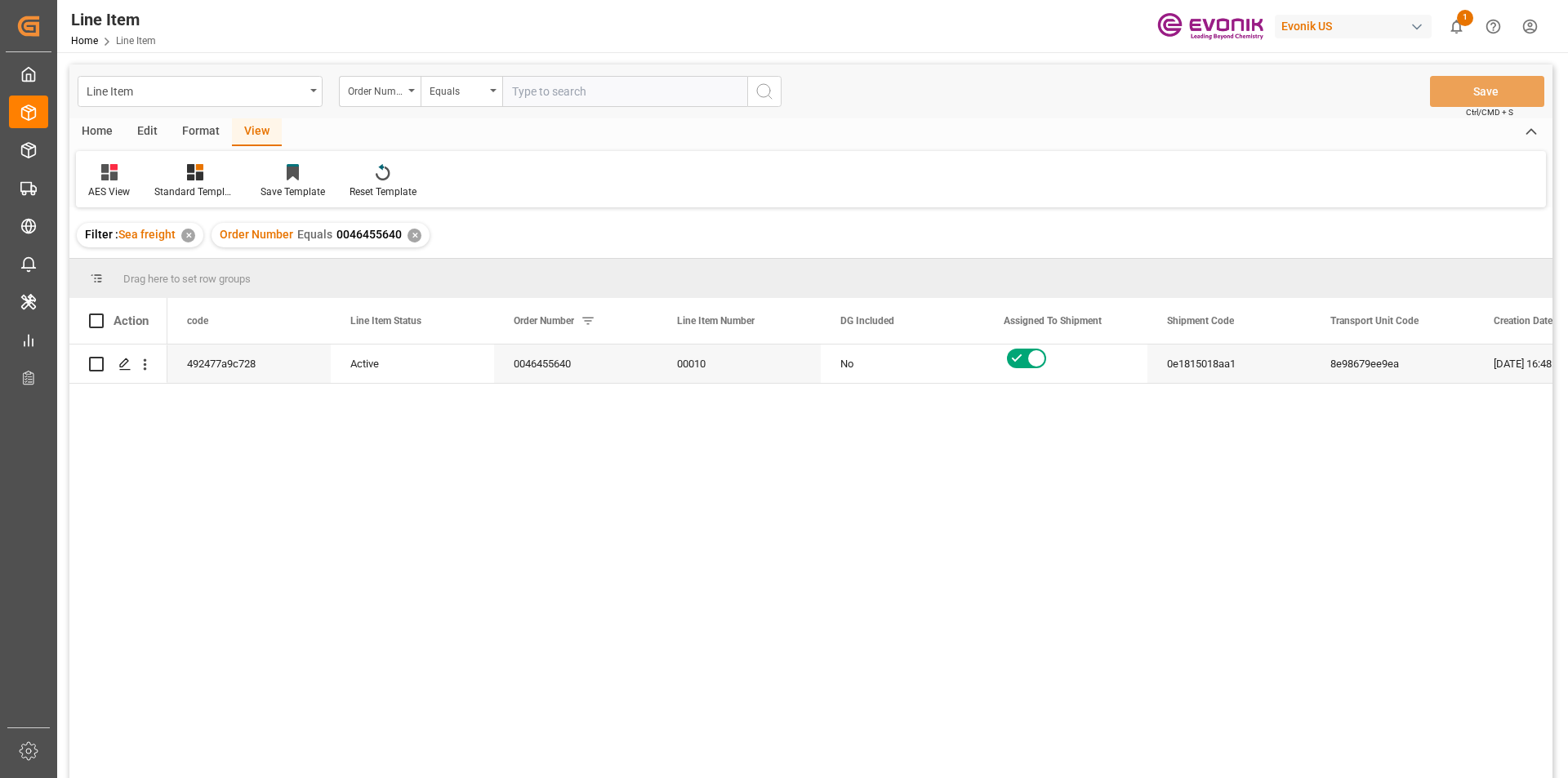
click at [187, 236] on div "✕" at bounding box center [188, 235] width 14 height 14
click at [209, 184] on div "Standard Templates" at bounding box center [195, 181] width 106 height 36
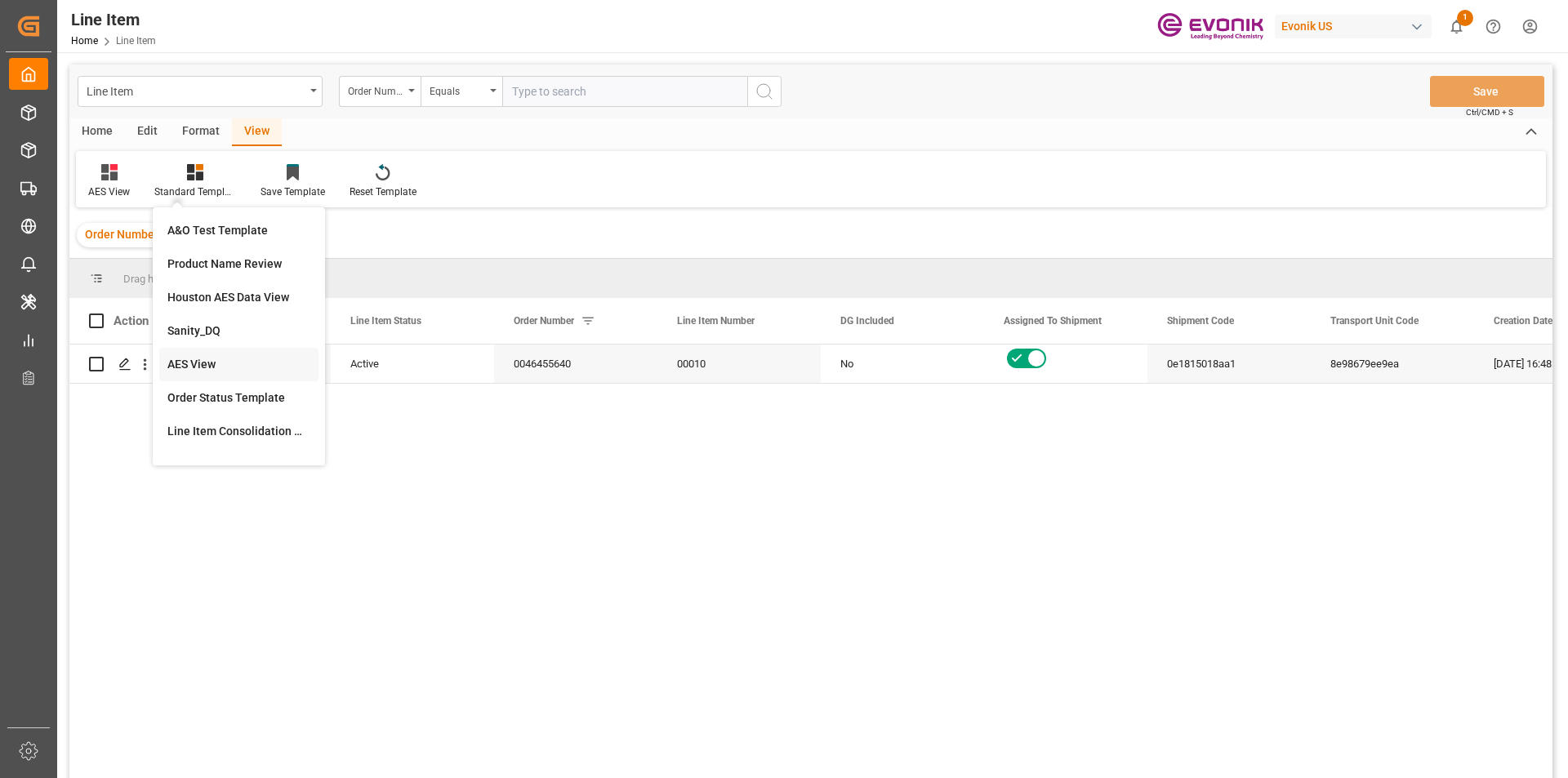
click at [195, 362] on div "AES View" at bounding box center [239, 364] width 143 height 17
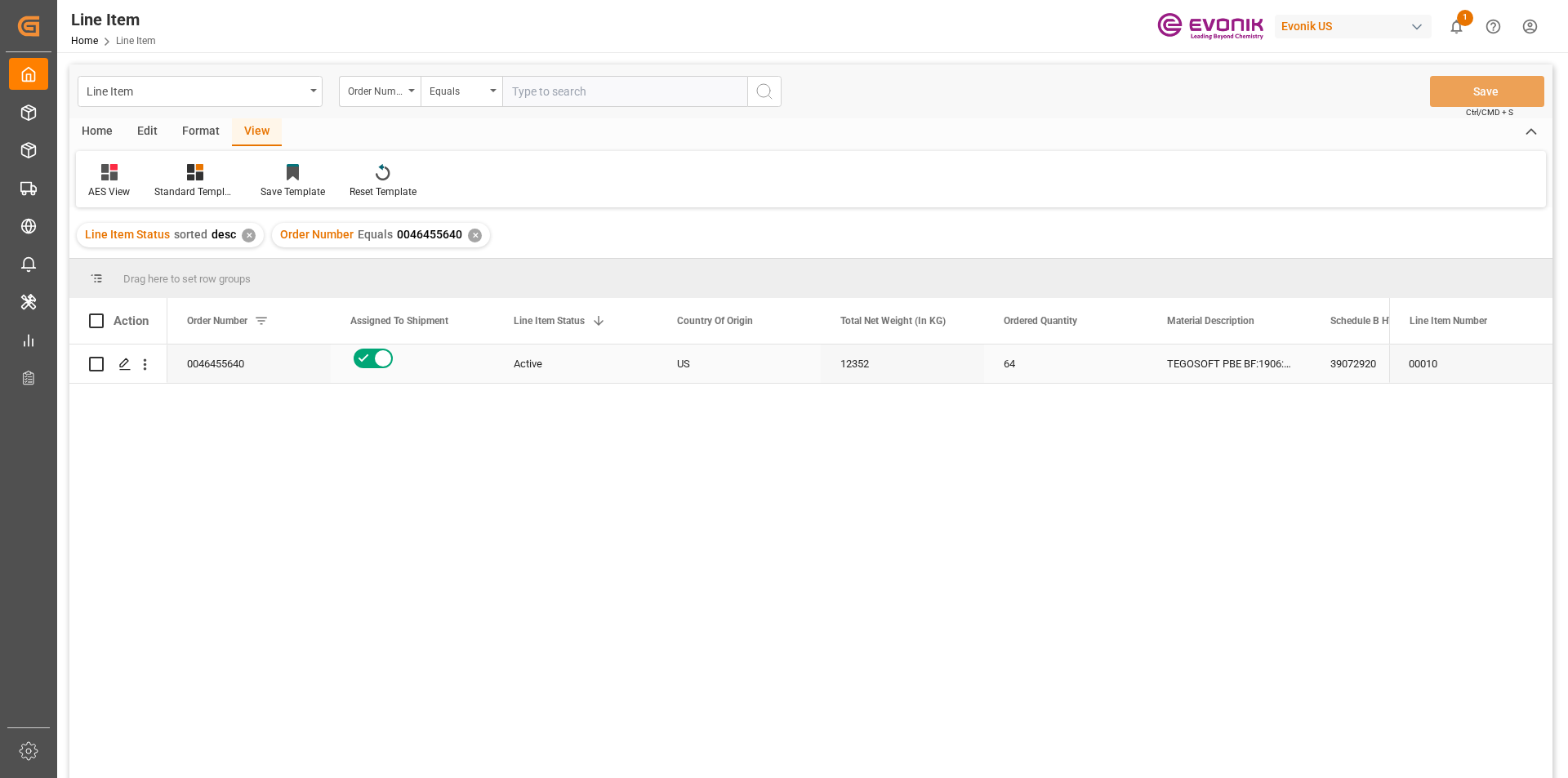
click at [900, 370] on div "12352" at bounding box center [902, 363] width 163 height 38
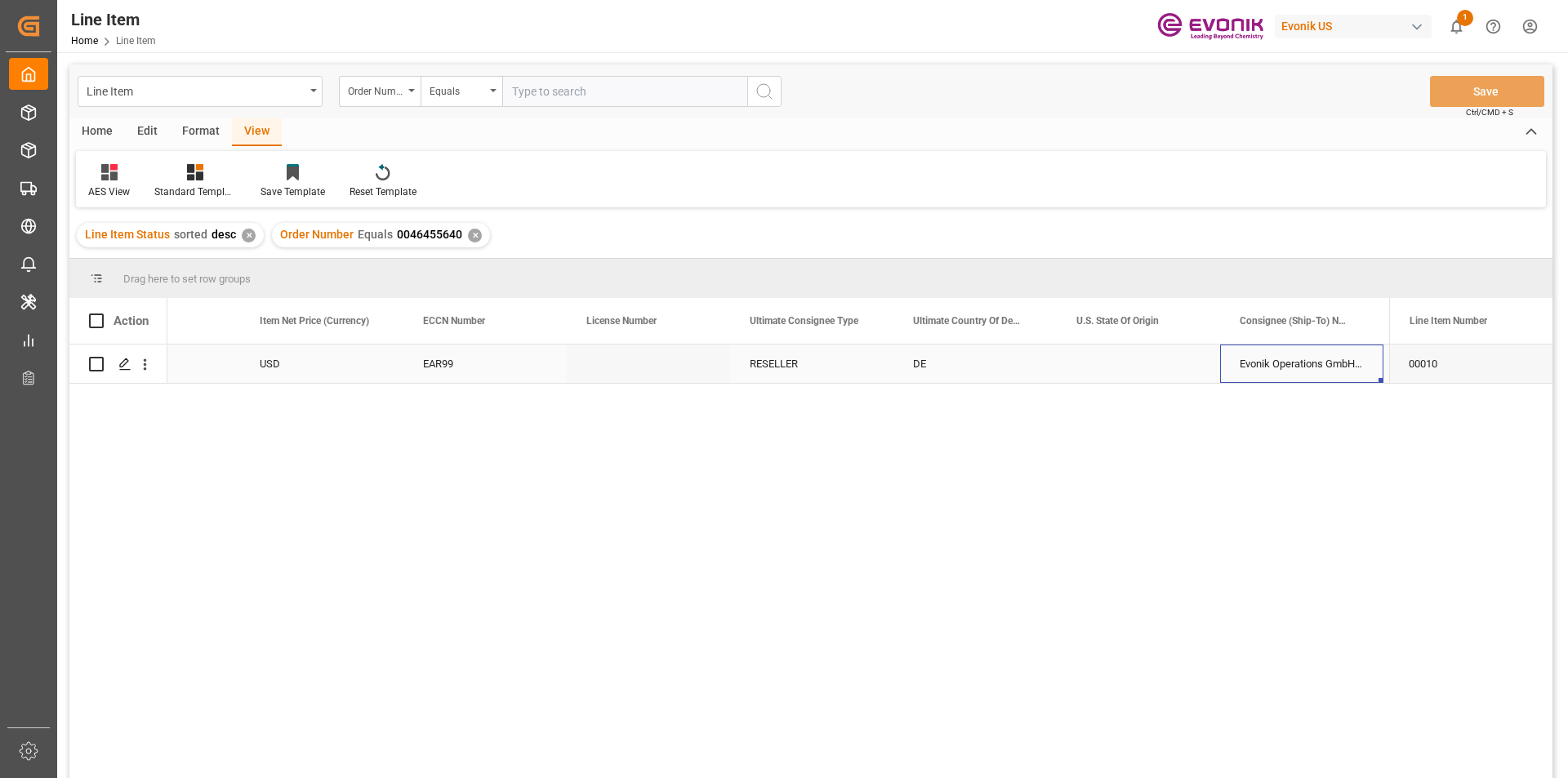
scroll to position [0, 1397]
click at [330, 357] on div "USD" at bounding box center [322, 363] width 163 height 38
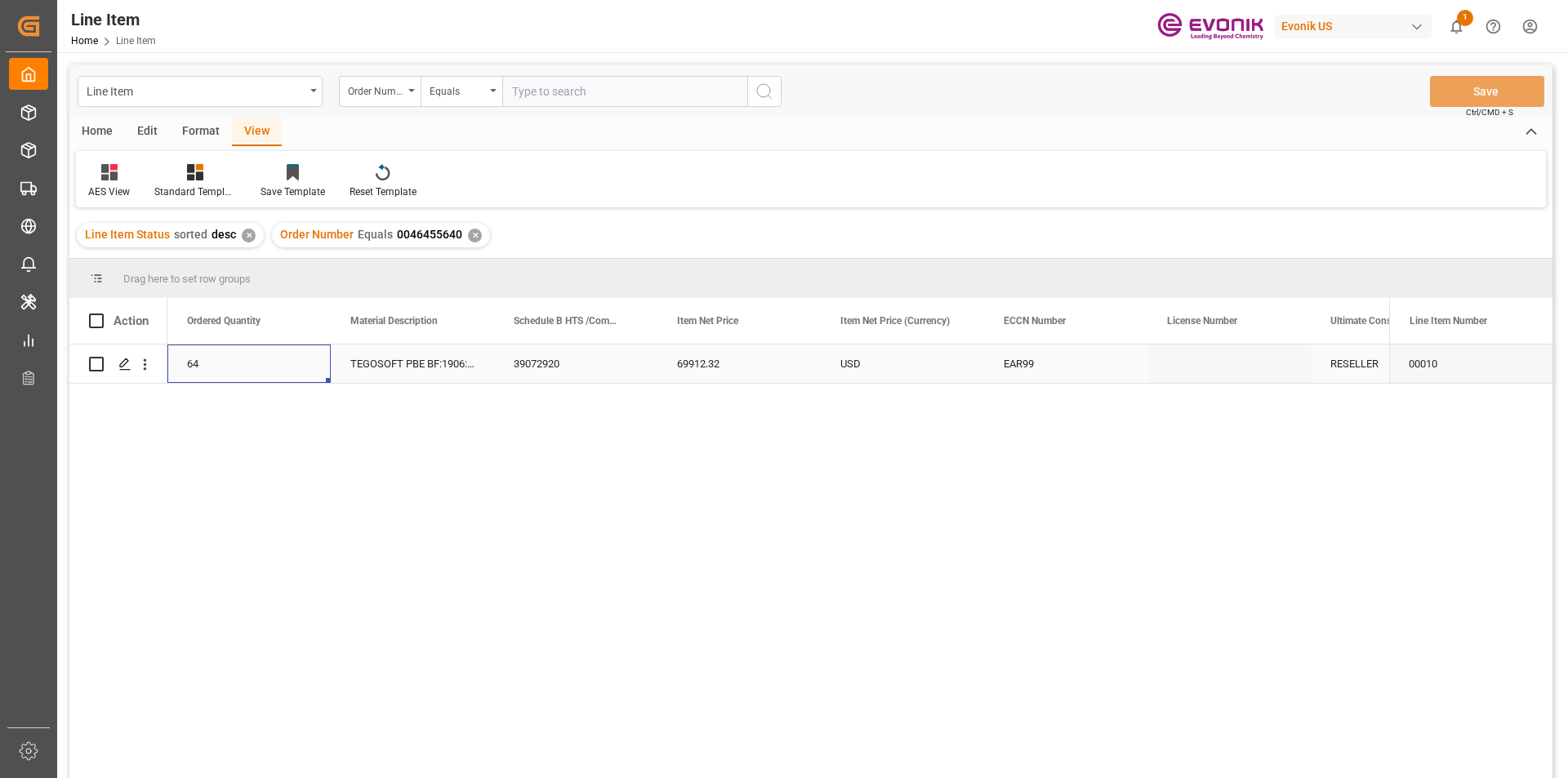
scroll to position [0, 654]
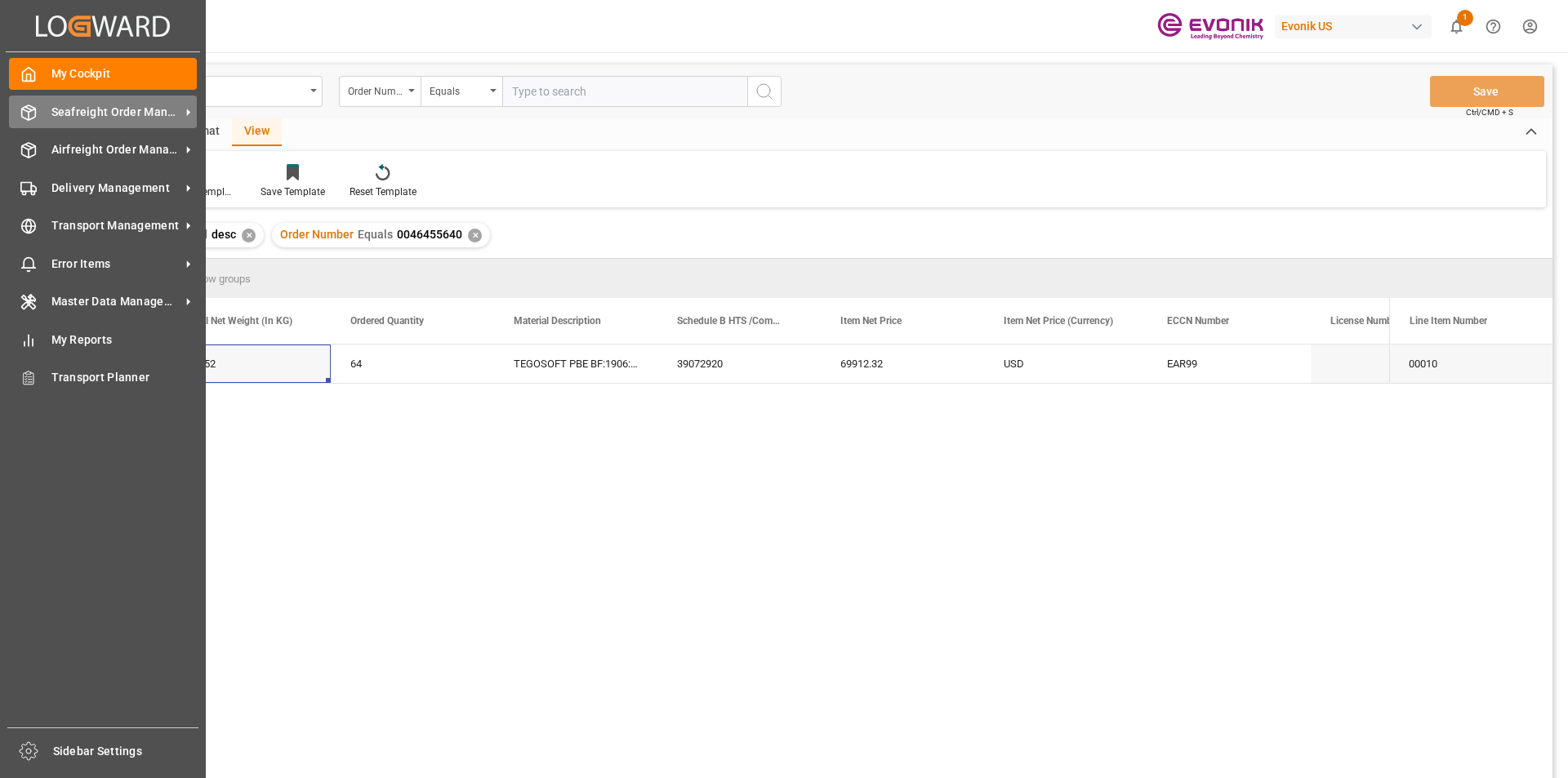
click at [94, 106] on span "Seafreight Order Management" at bounding box center [115, 112] width 129 height 17
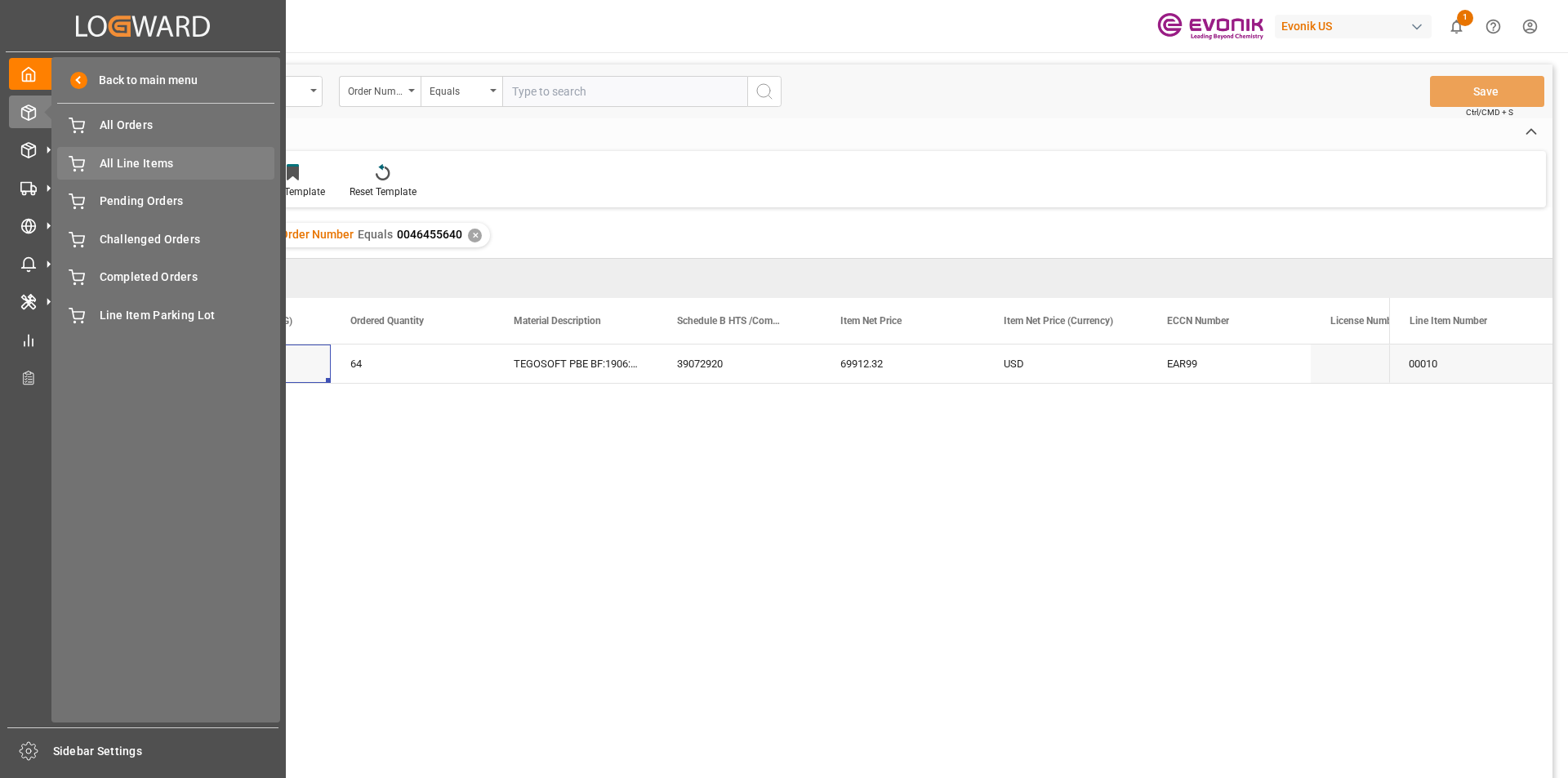
click at [118, 157] on span "All Line Items" at bounding box center [187, 163] width 175 height 17
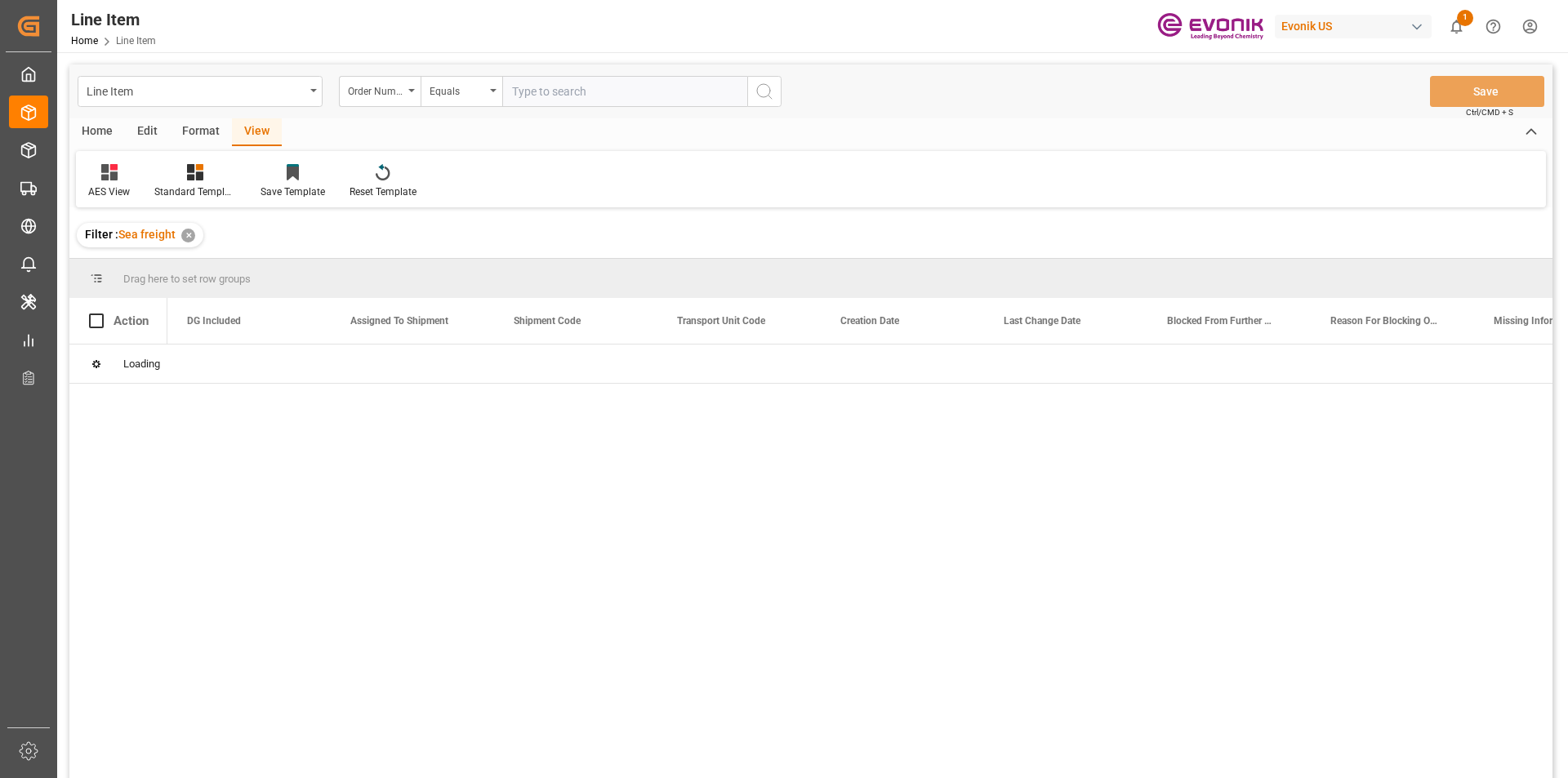
click at [532, 94] on input "text" at bounding box center [625, 91] width 245 height 31
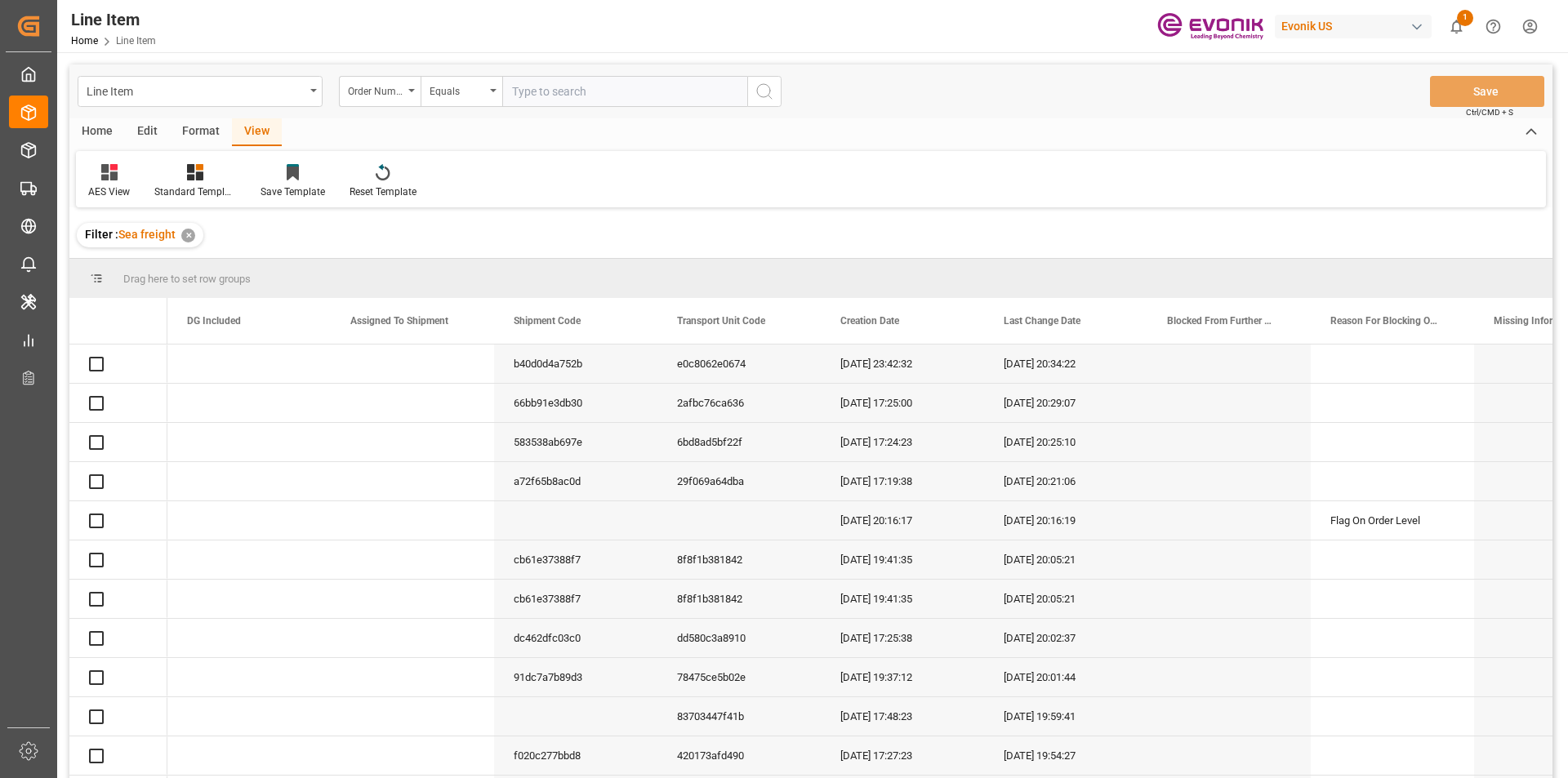
paste input "0046455644"
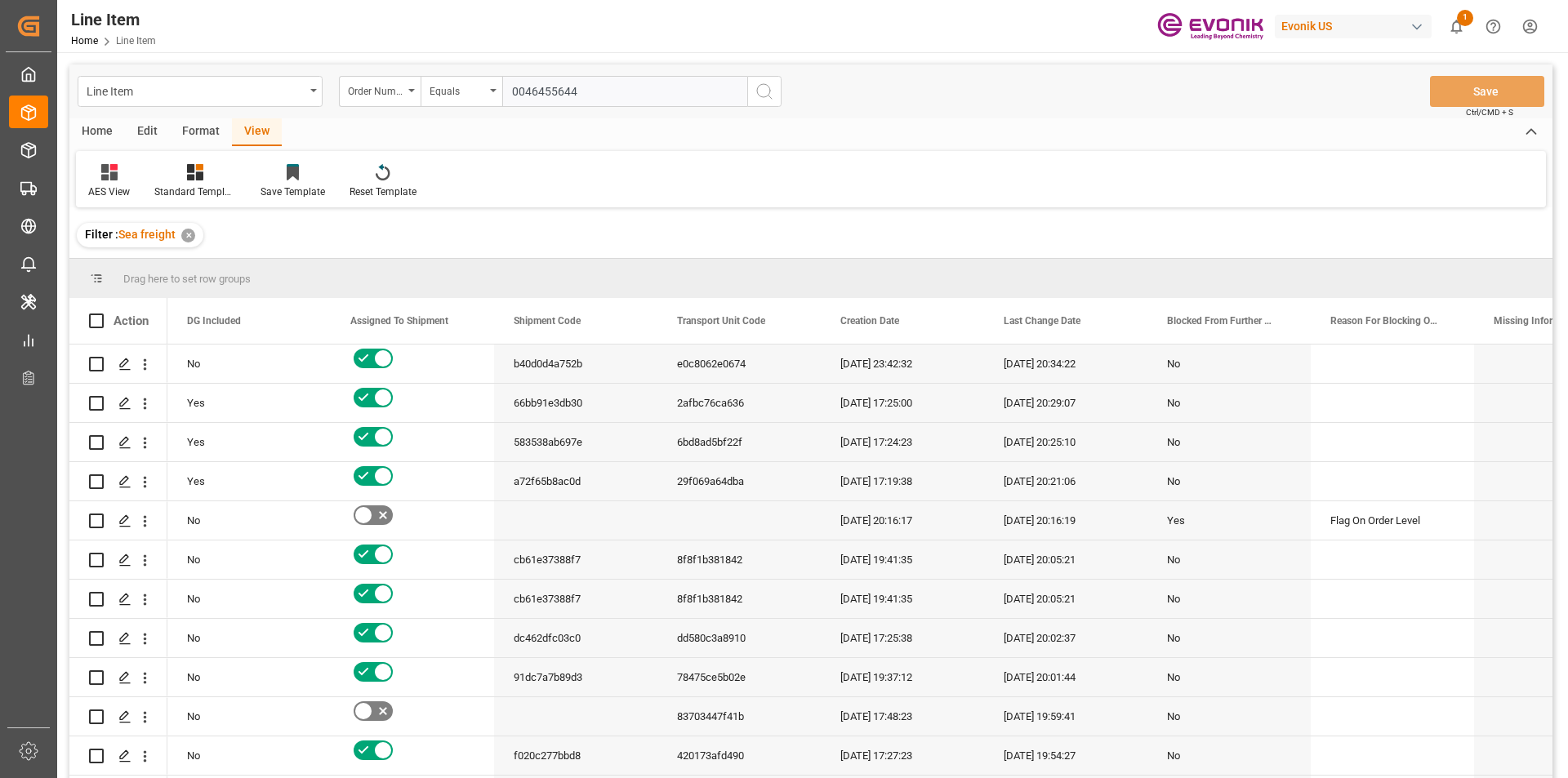
type input "0046455644"
click at [760, 92] on icon "search button" at bounding box center [764, 91] width 19 height 19
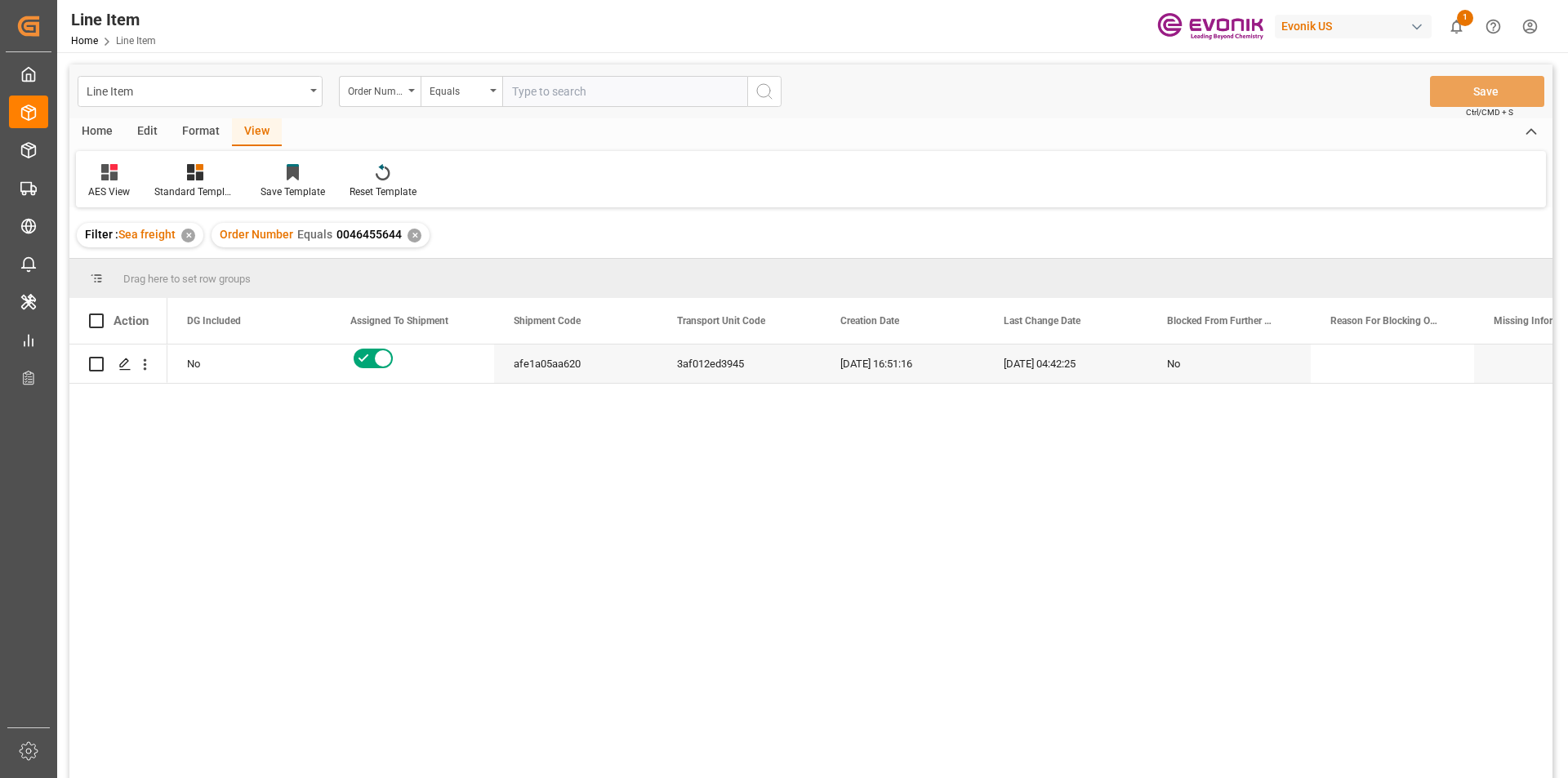
click at [187, 236] on div "✕" at bounding box center [188, 235] width 14 height 14
click at [193, 191] on div "Standard Templates" at bounding box center [195, 192] width 82 height 15
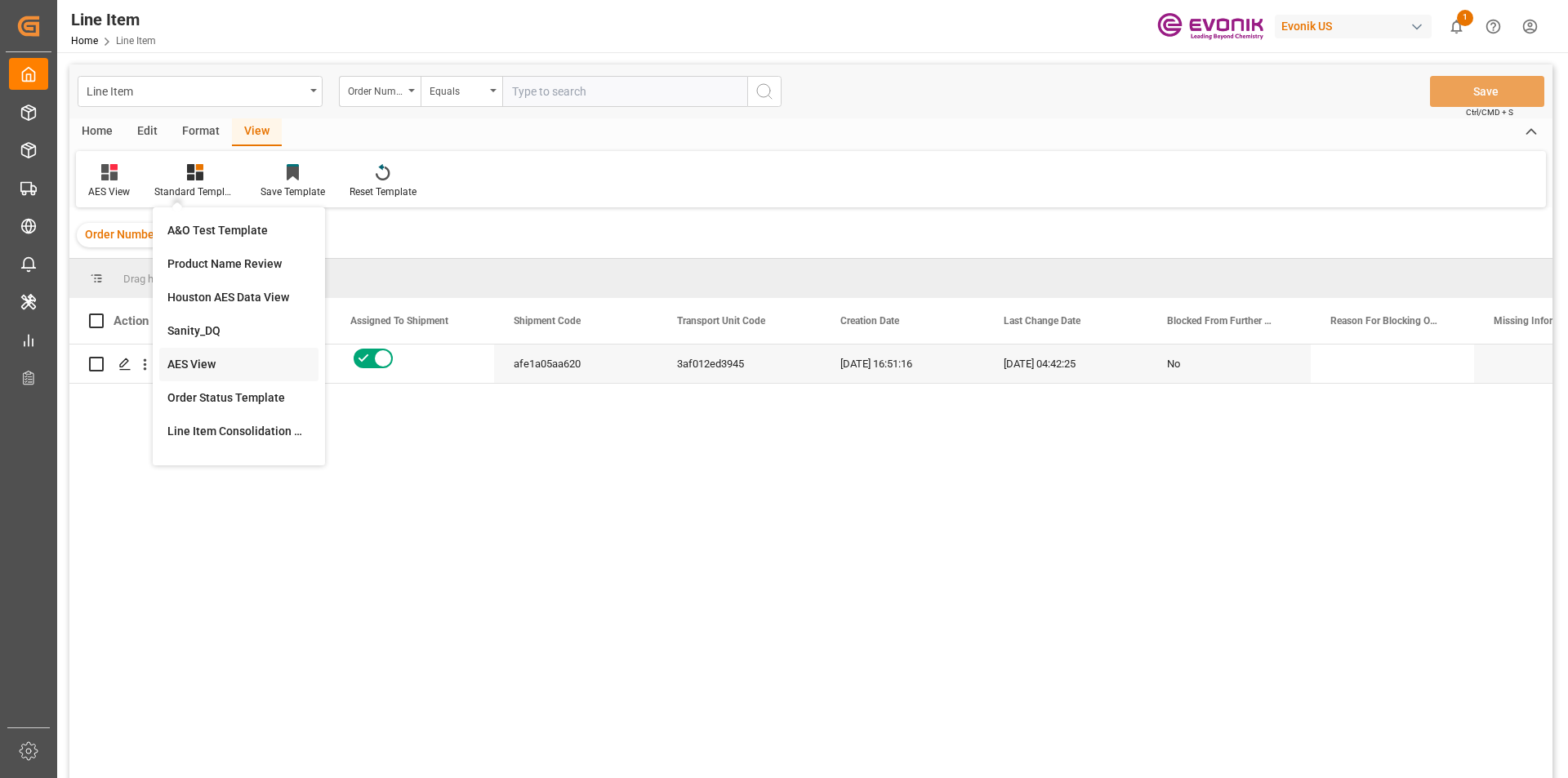
click at [200, 361] on div "AES View" at bounding box center [239, 364] width 143 height 17
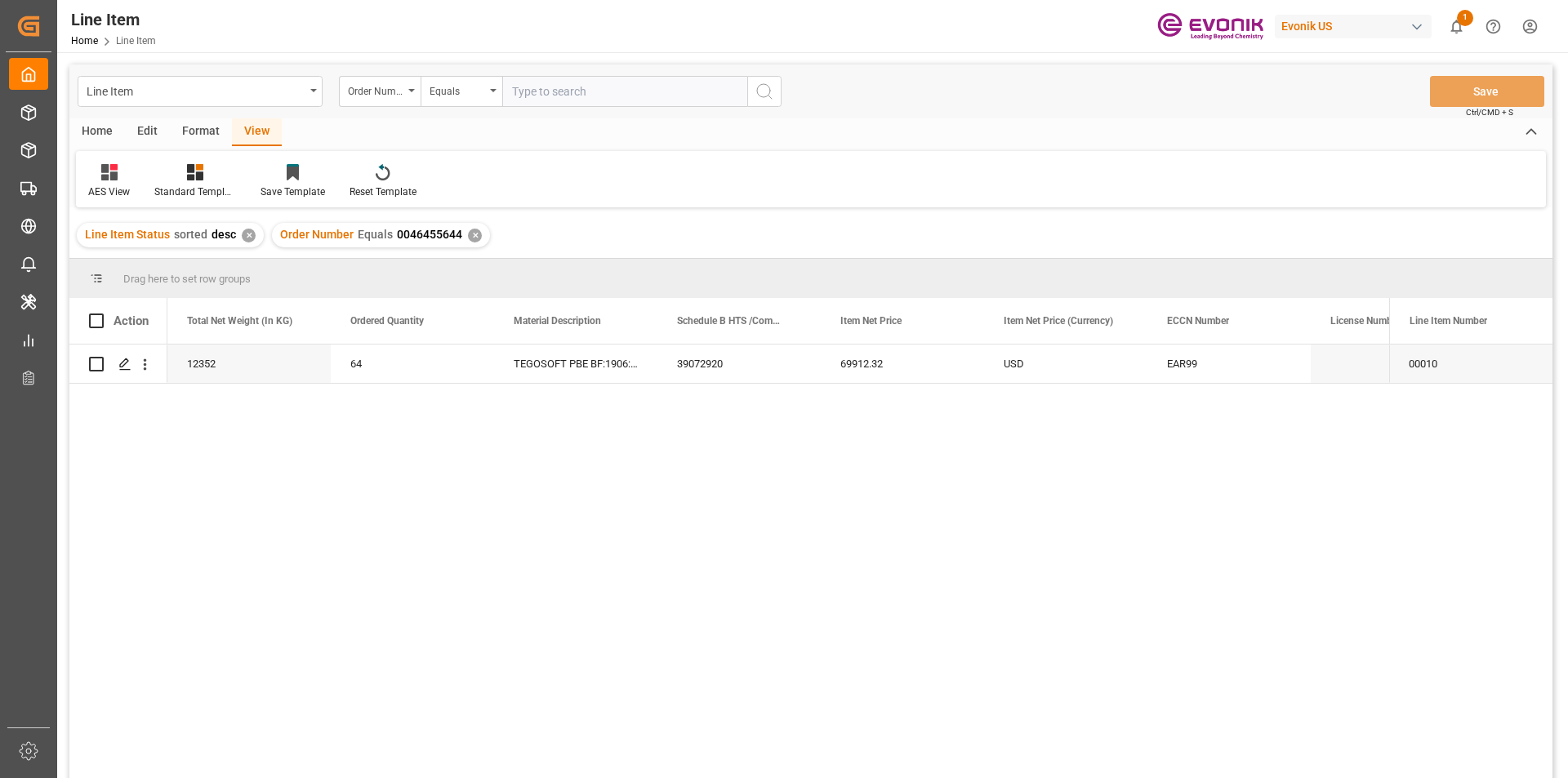
drag, startPoint x: 81, startPoint y: 522, endPoint x: 100, endPoint y: 522, distance: 19.0
click at [81, 522] on div "Active US 12352 64 TEGOSOFT PBE BF:1906:193:PP:P 39072920 69912.32 USD EAR99 RE…" at bounding box center [810, 564] width 1483 height 438
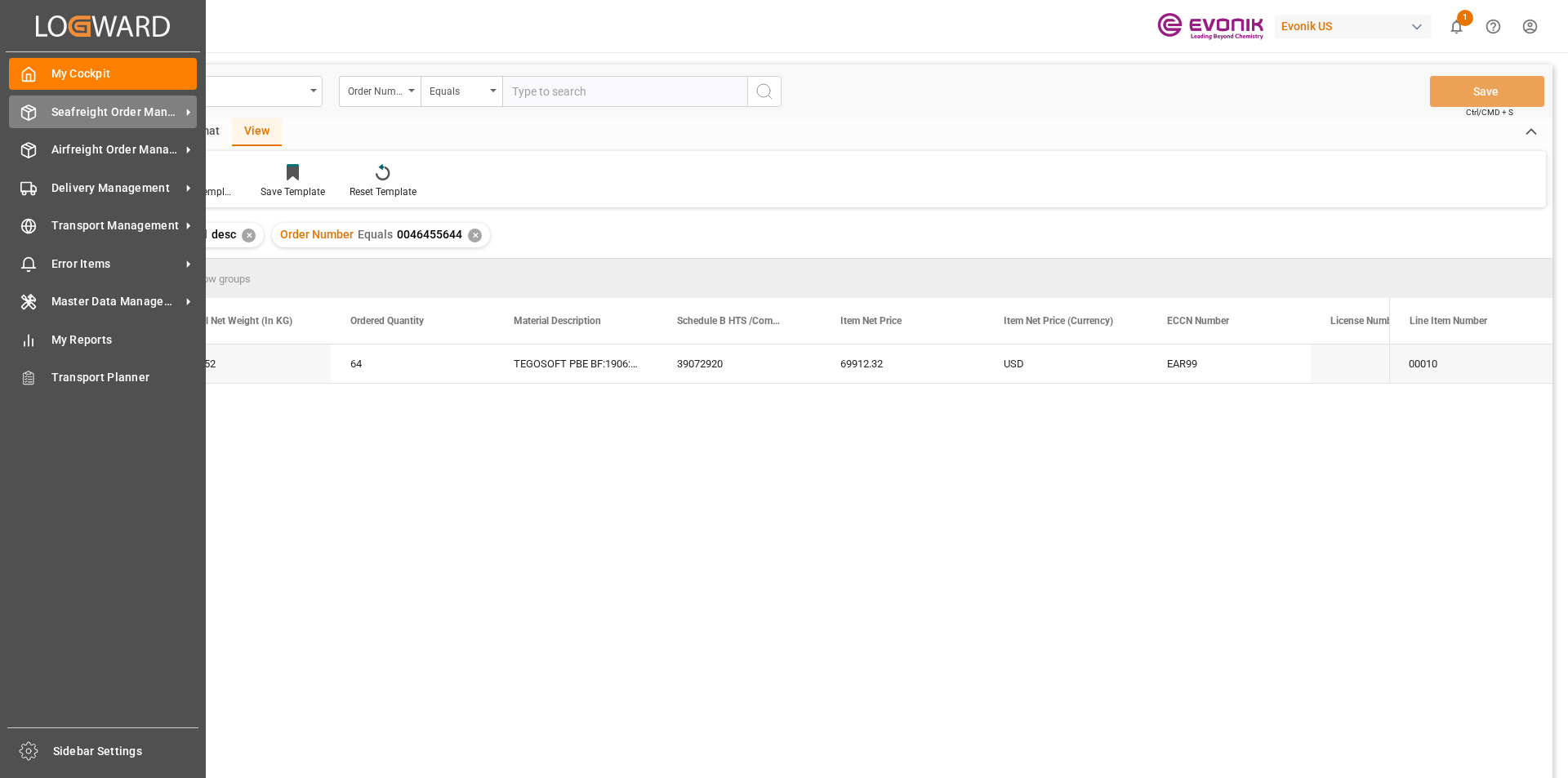
click at [104, 112] on span "Seafreight Order Management" at bounding box center [115, 112] width 129 height 17
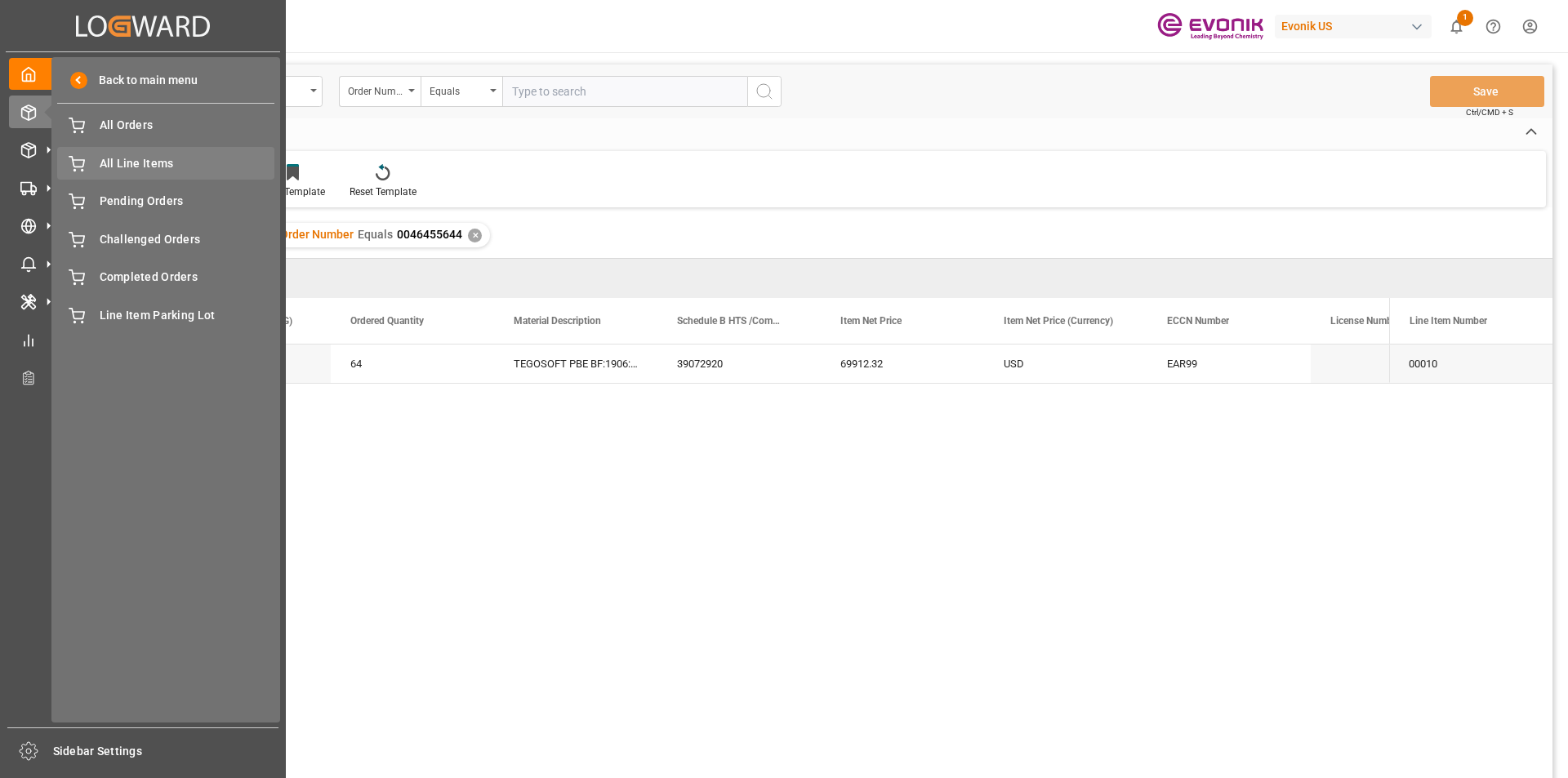
click at [173, 160] on span "All Line Items" at bounding box center [187, 163] width 175 height 17
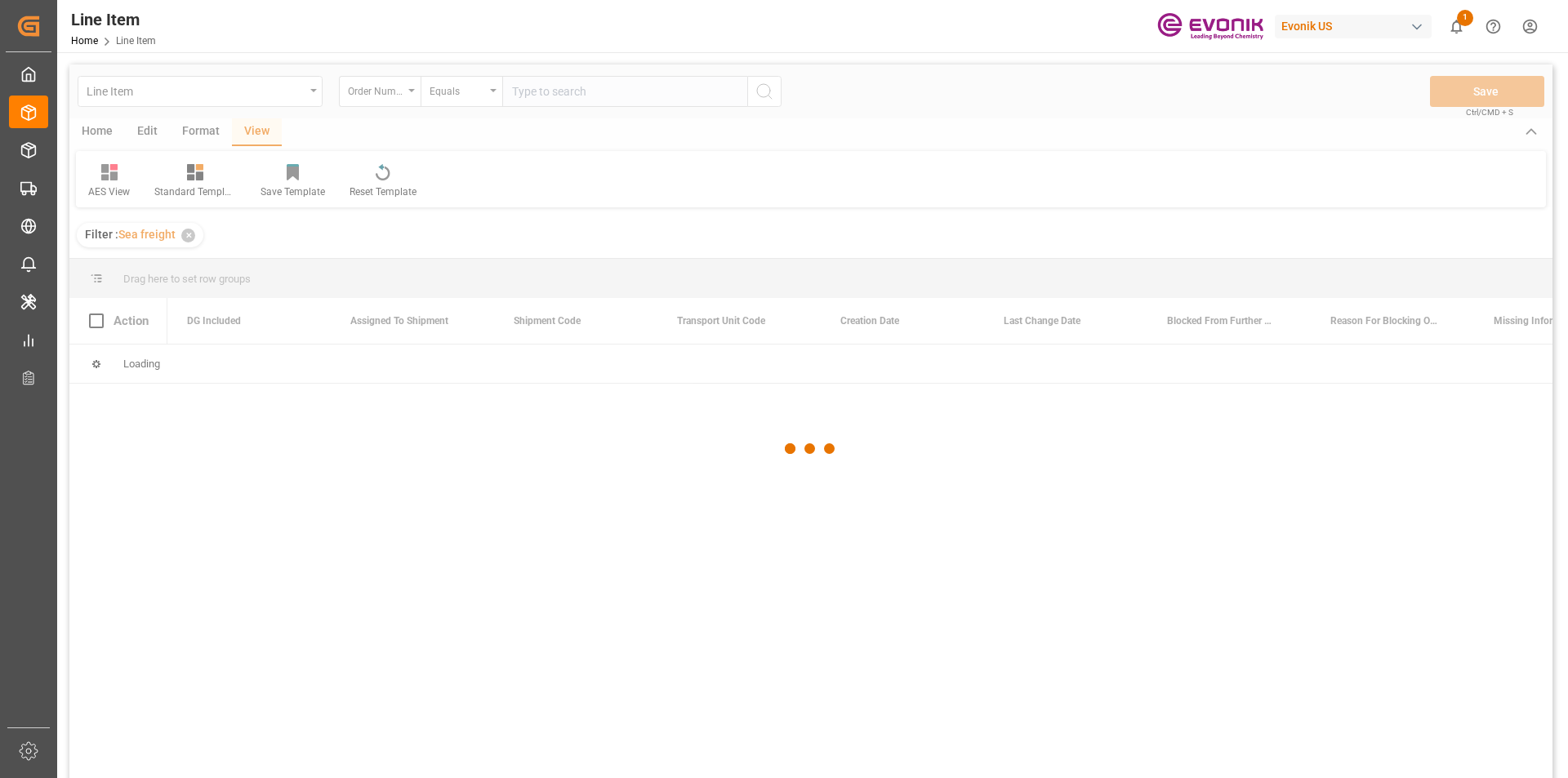
click at [409, 96] on div at bounding box center [810, 448] width 1483 height 769
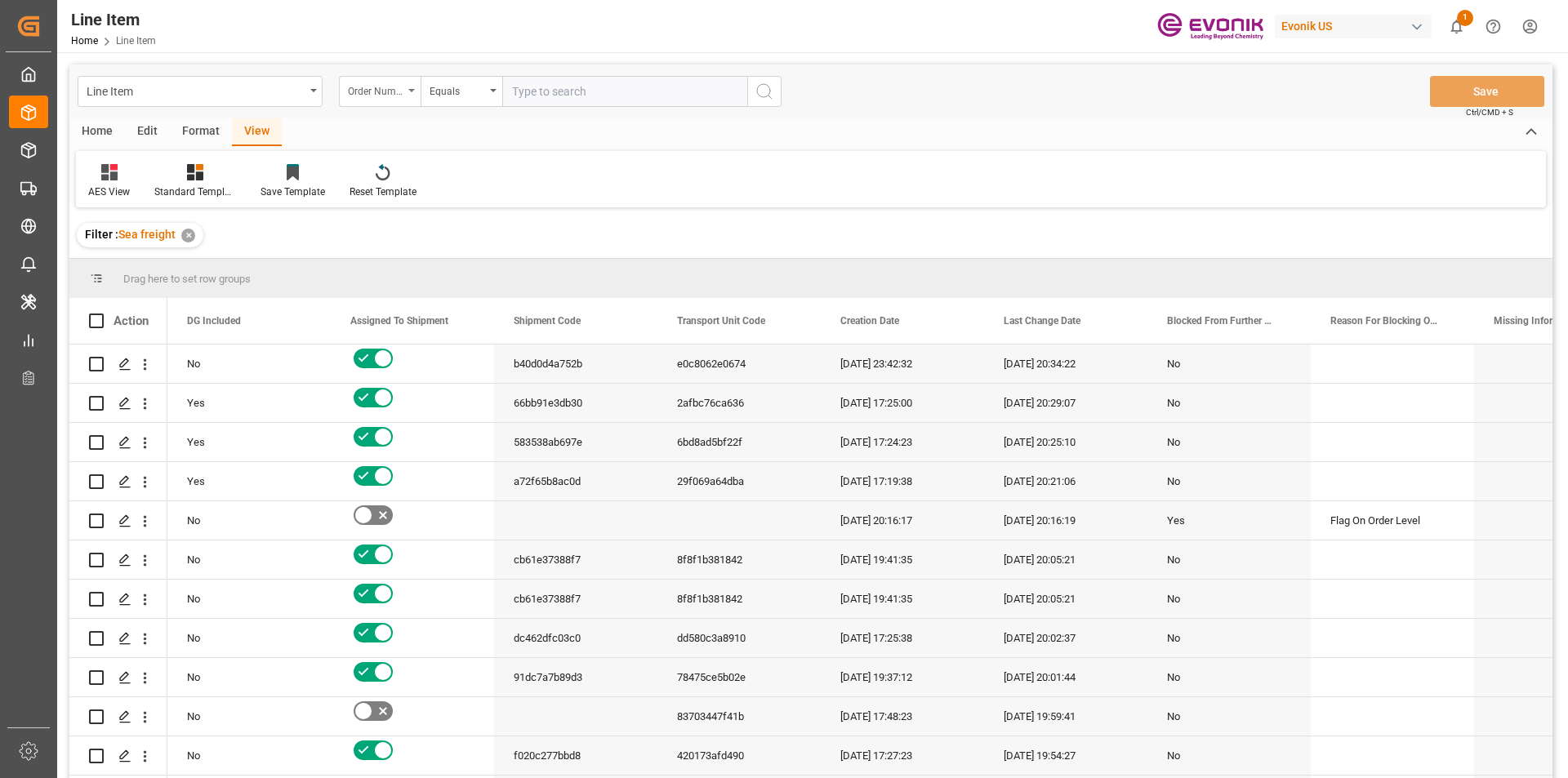
click at [409, 95] on div "Order Number" at bounding box center [380, 91] width 82 height 31
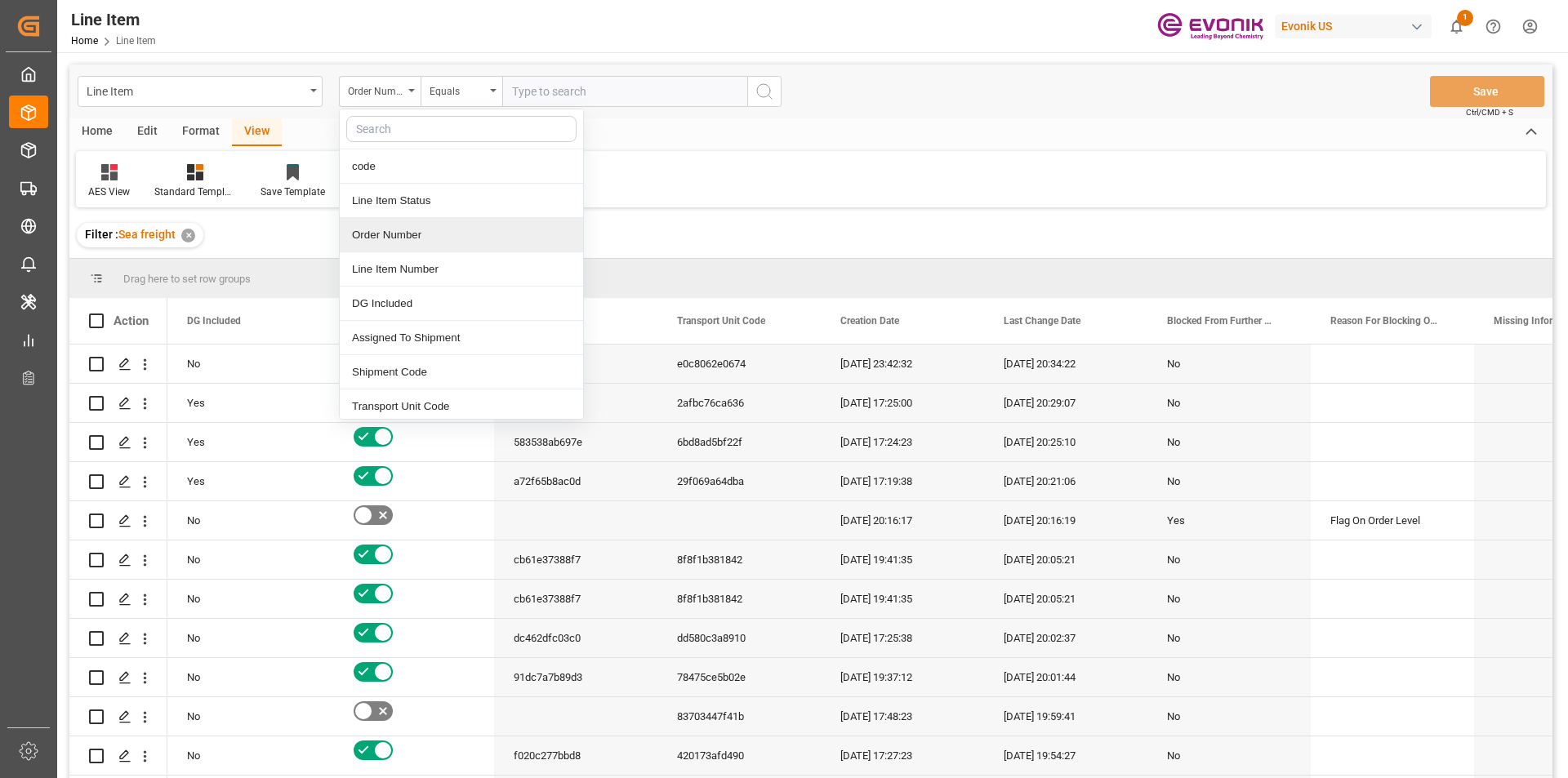
click at [388, 234] on div "Order Number" at bounding box center [461, 235] width 243 height 34
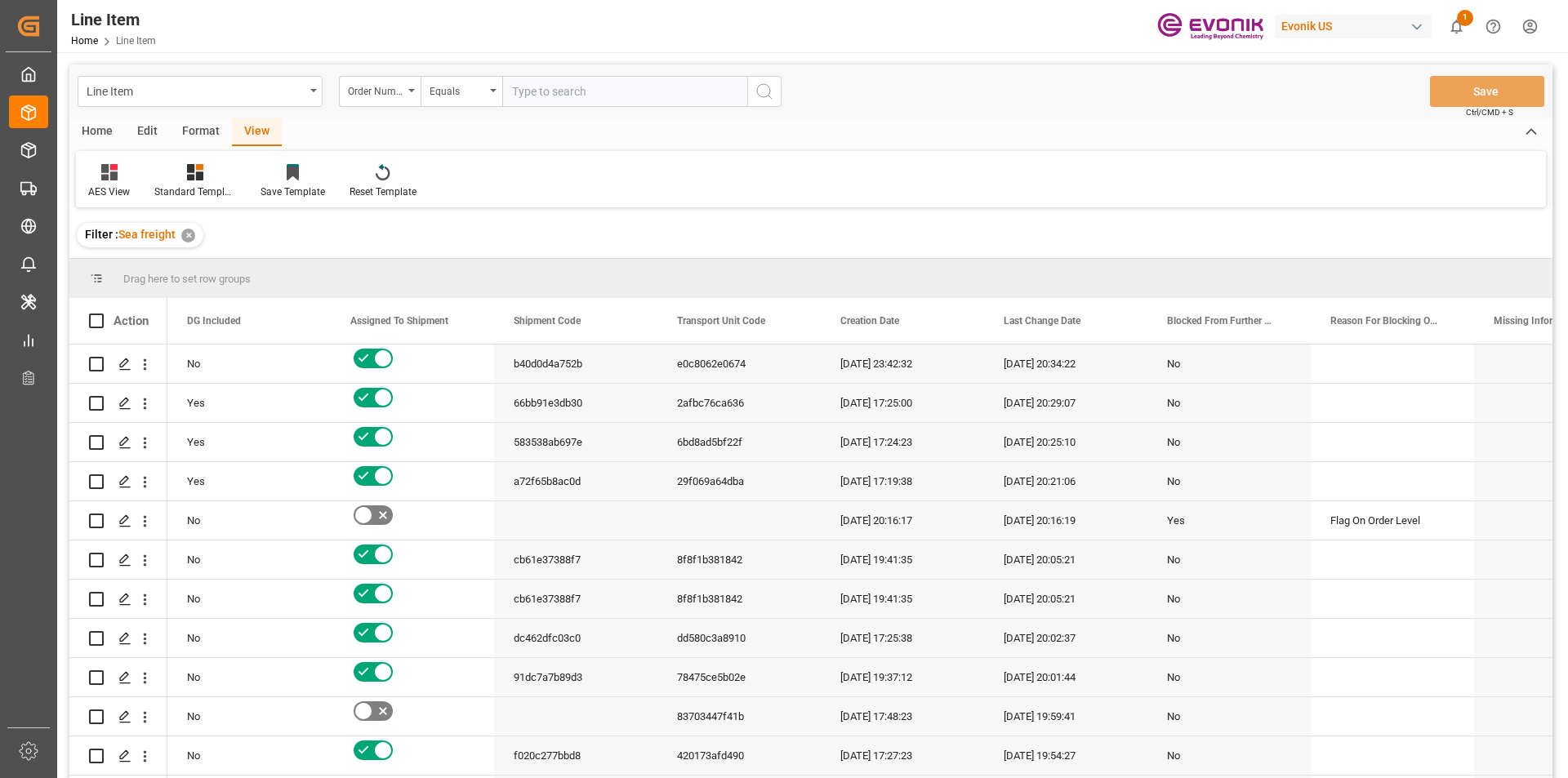
click at [551, 96] on input "text" at bounding box center [625, 91] width 245 height 31
paste input "0046454848"
type input "0046454848"
click at [769, 95] on icon "search button" at bounding box center [764, 91] width 19 height 19
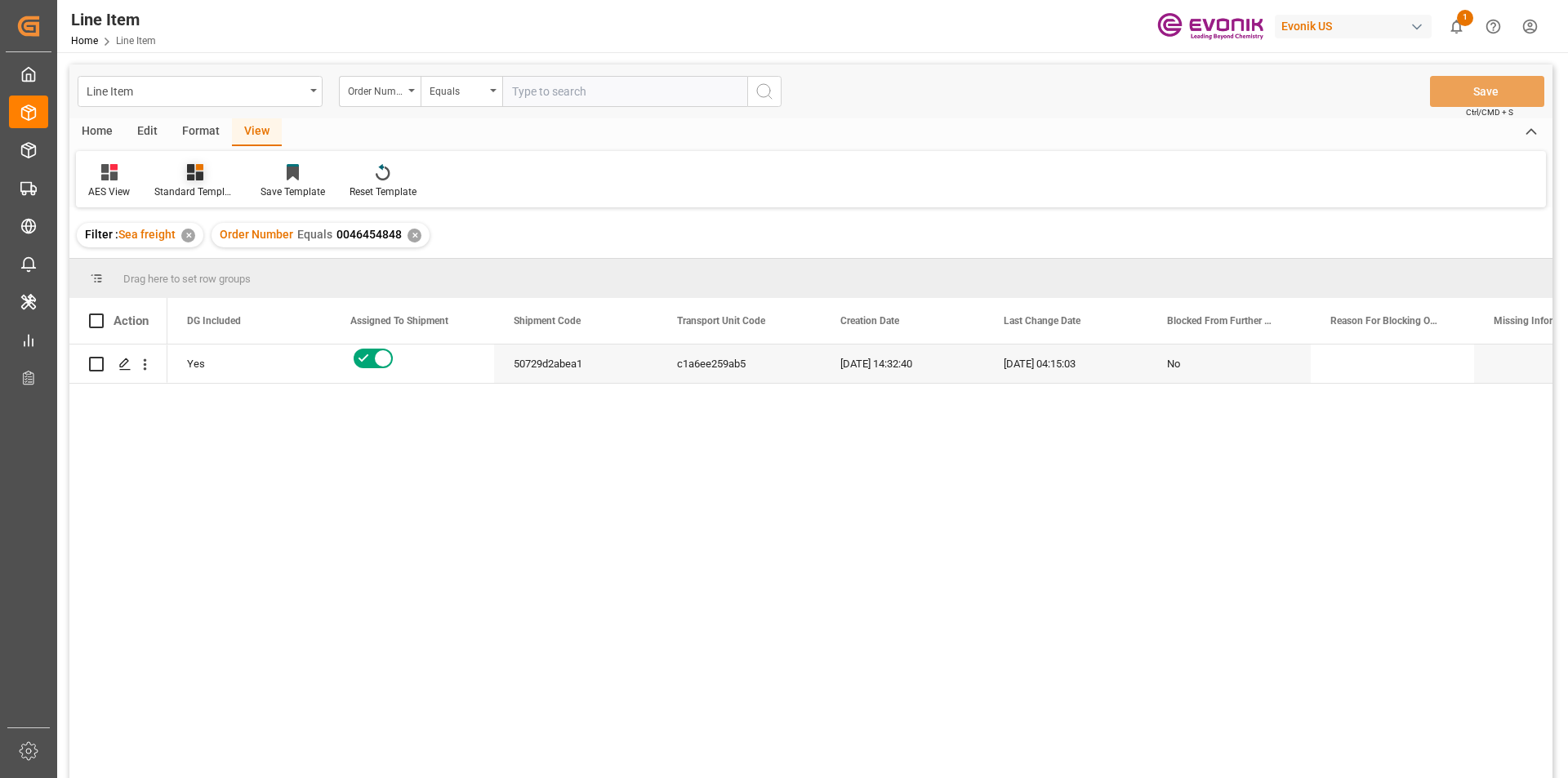
click at [197, 191] on div "Standard Templates" at bounding box center [195, 192] width 82 height 15
click at [198, 359] on div "AES View" at bounding box center [239, 364] width 143 height 17
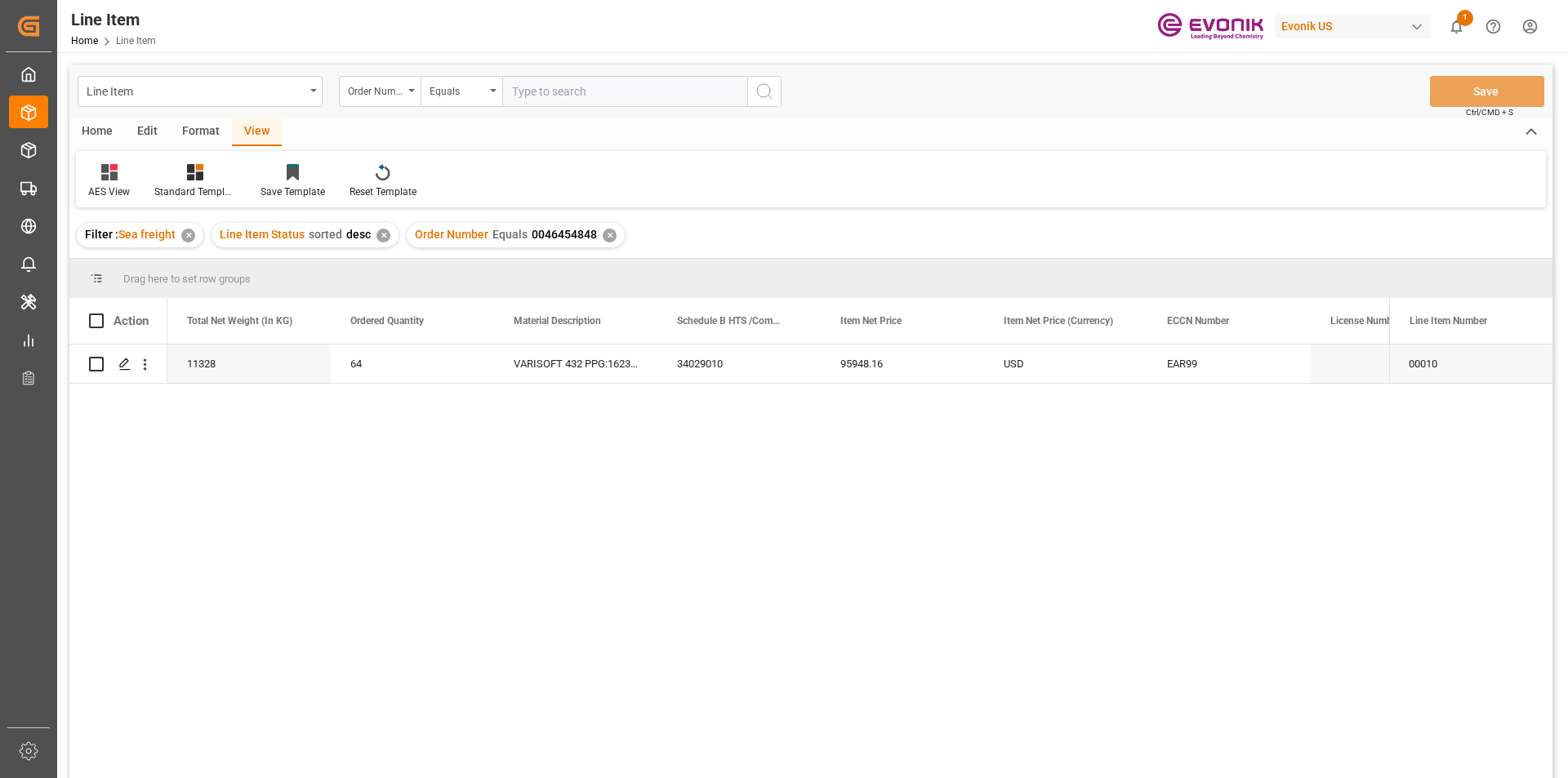
click at [551, 92] on input "text" at bounding box center [625, 91] width 245 height 31
paste input "0046465563"
type input "0046465563"
click at [766, 91] on icon "search button" at bounding box center [764, 91] width 19 height 19
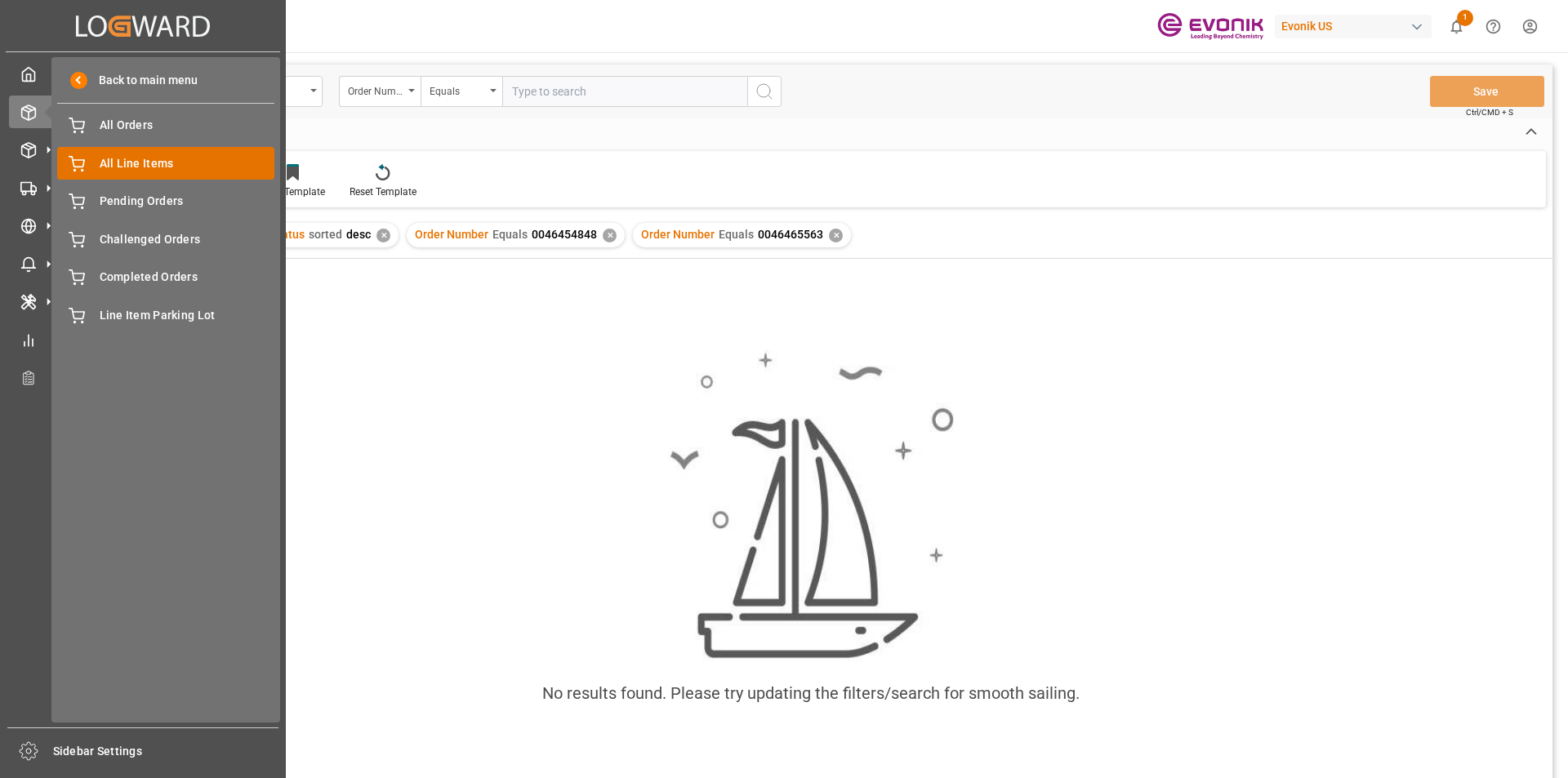
click at [132, 166] on span "All Line Items" at bounding box center [187, 163] width 175 height 17
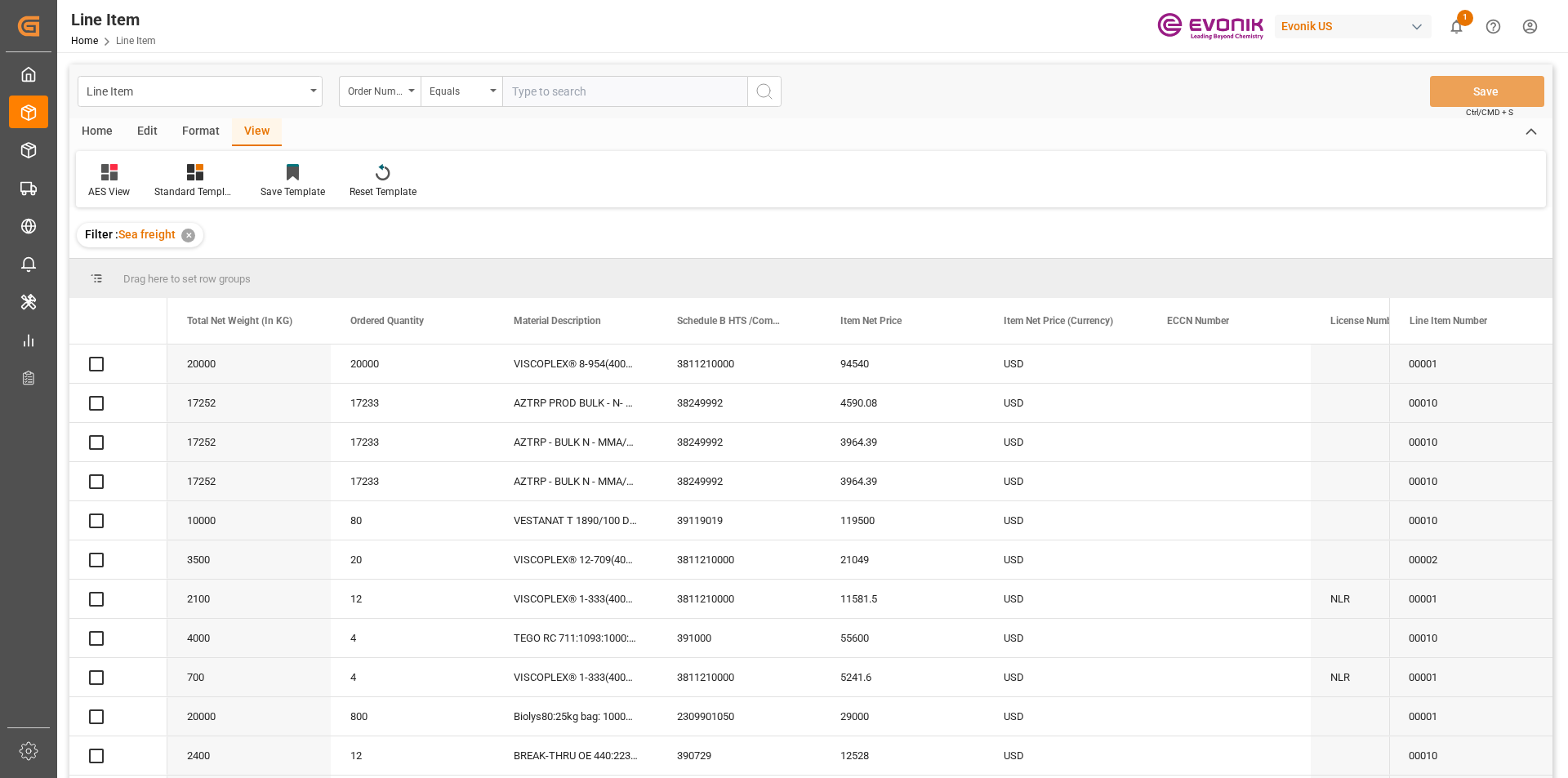
click at [542, 92] on input "text" at bounding box center [625, 91] width 245 height 31
paste input "0046465563"
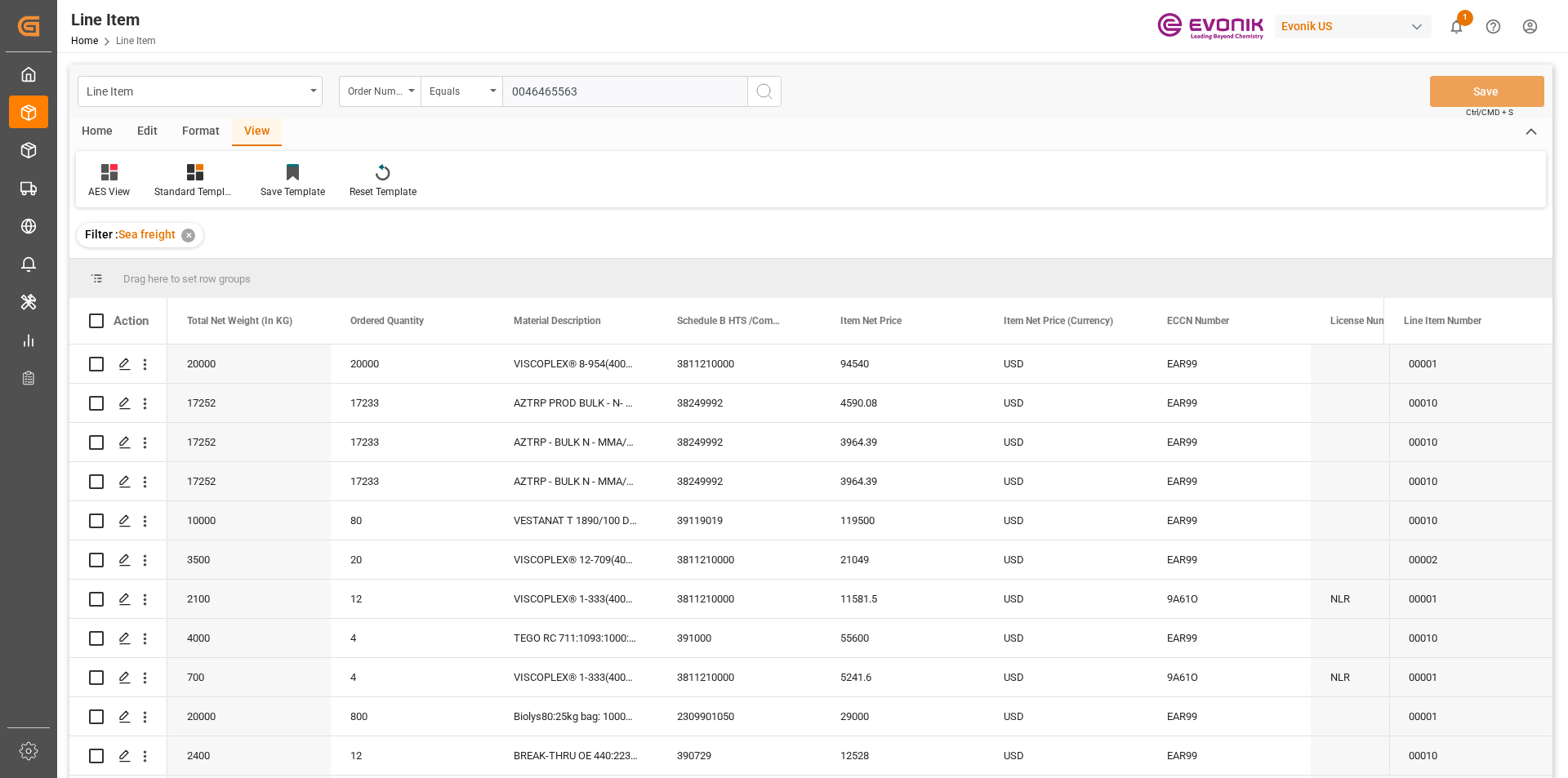
type input "0046465563"
click at [762, 90] on icon "search button" at bounding box center [764, 91] width 19 height 19
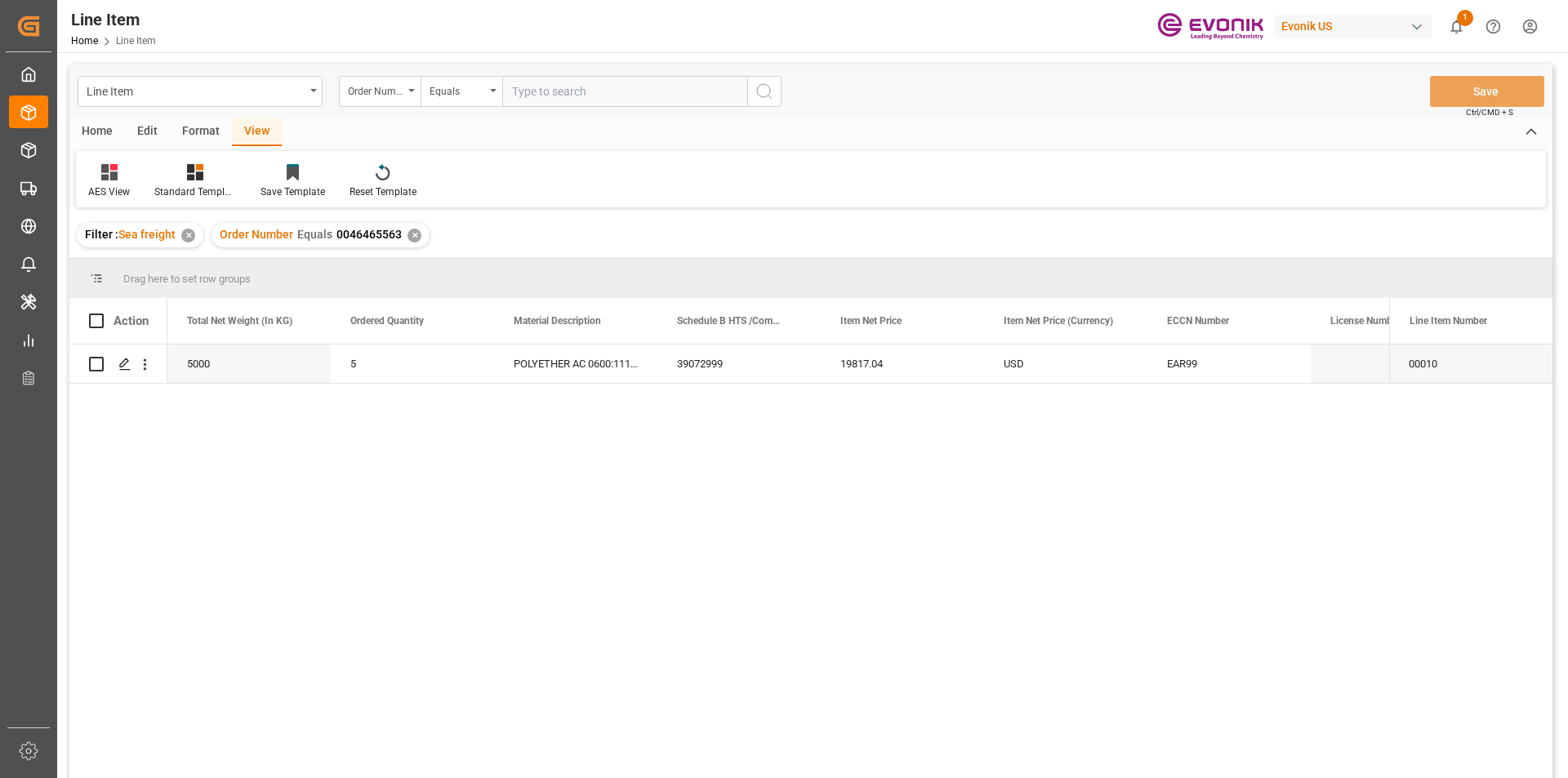
click at [189, 237] on div "✕" at bounding box center [188, 235] width 14 height 14
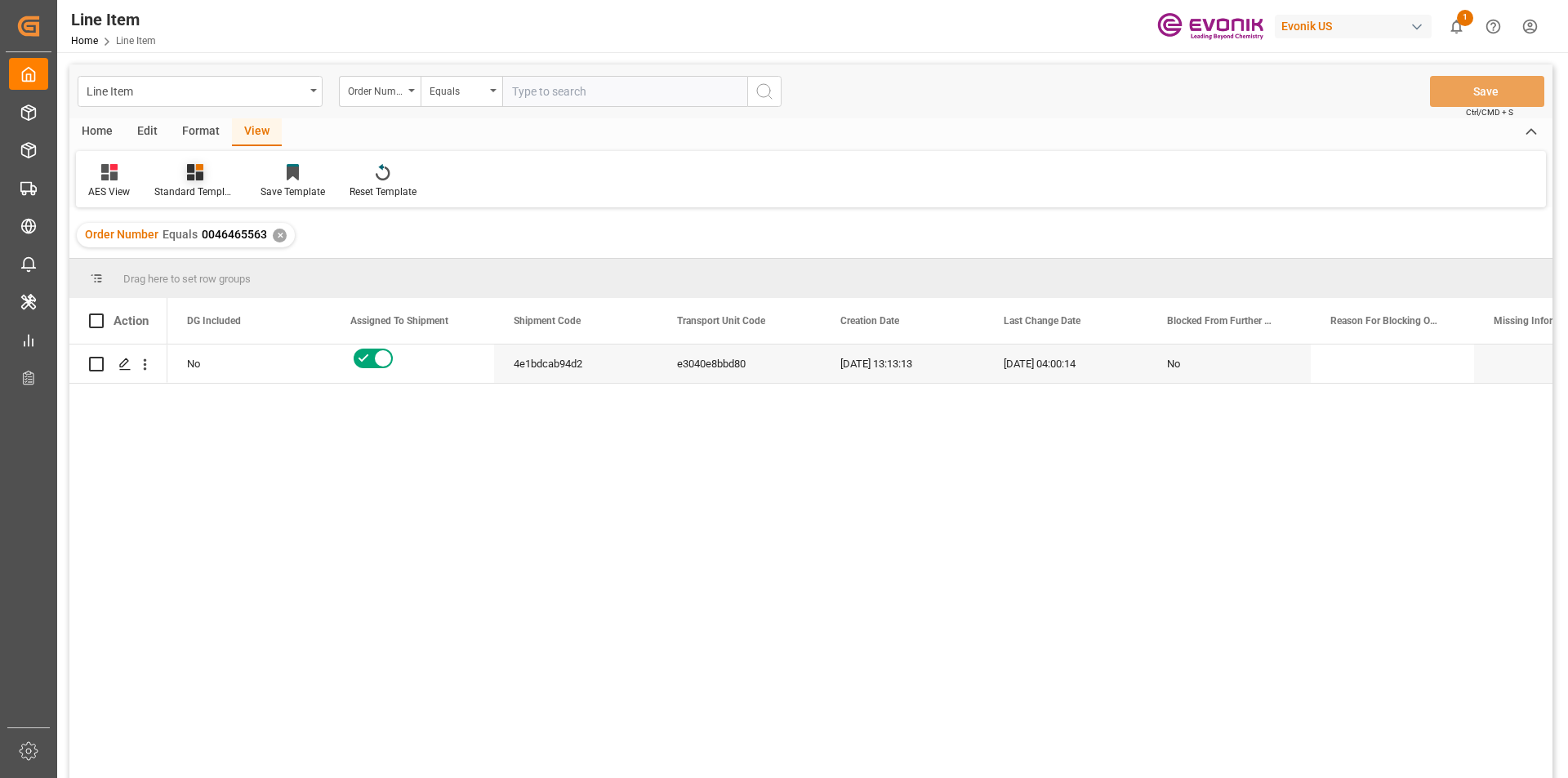
click at [200, 189] on div "Standard Templates" at bounding box center [195, 192] width 82 height 15
click at [207, 366] on div "AES View" at bounding box center [239, 364] width 143 height 17
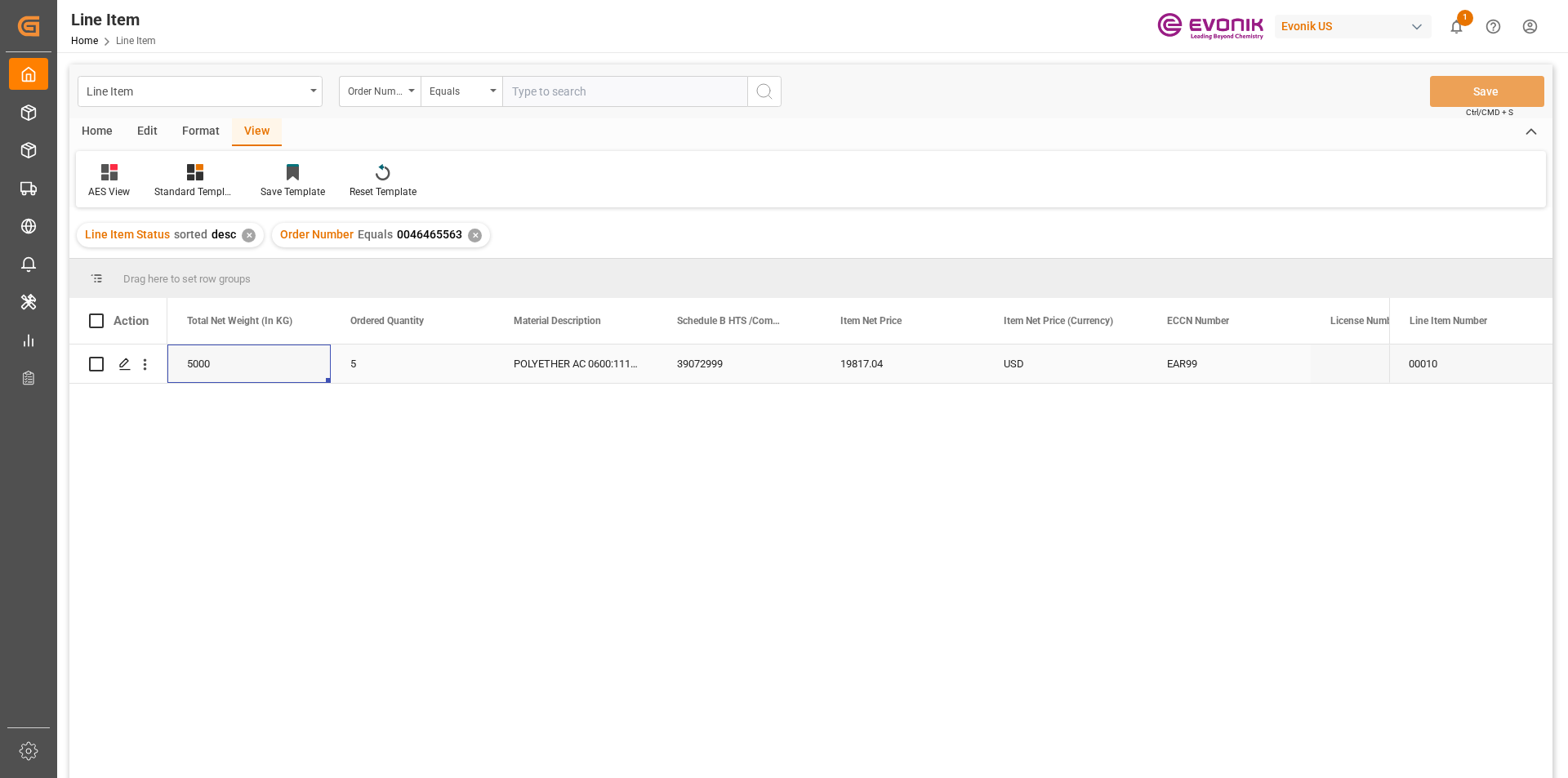
click at [237, 370] on div "5000" at bounding box center [249, 363] width 163 height 38
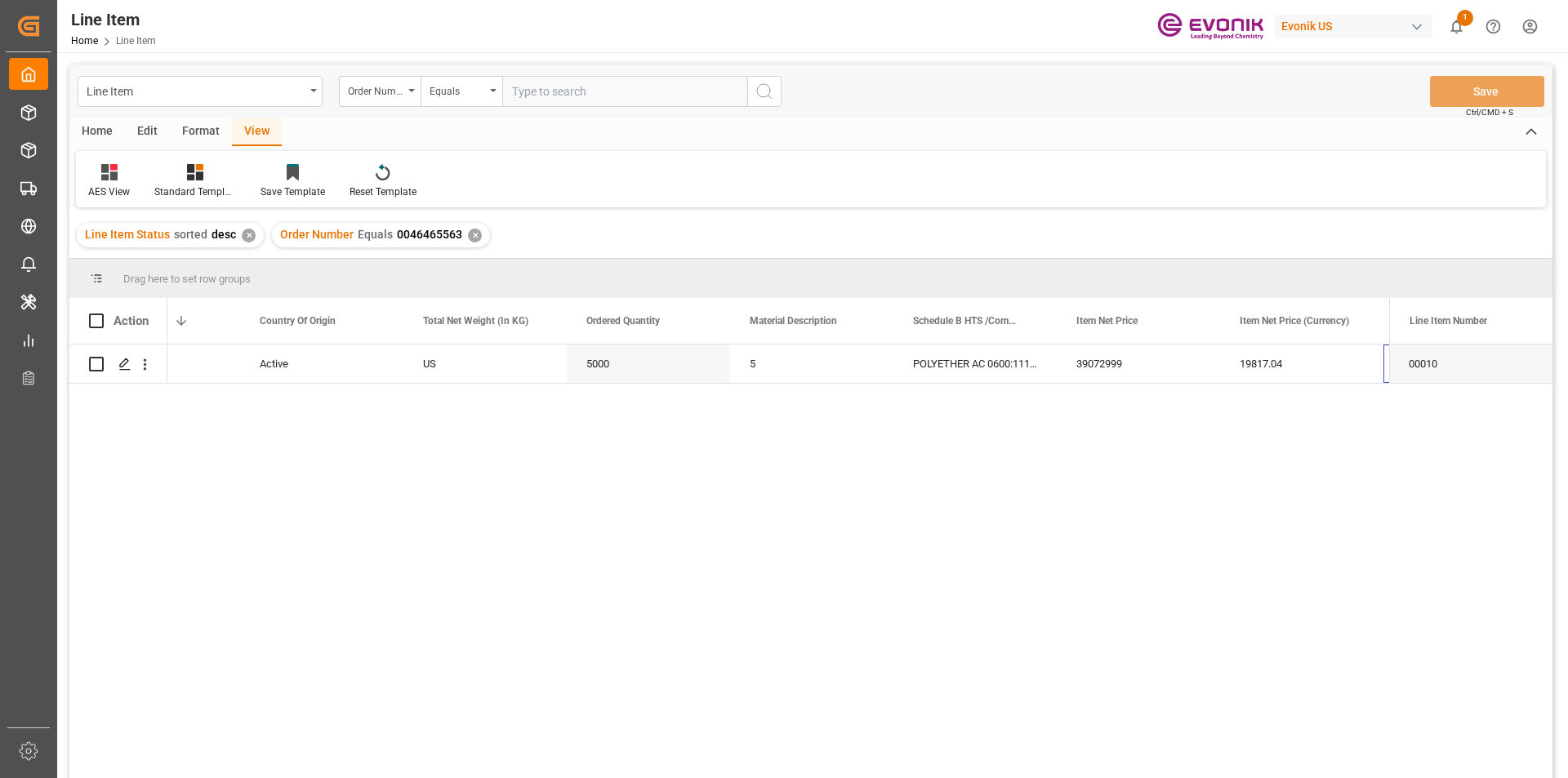
scroll to position [0, 417]
click at [1096, 365] on div "19817.04" at bounding box center [1138, 363] width 163 height 38
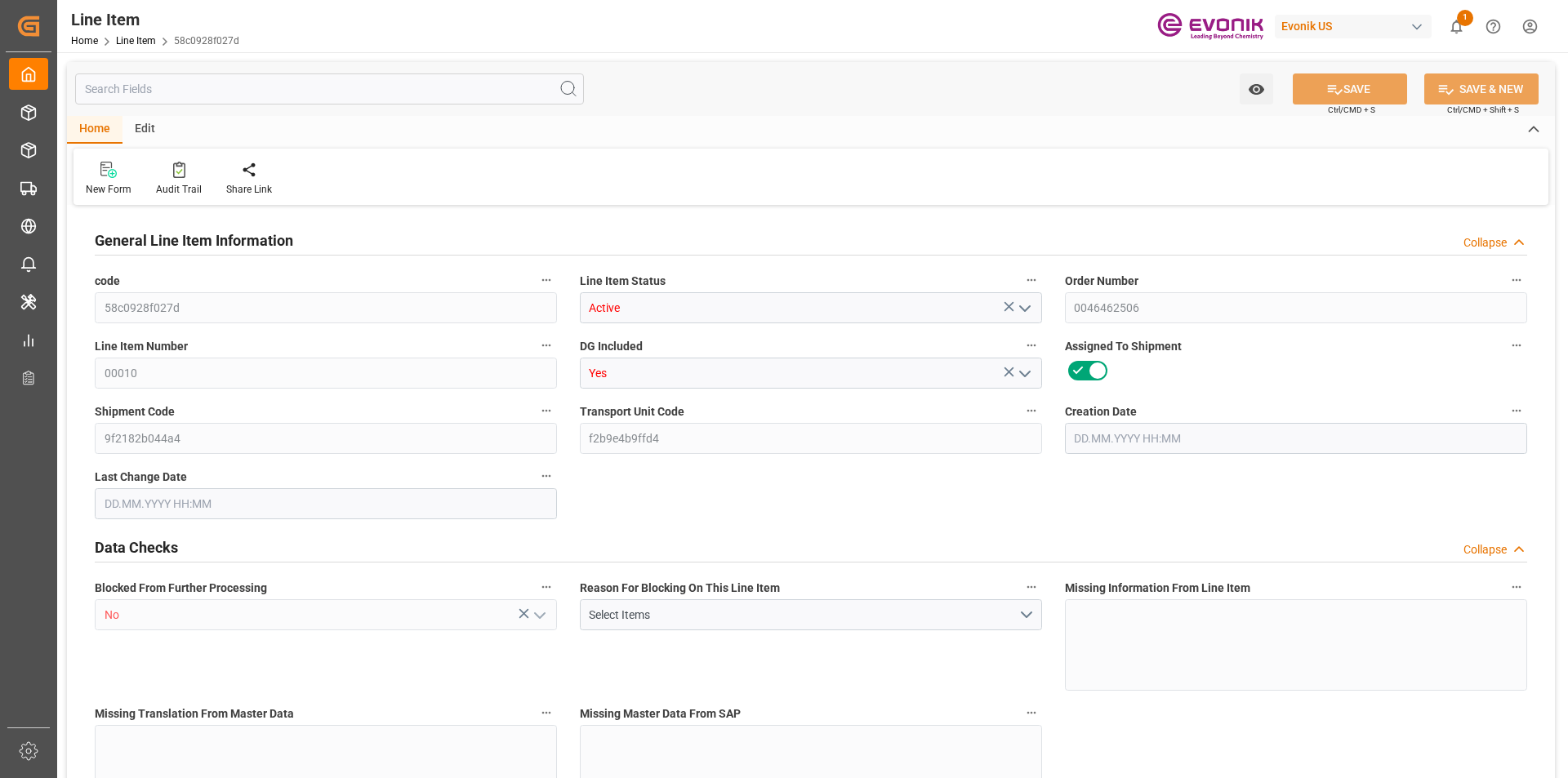
type input "20"
type input "15688"
type input "14400"
type input "26.1529"
type input "80"
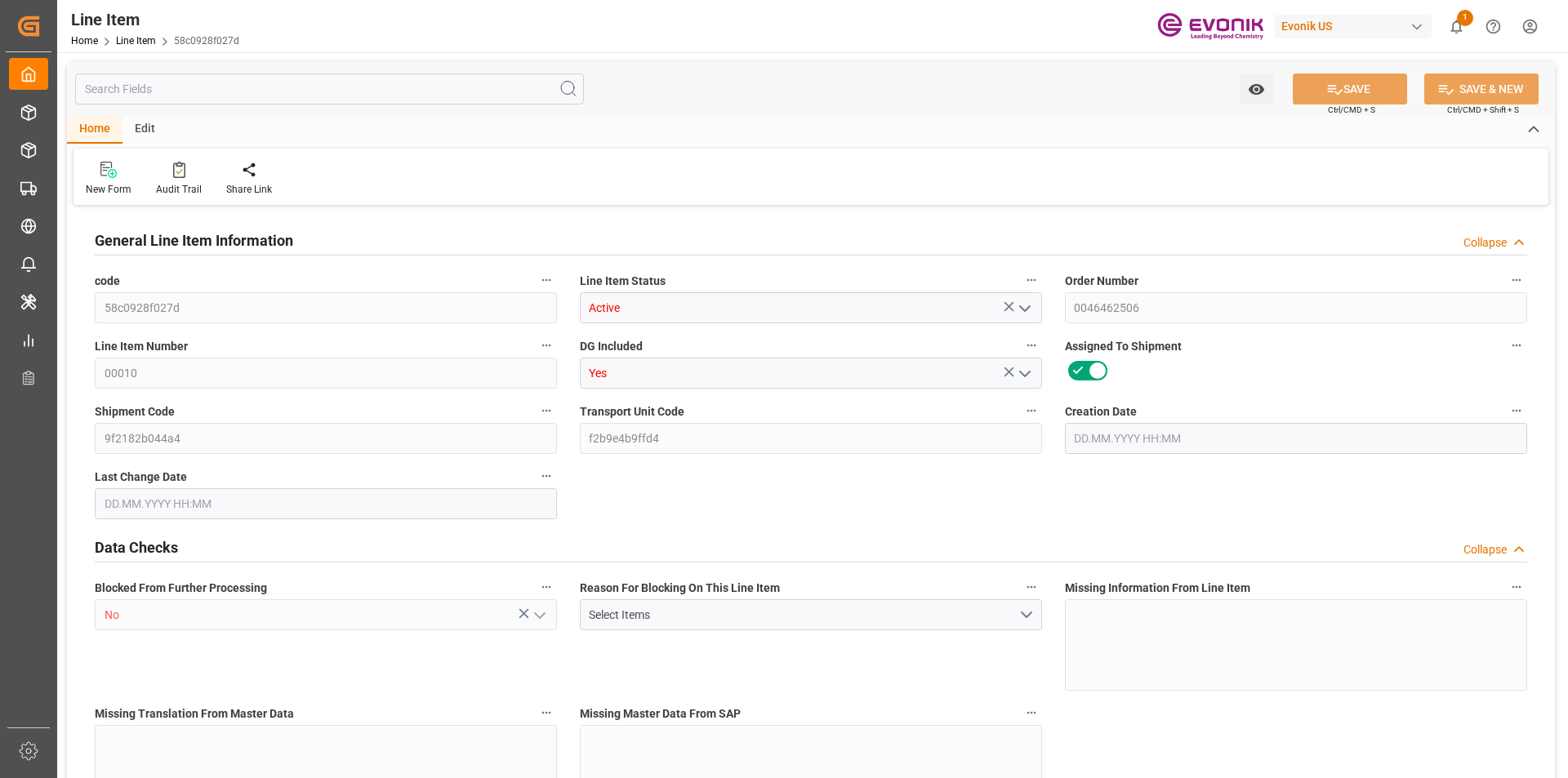
type input "13564800"
type input "80"
type input "15688"
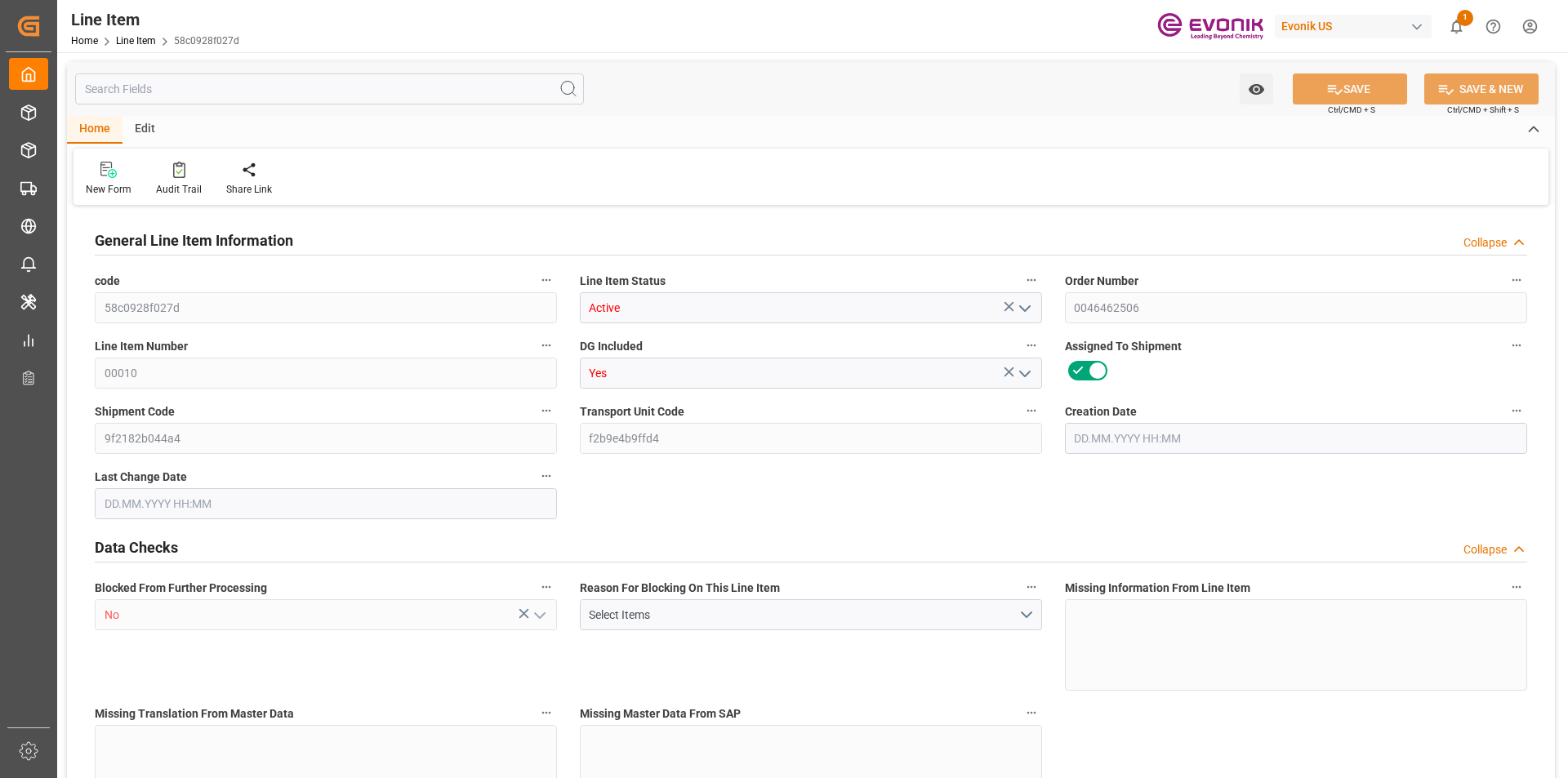
type input "16188"
type input "14400"
type input "26.1529"
type input "26152.88"
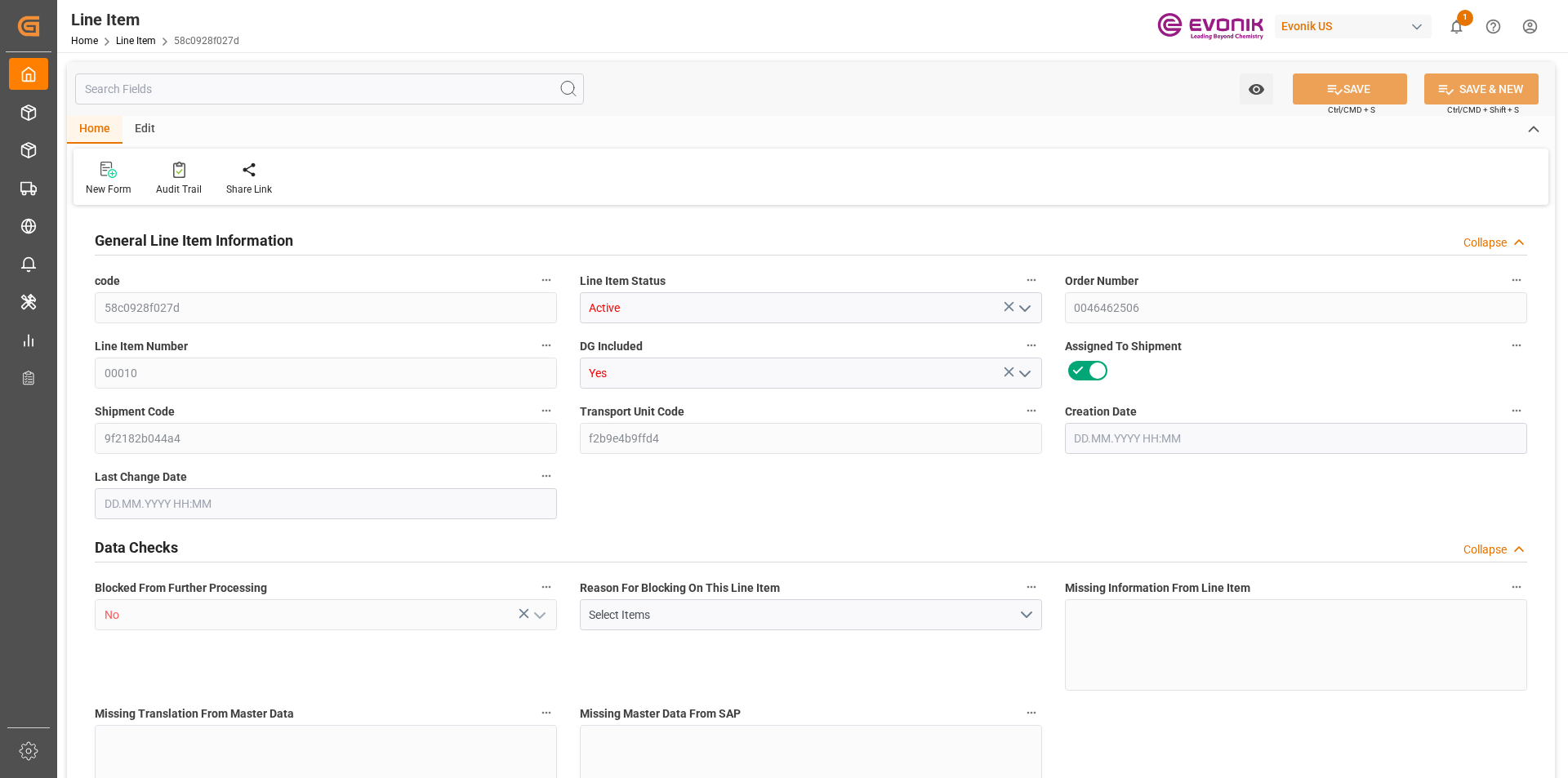
type input "80"
type input "15688"
type input "14400"
type input "26.1529"
type input "13.08.2025 15:56"
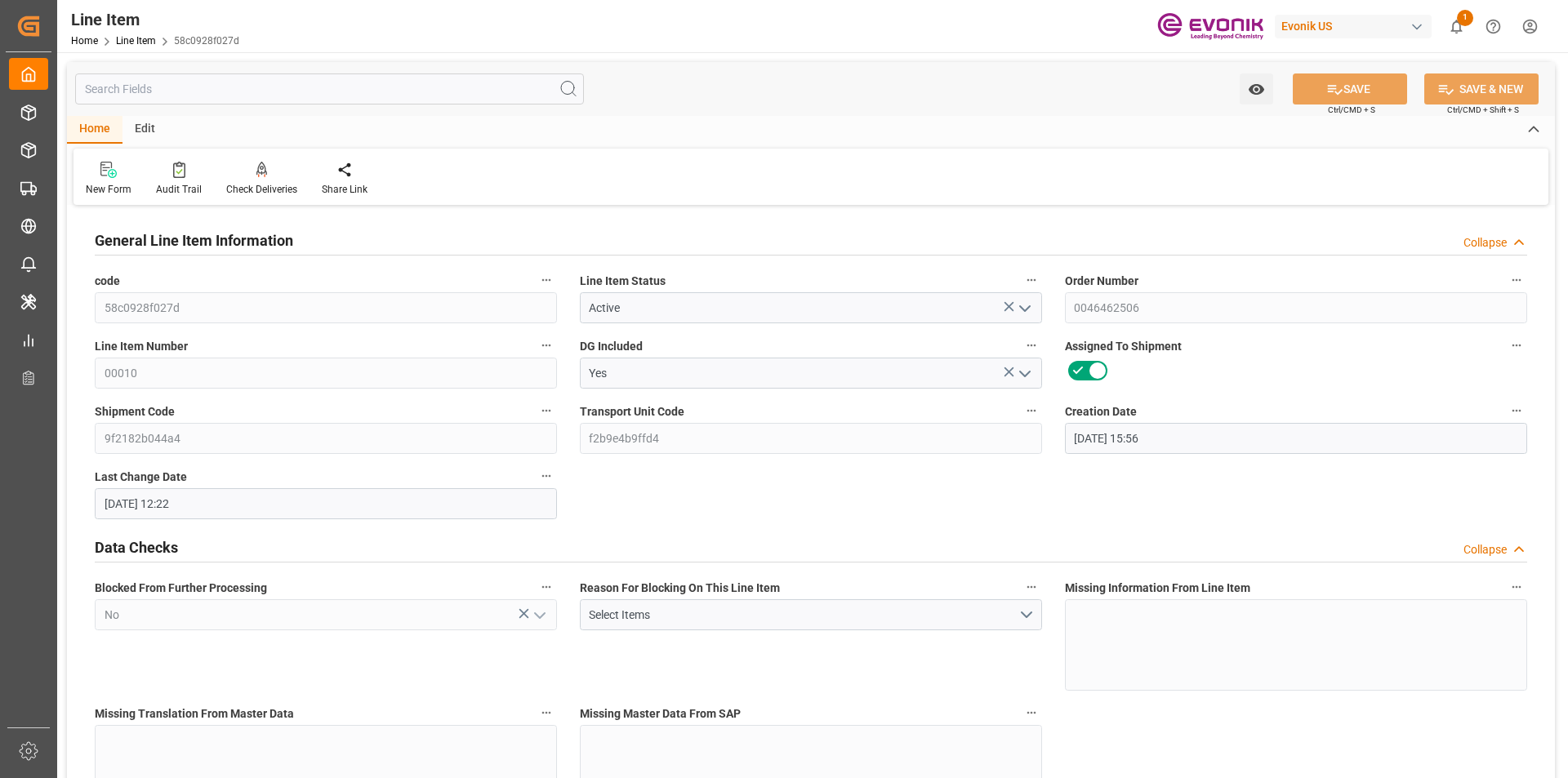
type input "15.08.2025 12:22"
type input "11.10.2025"
type input "[DATE]"
type input "15.08.2025"
click at [267, 97] on input "text" at bounding box center [330, 88] width 509 height 31
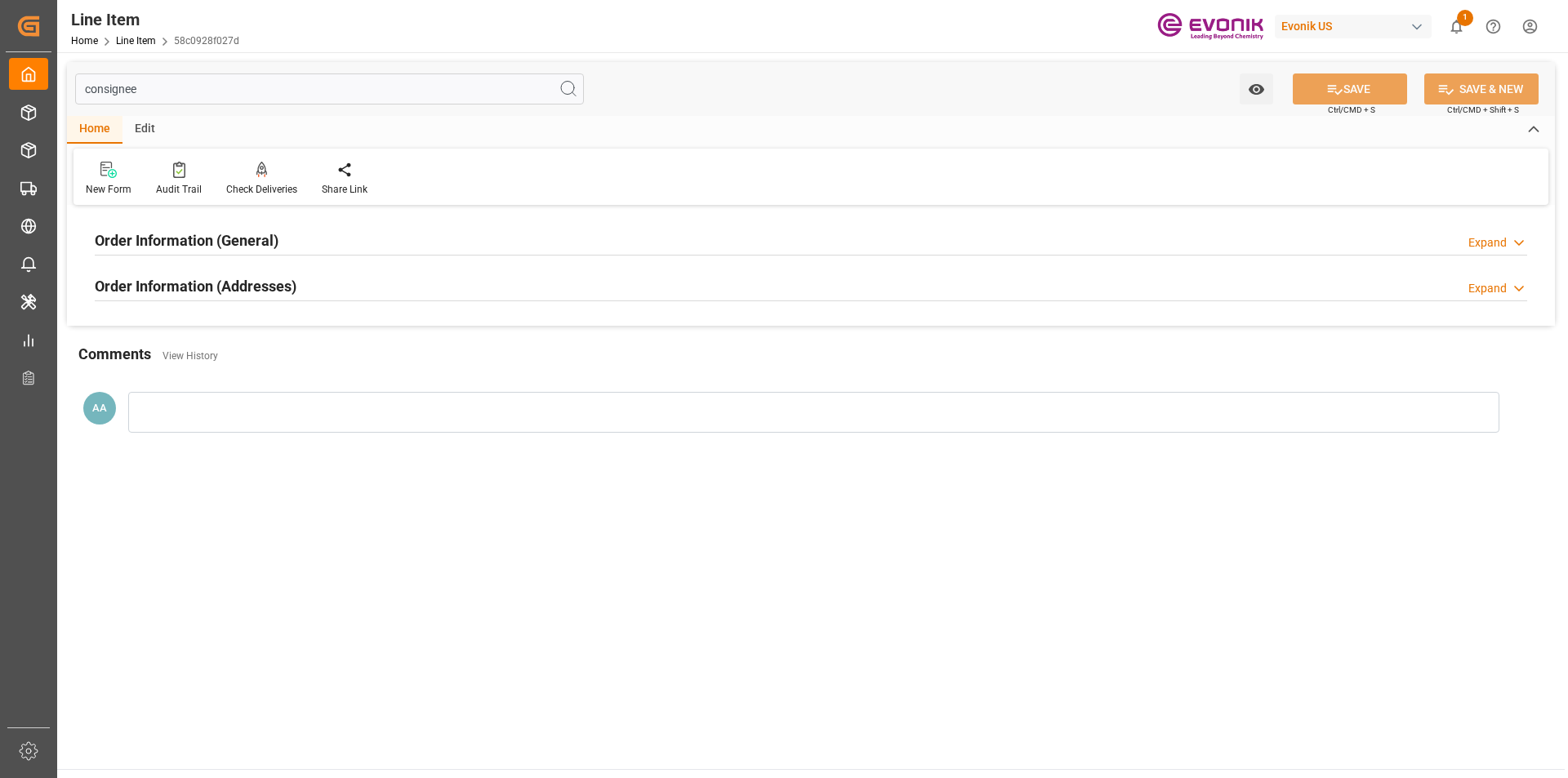
type input "consignee"
click at [252, 249] on h2 "Order Information (General)" at bounding box center [187, 240] width 184 height 22
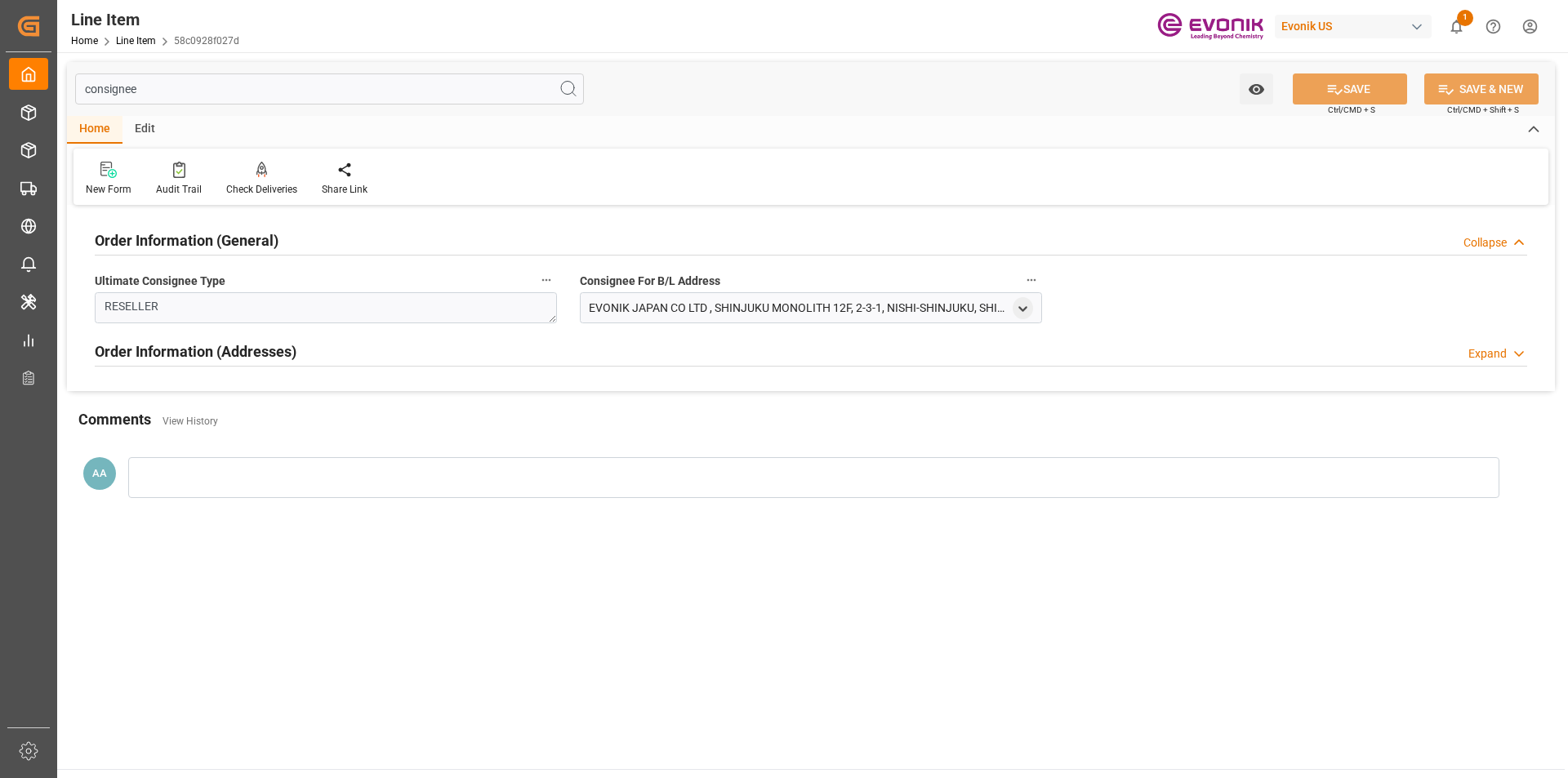
click at [1476, 358] on div "Expand" at bounding box center [1486, 354] width 38 height 17
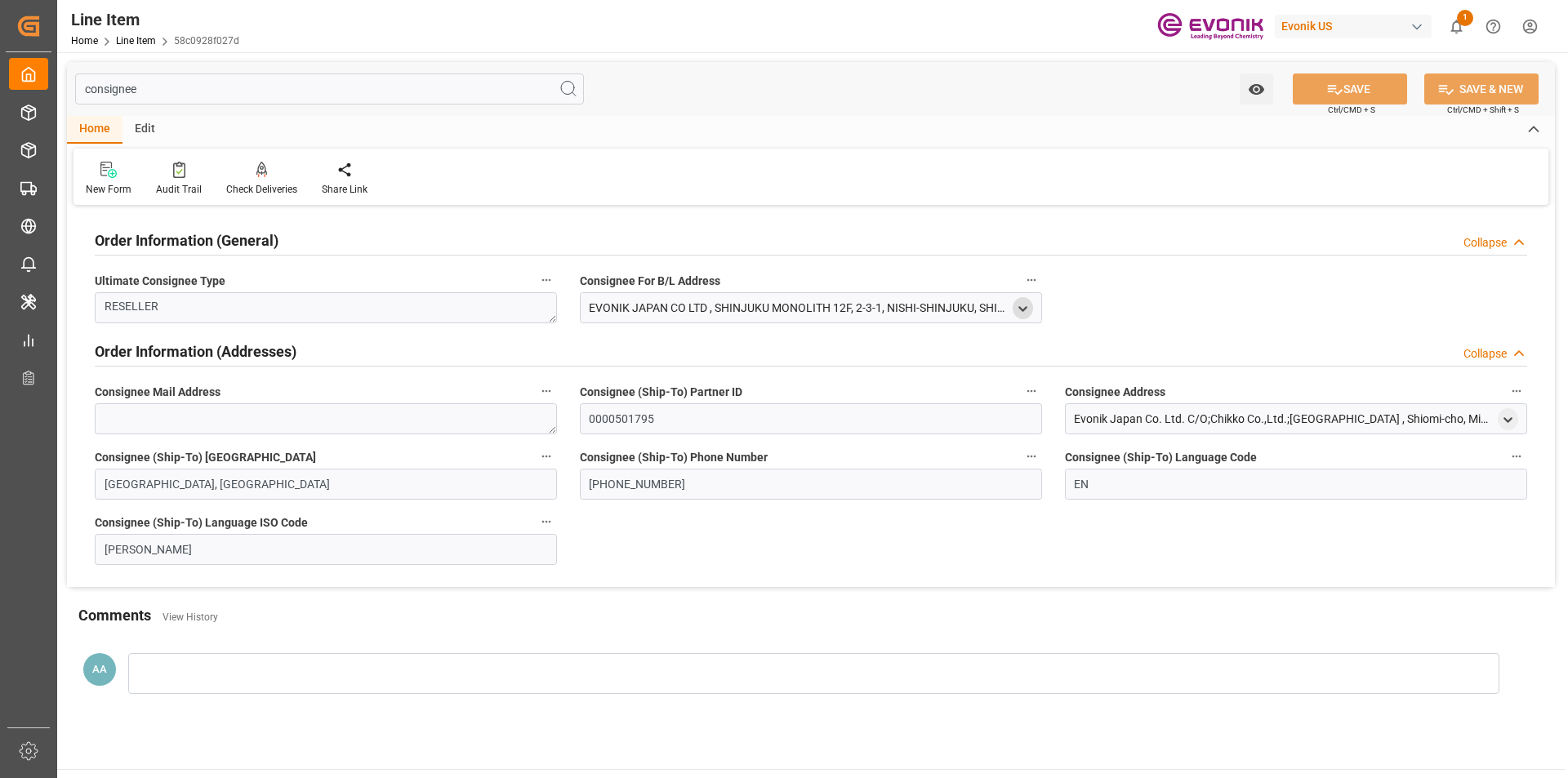
click at [1022, 308] on icon "open menu" at bounding box center [1022, 308] width 14 height 14
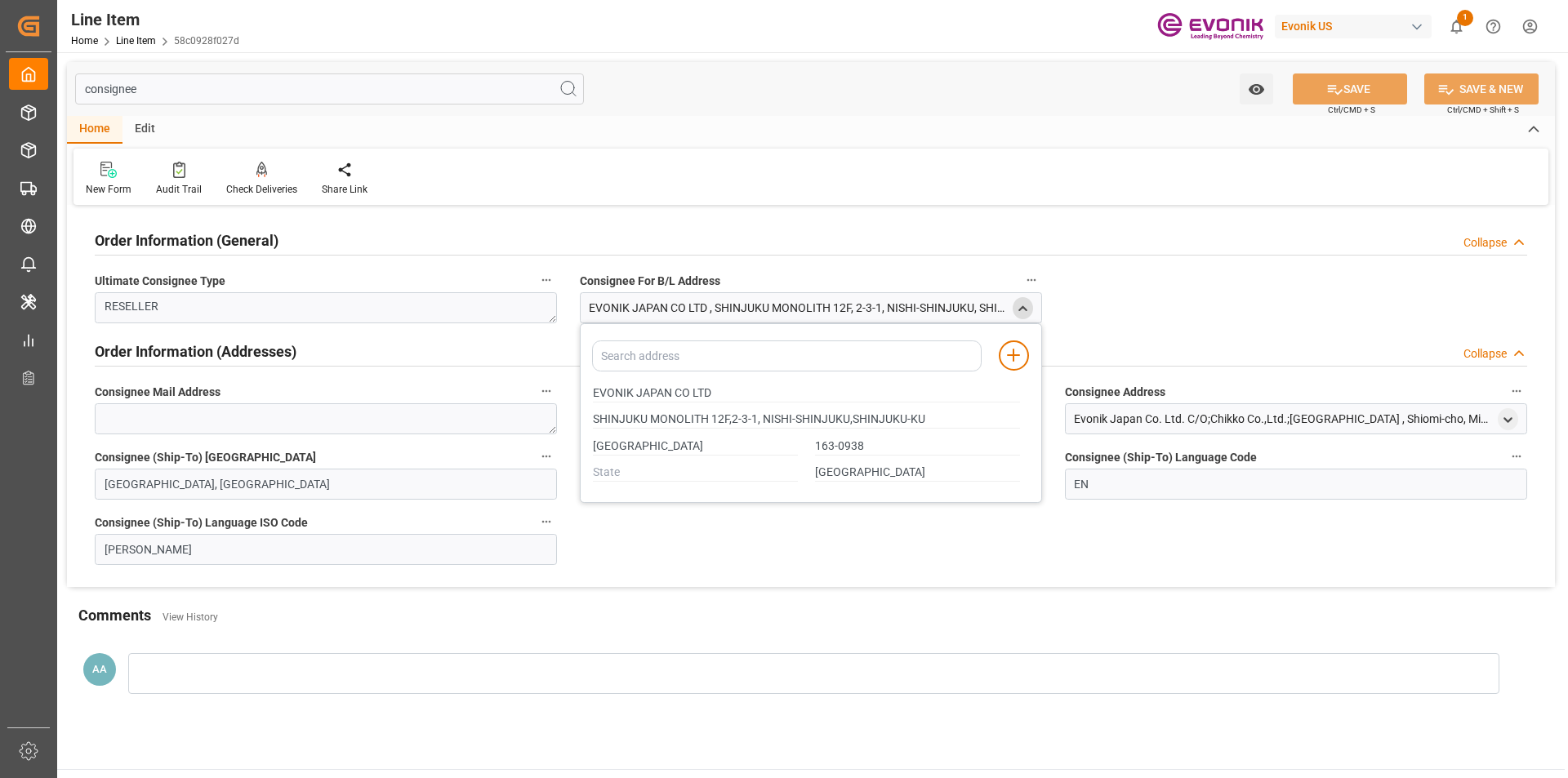
click at [1099, 329] on div "Order Information (General) Collapse Ultimate Consignee Type RESELLER Consignee…" at bounding box center [810, 398] width 1487 height 377
type input "SHINJUKU MONOLITH 12F,2-3-1, NISHI-SHINJUKU,SHINJUKU-KU"
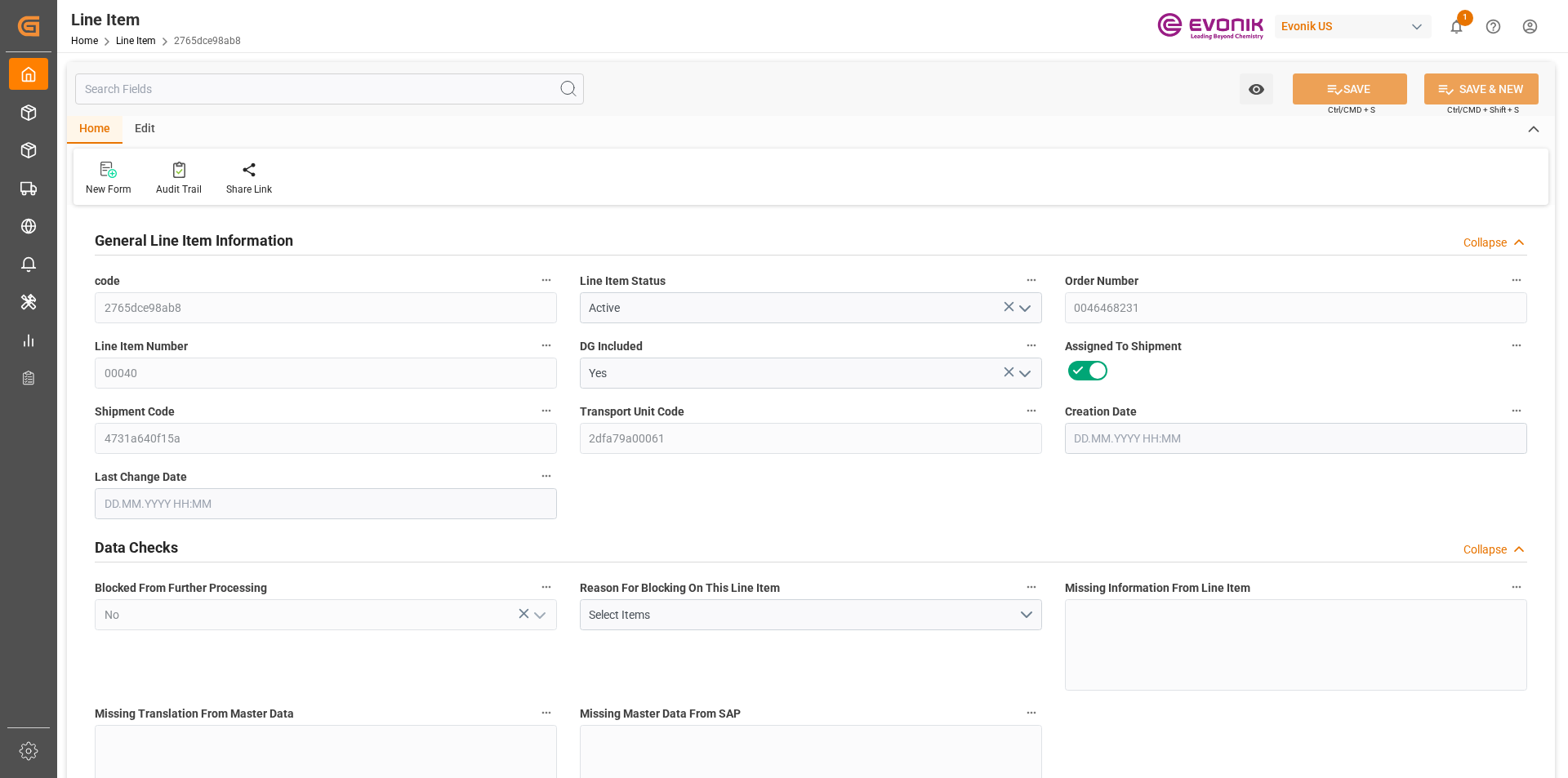
type input "2"
type input "1324.8"
type input "1224"
type input "1.7252"
type input "6"
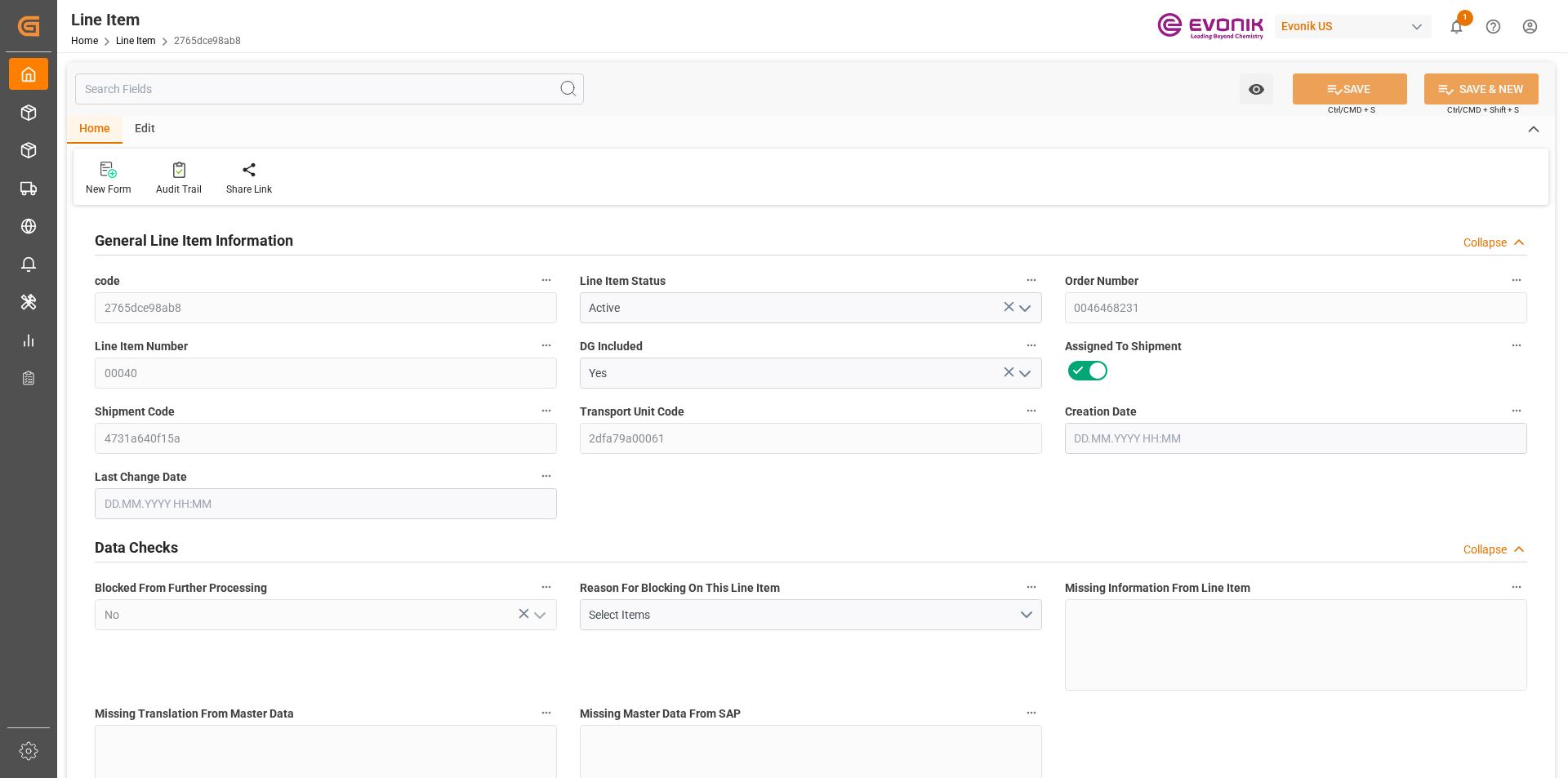
type input "3386808"
type input "6"
type input "1324.8"
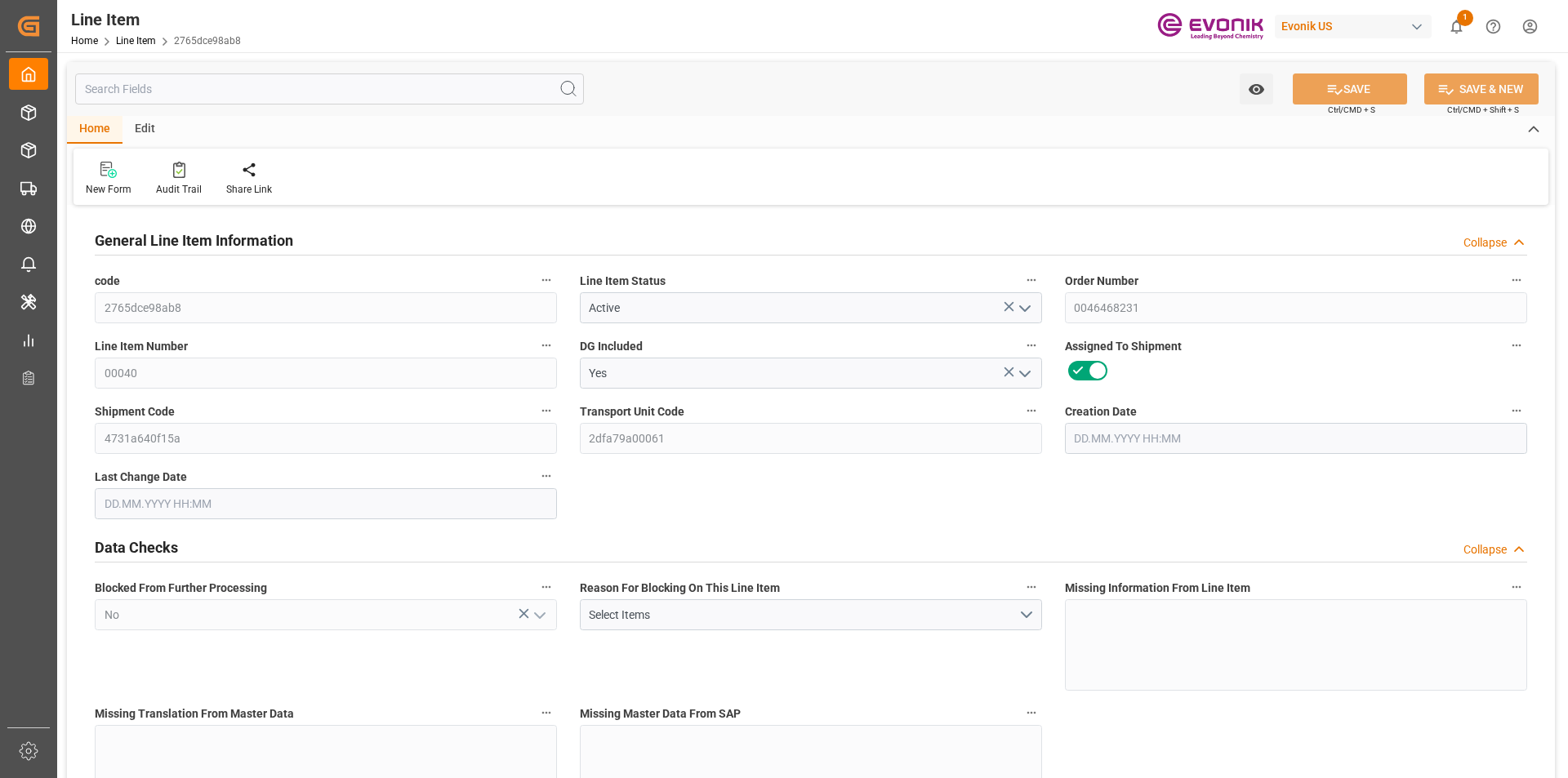
type input "1364.8"
type input "1224"
type input "1.7252"
type input "1725.222"
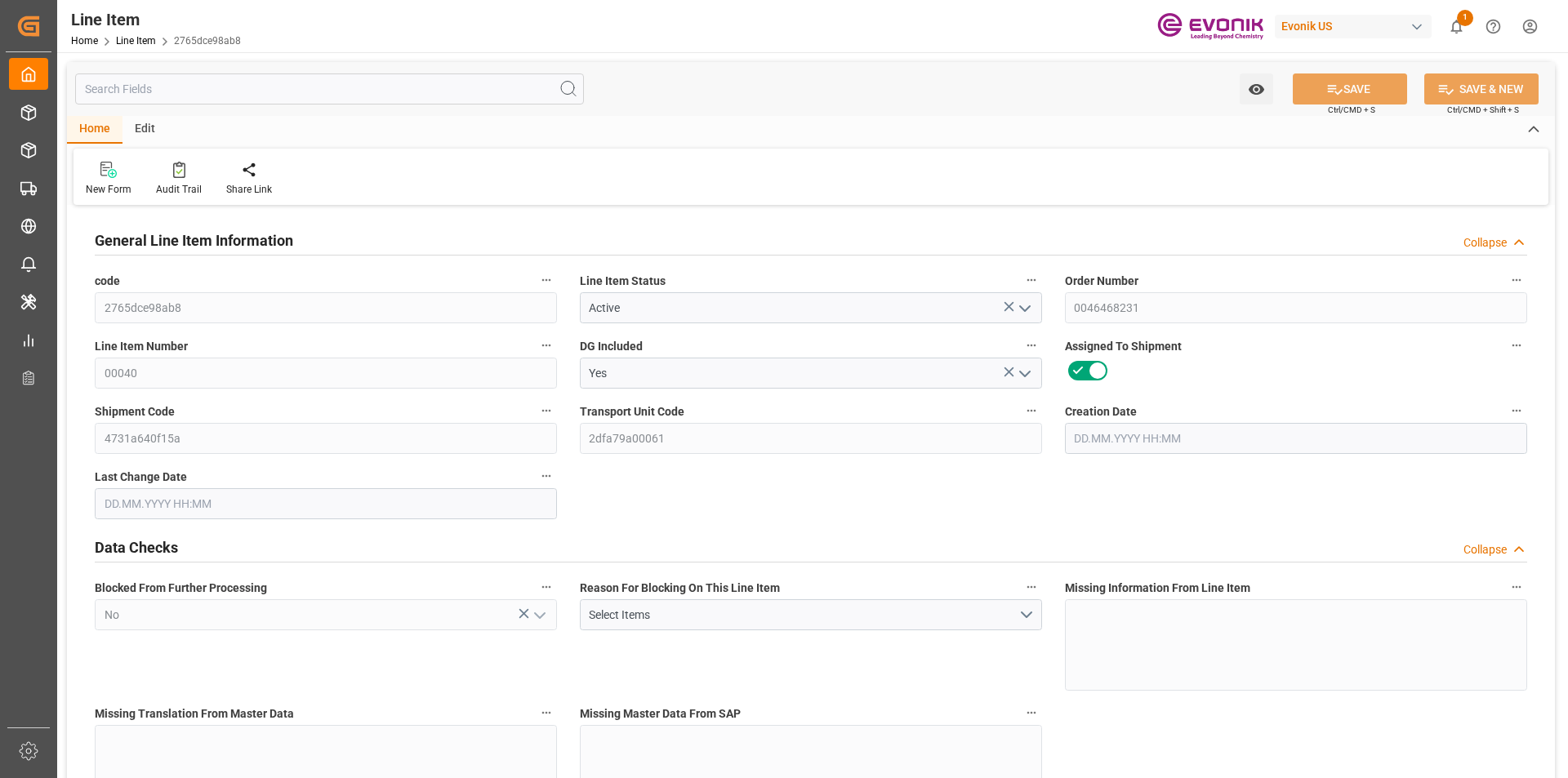
type input "0"
type input "13.08.2025 17:37"
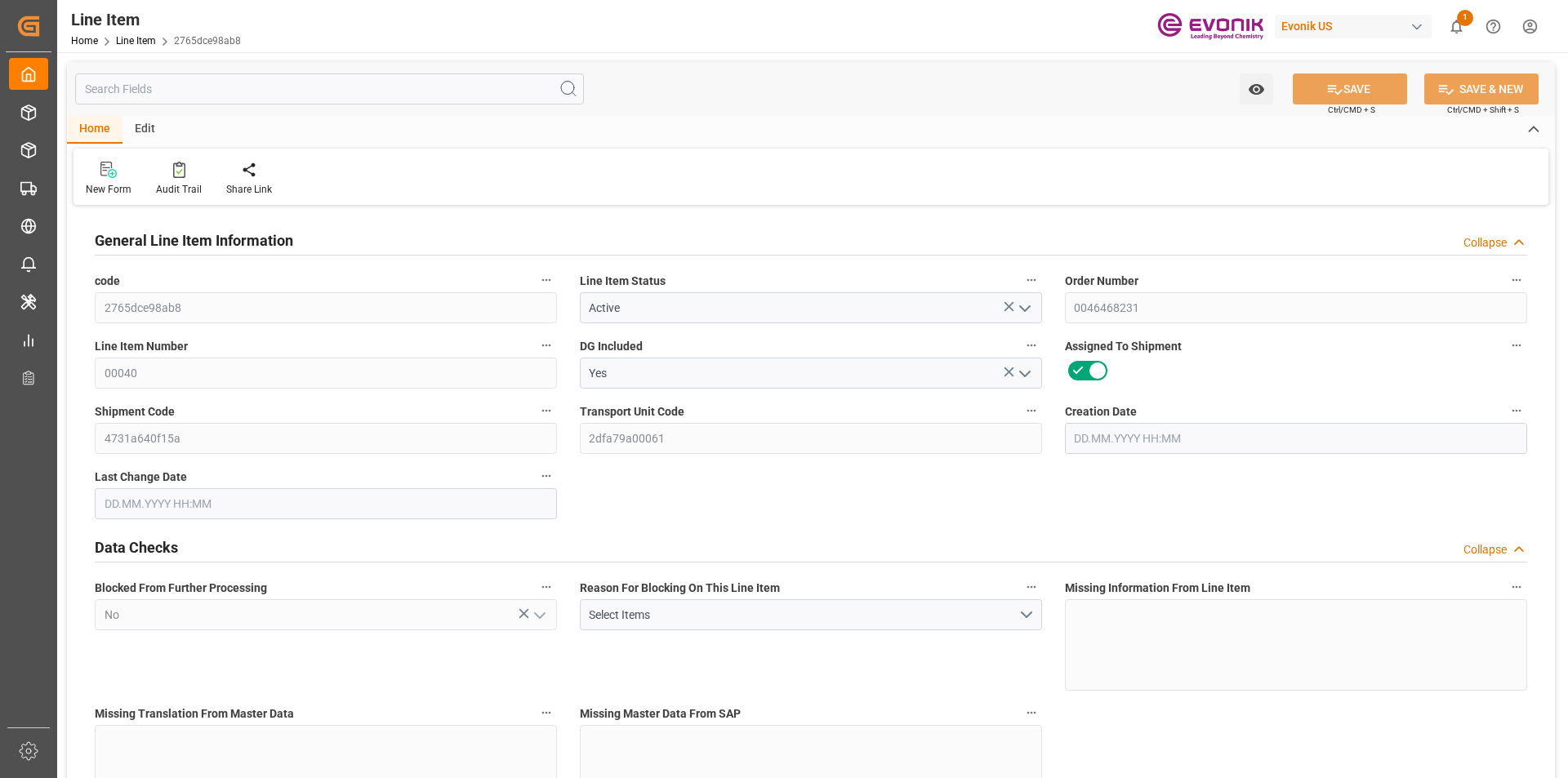
type input "14.08.2025 08:41"
type input "10.10.2025"
type input "29.08.2025"
type input "22.08.2025"
click at [405, 98] on input "text" at bounding box center [330, 88] width 509 height 31
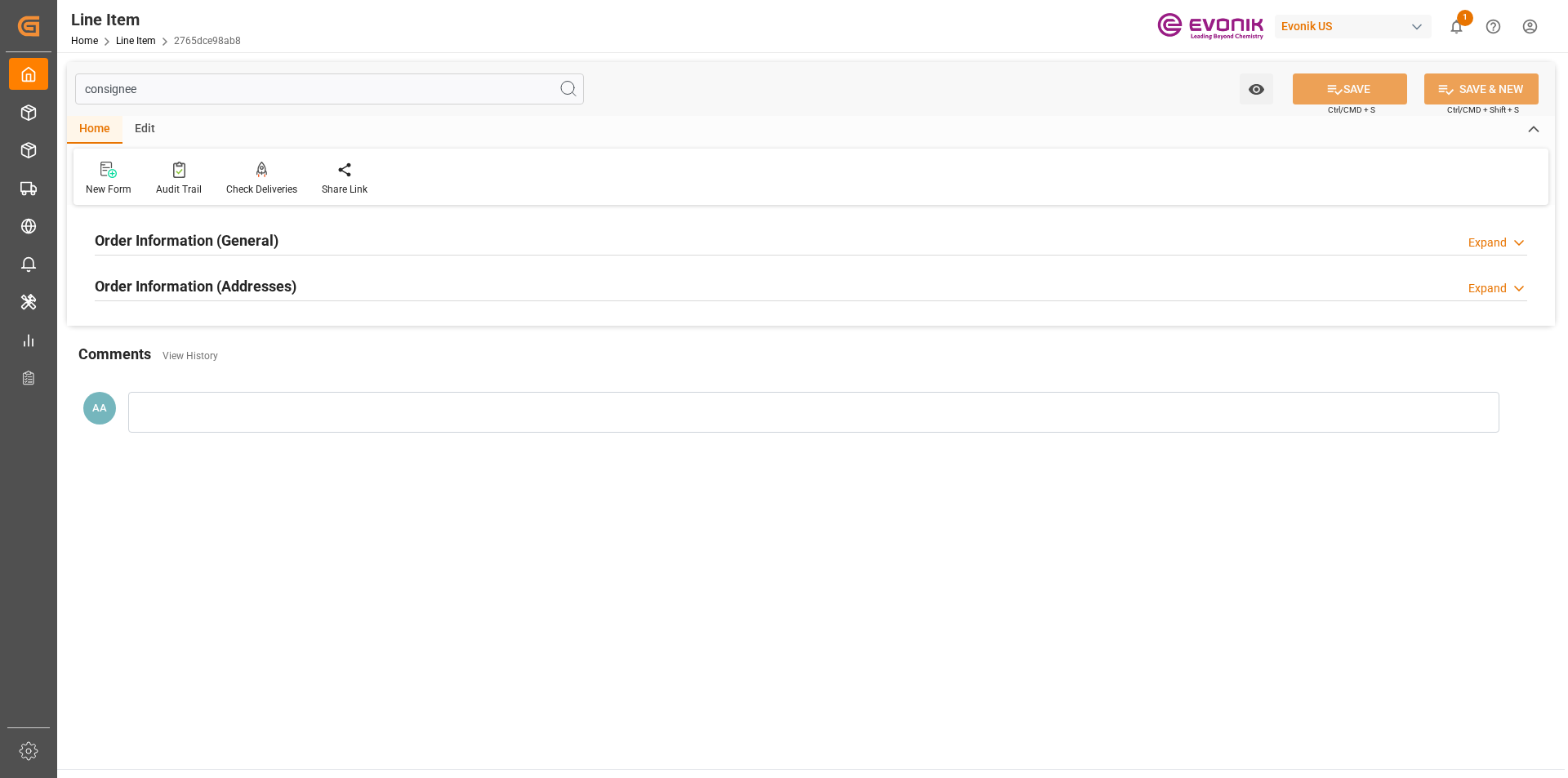
type input "consignee"
click at [345, 240] on div "Order Information (General) Expand" at bounding box center [810, 239] width 1432 height 31
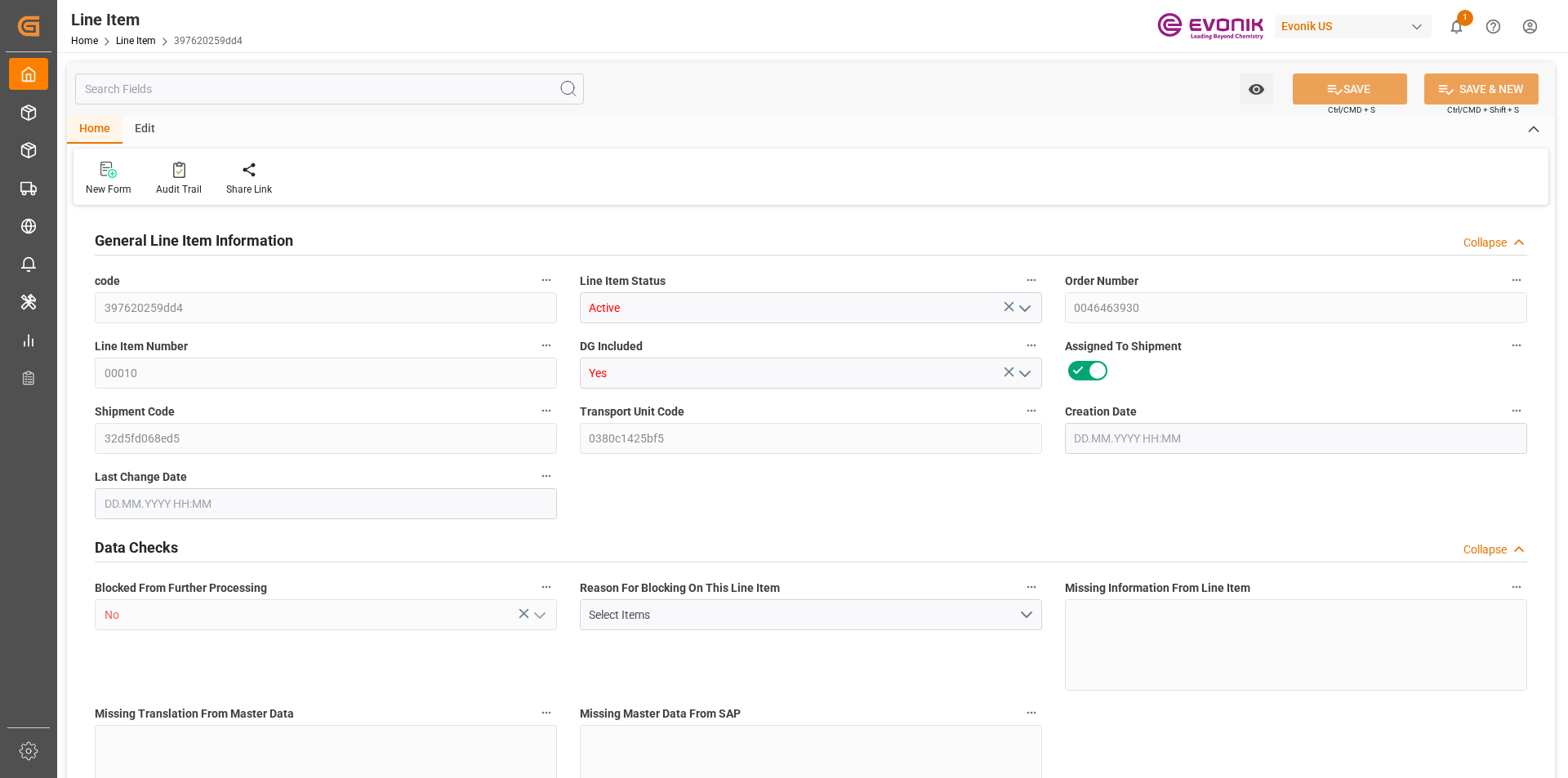
type input "20"
type input "17505.92"
type input "16000"
type input "23.1069"
type input "80"
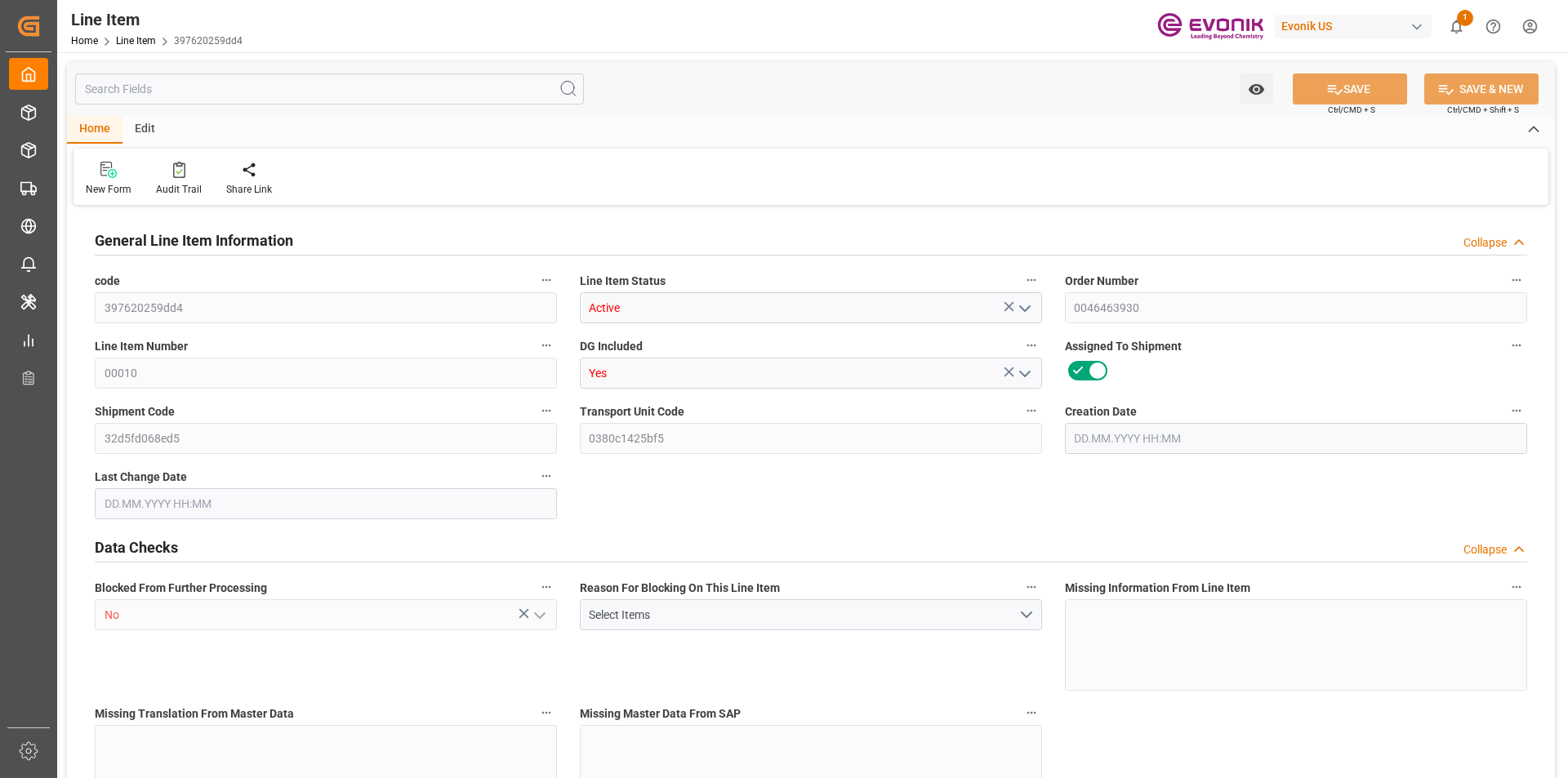
type input "235253.27"
type input "80"
type input "17505.92"
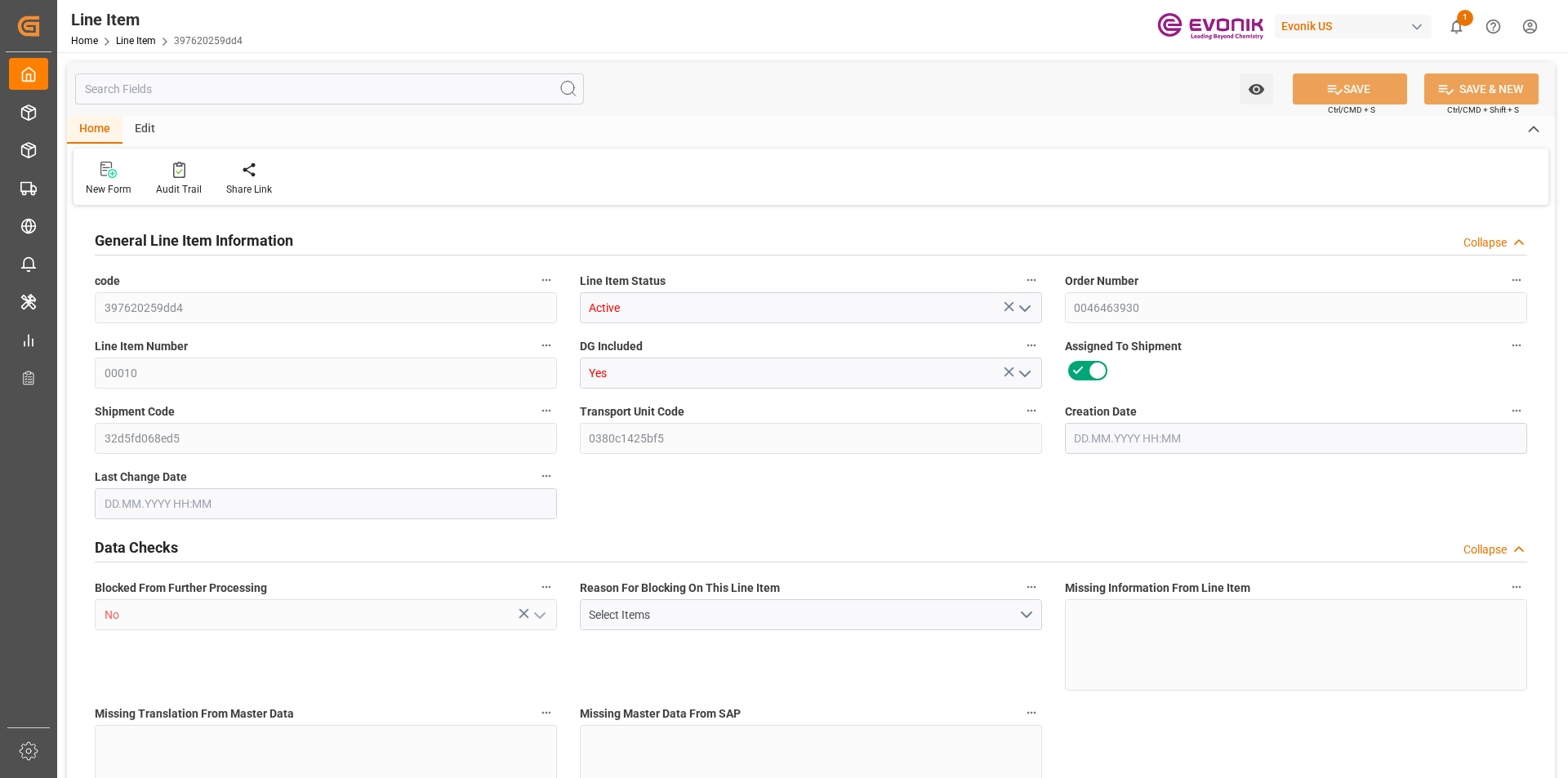
type input "17905.92"
type input "16000"
type input "23.1069"
type input "23106.88"
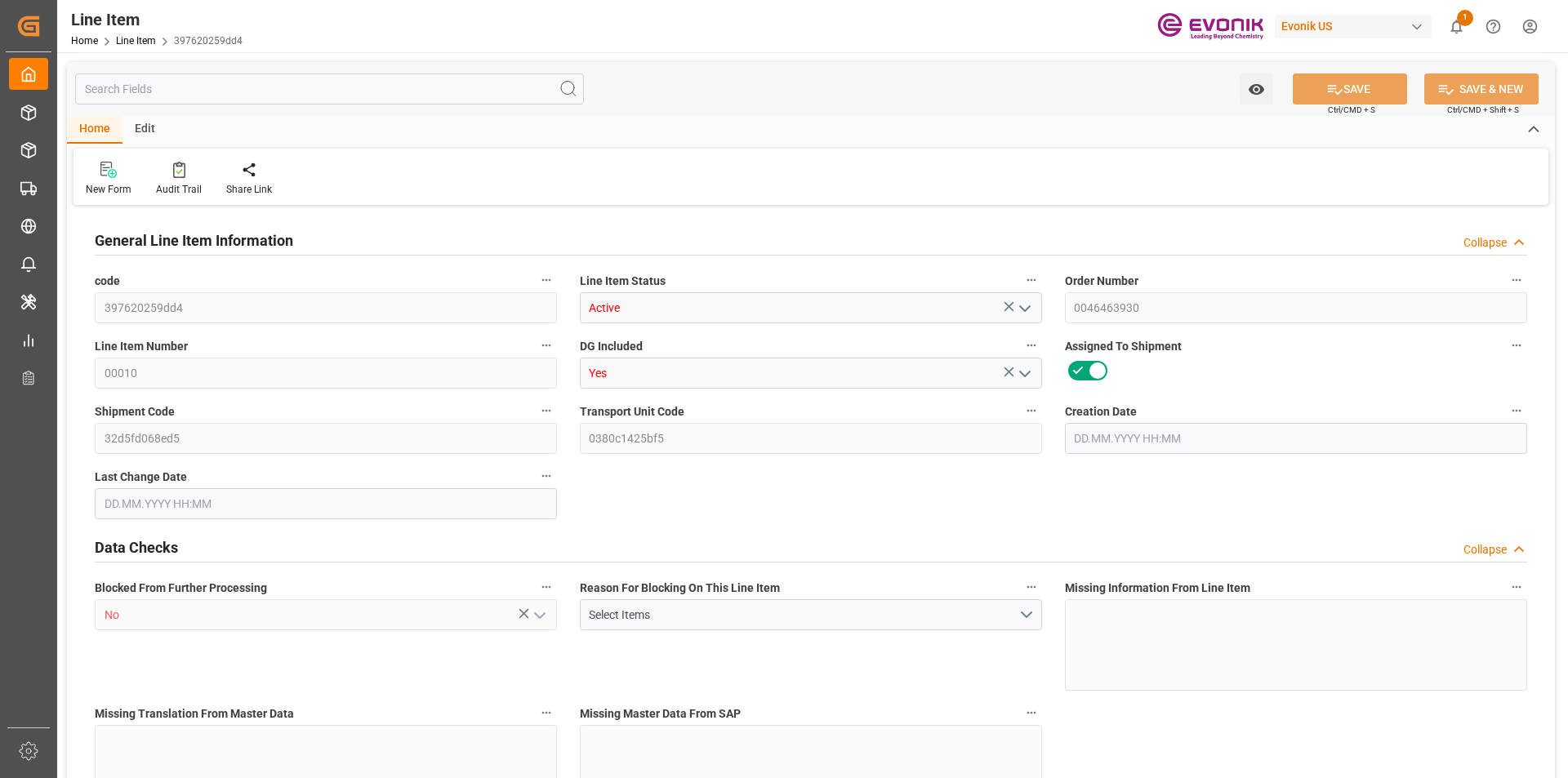
type input "0"
type input "13.08.2025 14:37"
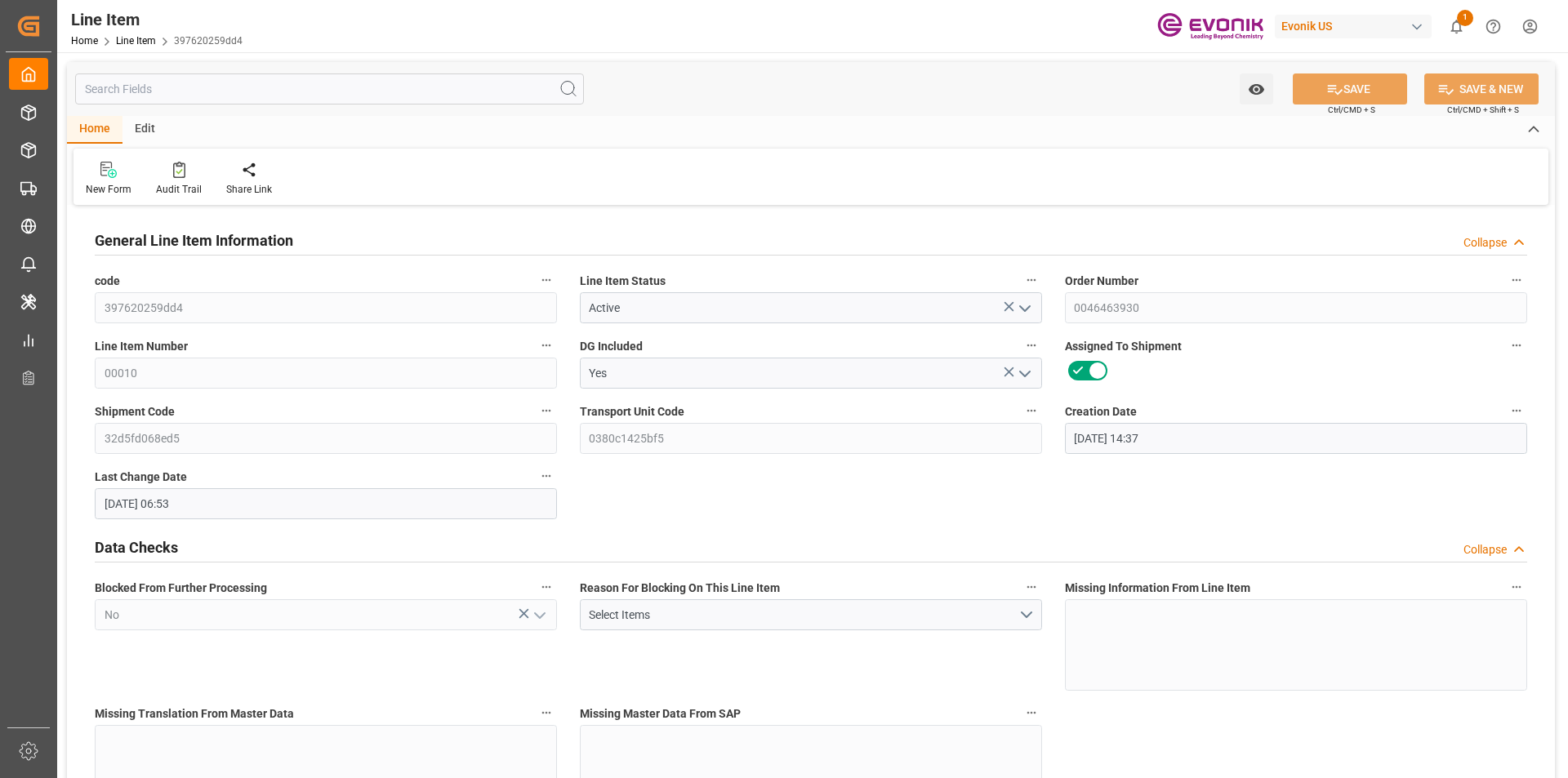
type input "14.08.2025 06:53"
type input "10.09.2025"
type input "20.08.2025"
type input "13.08.2025"
type input "20"
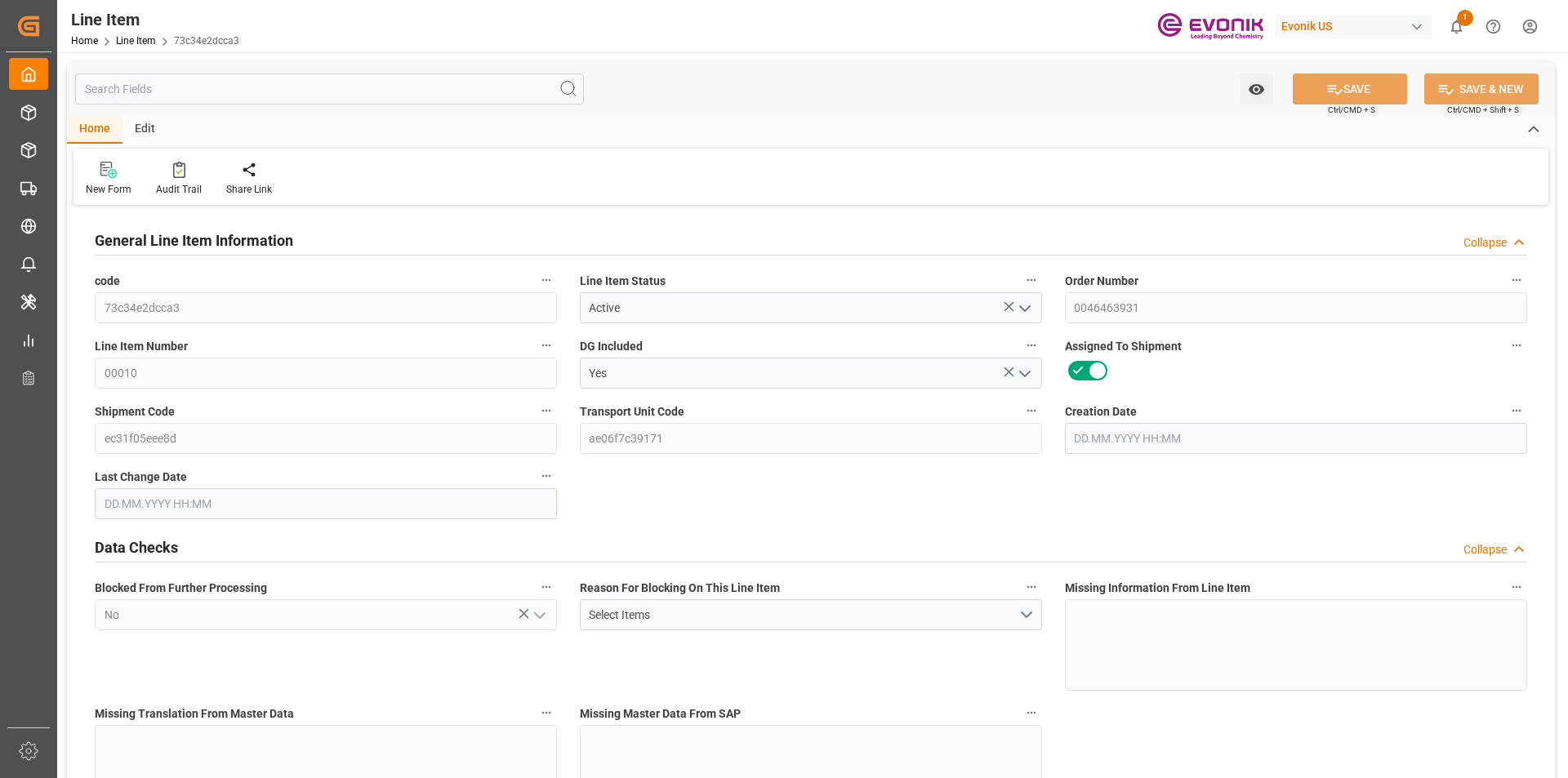
type input "17505.92"
type input "16000"
type input "23.1069"
type input "80"
type input "235253.27"
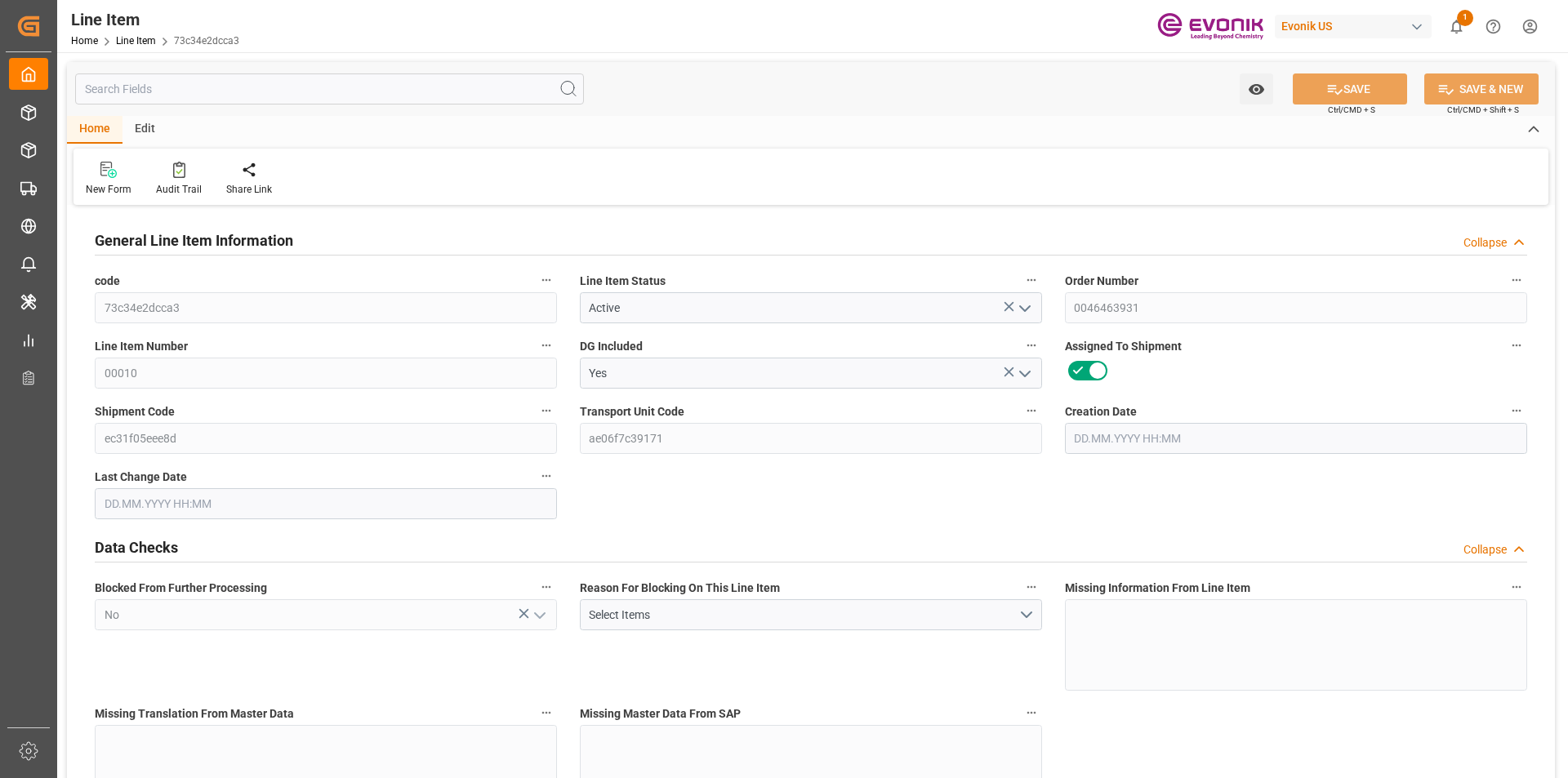
type input "80"
type input "17505.92"
type input "17905.92"
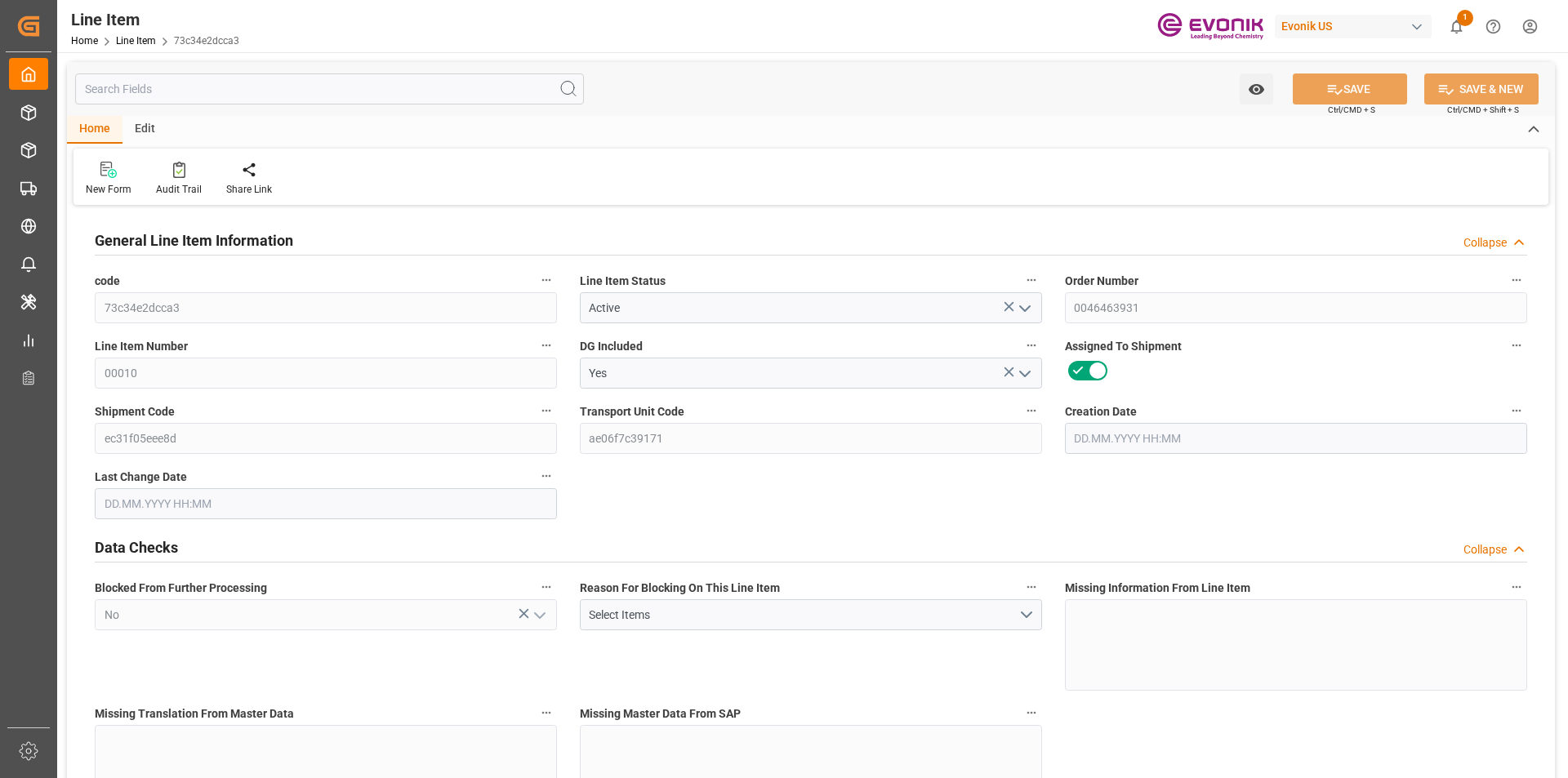
type input "16000"
type input "23.1069"
type input "23106.88"
type input "0"
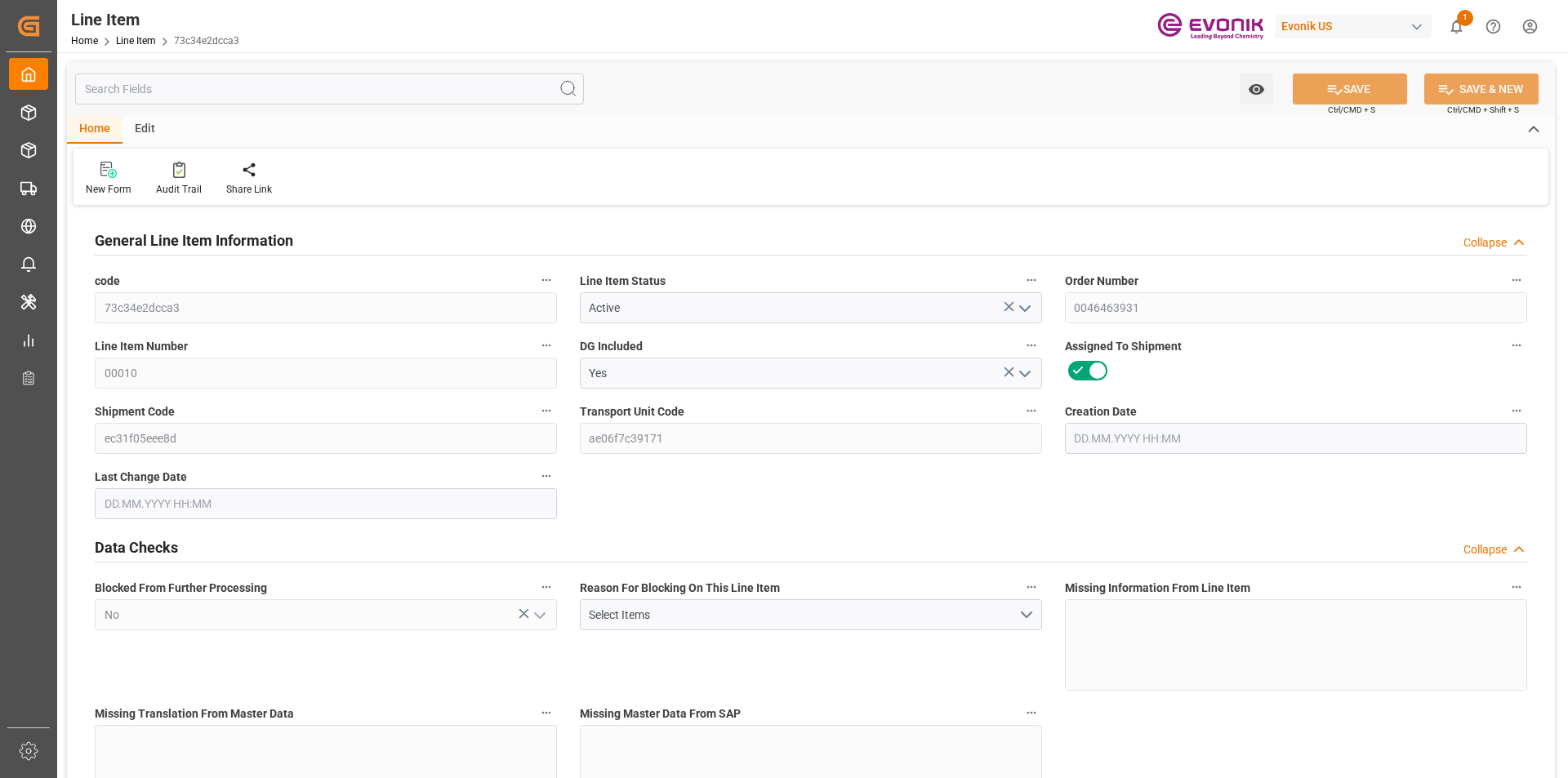
type input "0"
type input "13.08.2025 14:40"
type input "14.08.2025 07:03"
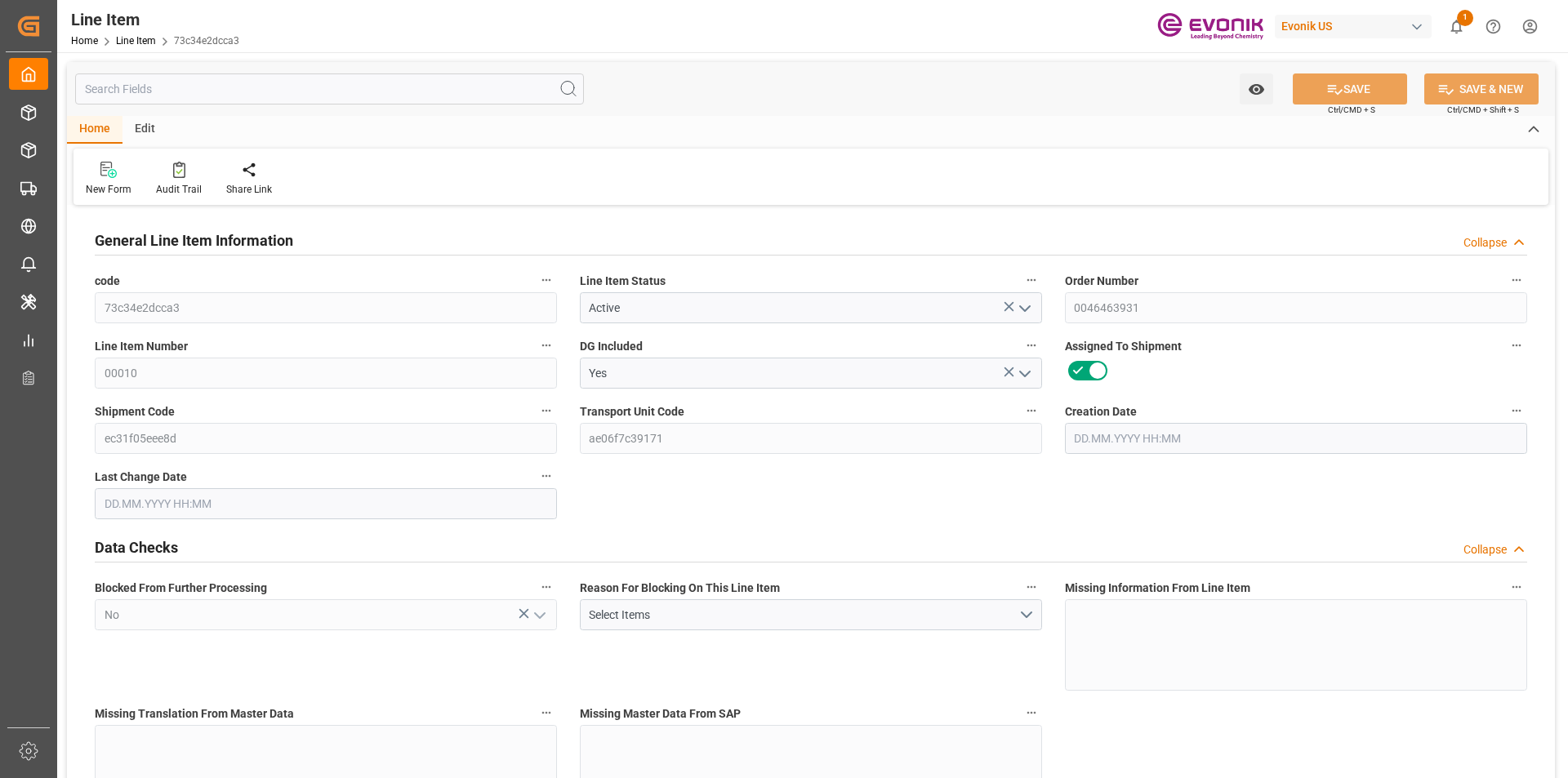
type input "08.10.2025"
type input "27.08.2025"
type input "20.08.2025"
click at [208, 95] on input "text" at bounding box center [330, 88] width 509 height 31
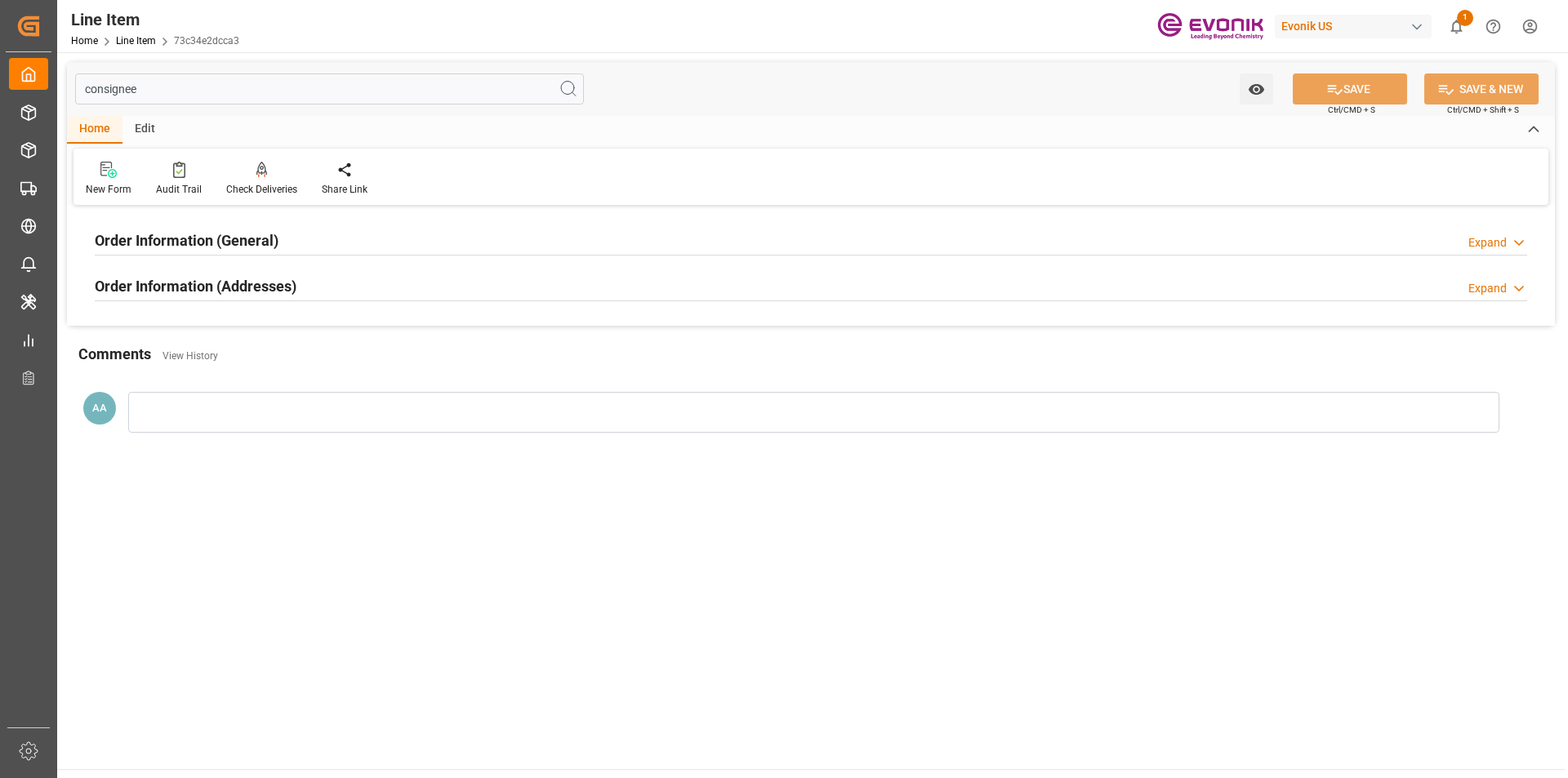
type input "consignee"
click at [236, 236] on h2 "Order Information (General)" at bounding box center [187, 240] width 184 height 22
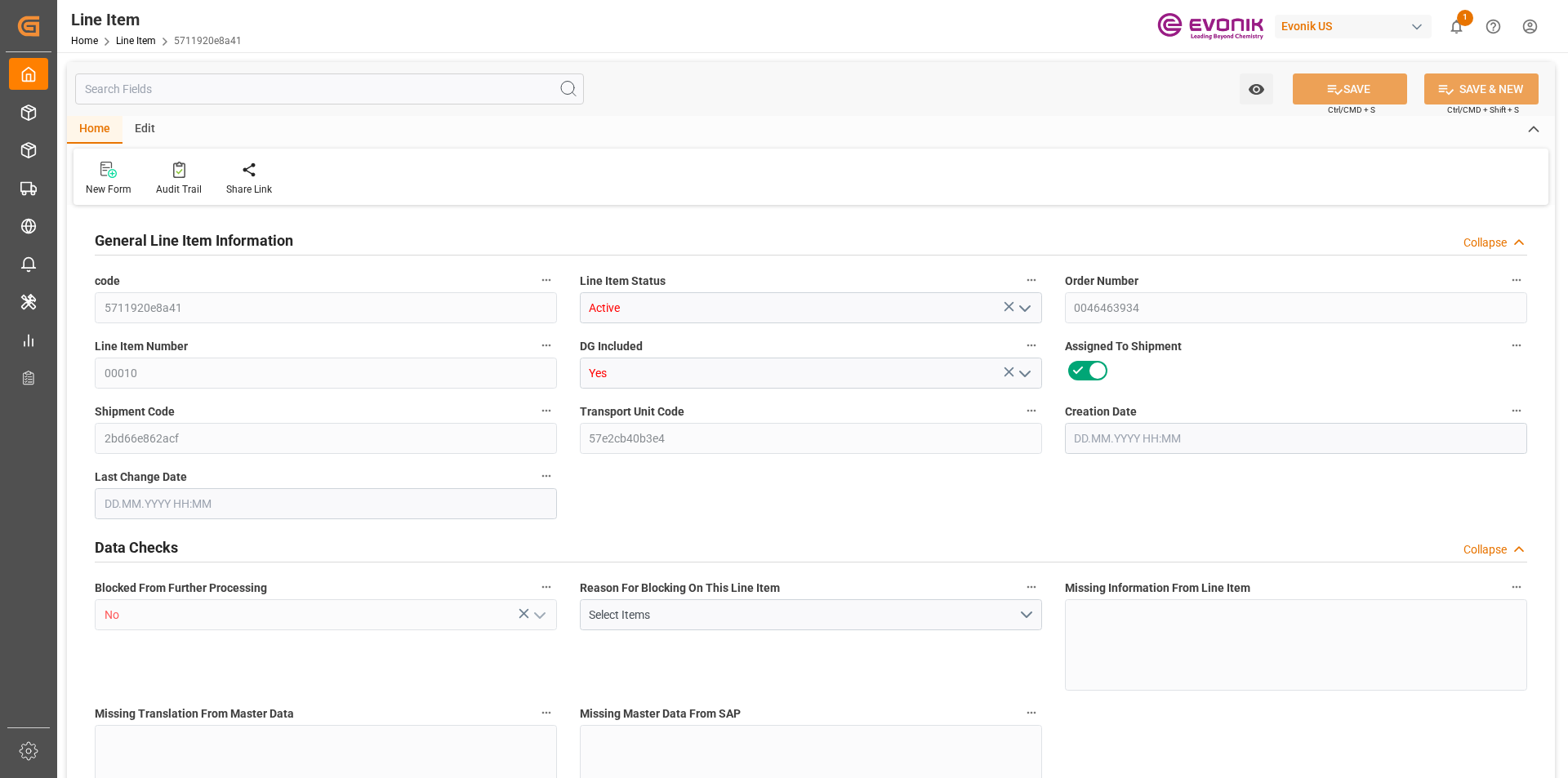
type input "20"
type input "17505.92"
type input "16000"
type input "23.1069"
type input "80"
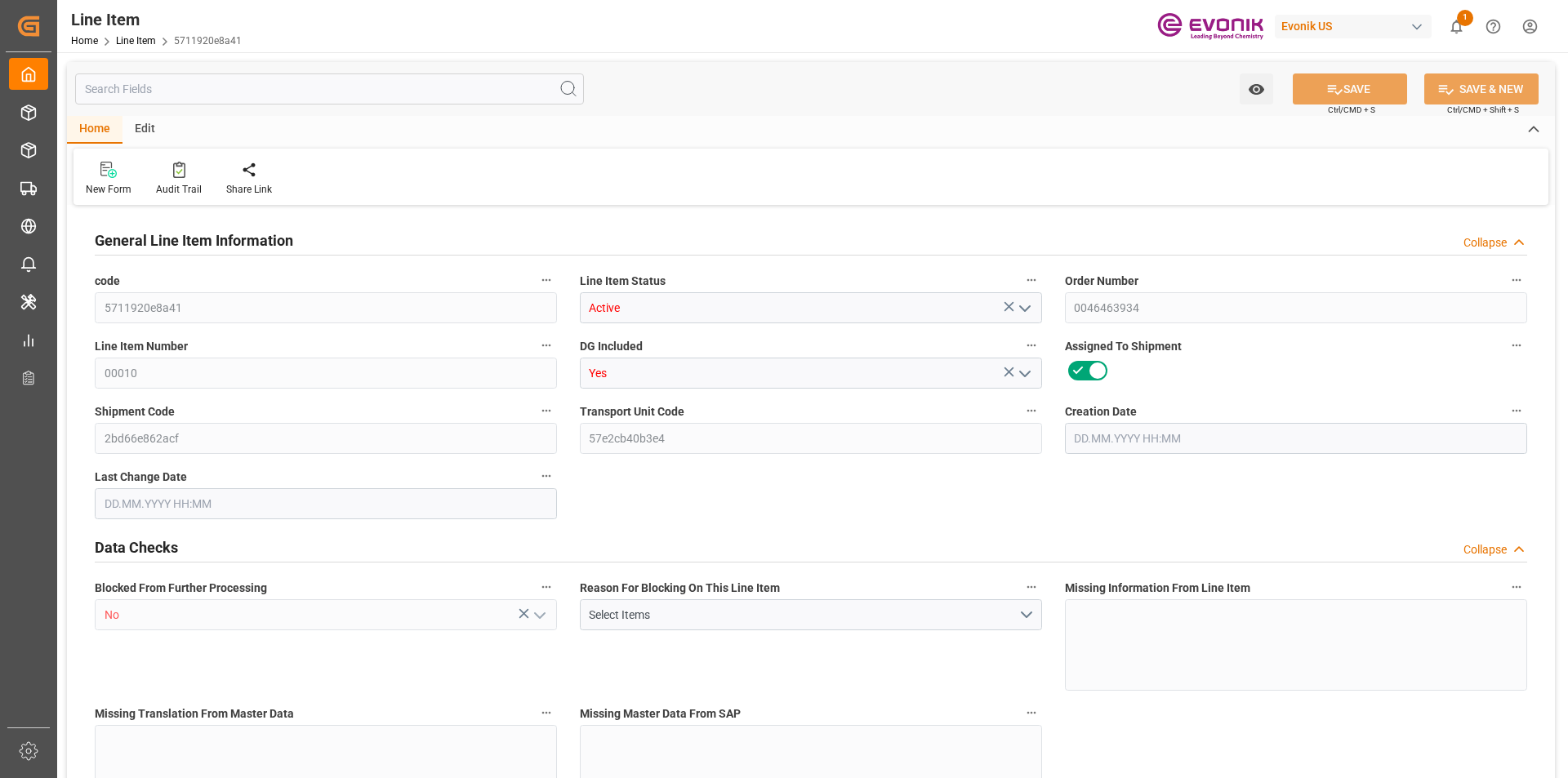
type input "235253.27"
type input "80"
type input "17505.92"
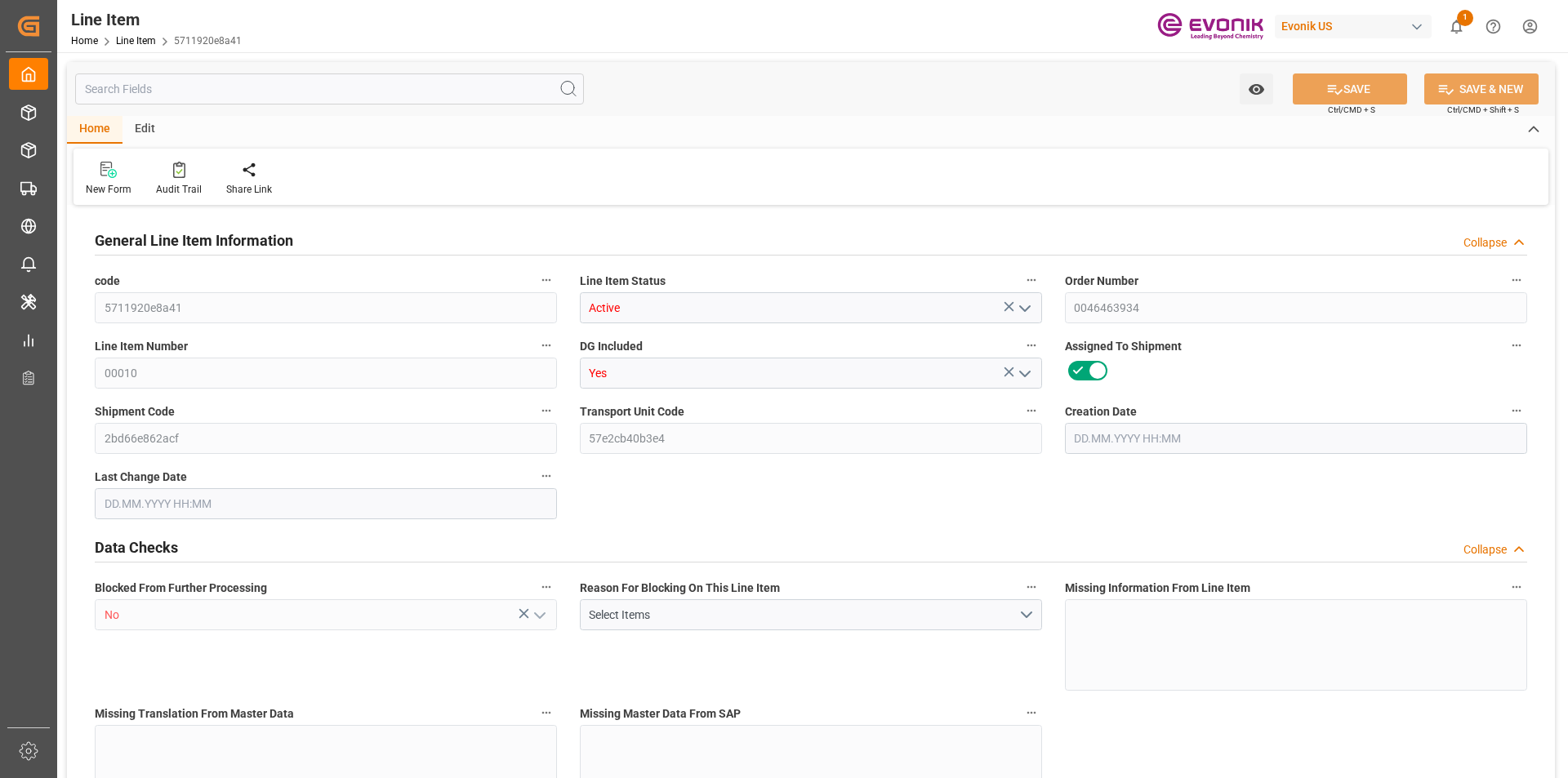
type input "17905.92"
type input "16000"
type input "23.1069"
type input "23106.88"
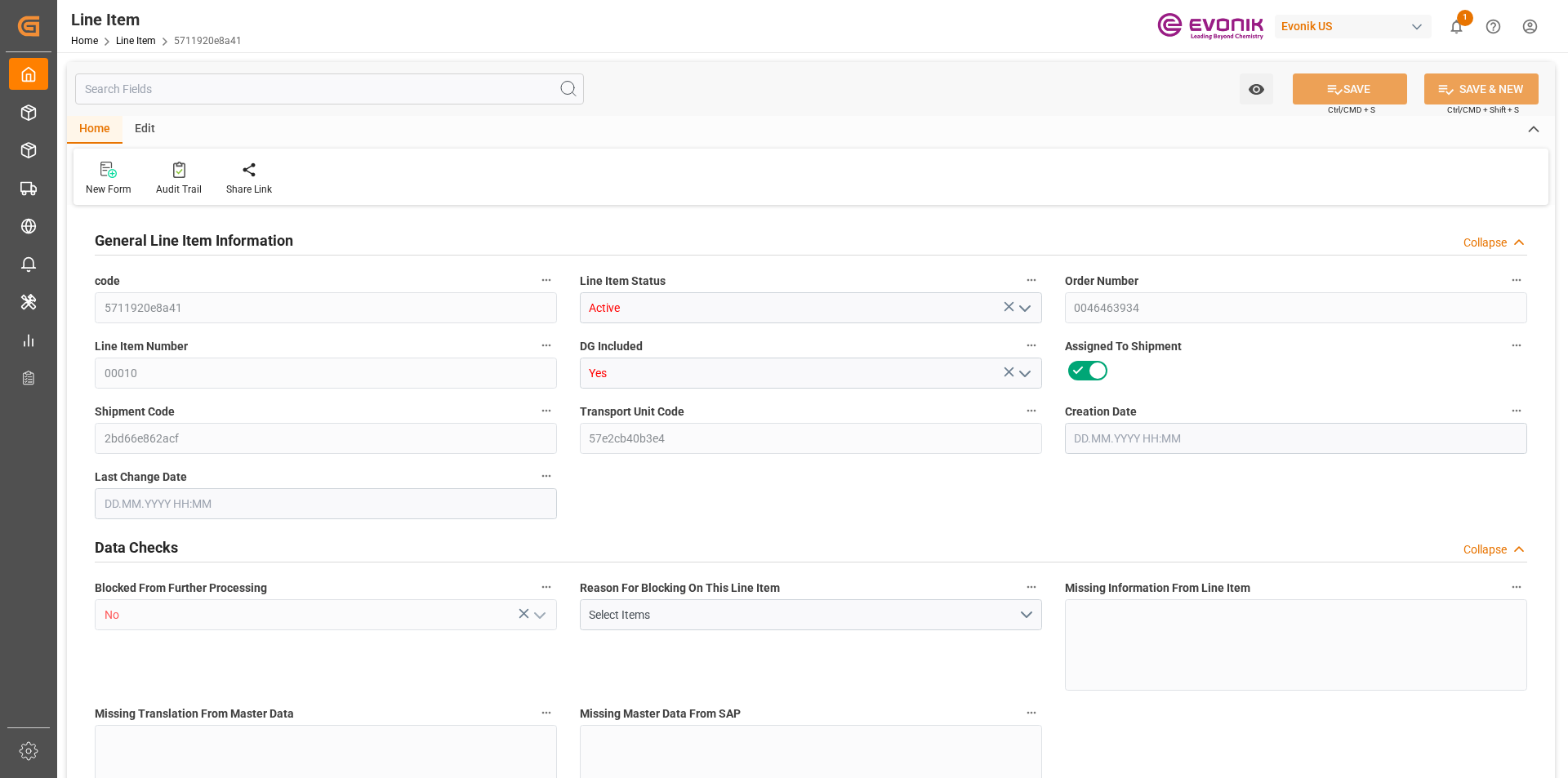
type input "0"
type input "[DATE] 14:44"
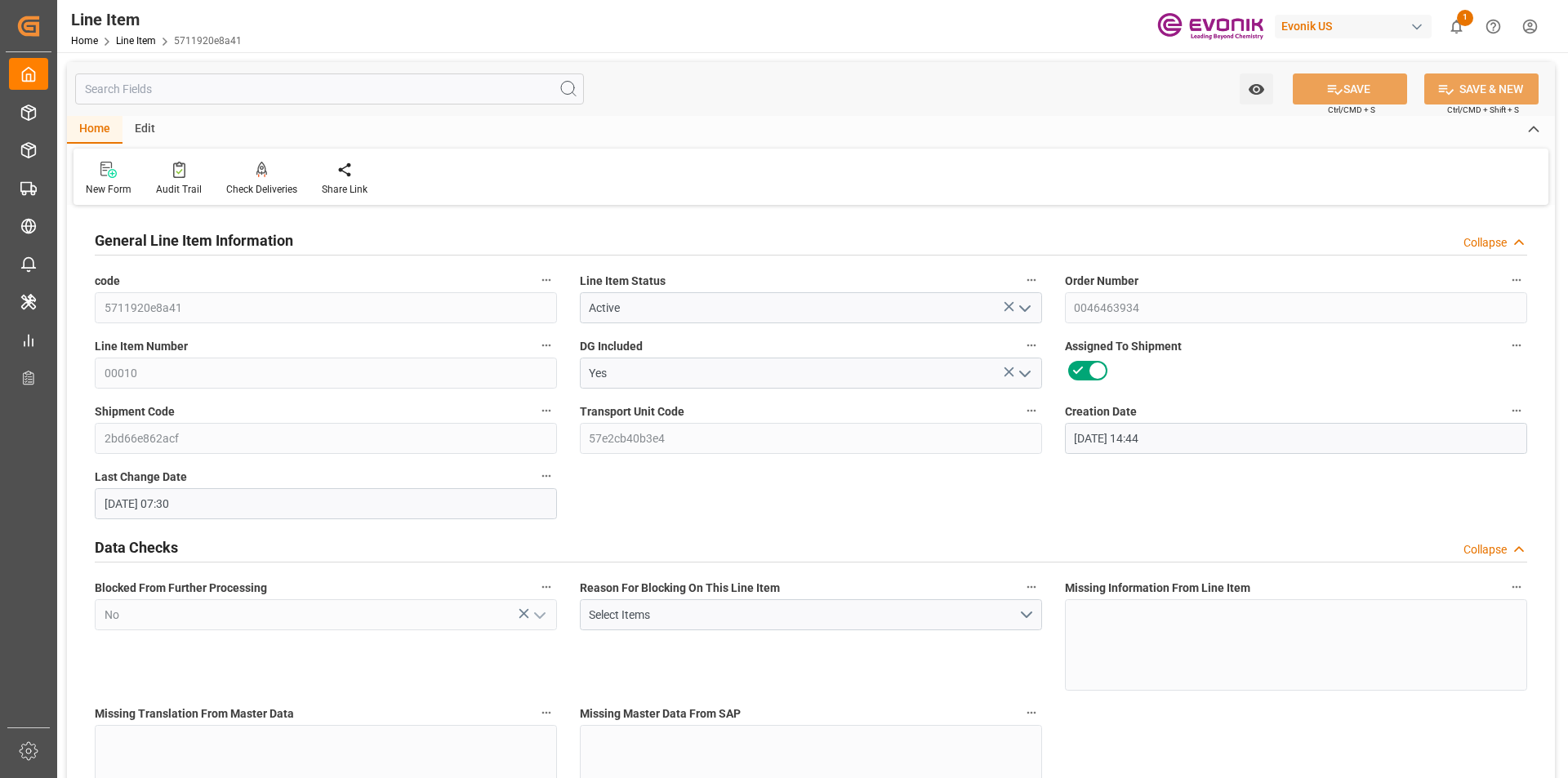
type input "[DATE] 07:30"
type input "[DATE]"
click at [307, 98] on input "text" at bounding box center [330, 88] width 509 height 31
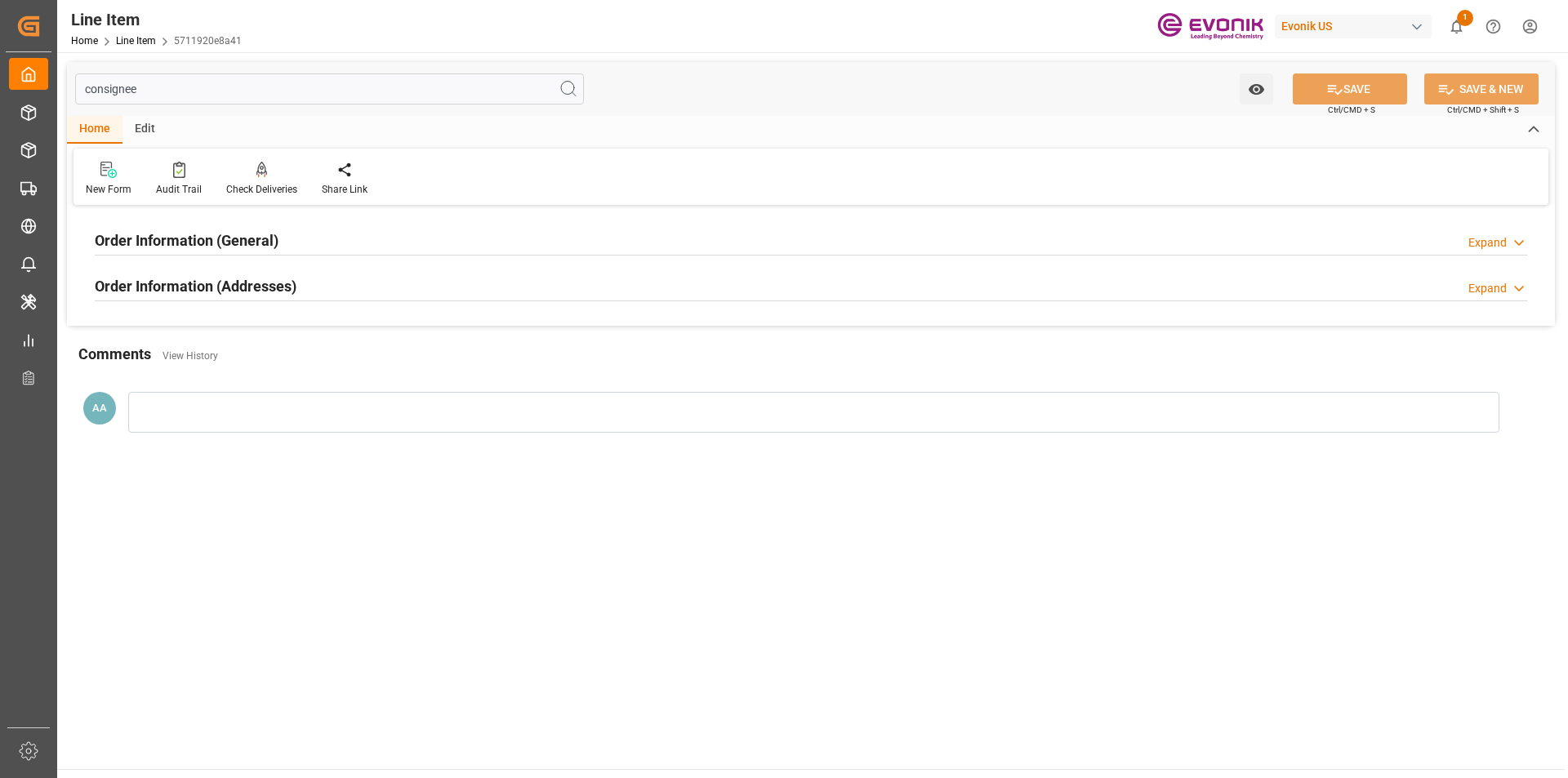
type input "consignee"
click at [305, 249] on div "Order Information (General) Expand" at bounding box center [810, 239] width 1432 height 31
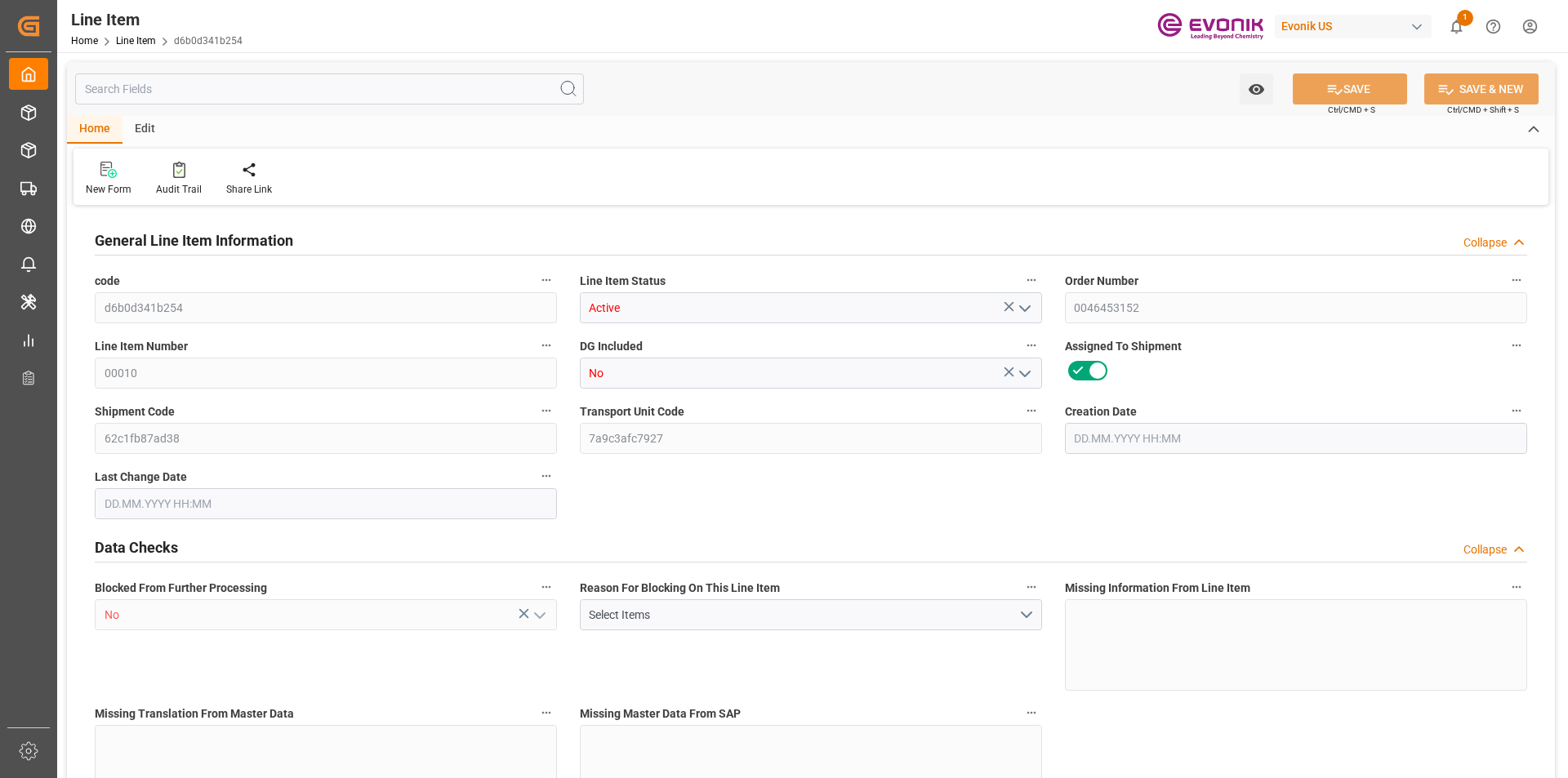
type input "20"
type input "15280"
type input "14000"
type input "26.4204"
type input "80"
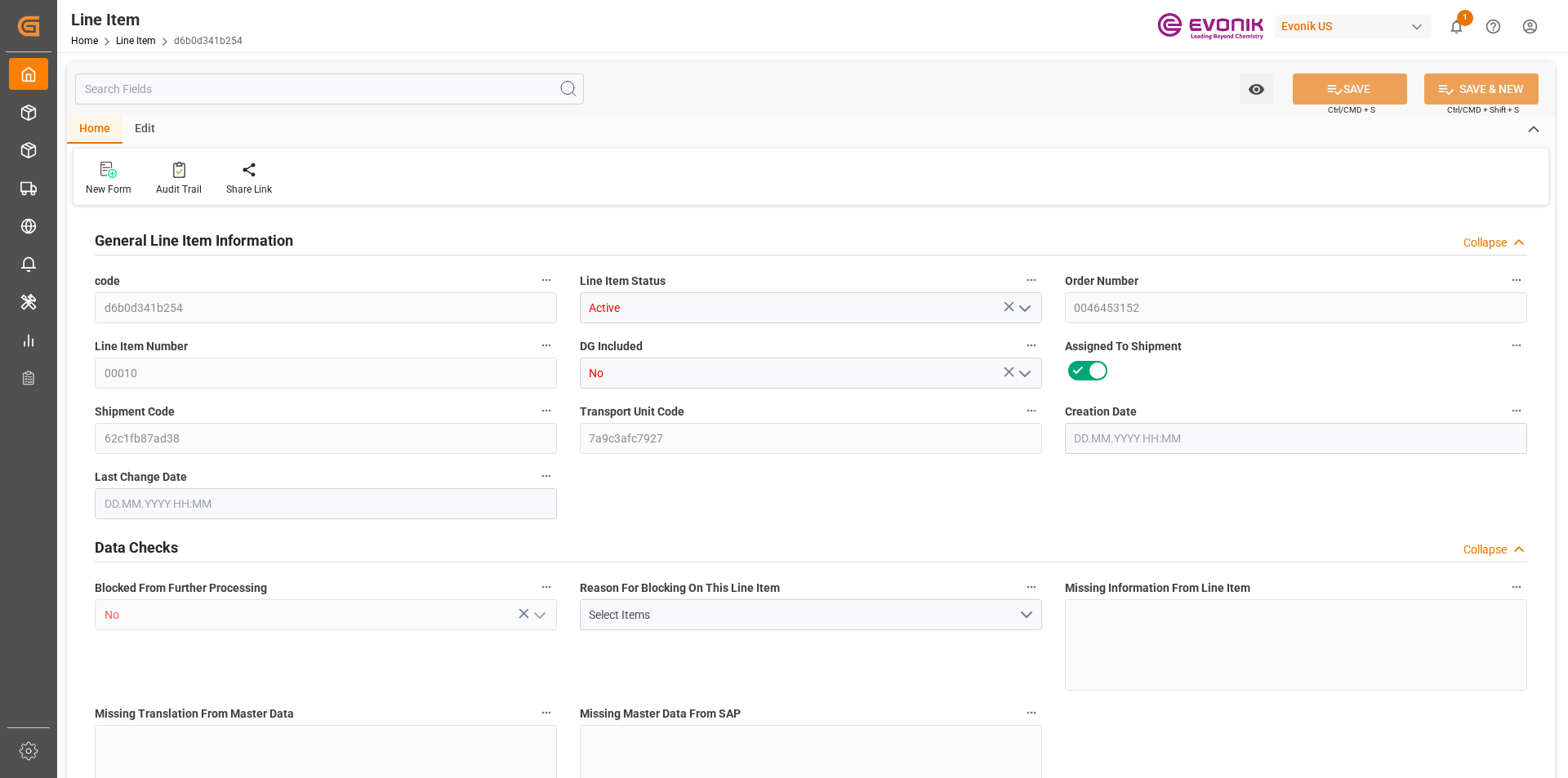
type input "50820"
type input "80"
type input "15280"
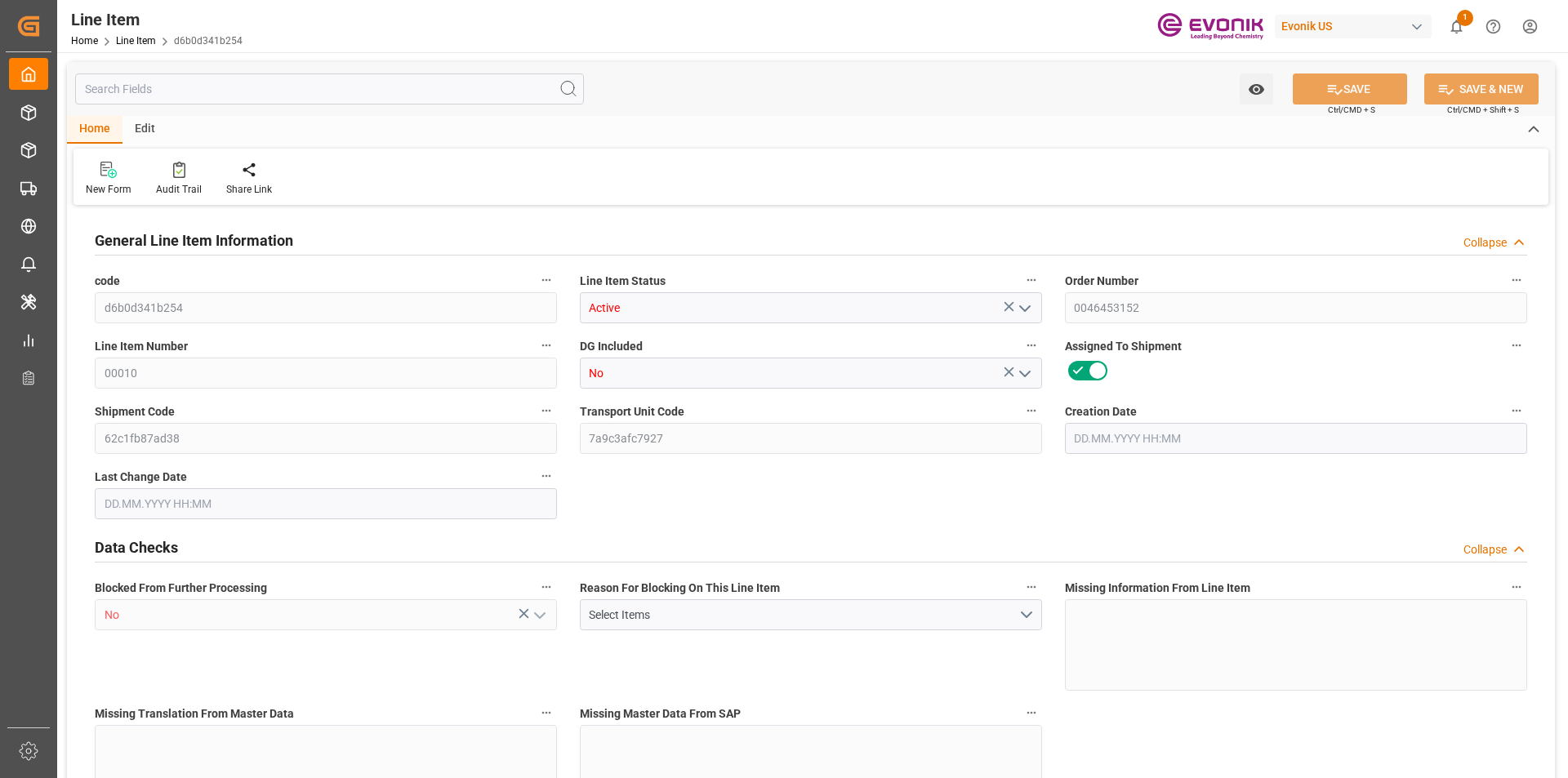
type input "16200"
type input "14000"
type input "26.4204"
type input "26420.4"
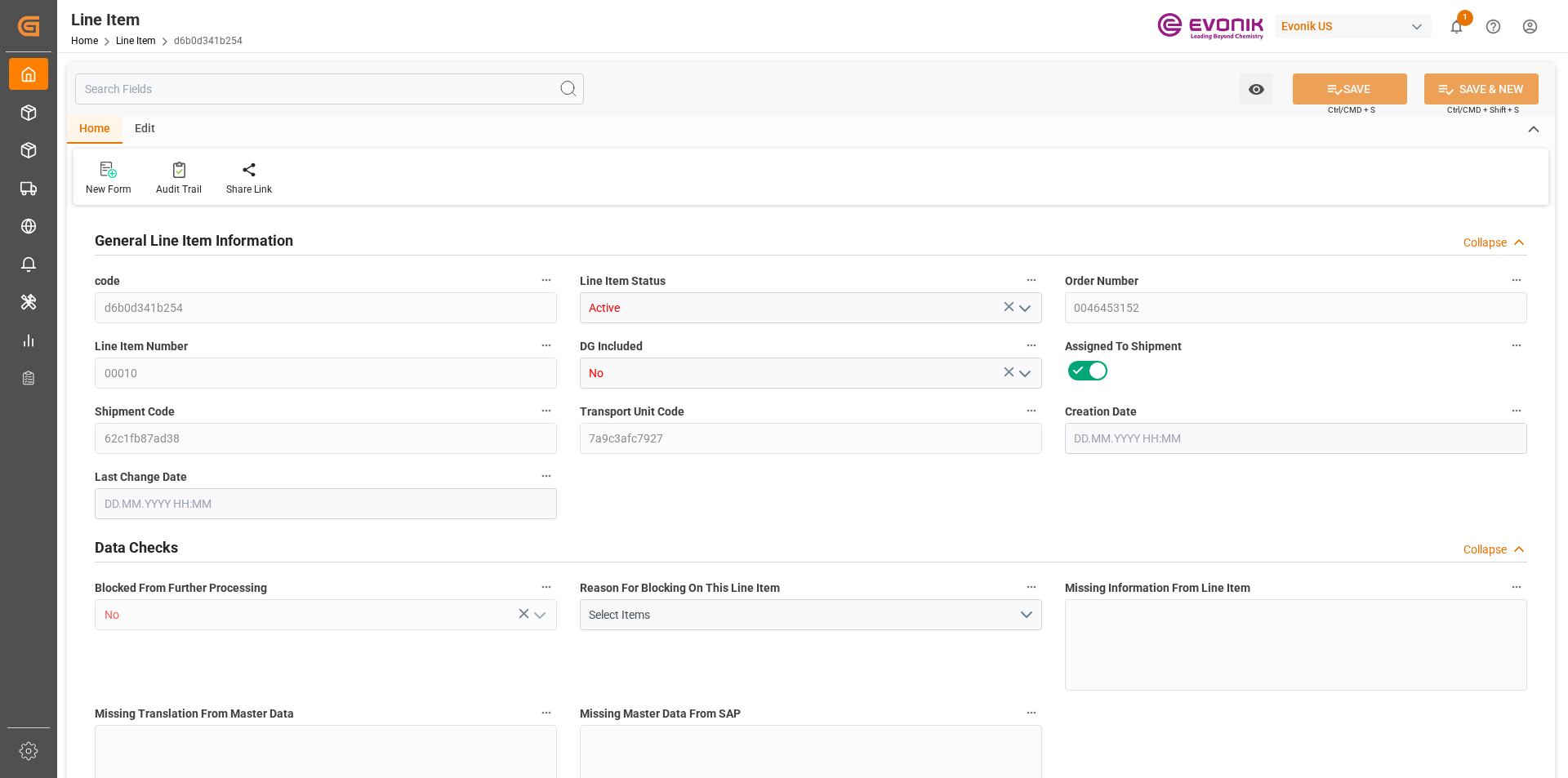
type input "0"
type input "[DATE] 13:12"
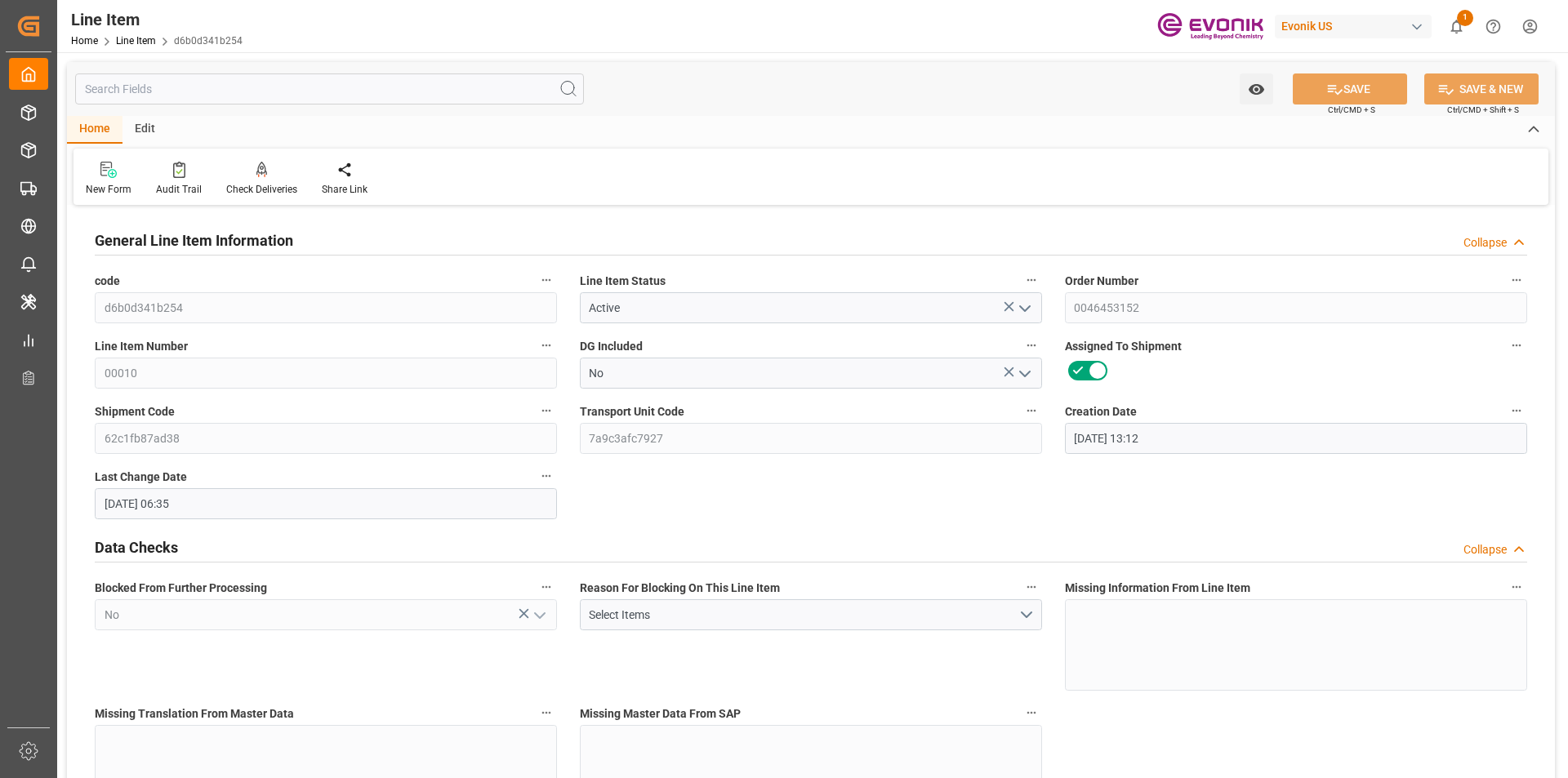
type input "[DATE] 06:35"
type input "[DATE]"
click at [247, 95] on input "text" at bounding box center [330, 88] width 509 height 31
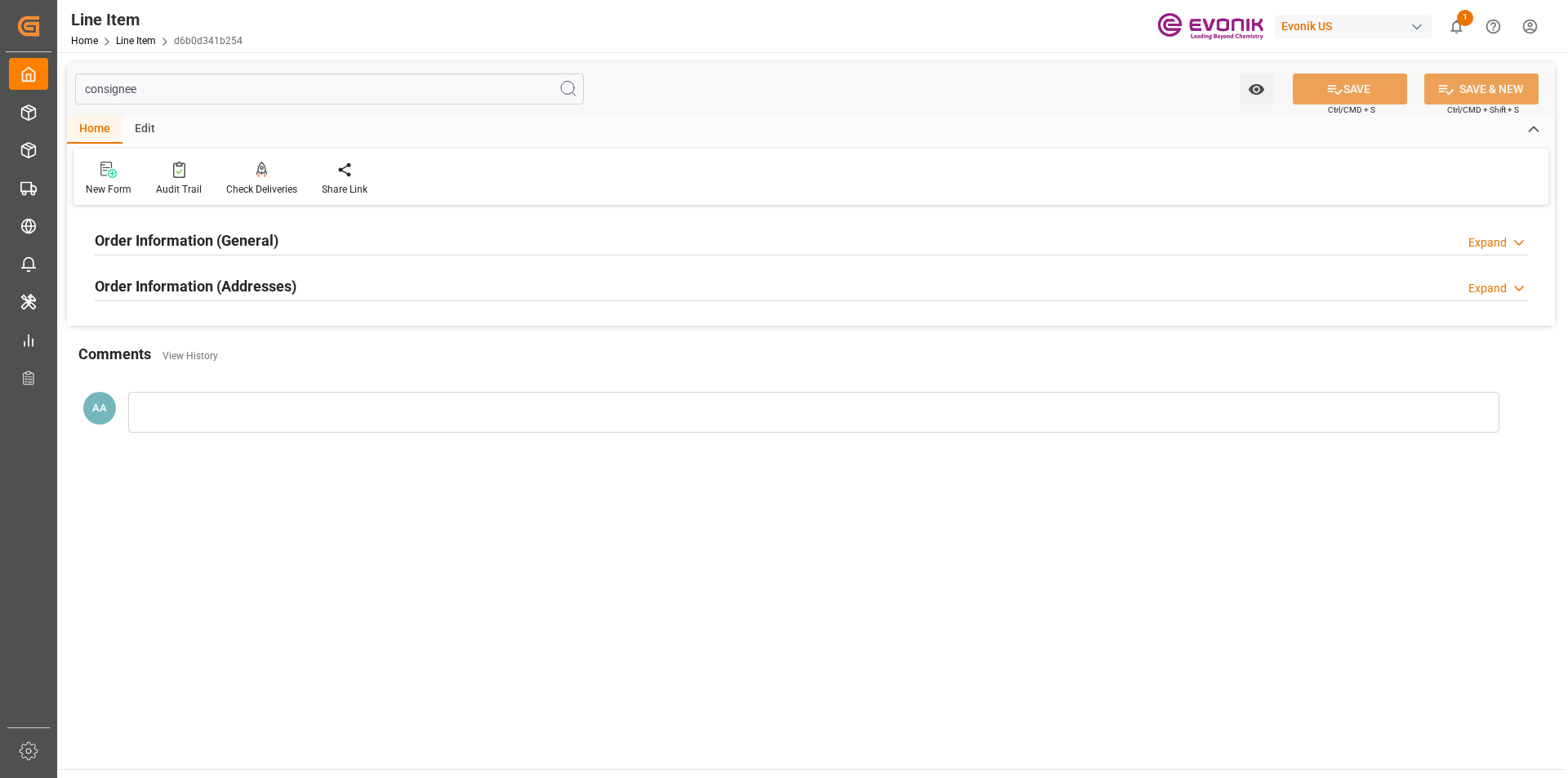
type input "consignee"
click at [346, 238] on div "Order Information (General) Expand" at bounding box center [810, 239] width 1432 height 31
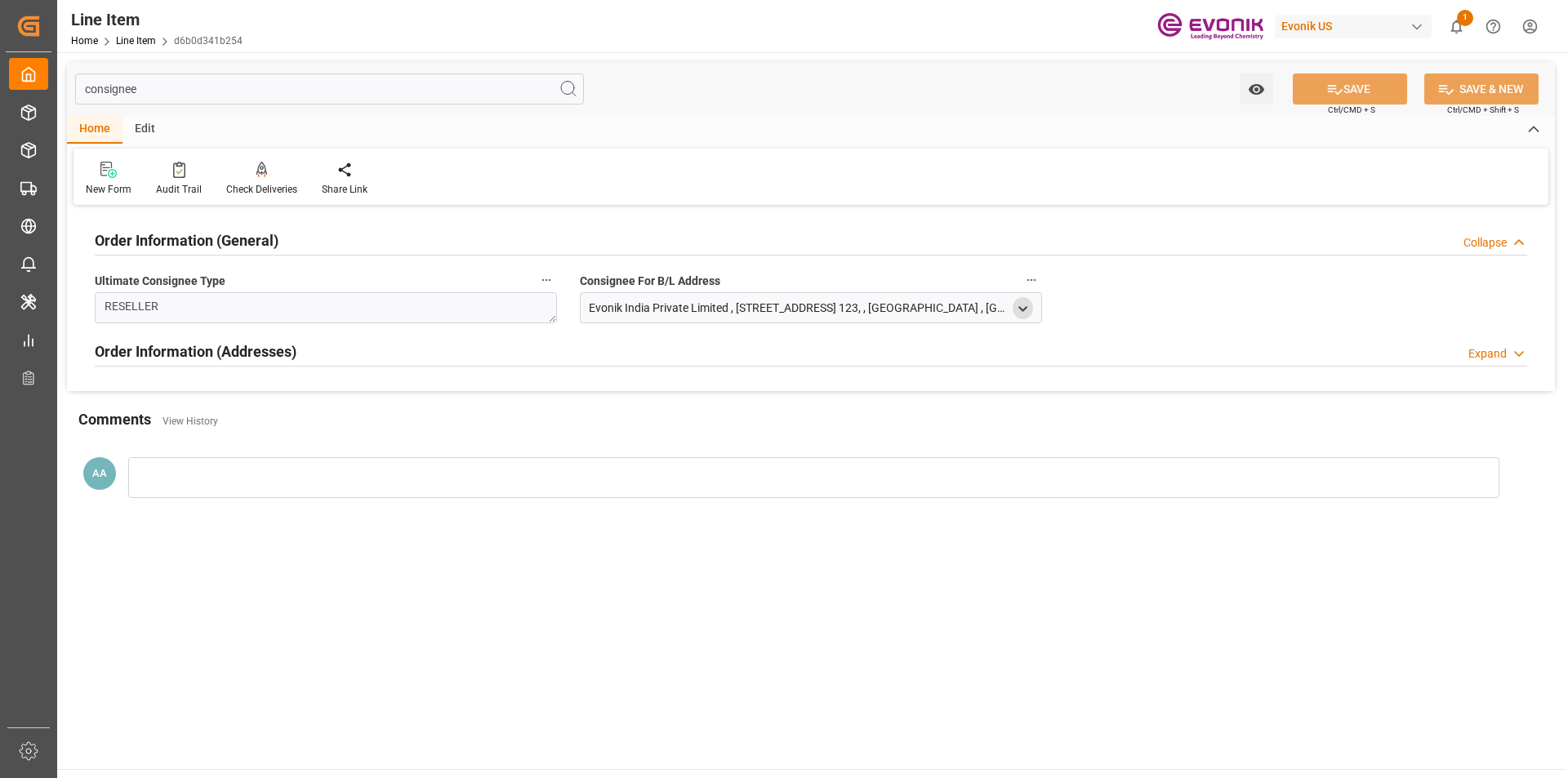
click at [1018, 308] on icon "open menu" at bounding box center [1022, 308] width 14 height 14
click at [1084, 552] on main "consignee Watch Option SAVE Ctrl/CMD + S SAVE & NEW Ctrl/CMD + Shift + S Home E…" at bounding box center [811, 410] width 1508 height 717
type input "[STREET_ADDRESS] 123,"
